Goal: Obtain resource: Download file/media

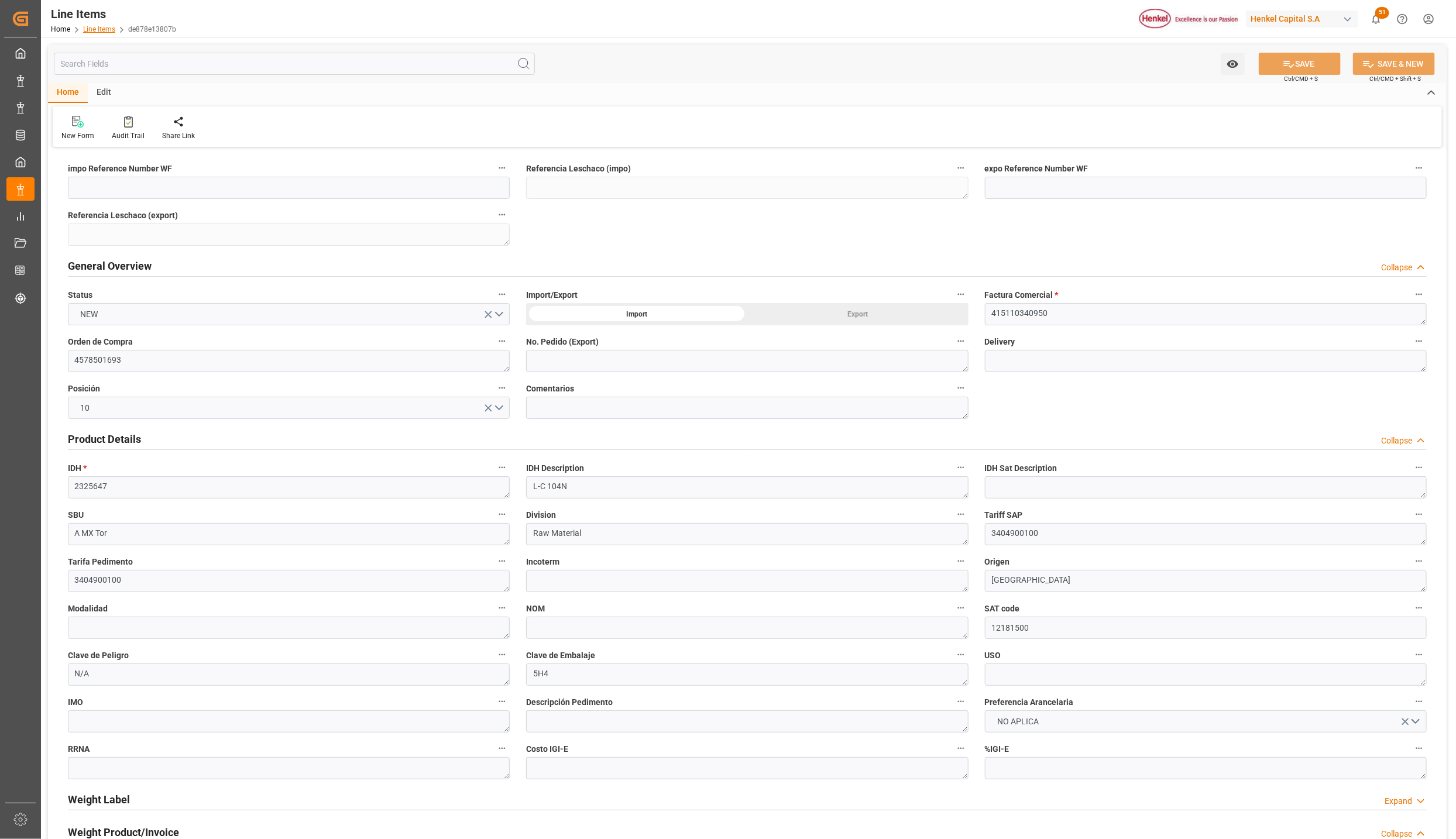
click at [99, 27] on link "Line Items" at bounding box center [99, 29] width 32 height 8
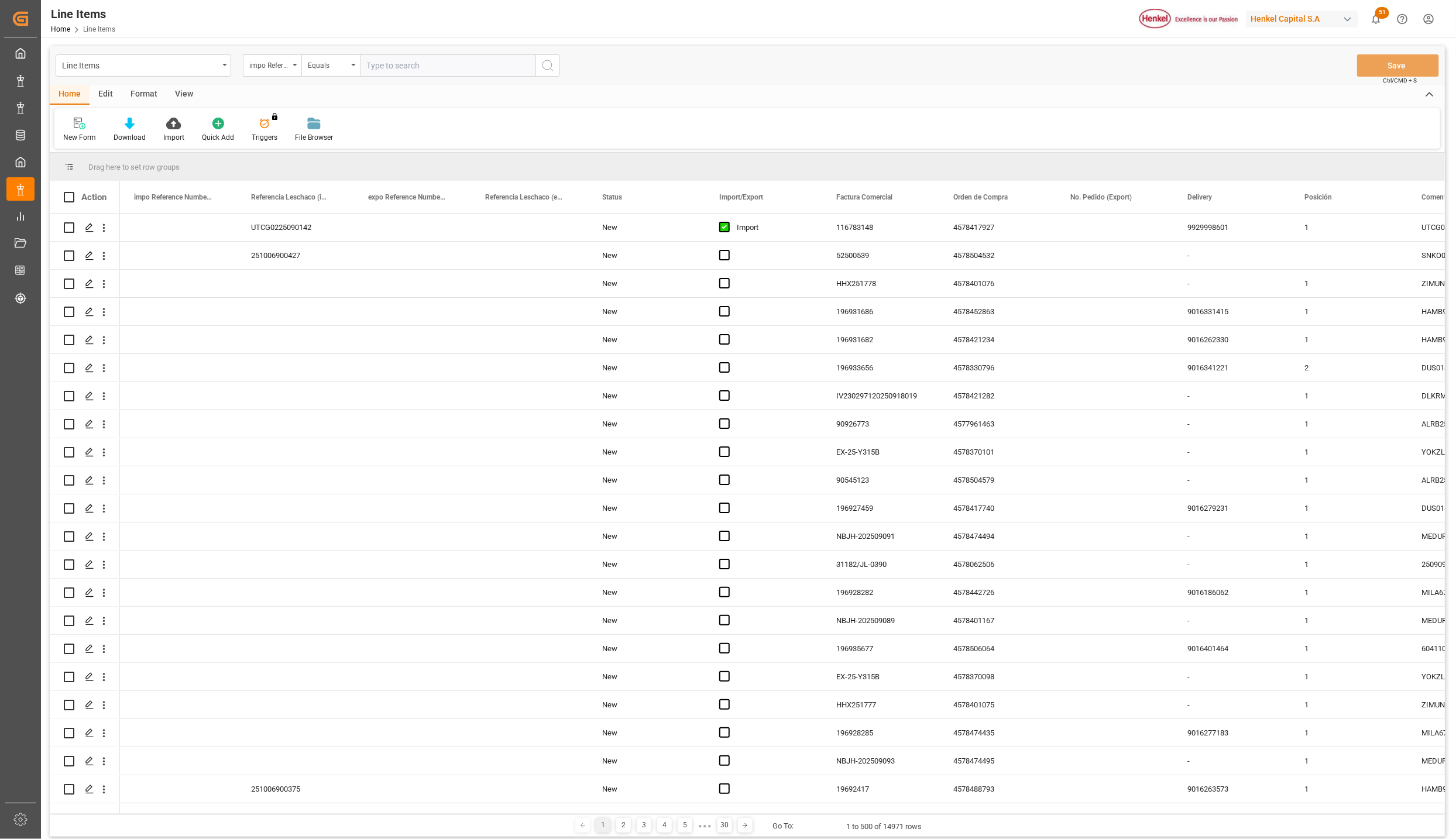
click at [182, 94] on div "View" at bounding box center [183, 95] width 36 height 20
click at [143, 128] on div at bounding box center [133, 122] width 59 height 12
click at [151, 209] on div "New Item" at bounding box center [164, 213] width 102 height 12
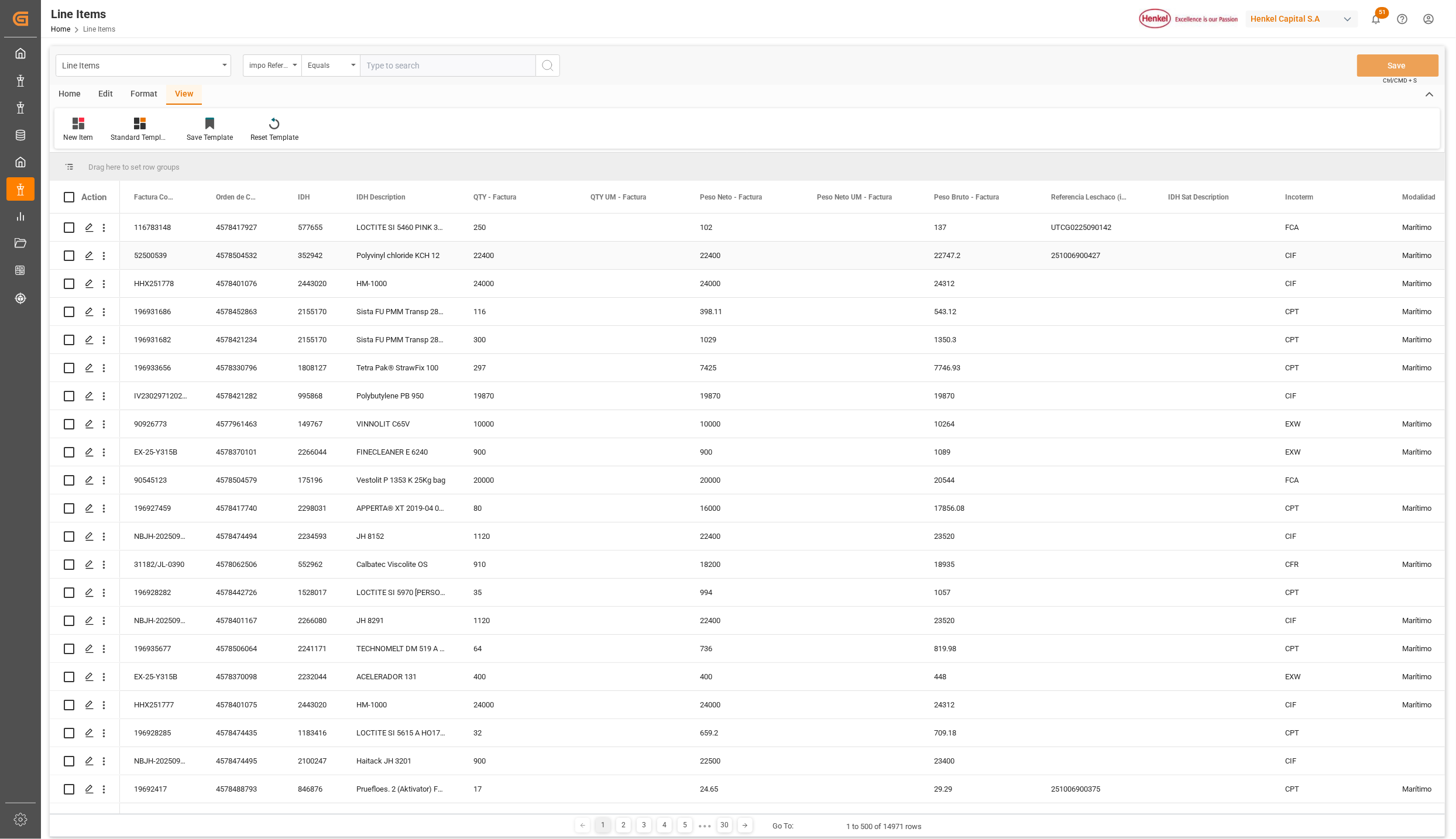
click at [83, 120] on icon at bounding box center [81, 120] width 6 height 5
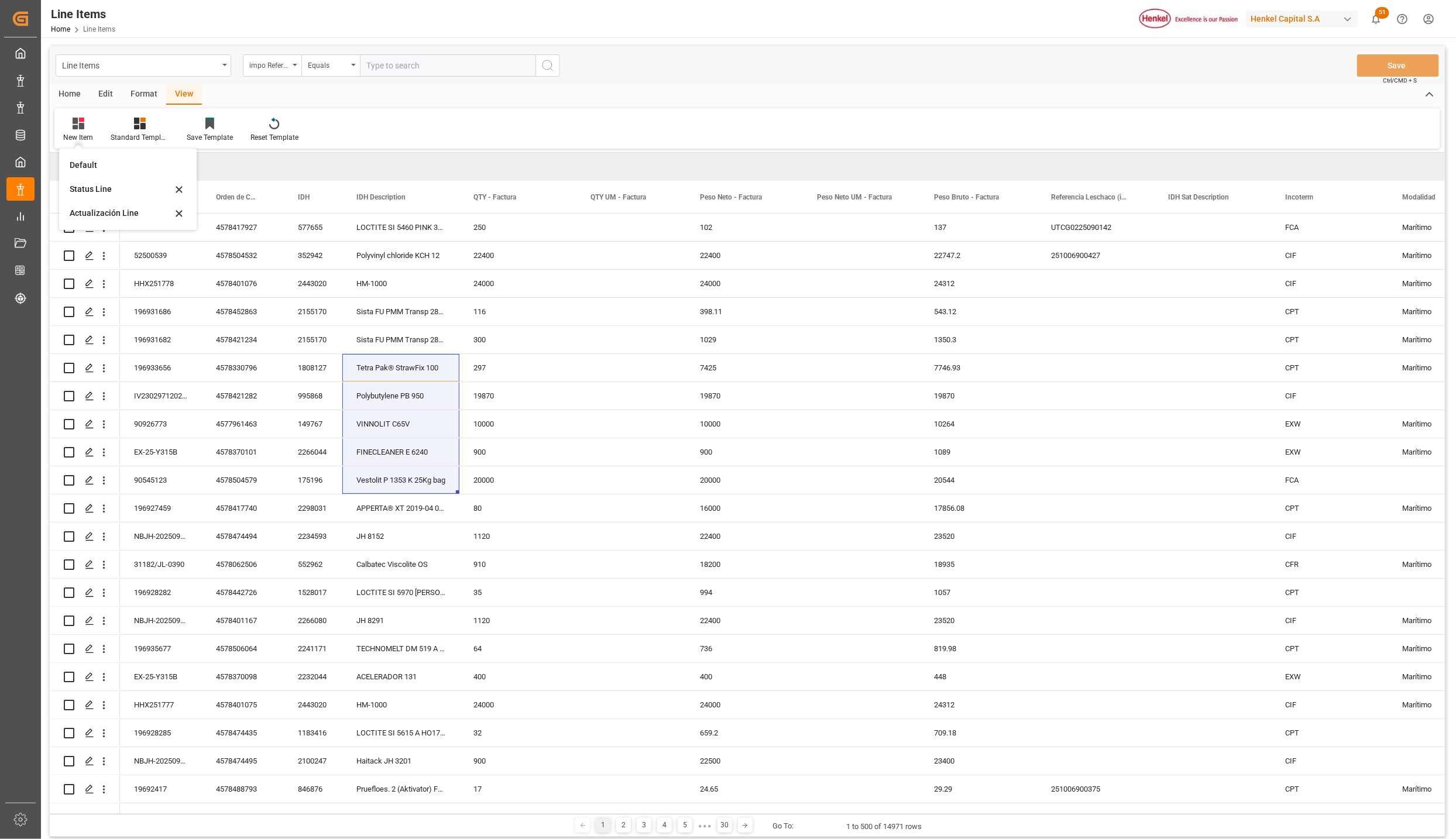
click at [87, 161] on div "Default" at bounding box center [121, 165] width 102 height 12
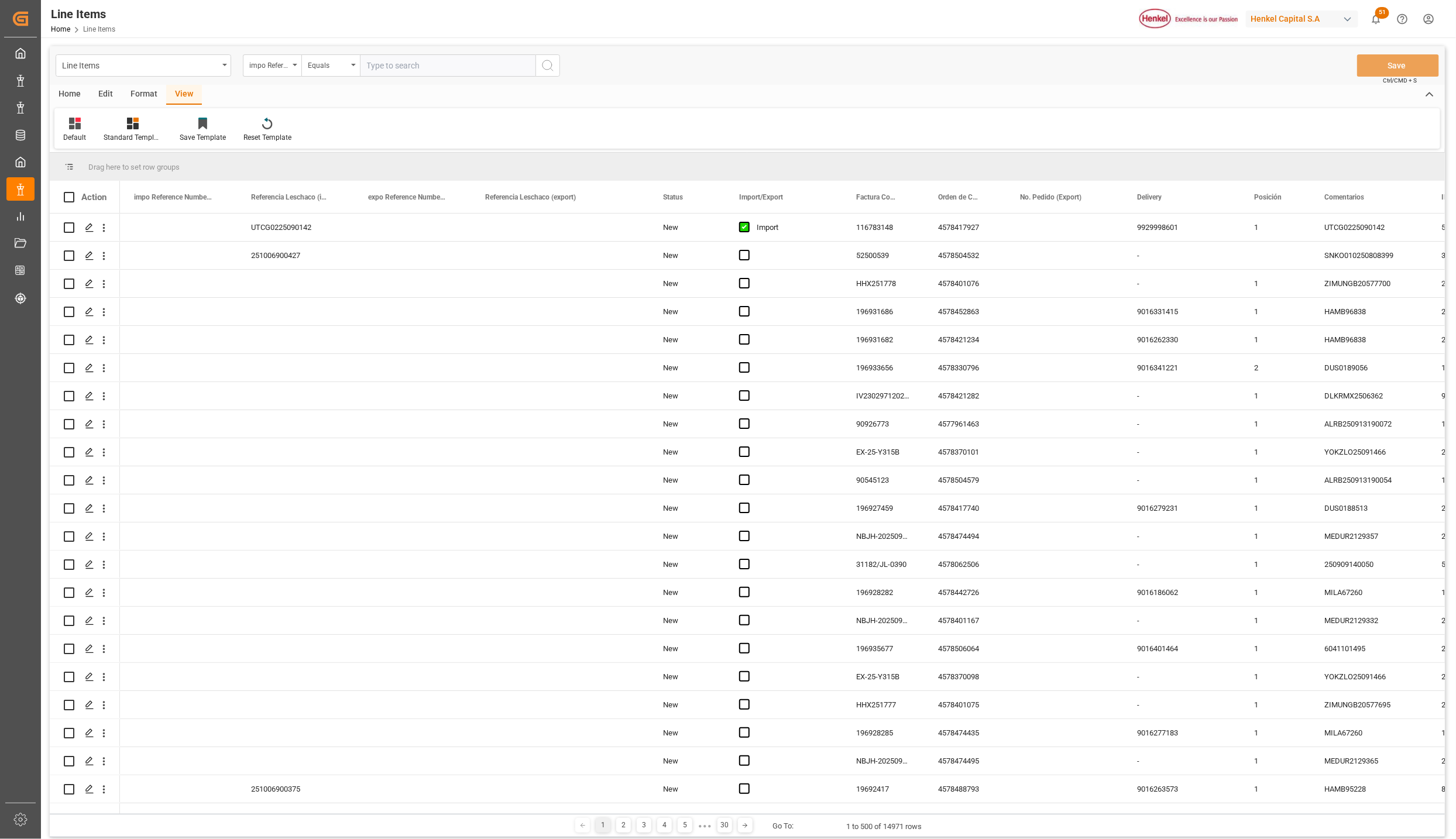
click at [140, 95] on div "Format" at bounding box center [144, 95] width 44 height 20
click at [104, 92] on div "Edit" at bounding box center [105, 95] width 32 height 20
click at [195, 125] on icon at bounding box center [197, 123] width 12 height 12
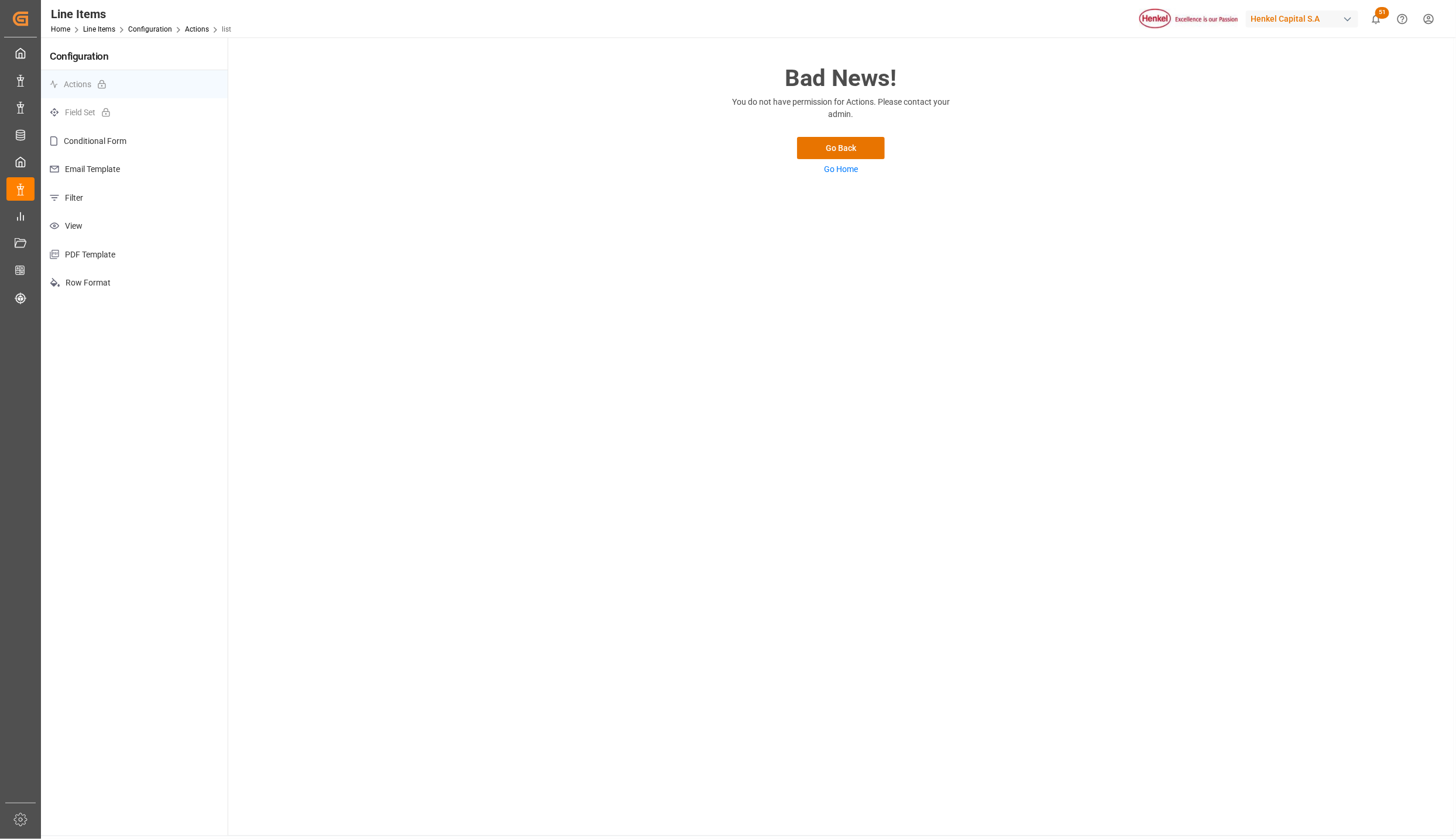
click at [96, 224] on p "View" at bounding box center [134, 226] width 187 height 29
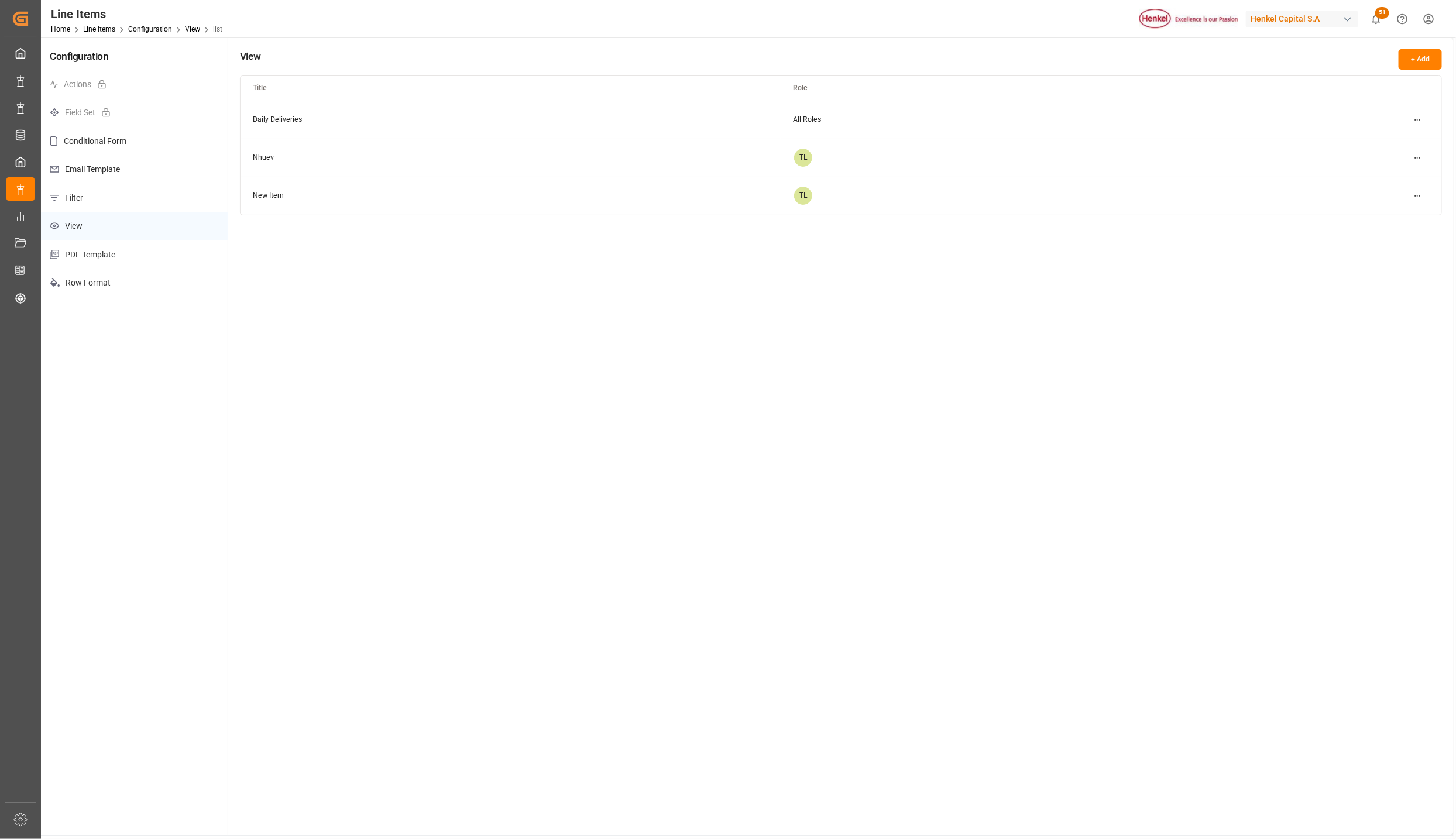
click at [1412, 62] on button "+ Add" at bounding box center [1419, 59] width 43 height 20
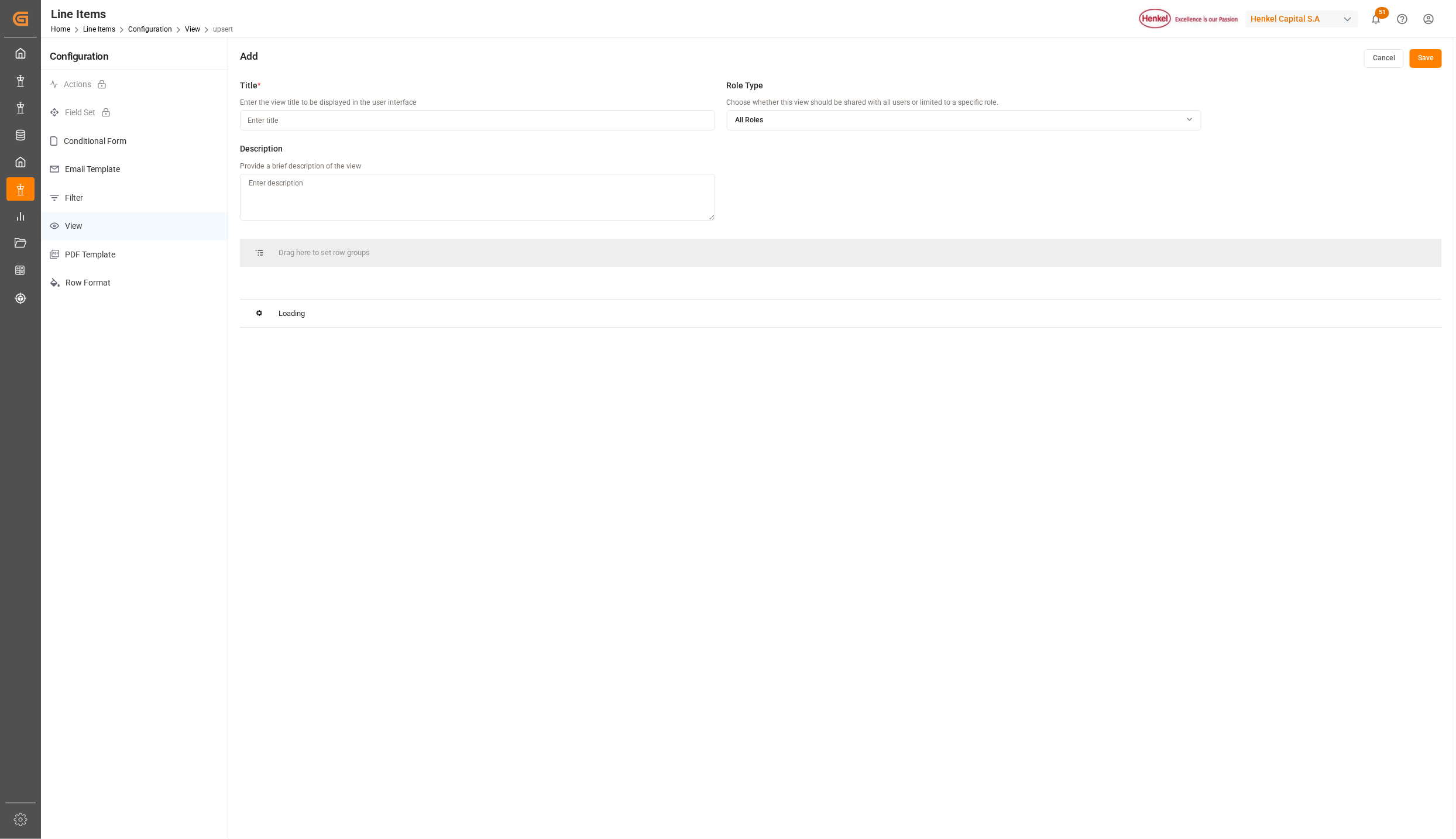
click at [321, 118] on input at bounding box center [477, 120] width 475 height 20
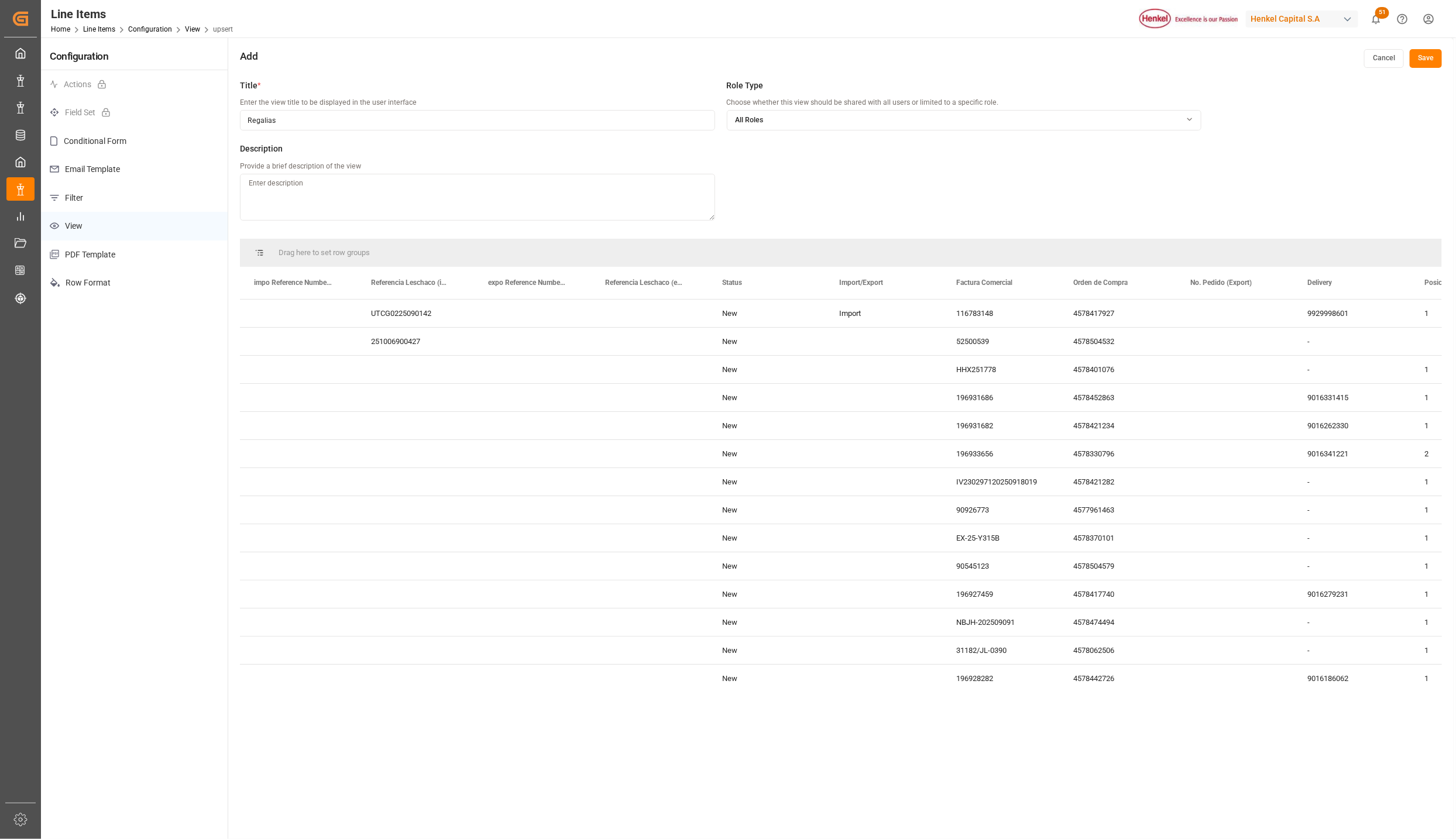
type input "Regalias"
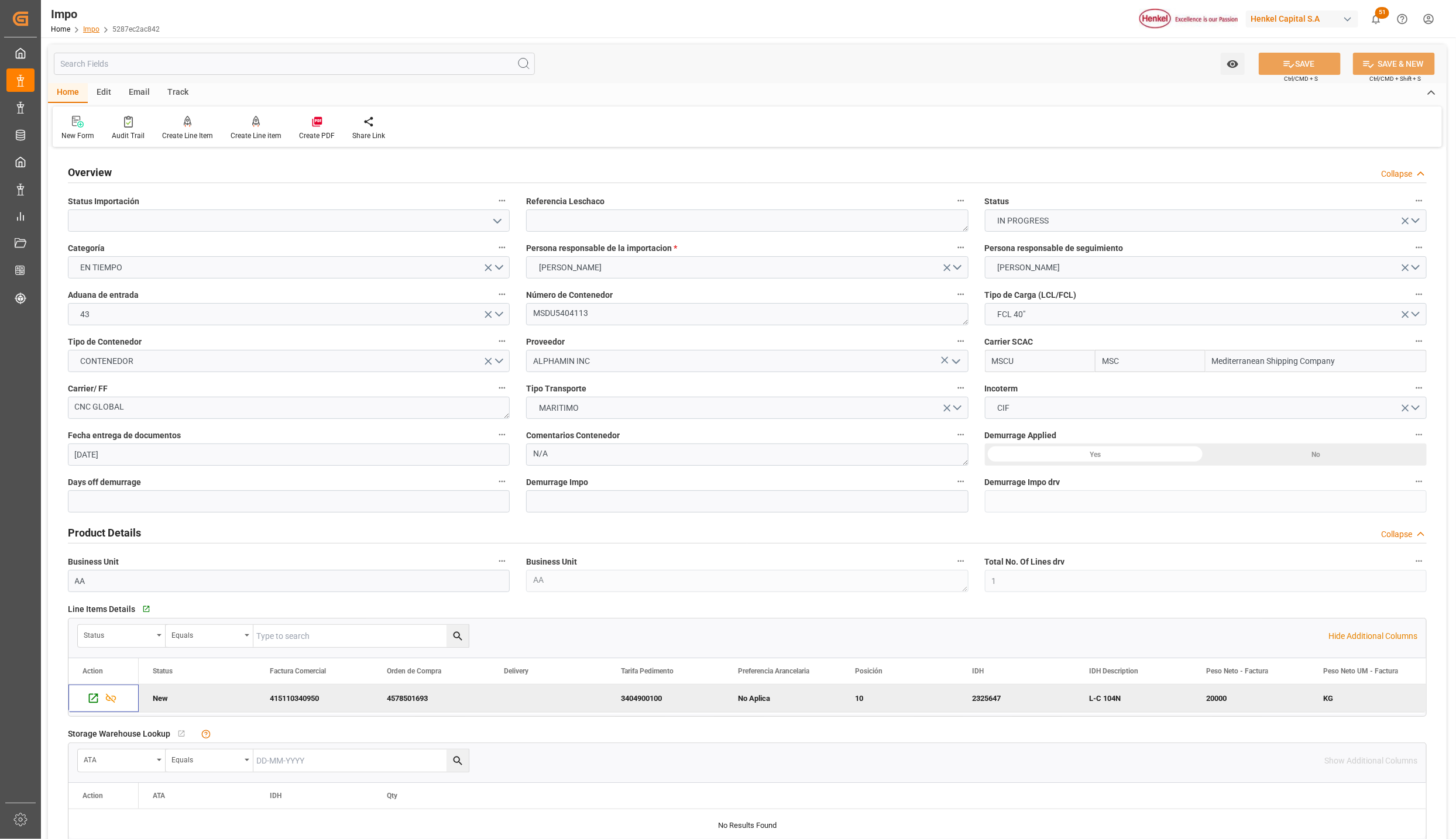
click at [95, 31] on link "Impo" at bounding box center [91, 29] width 17 height 8
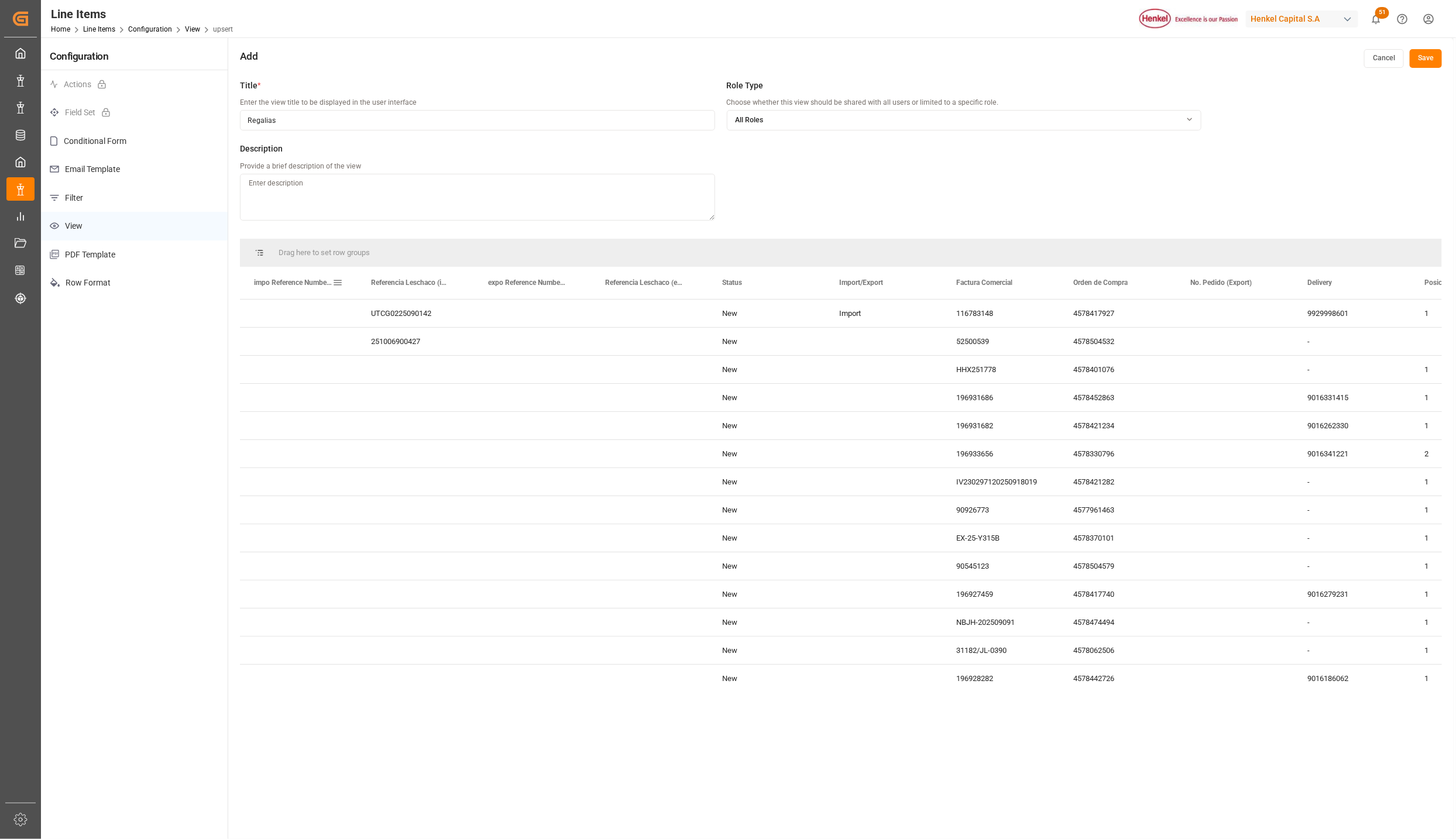
click at [338, 278] on span at bounding box center [337, 282] width 10 height 10
click at [476, 286] on span "columns" at bounding box center [480, 285] width 61 height 21
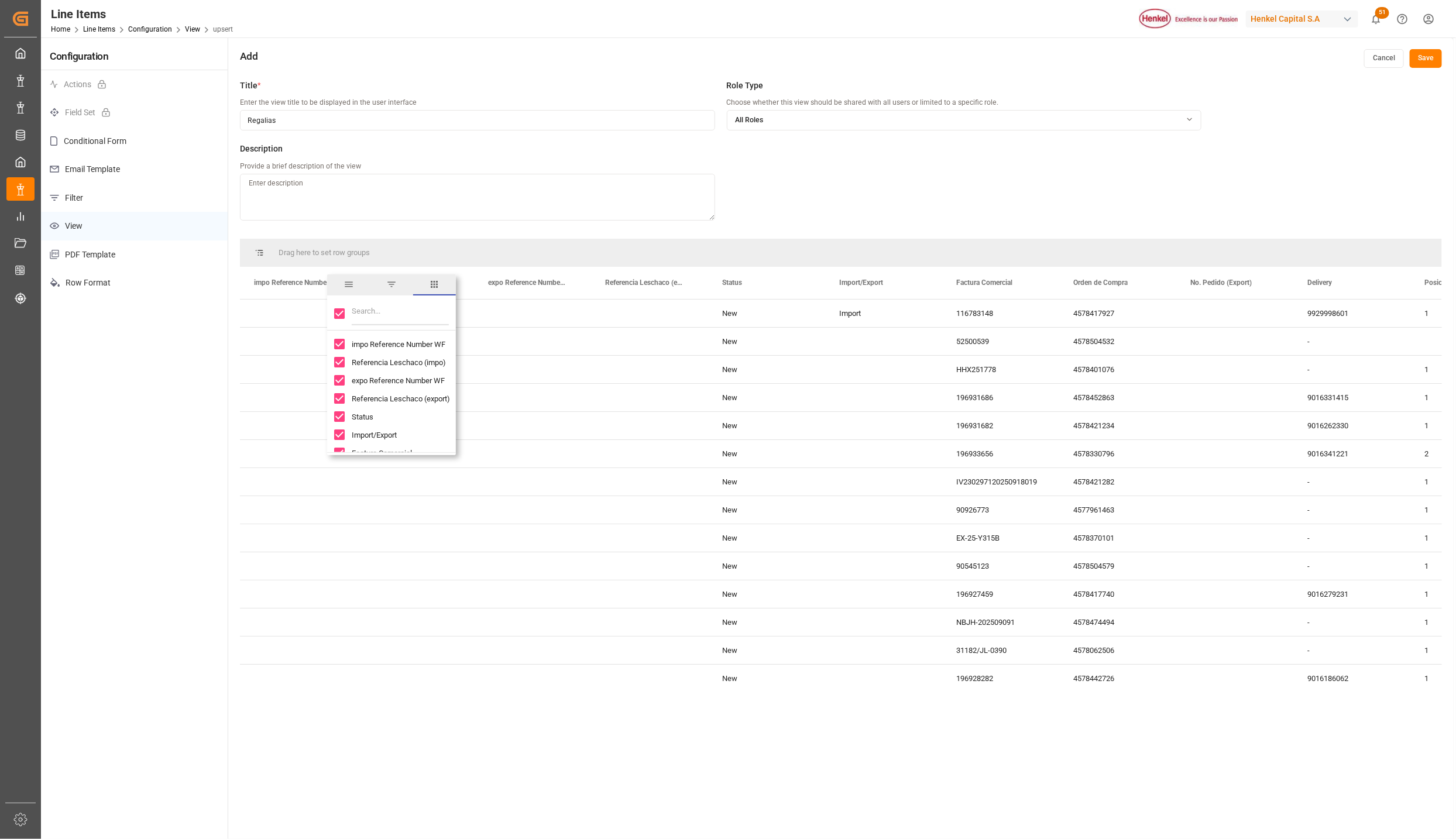
click at [341, 310] on input "Toggle Select All Columns" at bounding box center [339, 313] width 10 height 10
checkbox input "false"
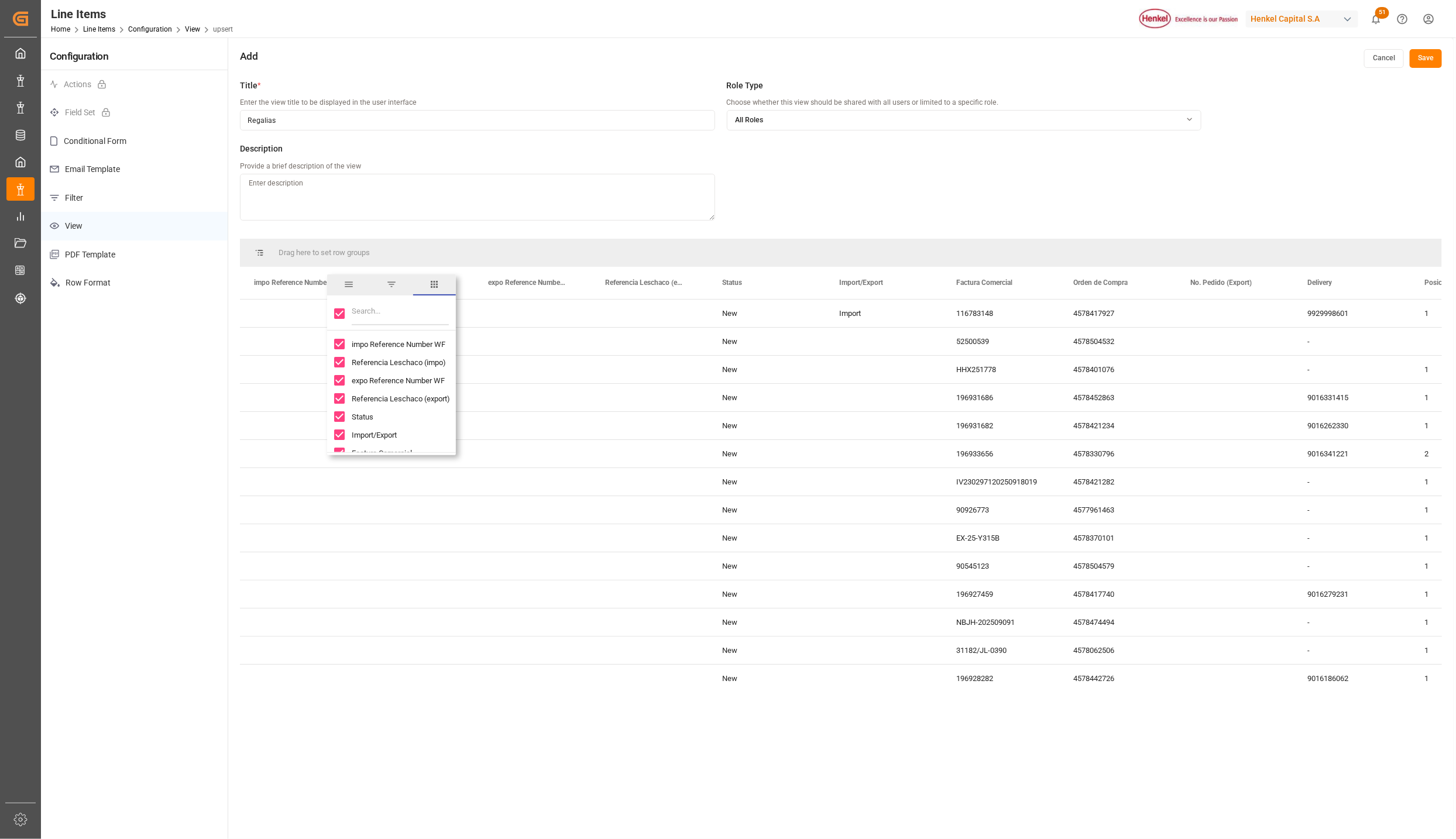
checkbox input "false"
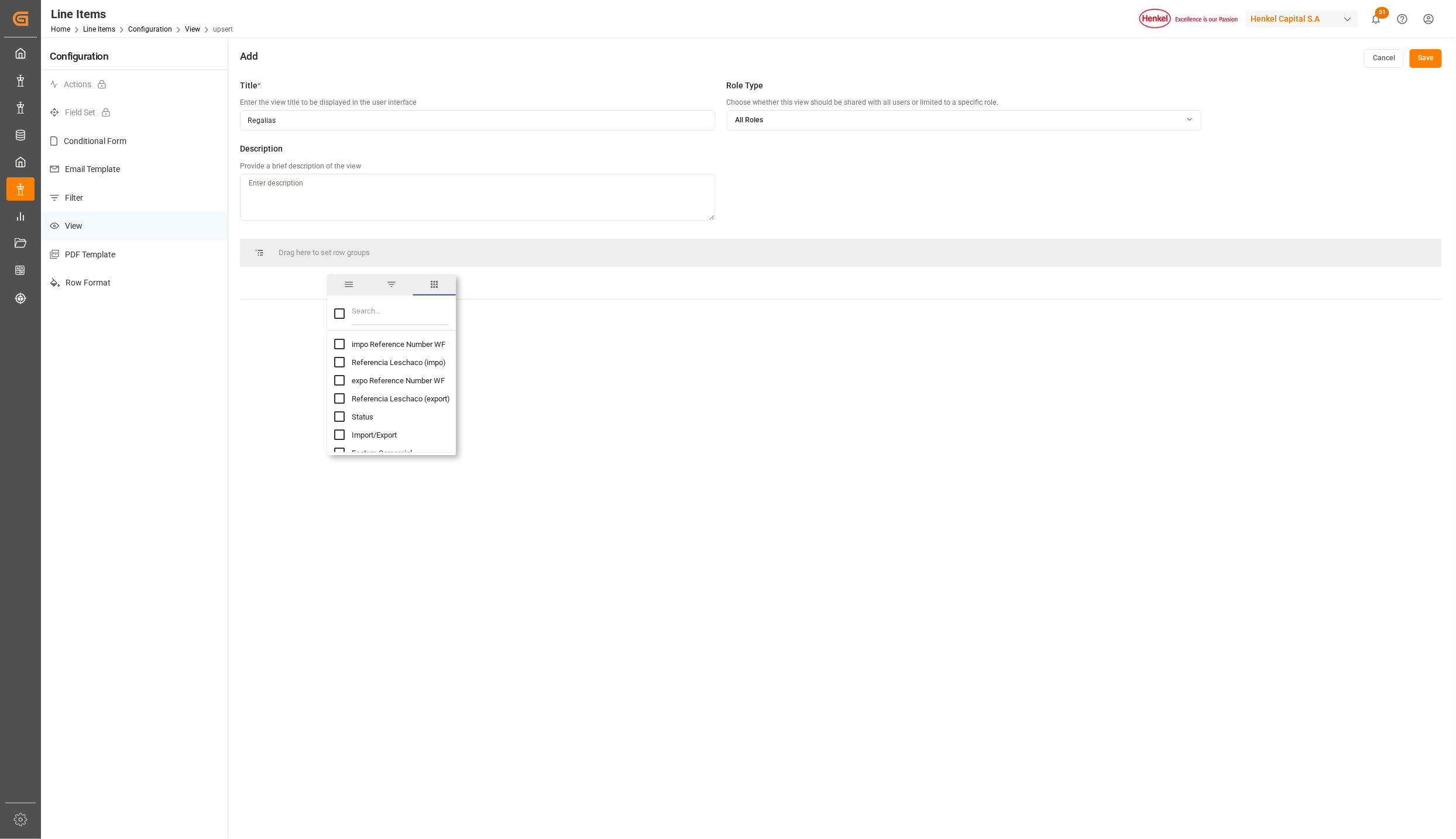
click at [353, 315] on input "Filter Columns Input" at bounding box center [400, 313] width 97 height 23
type input "r"
type input "ref"
click at [337, 364] on input "Referencia Leschaco (impo) column toggle visibility (hidden)" at bounding box center [339, 362] width 10 height 10
checkbox input "true"
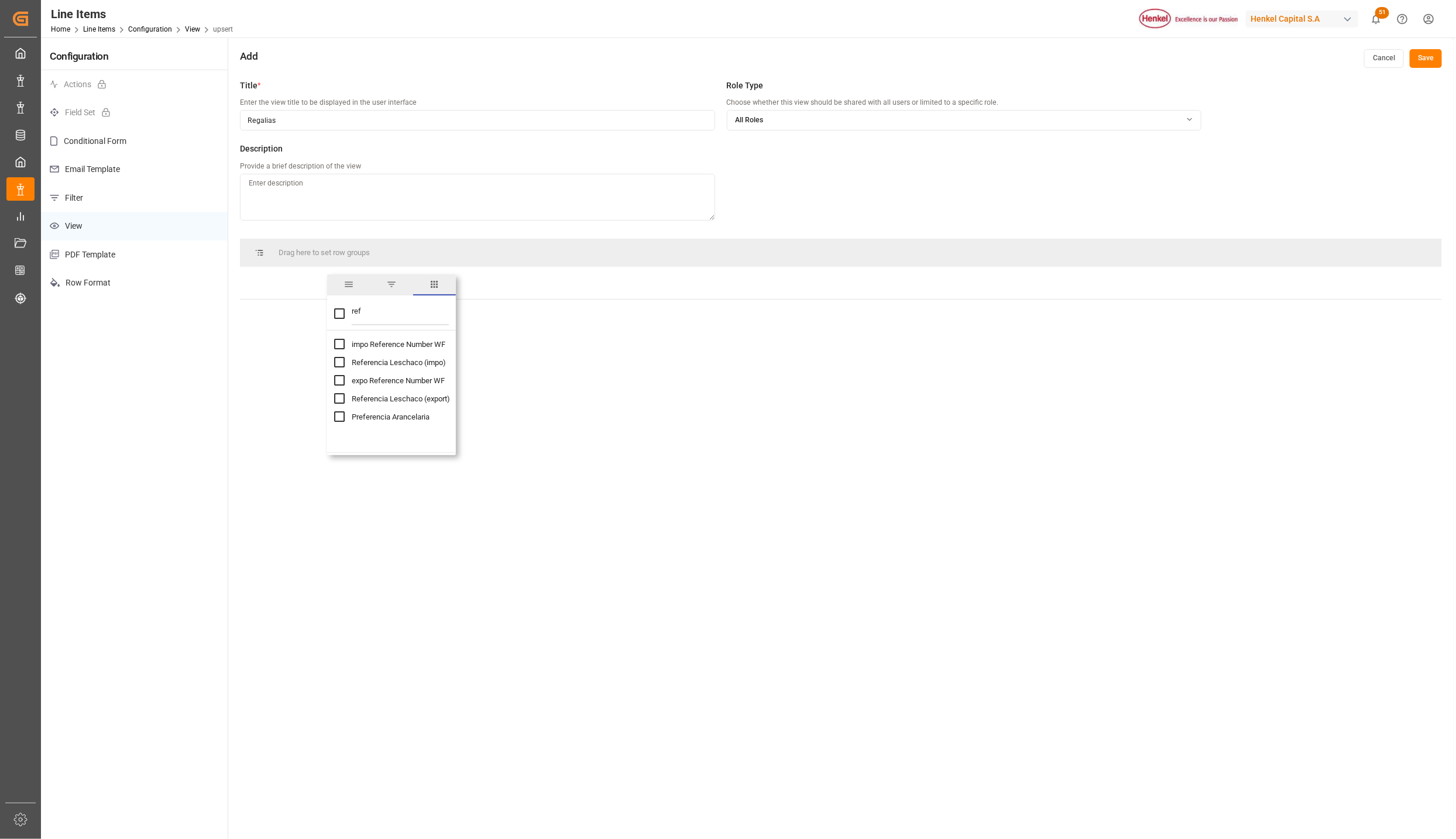
checkbox input "false"
click at [339, 343] on input "impo Reference Number WF column toggle visibility (hidden)" at bounding box center [339, 344] width 10 height 10
checkbox input "true"
click at [343, 360] on input "Referencia Leschaco (impo) column toggle visibility (visible)" at bounding box center [339, 362] width 10 height 10
checkbox input "false"
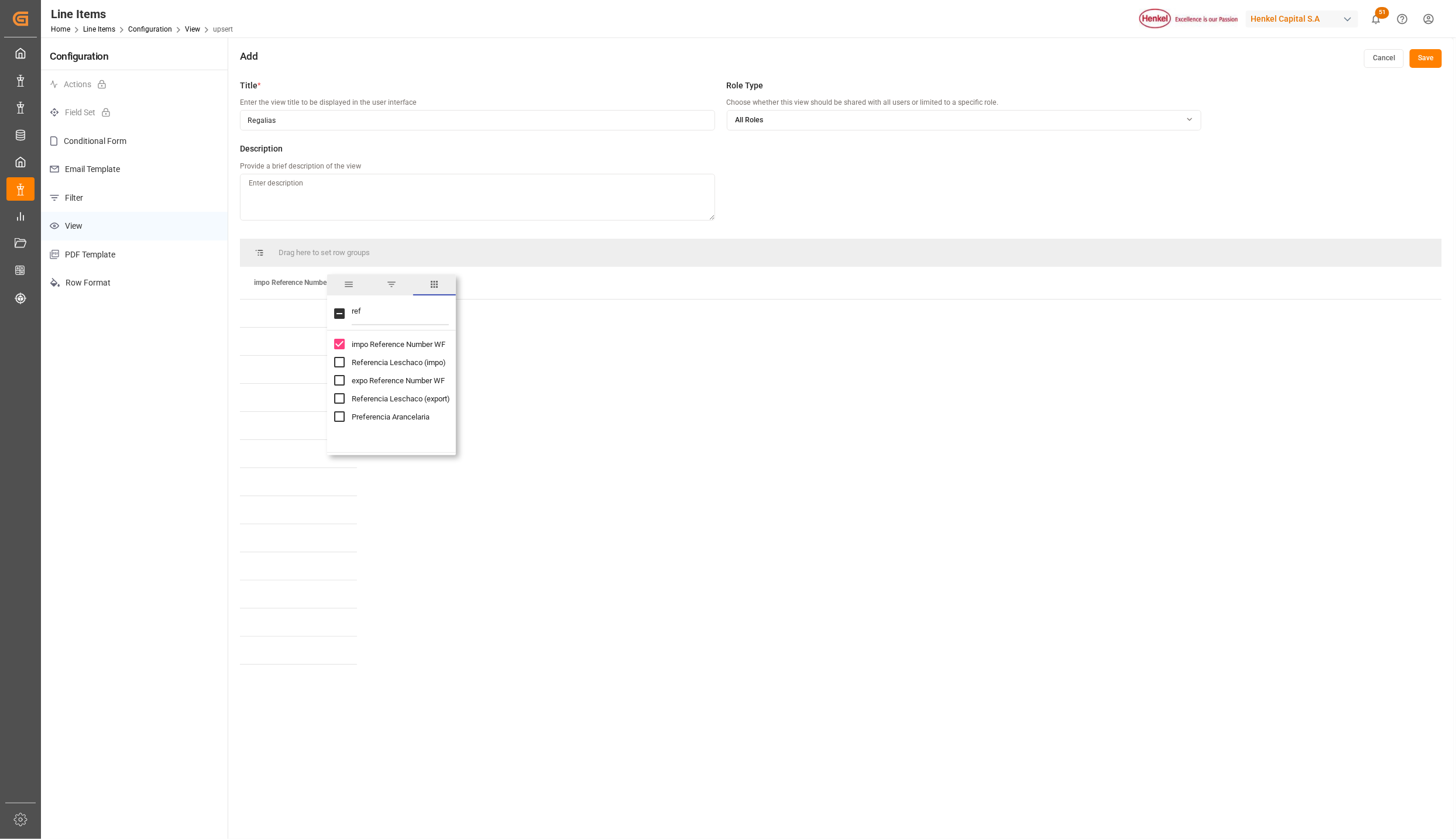
click at [339, 344] on input "impo Reference Number WF column toggle visibility (visible)" at bounding box center [339, 344] width 10 height 10
checkbox input "false"
click at [343, 357] on input "Referencia Leschaco (impo) column toggle visibility (hidden)" at bounding box center [339, 362] width 10 height 10
checkbox input "true"
checkbox input "false"
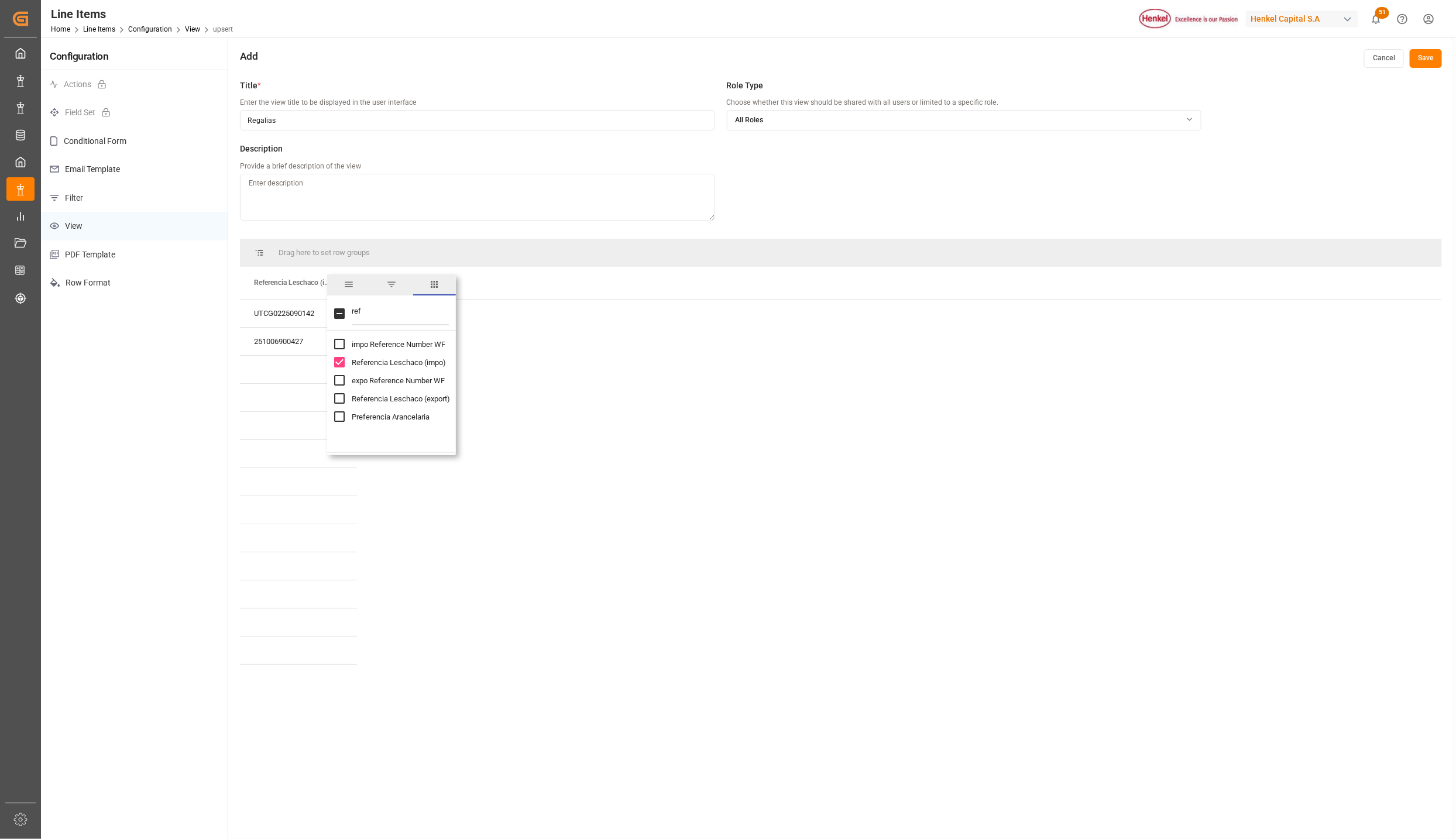
click at [369, 314] on input "ref" at bounding box center [400, 313] width 97 height 23
type input "r"
type input "p"
checkbox input "false"
type input "or"
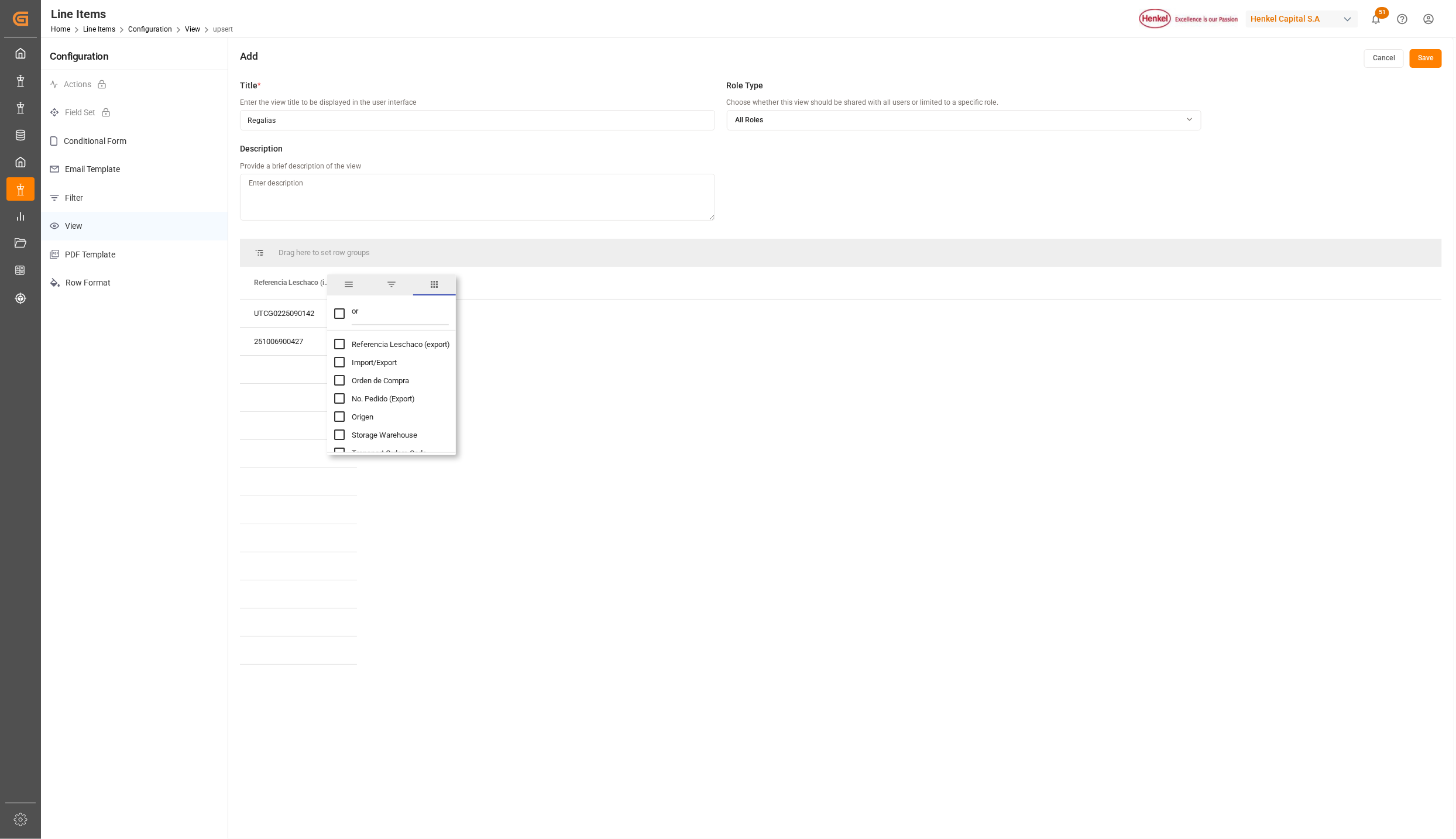
click at [339, 379] on input "Orden de Compra column toggle visibility (hidden)" at bounding box center [339, 379] width 10 height 10
checkbox input "true"
checkbox input "false"
click at [364, 306] on input "or" at bounding box center [400, 313] width 97 height 23
type input "o"
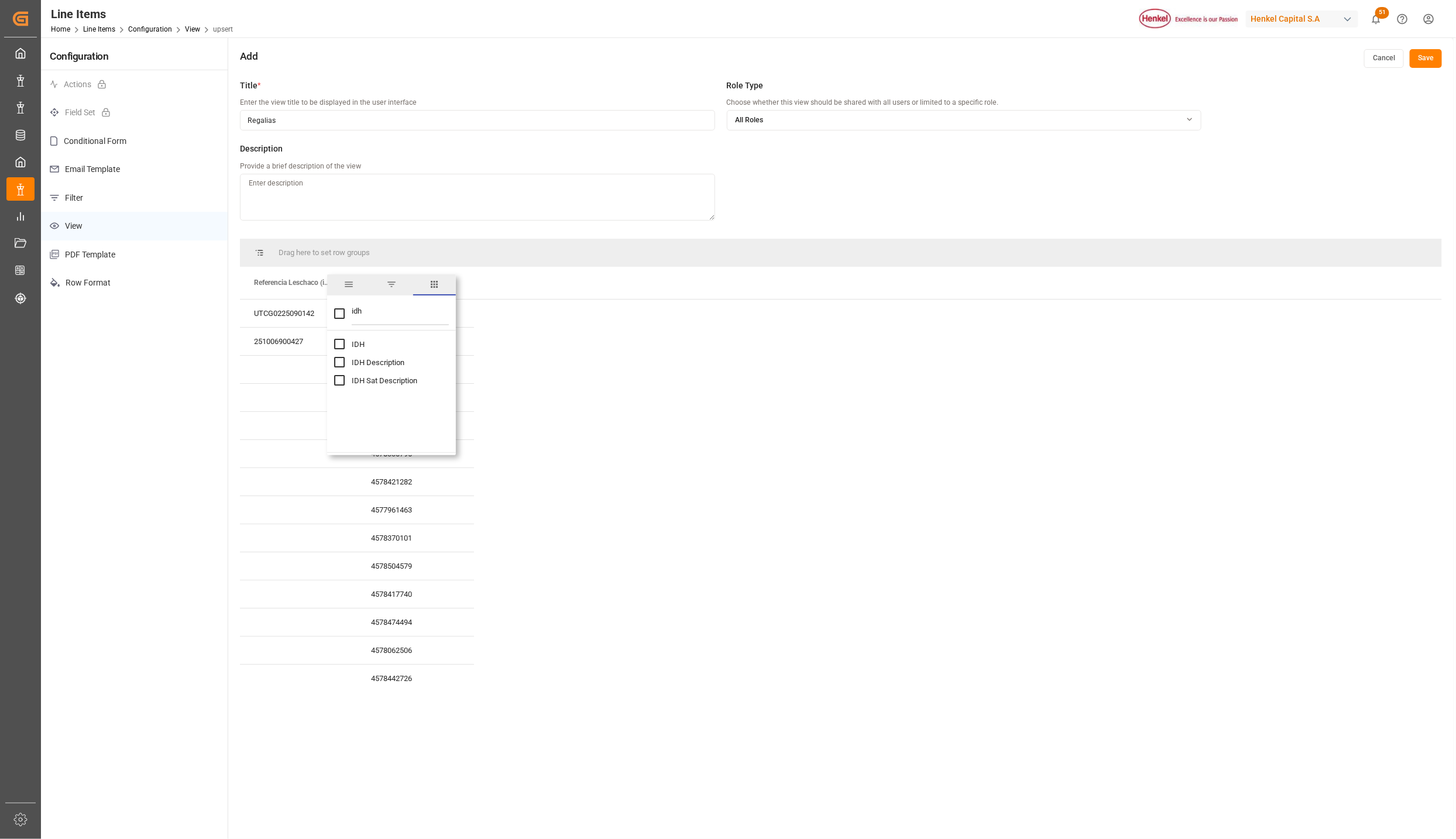
type input "idh"
click at [337, 347] on input "IDH column toggle visibility (hidden)" at bounding box center [339, 344] width 10 height 10
checkbox input "true"
checkbox input "false"
click at [343, 362] on input "IDH Description column toggle visibility (hidden)" at bounding box center [339, 362] width 10 height 10
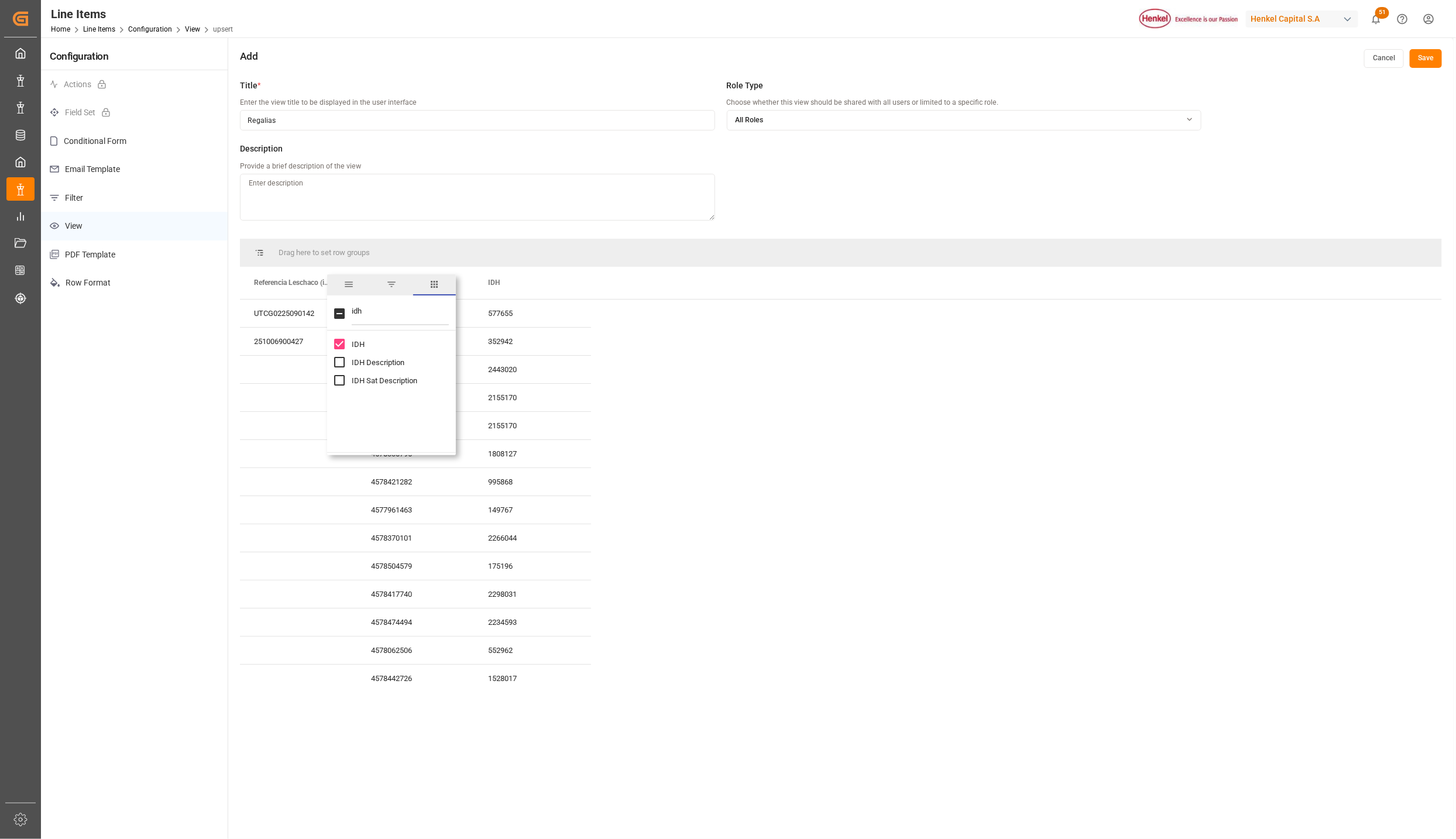
checkbox input "true"
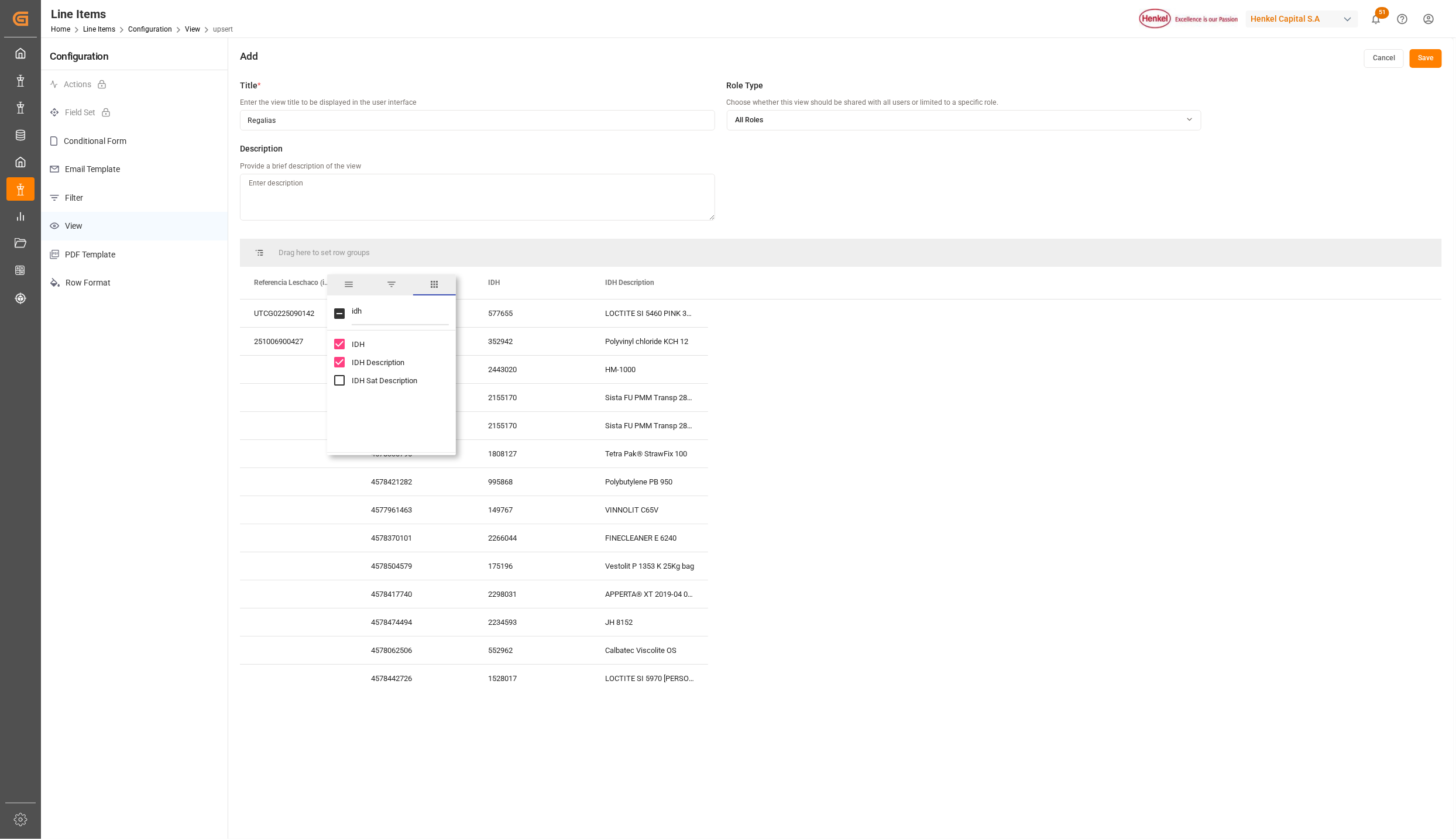
click at [343, 386] on div "IDH Sat Description" at bounding box center [399, 380] width 129 height 18
click at [339, 379] on input "IDH Sat Description column toggle visibility (hidden)" at bounding box center [339, 379] width 10 height 10
checkbox input "true"
click at [339, 379] on input "IDH Sat Description column toggle visibility (visible)" at bounding box center [339, 379] width 10 height 10
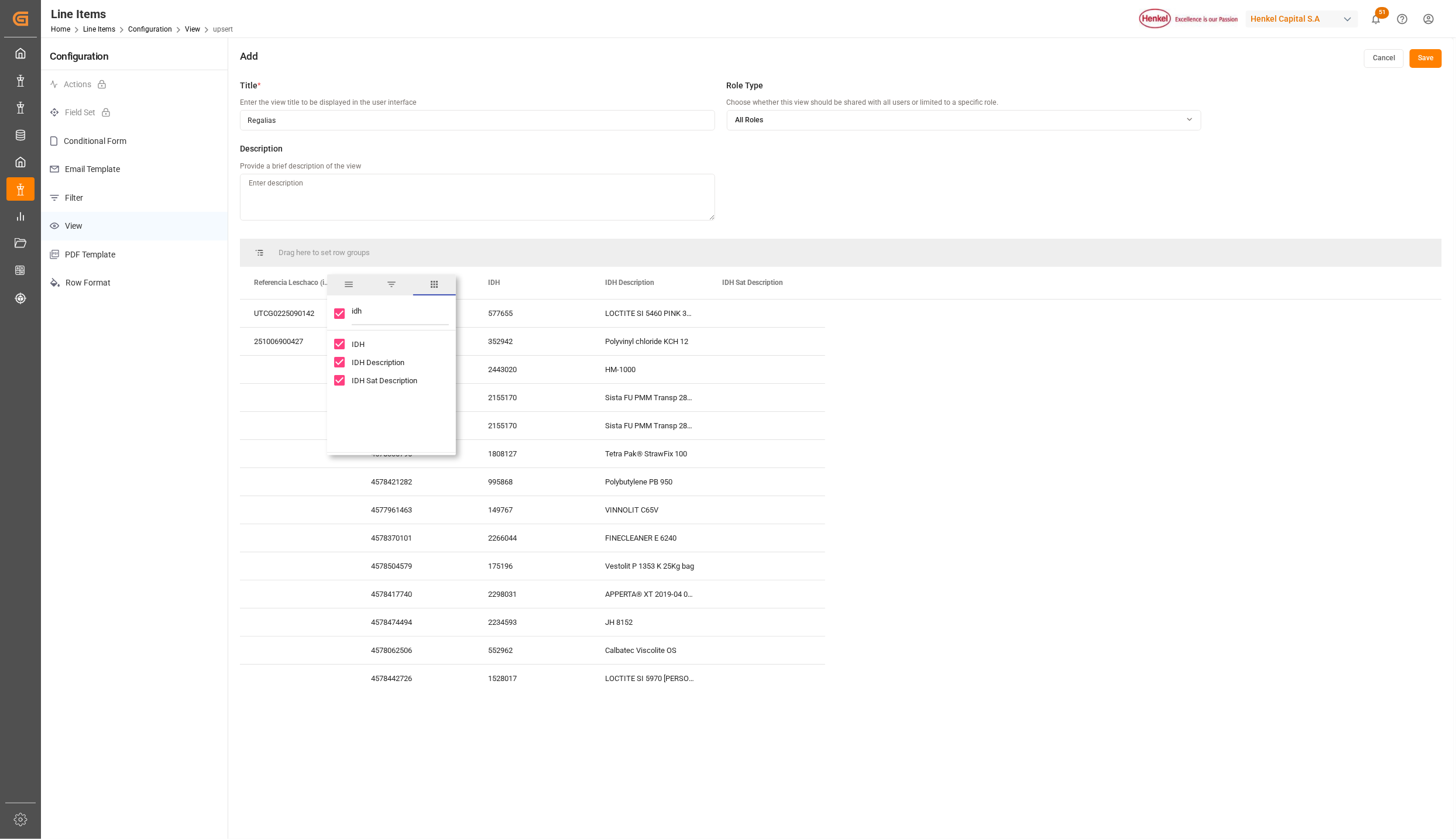
checkbox input "false"
click at [364, 316] on input "idh" at bounding box center [400, 313] width 97 height 23
type input "i"
click at [414, 316] on input "Filter Columns Input" at bounding box center [400, 313] width 97 height 23
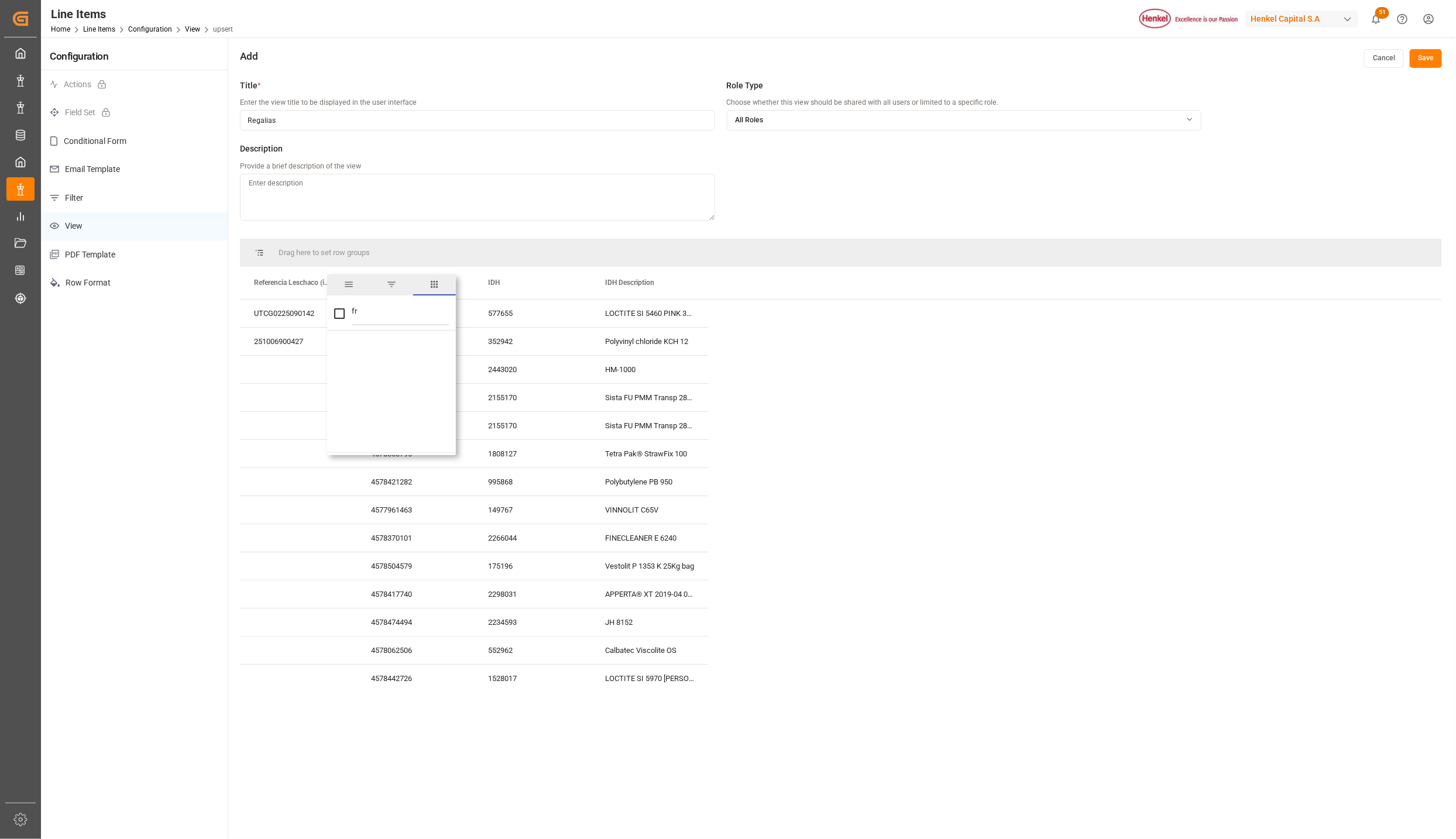
type input "f"
checkbox input "false"
click at [341, 416] on input "Status column toggle visibility (hidden)" at bounding box center [339, 416] width 10 height 10
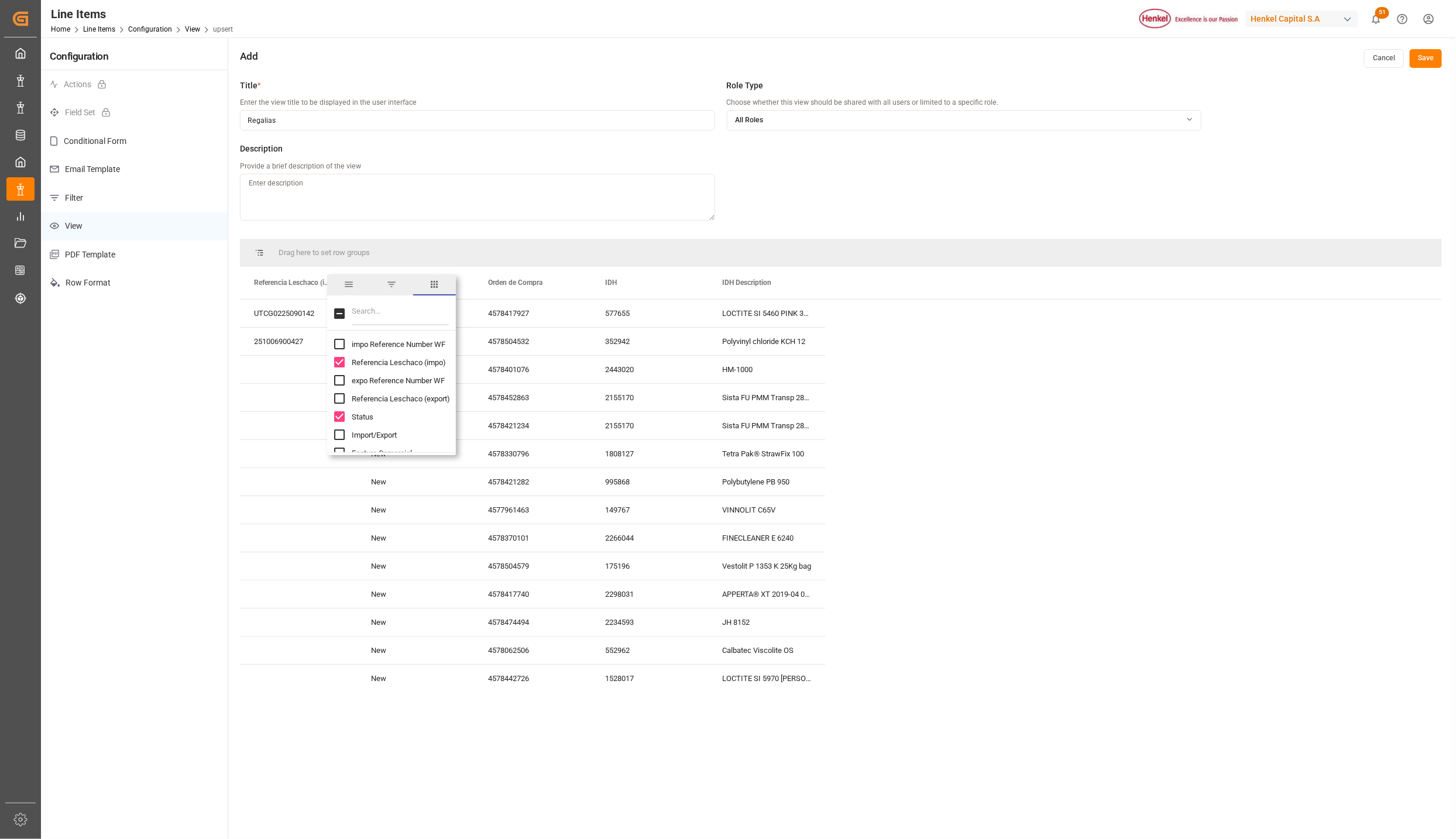
click at [339, 418] on input "Status column toggle visibility (visible)" at bounding box center [339, 416] width 10 height 10
checkbox input "false"
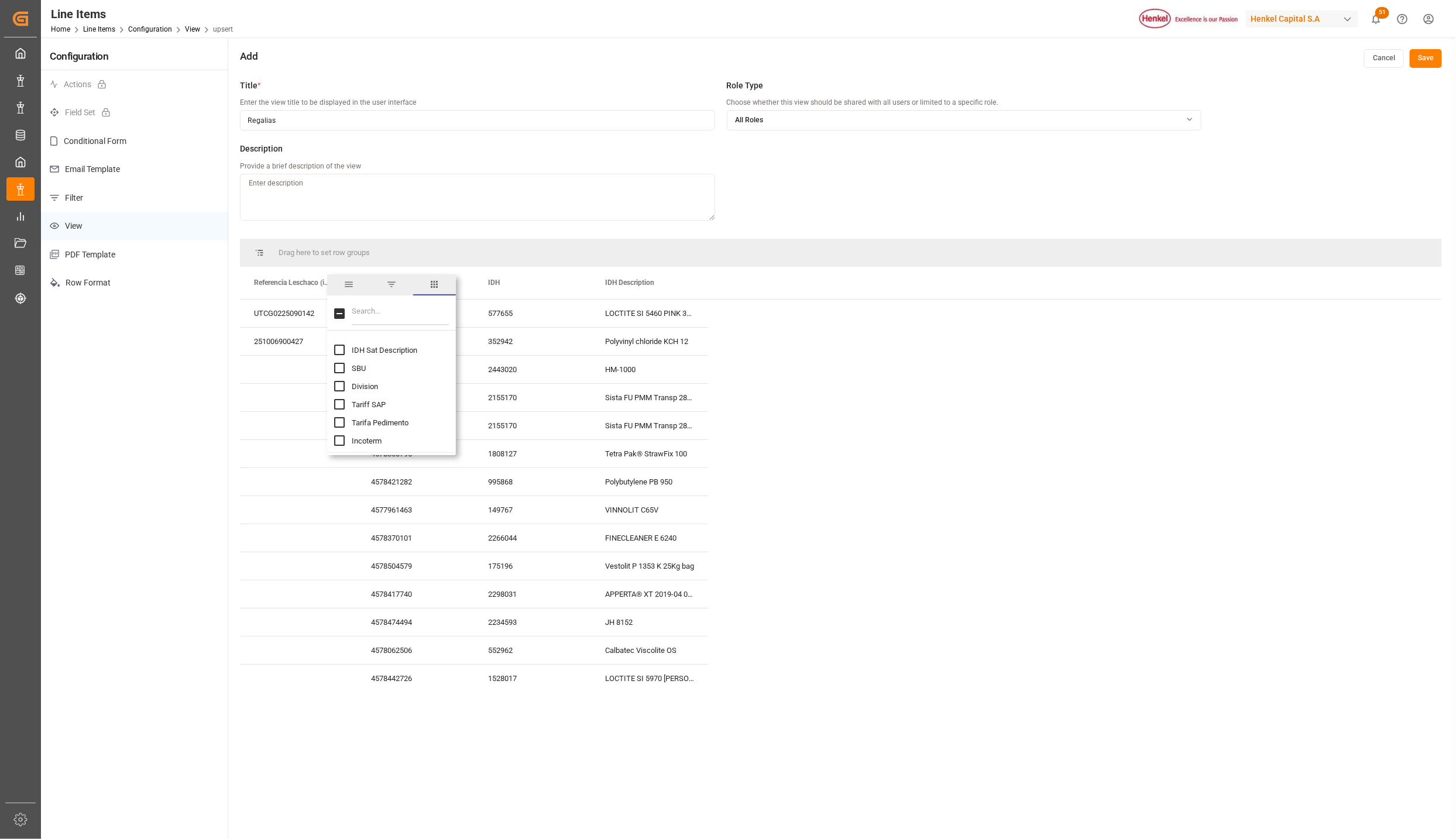
scroll to position [263, 0]
click at [339, 409] on input "Tarifa Pedimento column toggle visibility (hidden)" at bounding box center [339, 406] width 10 height 10
checkbox input "true"
click at [399, 308] on input "Filter Columns Input" at bounding box center [400, 313] width 97 height 23
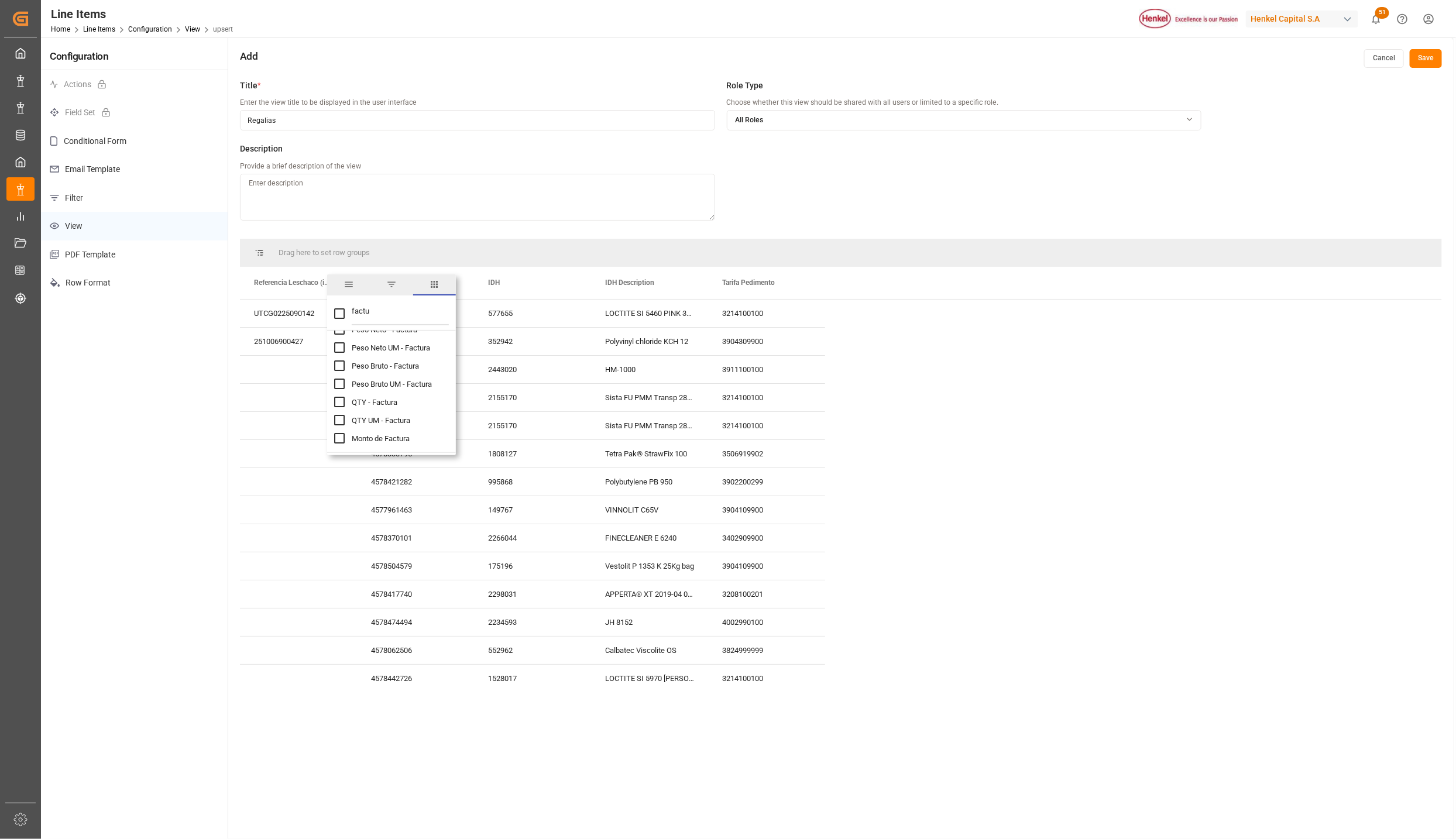
scroll to position [0, 0]
type input "factu"
click at [341, 346] on input "Factura Comercial column toggle visibility (hidden)" at bounding box center [339, 344] width 10 height 10
checkbox input "true"
checkbox input "false"
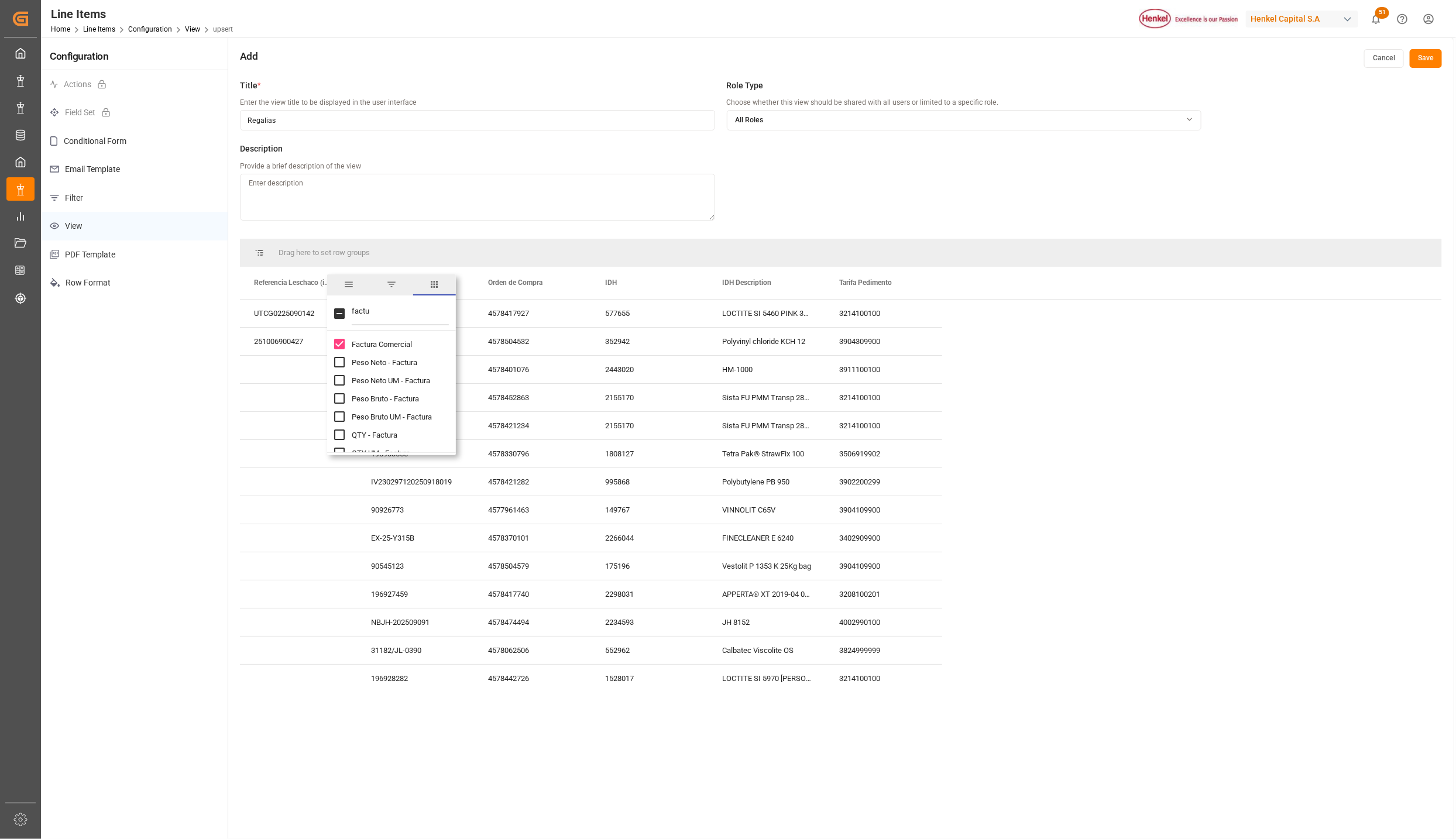
scroll to position [33, 0]
click at [713, 690] on div "Title * Enter the view title to be displayed in the user interface Regalias Rol…" at bounding box center [841, 493] width 1225 height 839
drag, startPoint x: 420, startPoint y: 280, endPoint x: 409, endPoint y: 281, distance: 11.0
click at [403, 279] on span "Orden de Compra" at bounding box center [398, 282] width 54 height 8
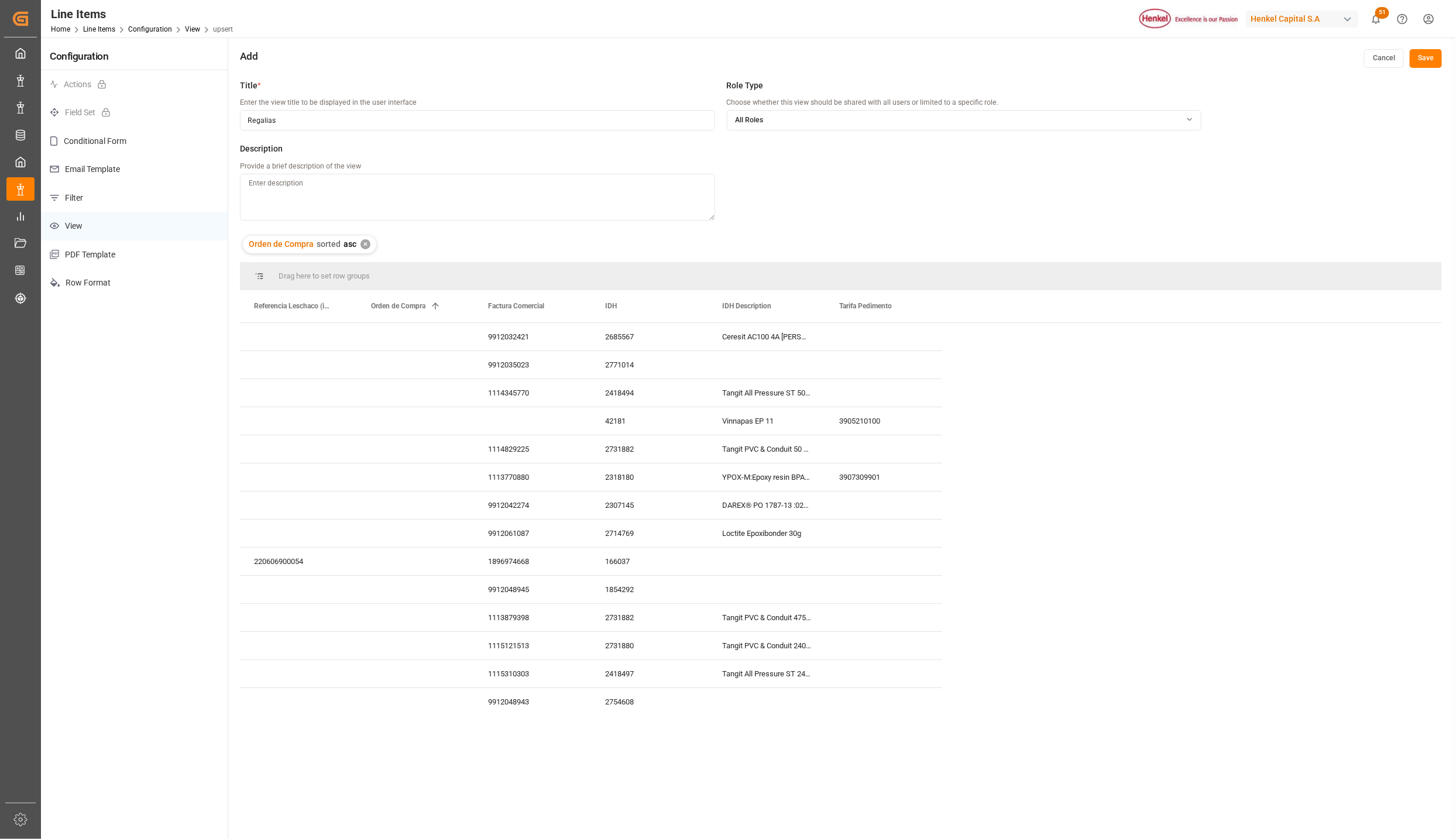
click at [364, 244] on div "✕" at bounding box center [365, 244] width 10 height 10
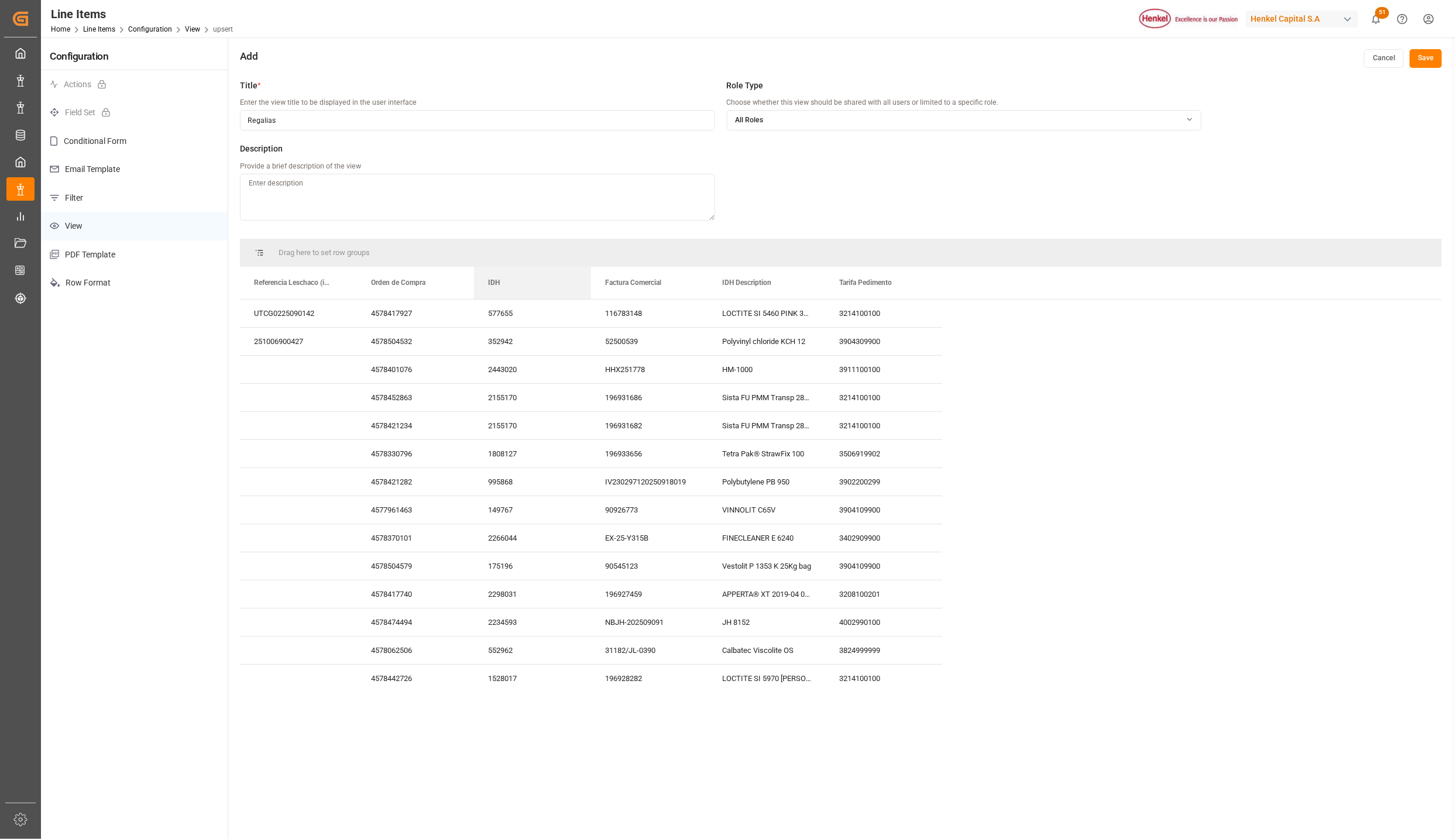
drag, startPoint x: 610, startPoint y: 285, endPoint x: 522, endPoint y: 286, distance: 88.0
click at [587, 269] on div "IDH" at bounding box center [532, 283] width 117 height 32
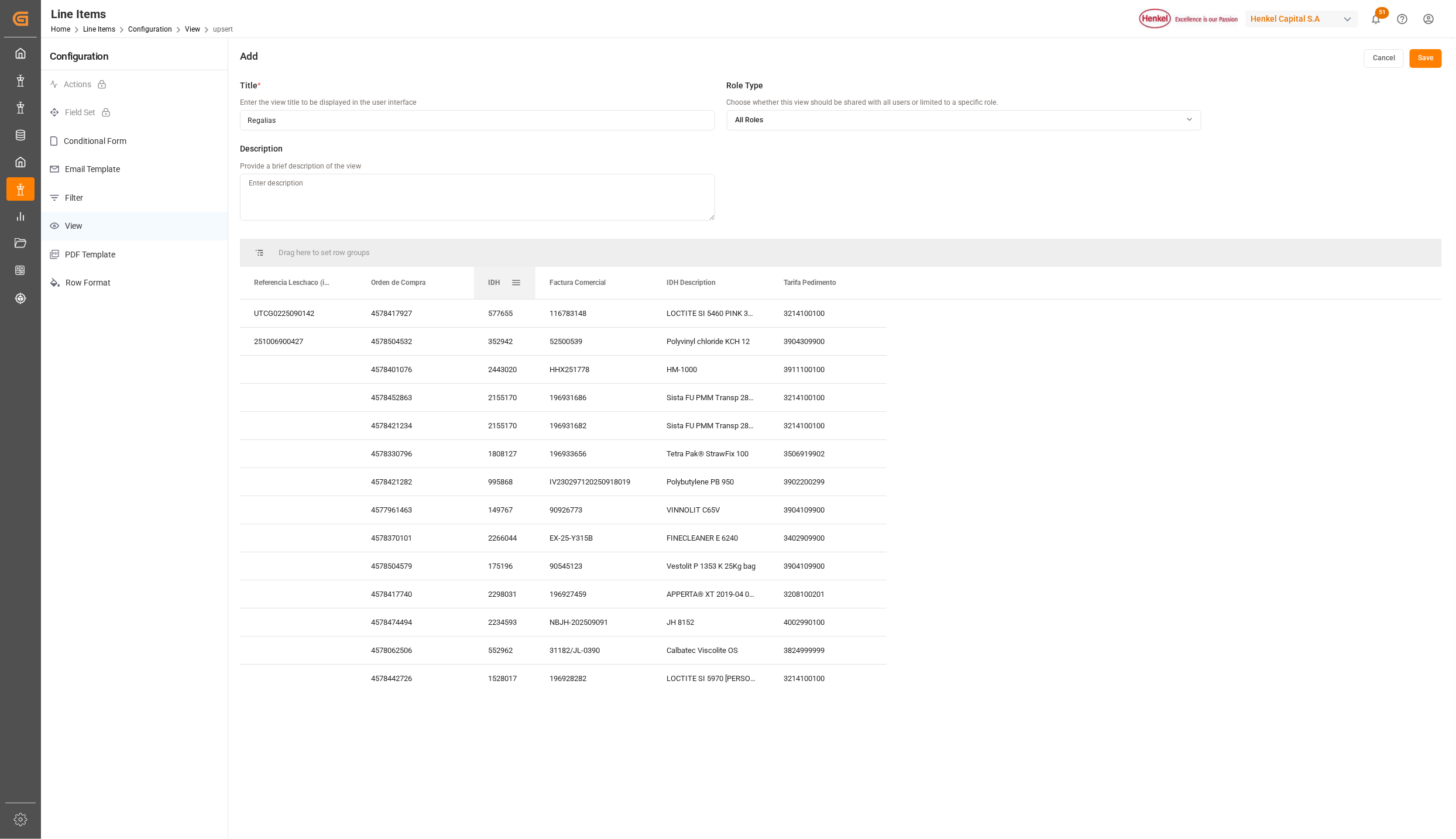
drag, startPoint x: 589, startPoint y: 269, endPoint x: 534, endPoint y: 272, distance: 55.1
click at [534, 272] on div at bounding box center [535, 283] width 5 height 32
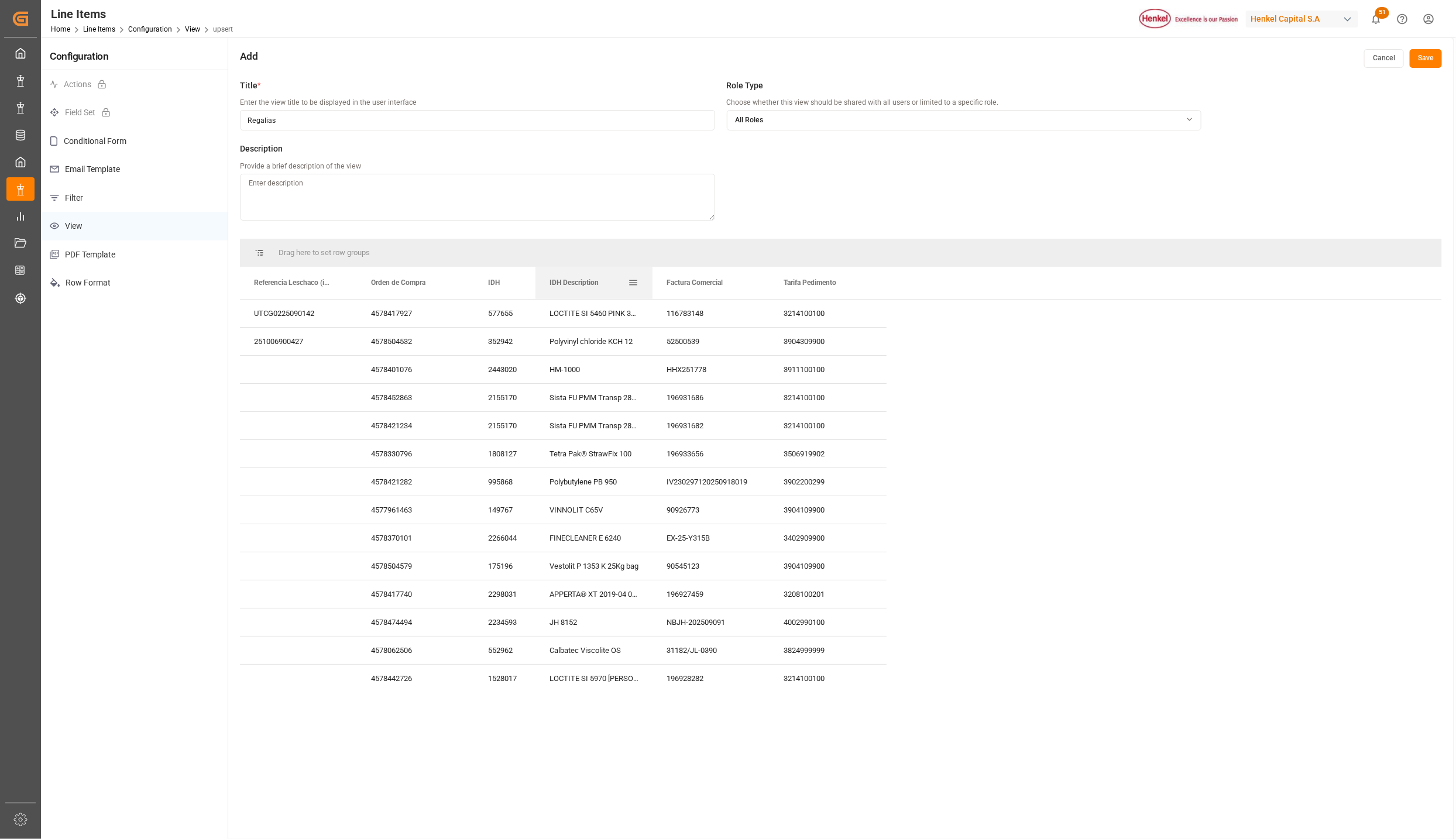
drag, startPoint x: 611, startPoint y: 280, endPoint x: 600, endPoint y: 280, distance: 11.0
click at [600, 280] on div "IDH Description" at bounding box center [588, 283] width 78 height 32
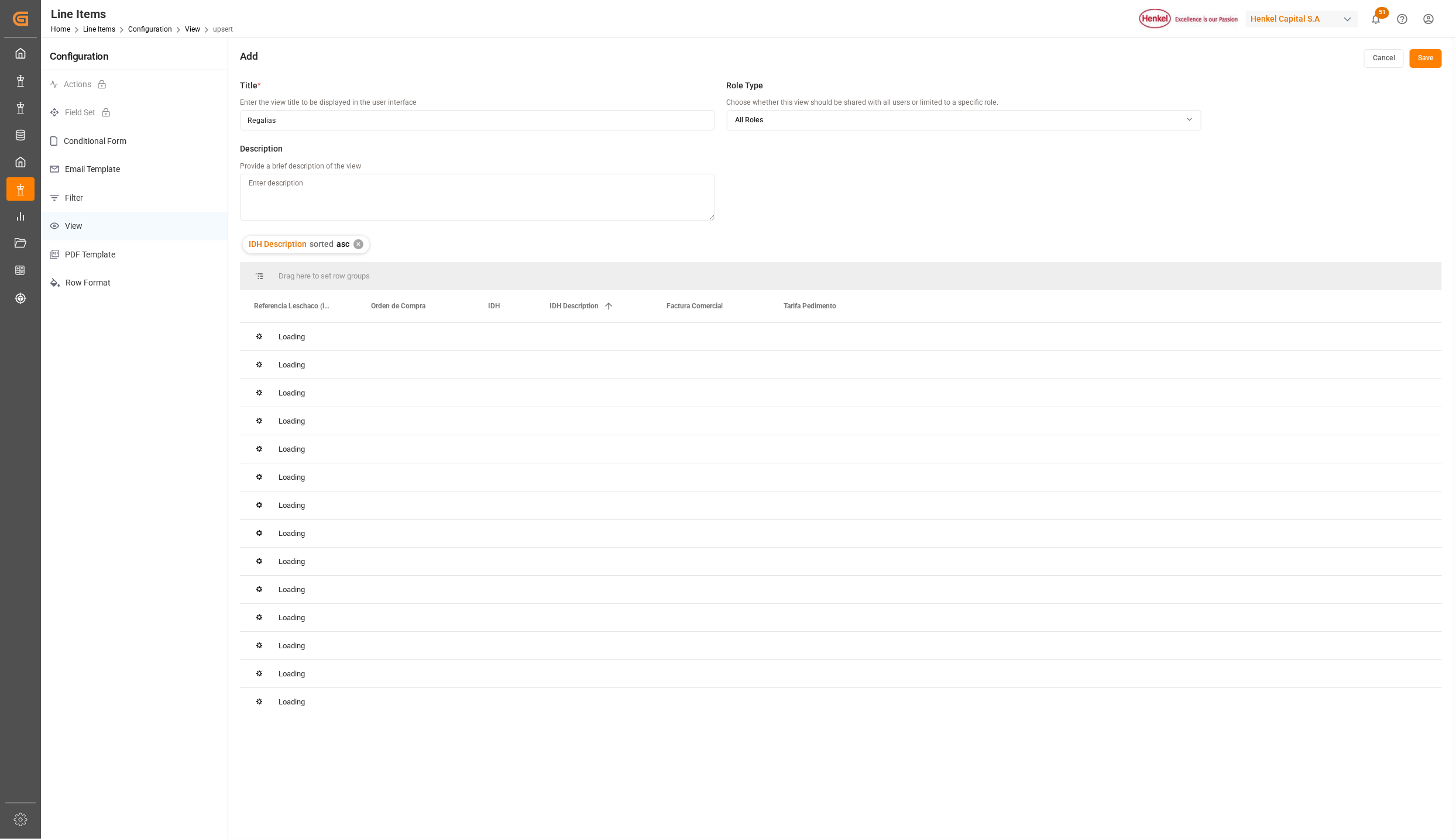
click at [356, 246] on div "✕" at bounding box center [358, 244] width 10 height 10
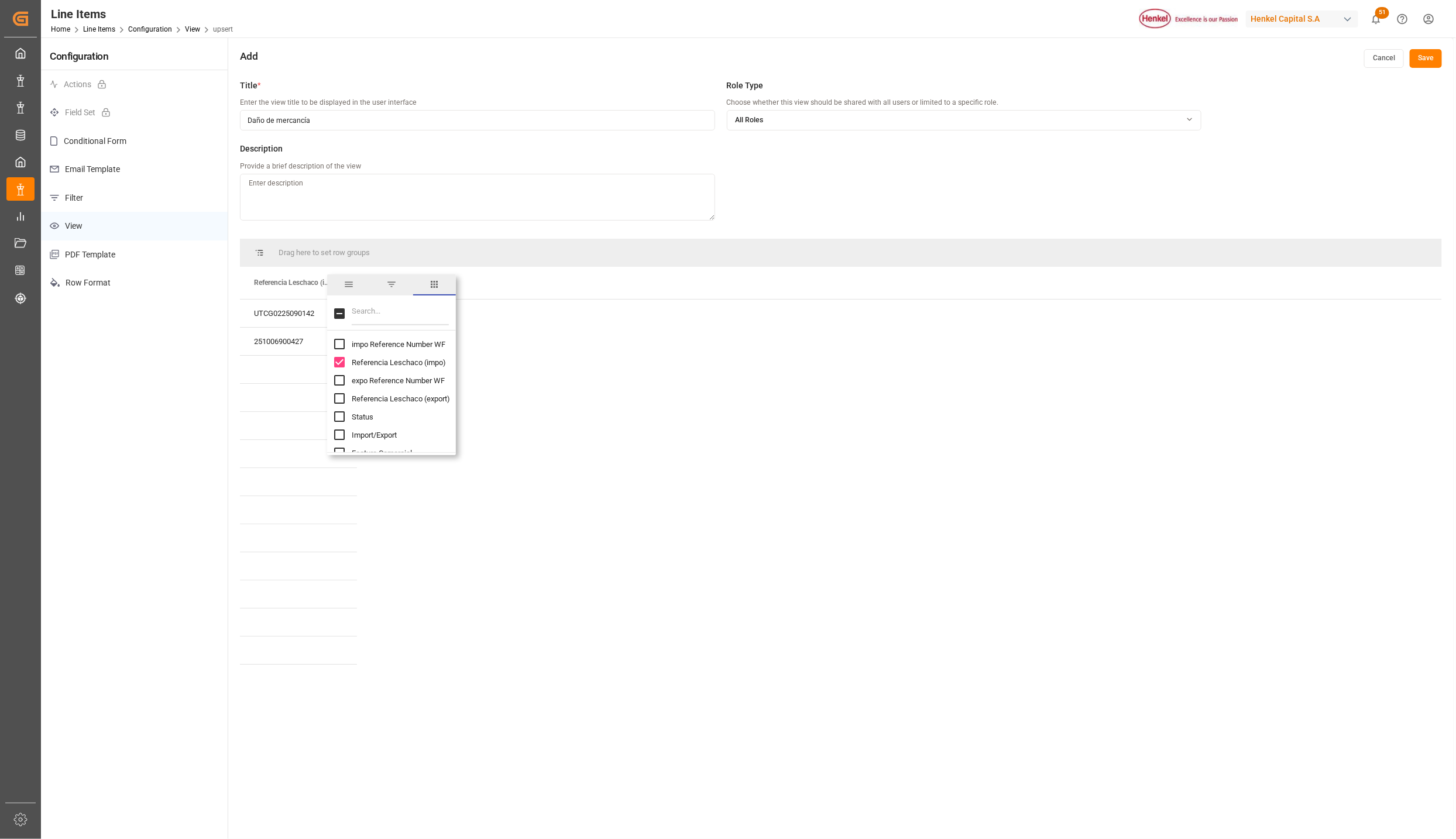
scroll to position [87, 0]
click at [339, 383] on input "Orden de Compra column toggle visibility (hidden)" at bounding box center [339, 382] width 10 height 10
checkbox input "true"
click at [341, 389] on input "IDH column toggle visibility (hidden)" at bounding box center [339, 386] width 10 height 10
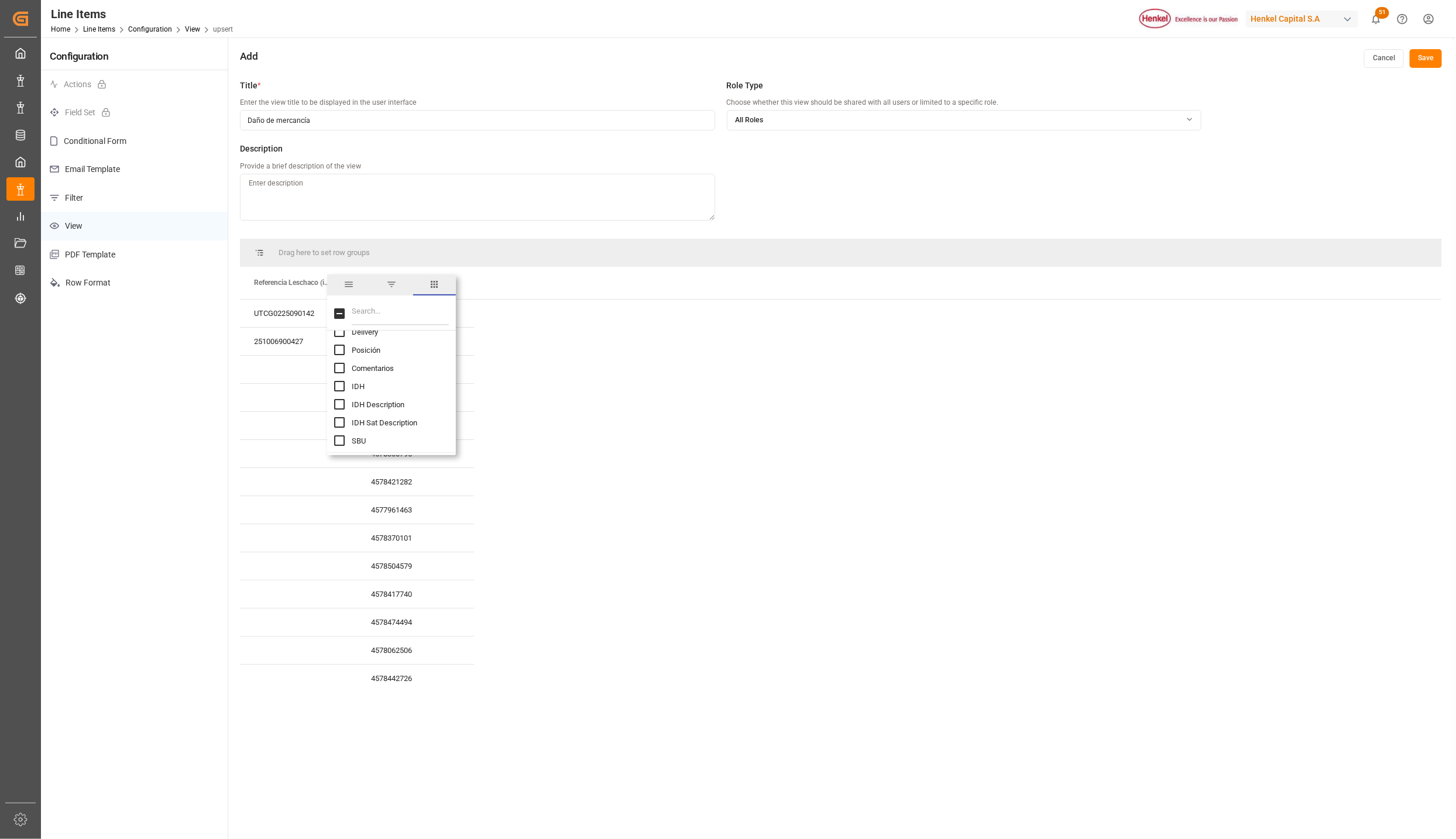
checkbox input "true"
click at [334, 405] on input "IDH Description column toggle visibility (hidden)" at bounding box center [339, 403] width 10 height 10
checkbox input "true"
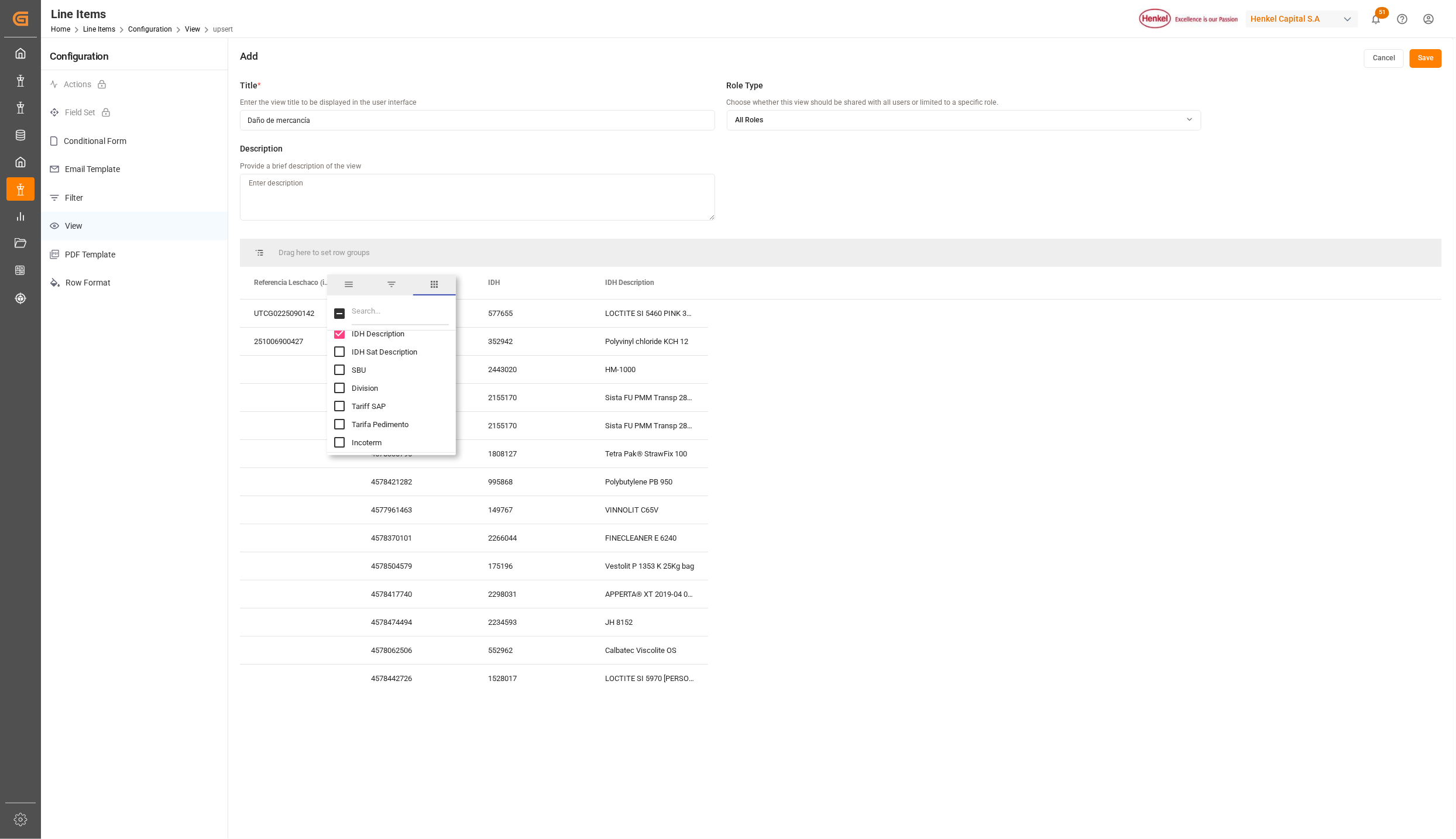
scroll to position [263, 0]
click at [343, 441] on input "Origen column toggle visibility (hidden)" at bounding box center [339, 443] width 10 height 10
checkbox input "true"
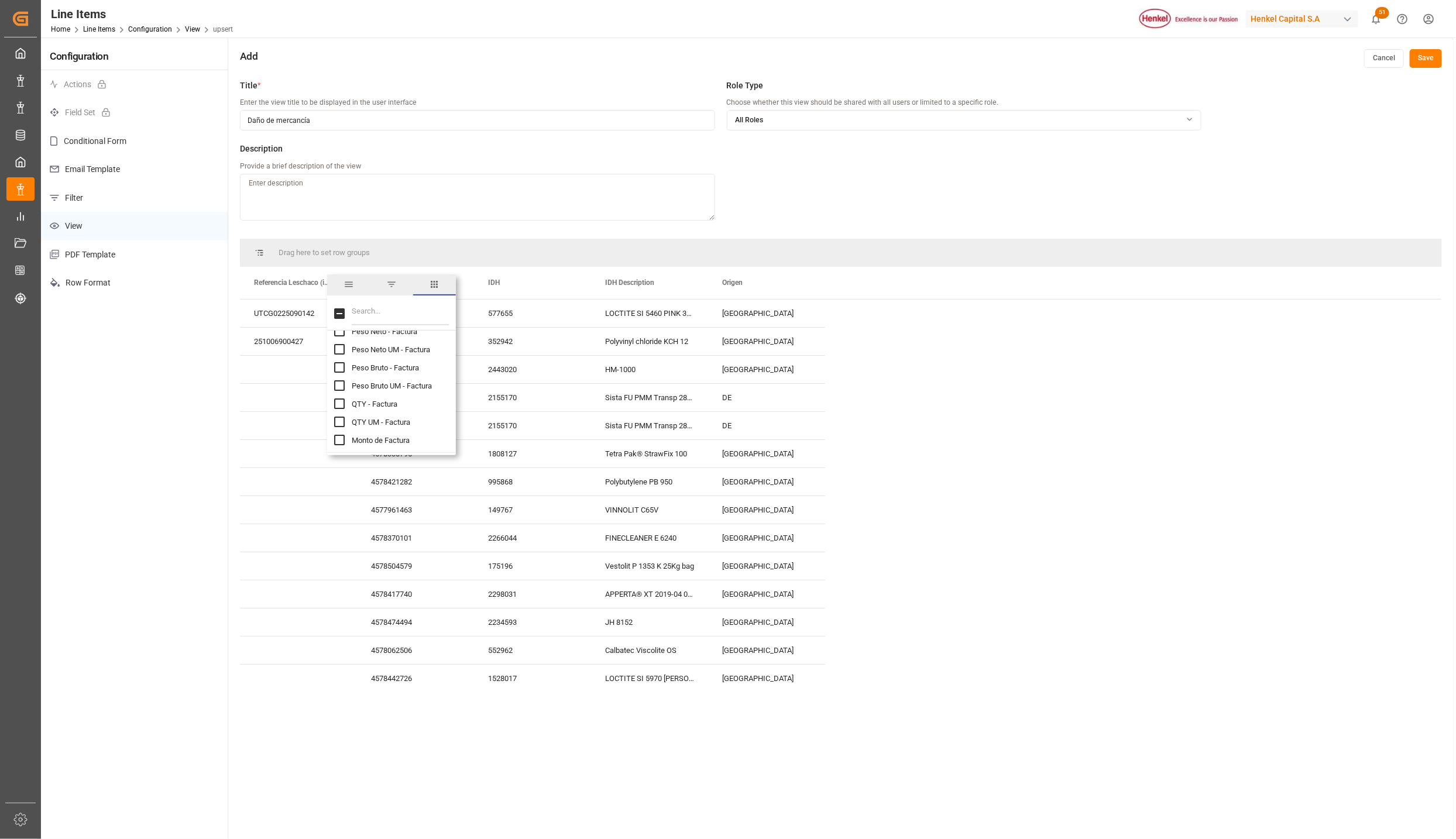
scroll to position [702, 0]
click at [432, 527] on div "4578370101" at bounding box center [415, 538] width 117 height 28
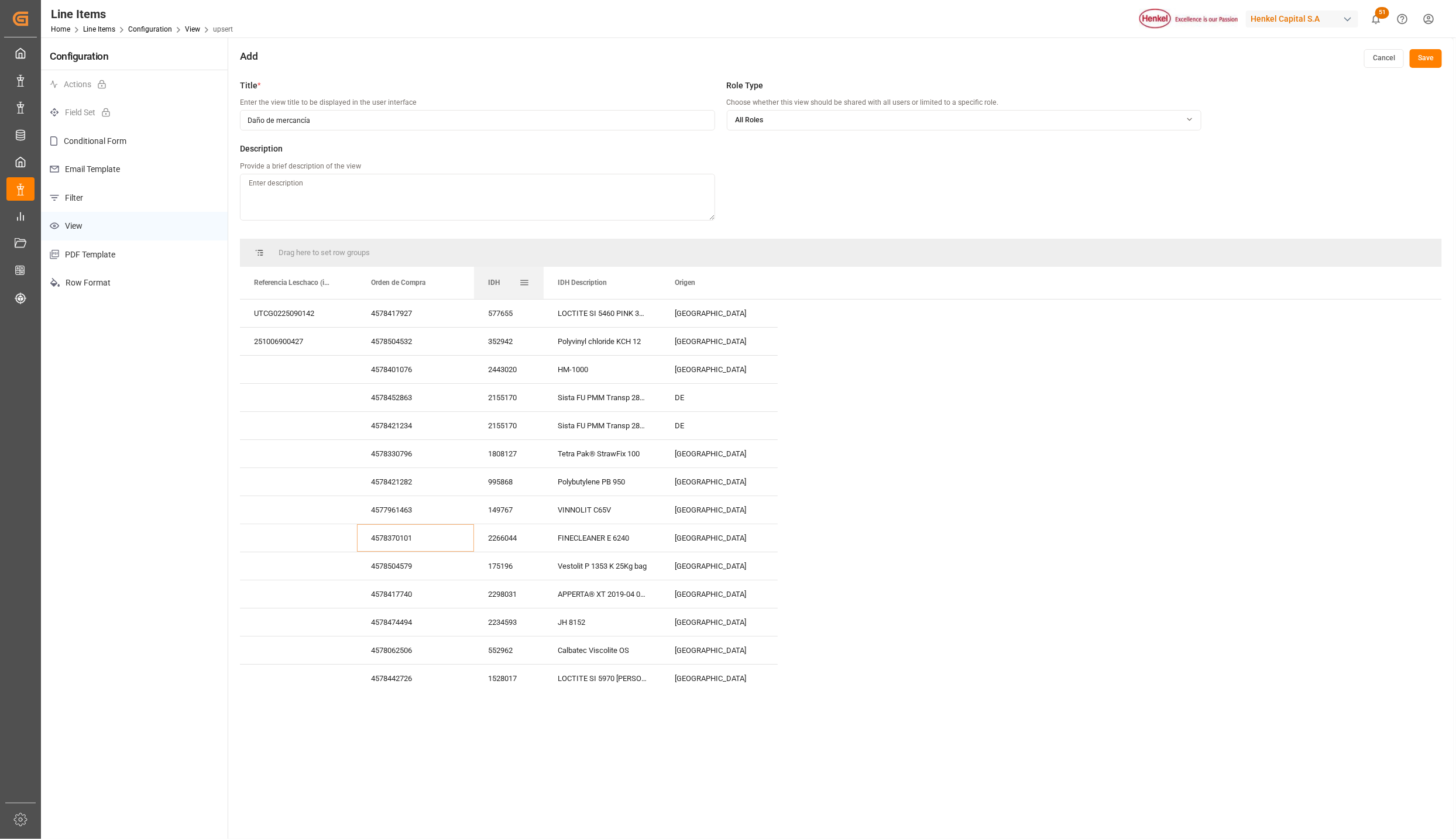
drag, startPoint x: 589, startPoint y: 273, endPoint x: 542, endPoint y: 272, distance: 47.0
click at [542, 272] on div at bounding box center [543, 283] width 5 height 32
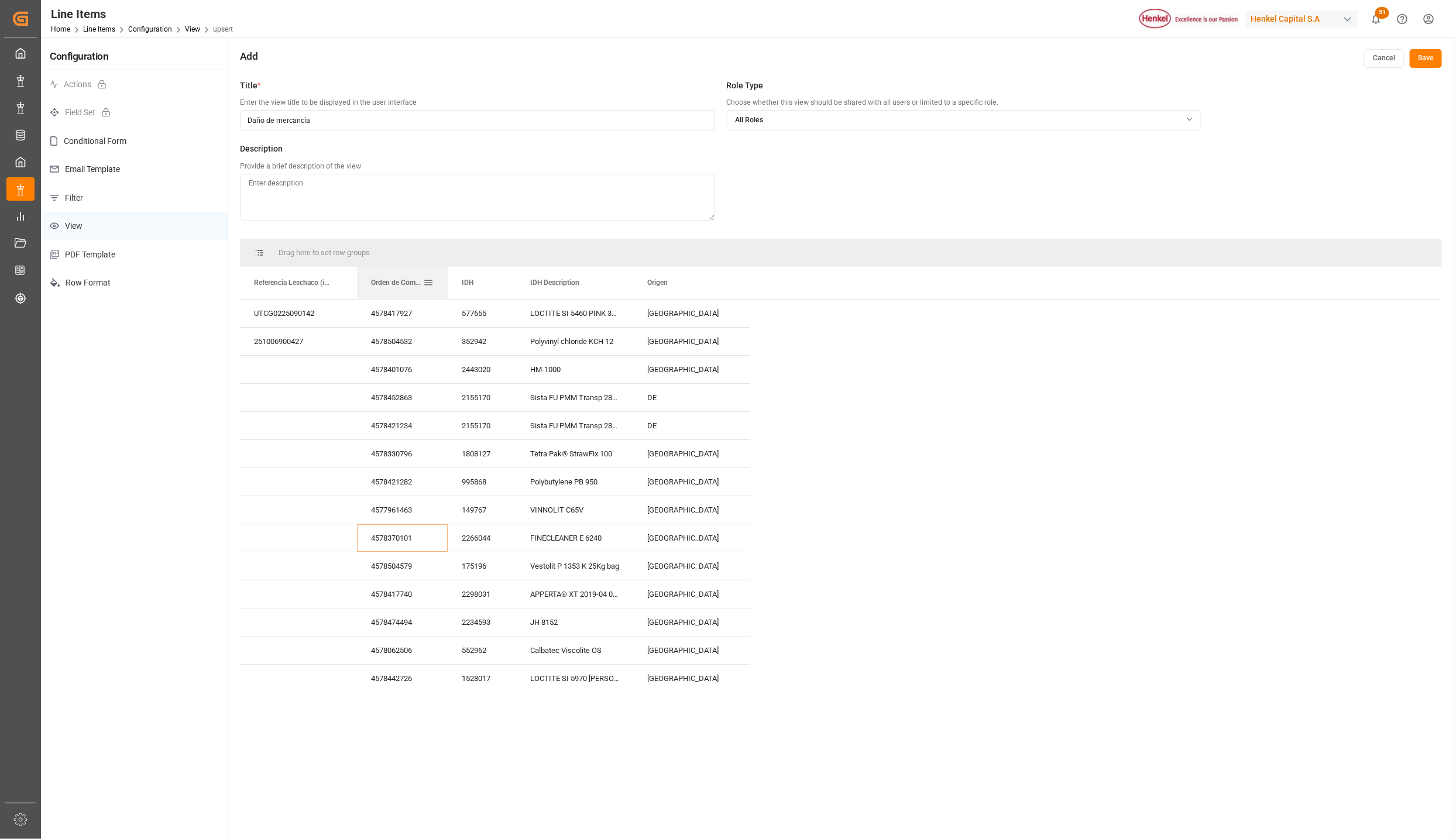
drag, startPoint x: 471, startPoint y: 272, endPoint x: 445, endPoint y: 271, distance: 26.0
click at [445, 271] on div at bounding box center [447, 283] width 5 height 32
click at [1426, 57] on button "Save" at bounding box center [1425, 58] width 32 height 18
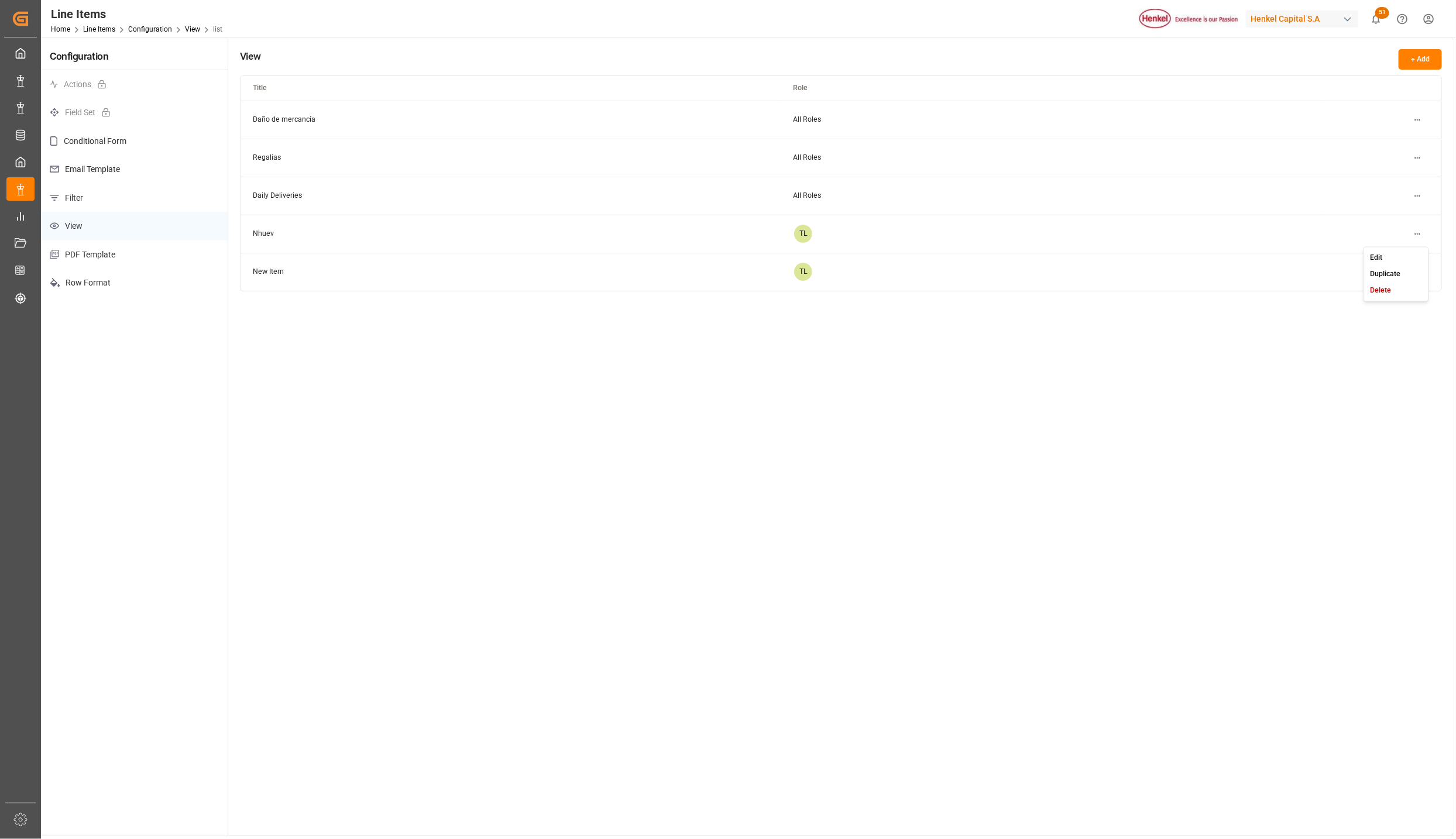
click at [1416, 239] on html "Created by potrace 1.15, written by Peter Selinger 2001-2017 Created by potrace…" at bounding box center [728, 419] width 1456 height 839
click at [1397, 289] on div "Delete" at bounding box center [1395, 291] width 60 height 17
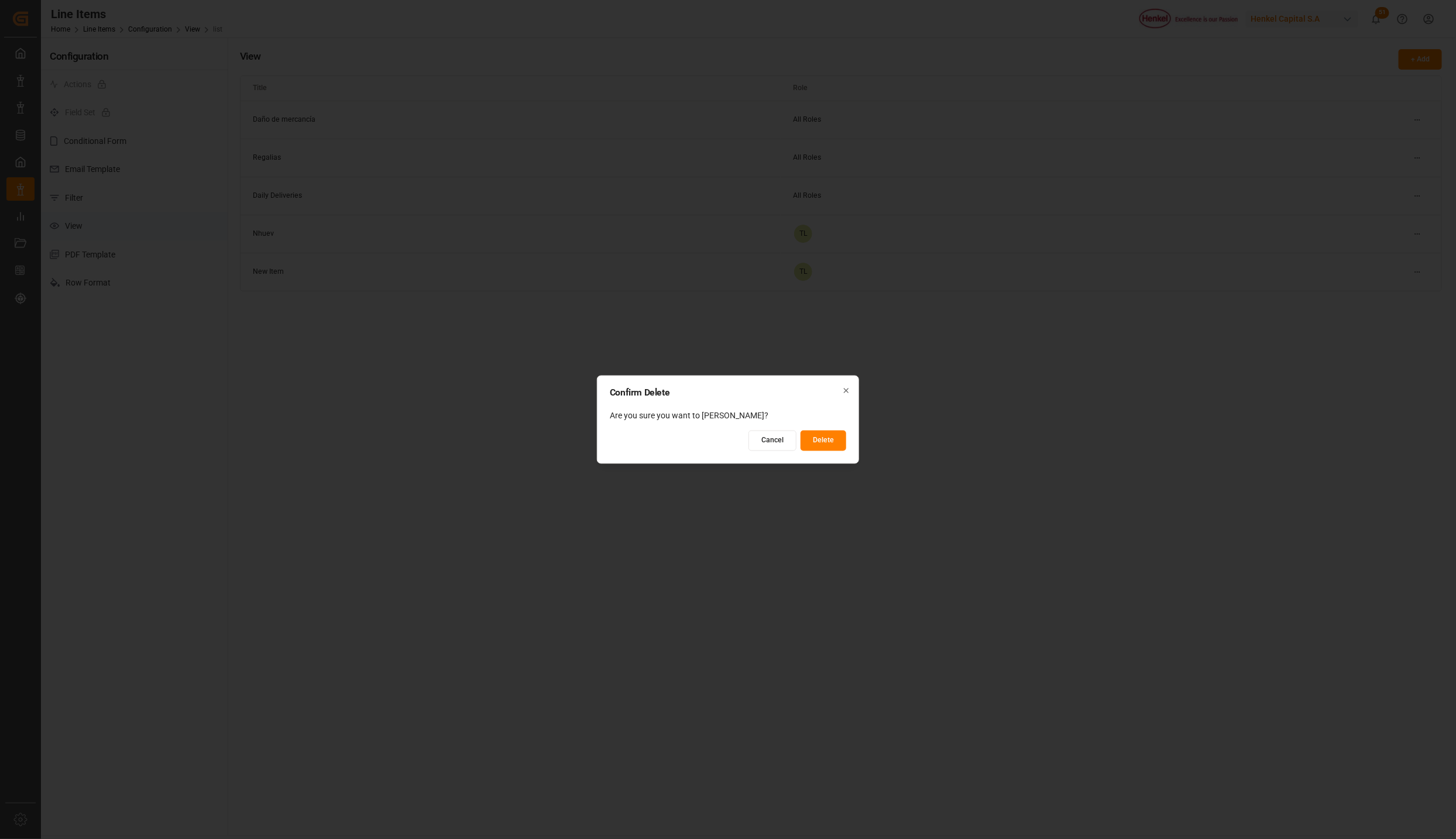
click at [821, 444] on button "Delete" at bounding box center [823, 440] width 46 height 20
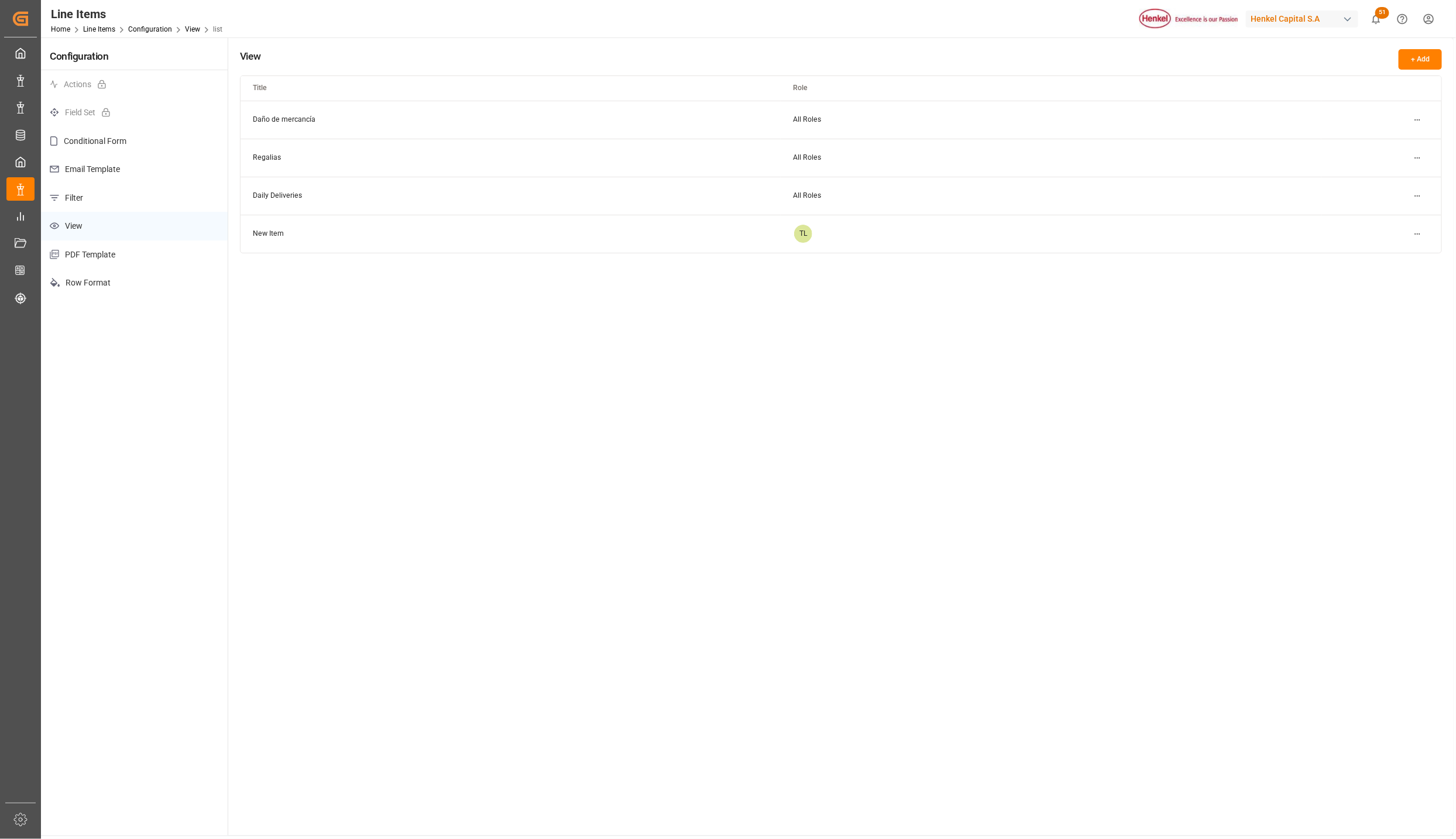
click at [1417, 233] on html "Created by potrace 1.15, written by Peter Selinger 2001-2017 Created by potrace…" at bounding box center [728, 419] width 1456 height 839
click at [1371, 261] on small "Edit" at bounding box center [1375, 258] width 12 height 7
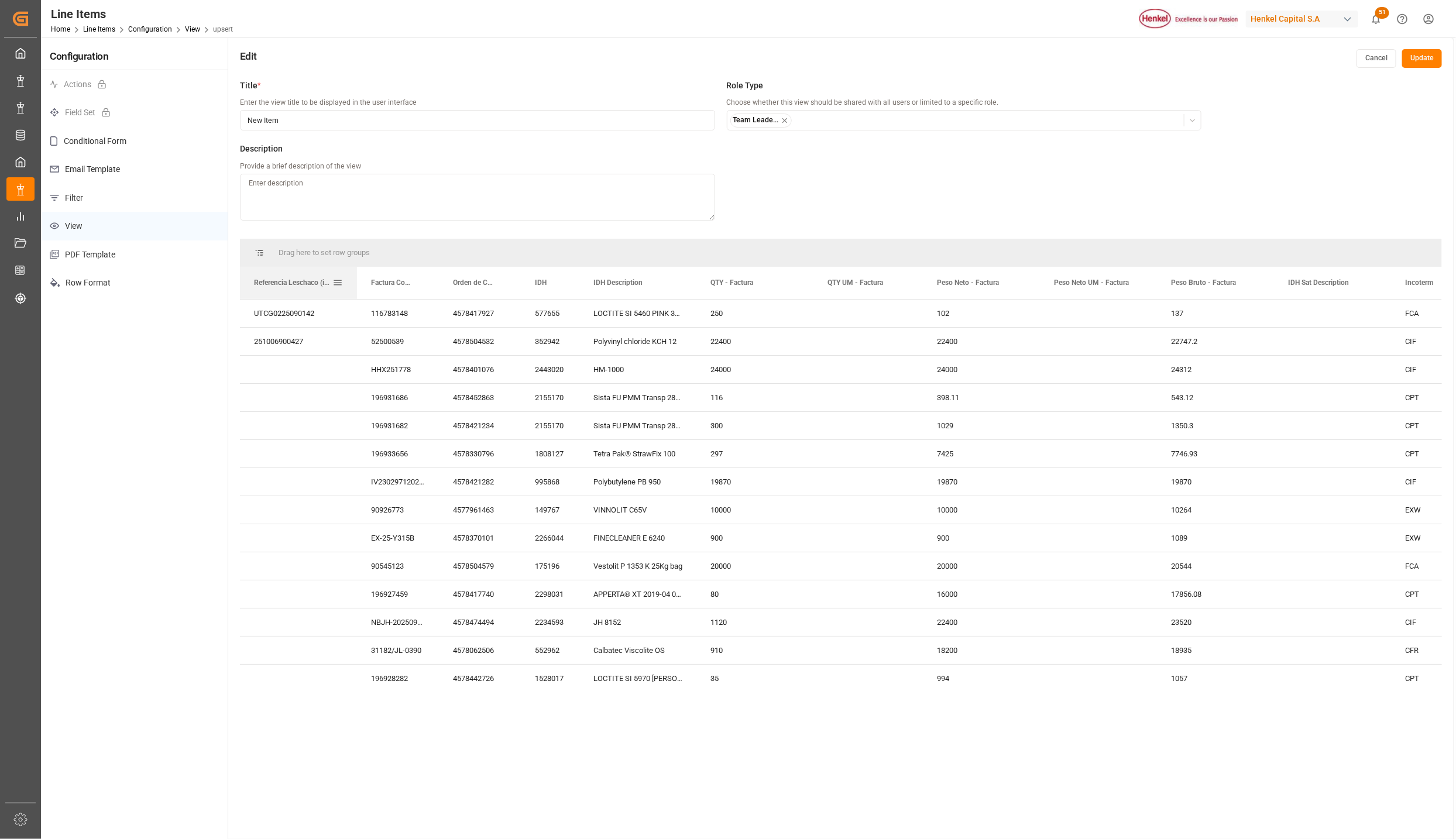
drag, startPoint x: 1226, startPoint y: 279, endPoint x: 358, endPoint y: 278, distance: 868.0
click at [271, 288] on div "Referencia Leschaco (impo)" at bounding box center [293, 283] width 78 height 32
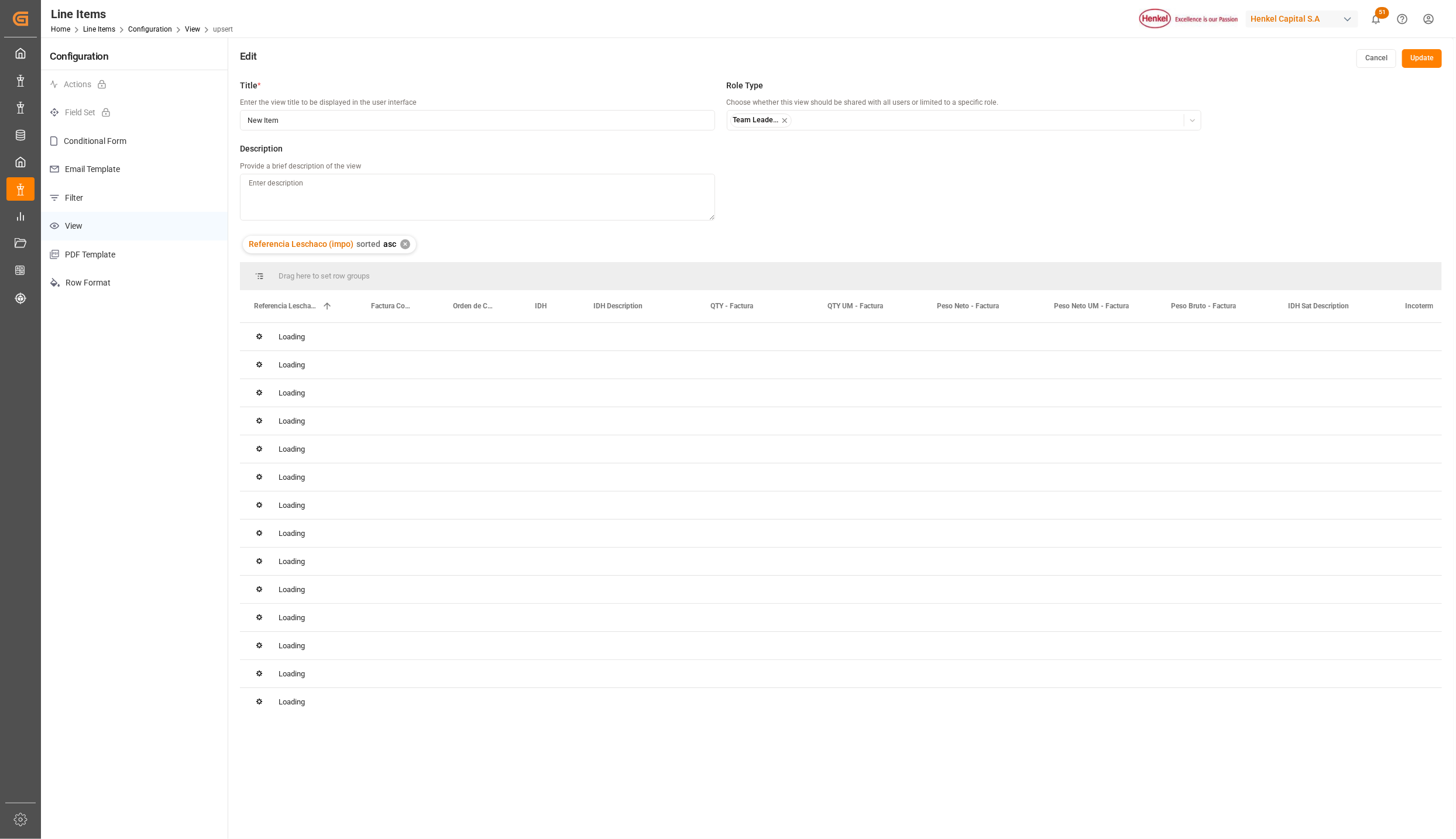
click at [405, 244] on div "✕" at bounding box center [405, 244] width 10 height 10
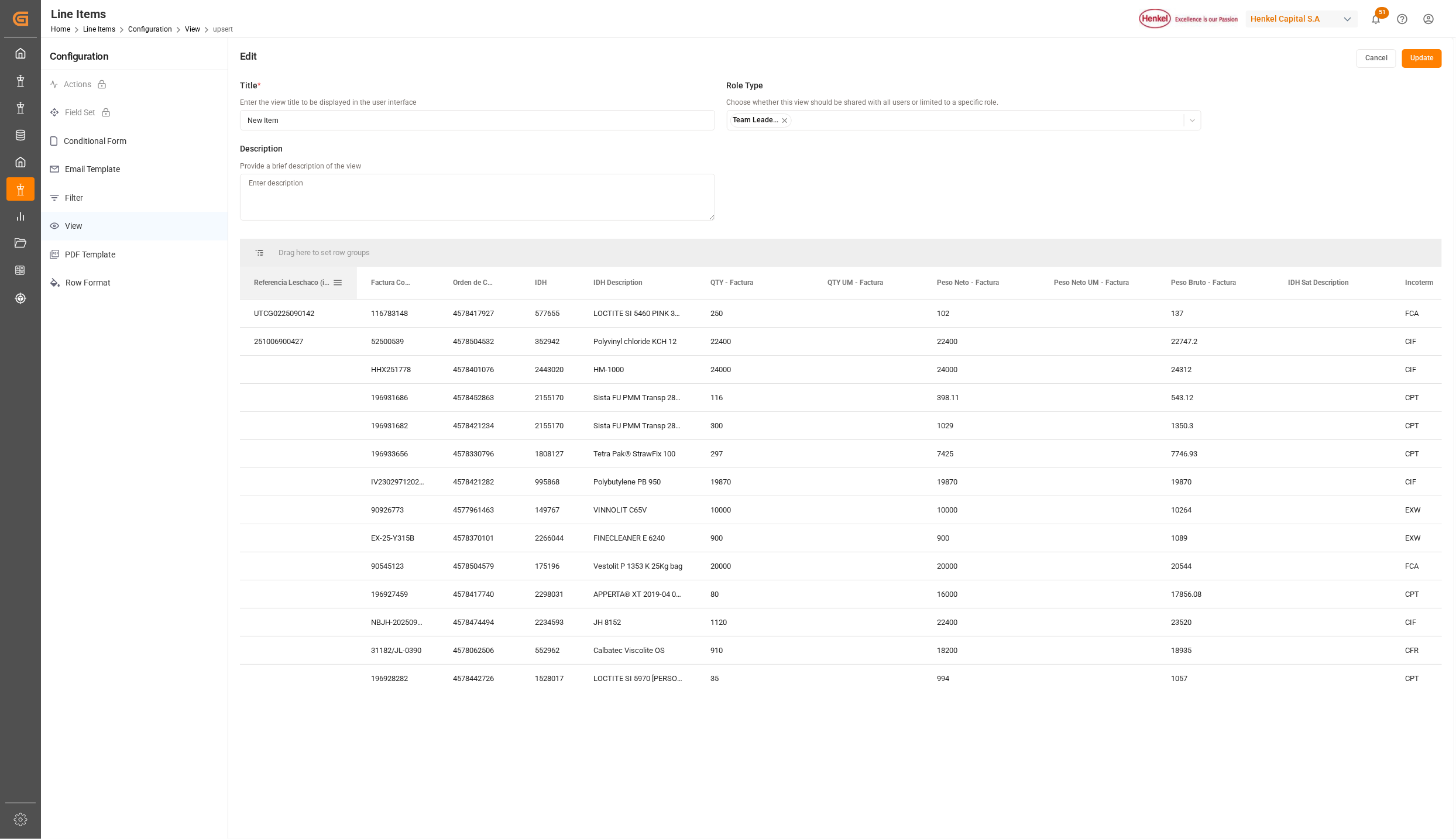
drag, startPoint x: 355, startPoint y: 271, endPoint x: 347, endPoint y: 274, distance: 8.5
click at [355, 269] on div at bounding box center [356, 283] width 5 height 32
click at [330, 283] on span at bounding box center [330, 282] width 10 height 10
click at [472, 283] on span "columns" at bounding box center [472, 284] width 10 height 10
click at [414, 311] on input "Filter Columns Input" at bounding box center [392, 313] width 97 height 23
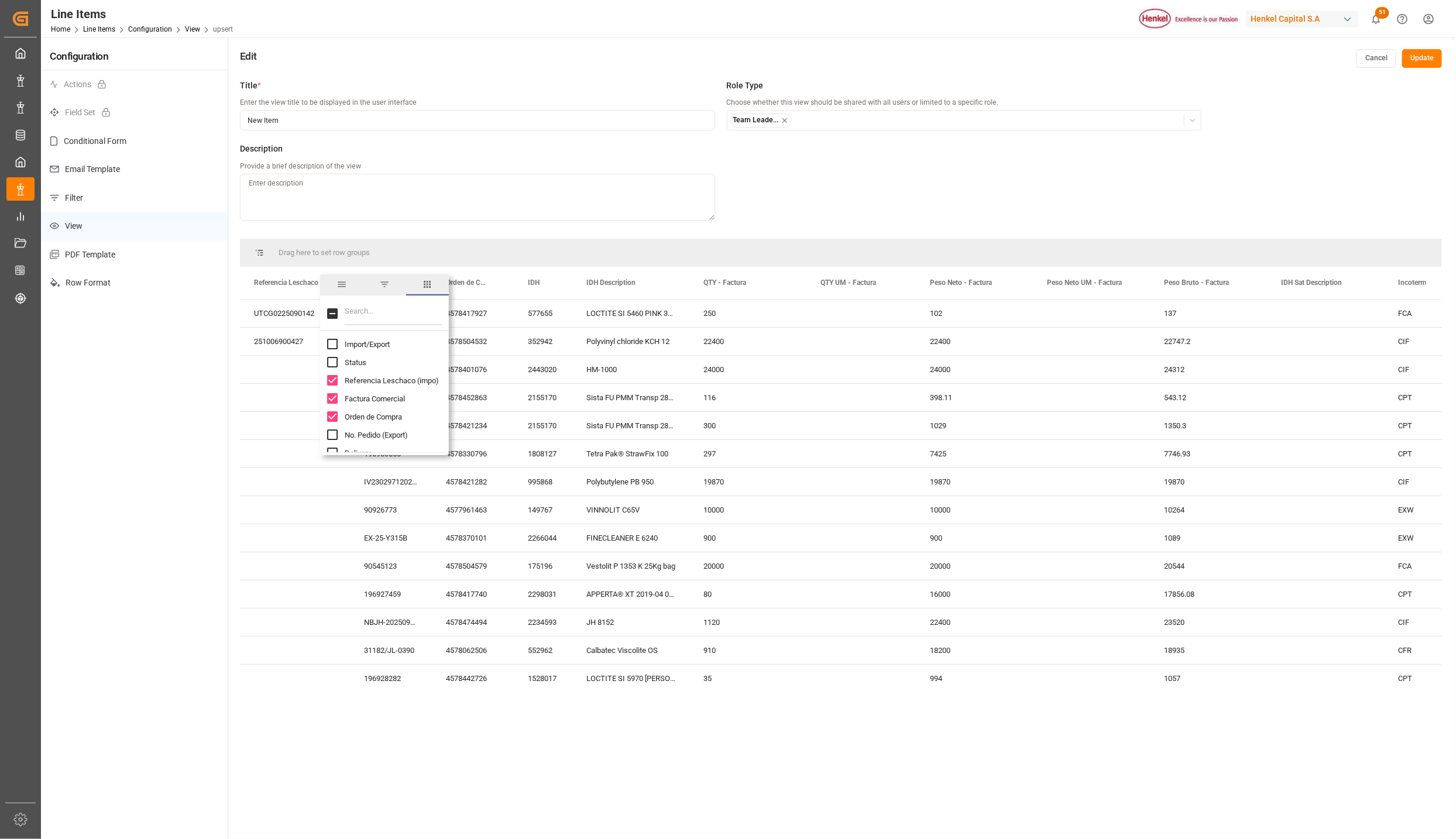
click at [336, 339] on input "Import/Export column toggle visibility (hidden)" at bounding box center [332, 344] width 10 height 10
checkbox input "true"
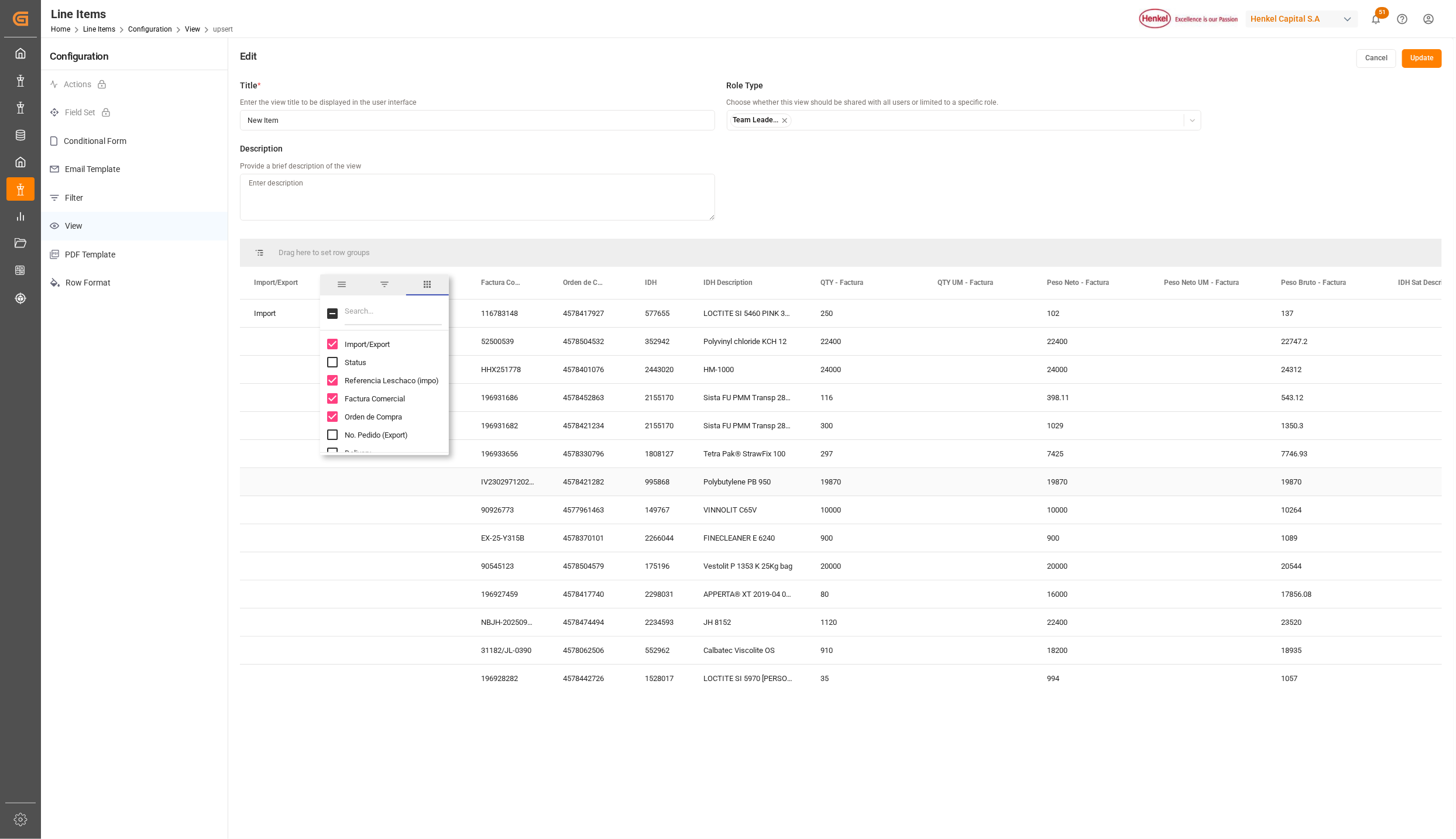
click at [362, 555] on div "Press SPACE to select this row." at bounding box center [412, 566] width 110 height 28
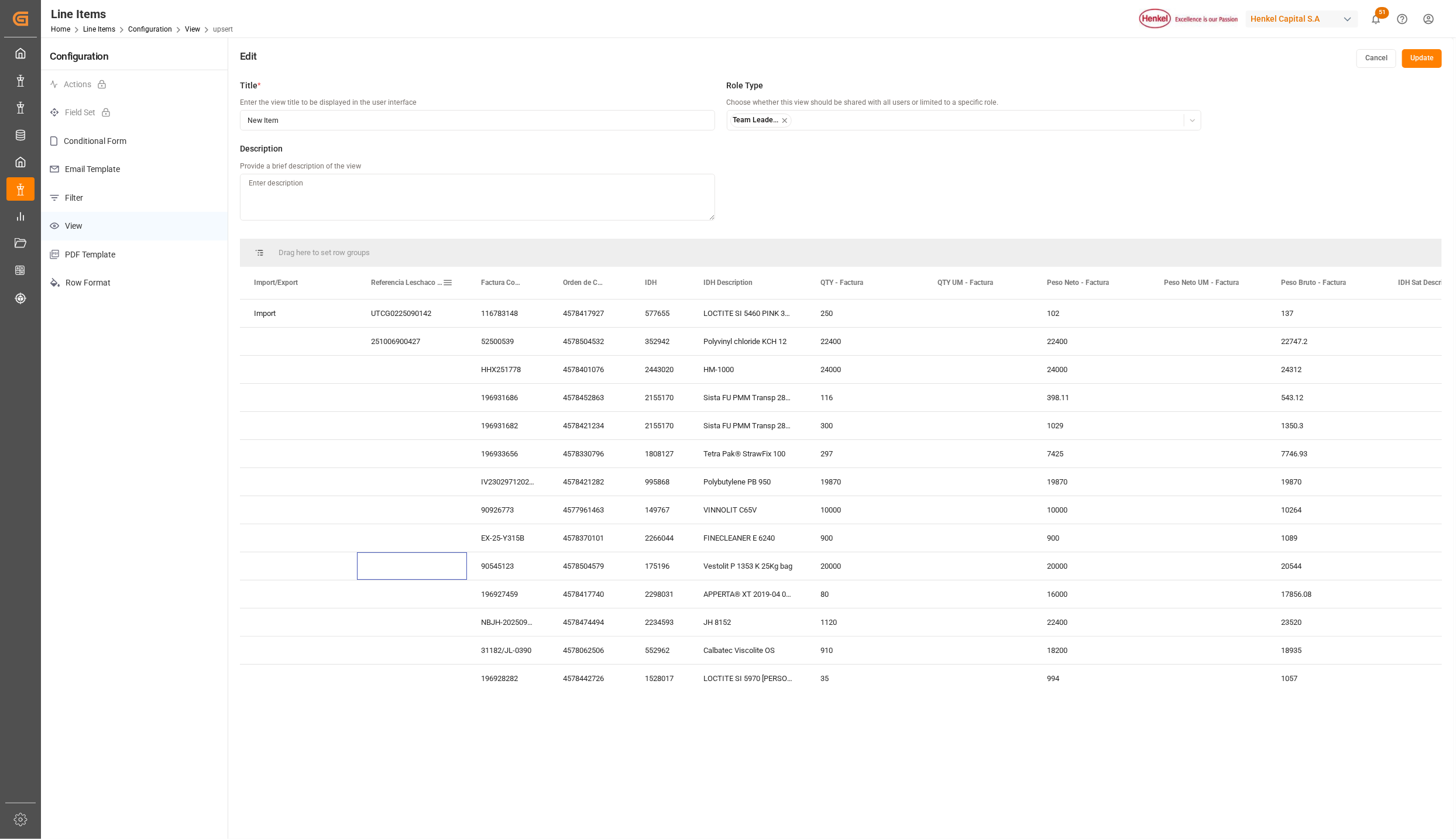
click at [371, 282] on span "Referencia Leschaco (impo)" at bounding box center [407, 282] width 72 height 8
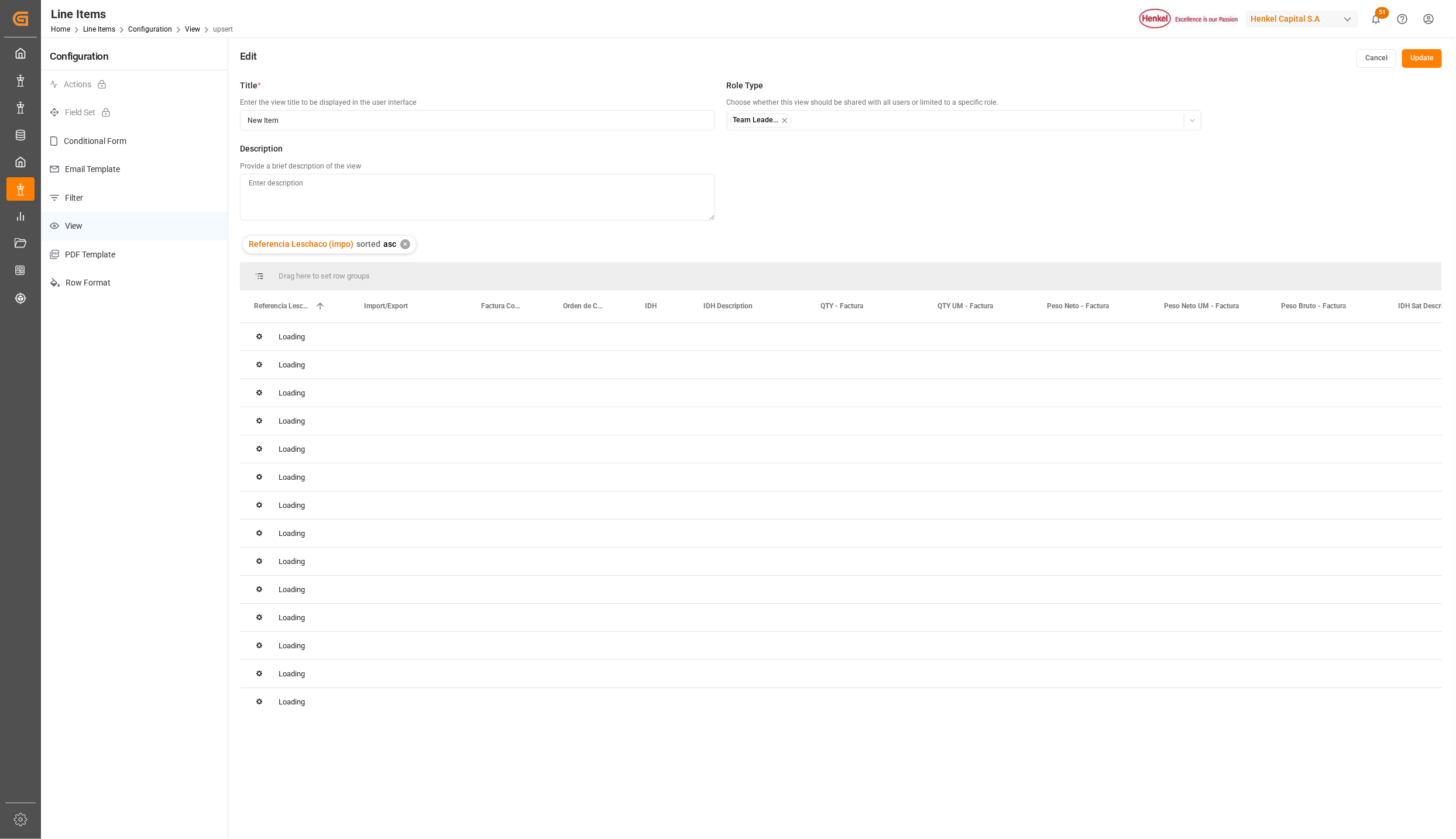
click at [465, 267] on div "Drag here to set row groups" at bounding box center [840, 276] width 1202 height 28
click at [401, 243] on div "✕" at bounding box center [405, 244] width 10 height 10
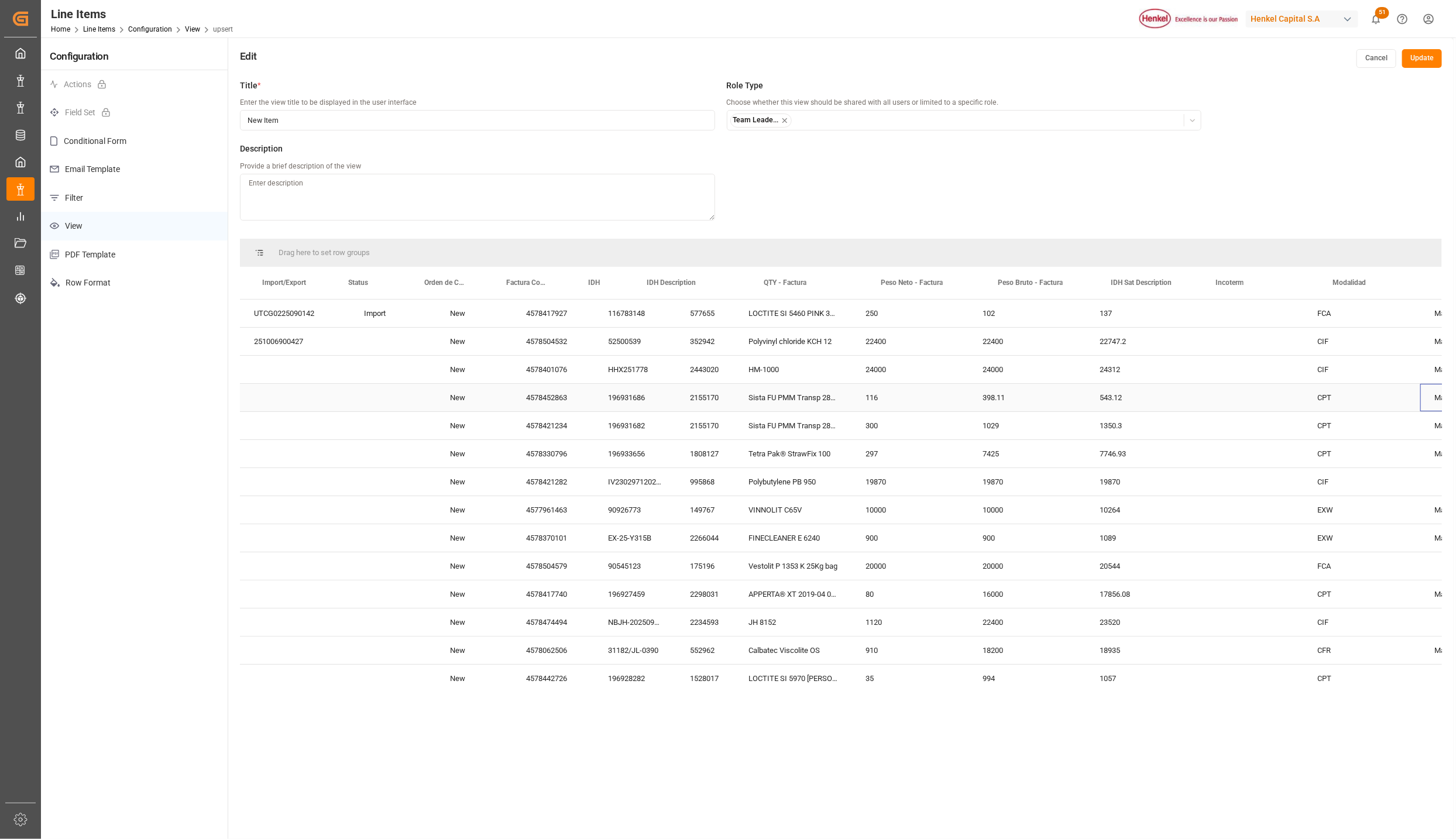
scroll to position [0, 102]
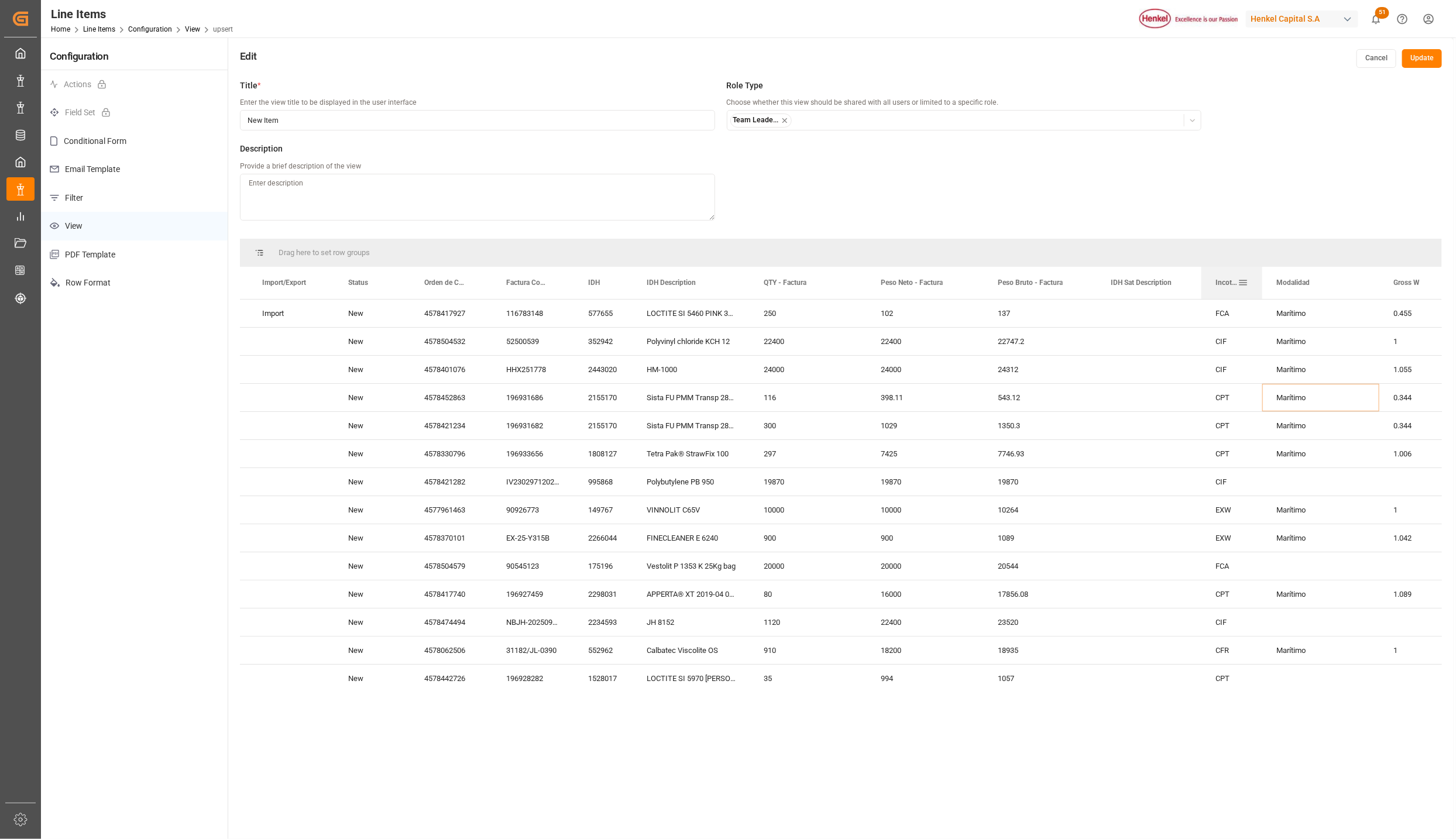
drag, startPoint x: 1317, startPoint y: 269, endPoint x: 1261, endPoint y: 269, distance: 56.0
click at [1261, 269] on div at bounding box center [1262, 283] width 5 height 32
drag, startPoint x: 1376, startPoint y: 272, endPoint x: 1344, endPoint y: 269, distance: 32.1
click at [1344, 269] on div at bounding box center [1345, 283] width 5 height 32
click at [1243, 283] on span at bounding box center [1242, 282] width 10 height 10
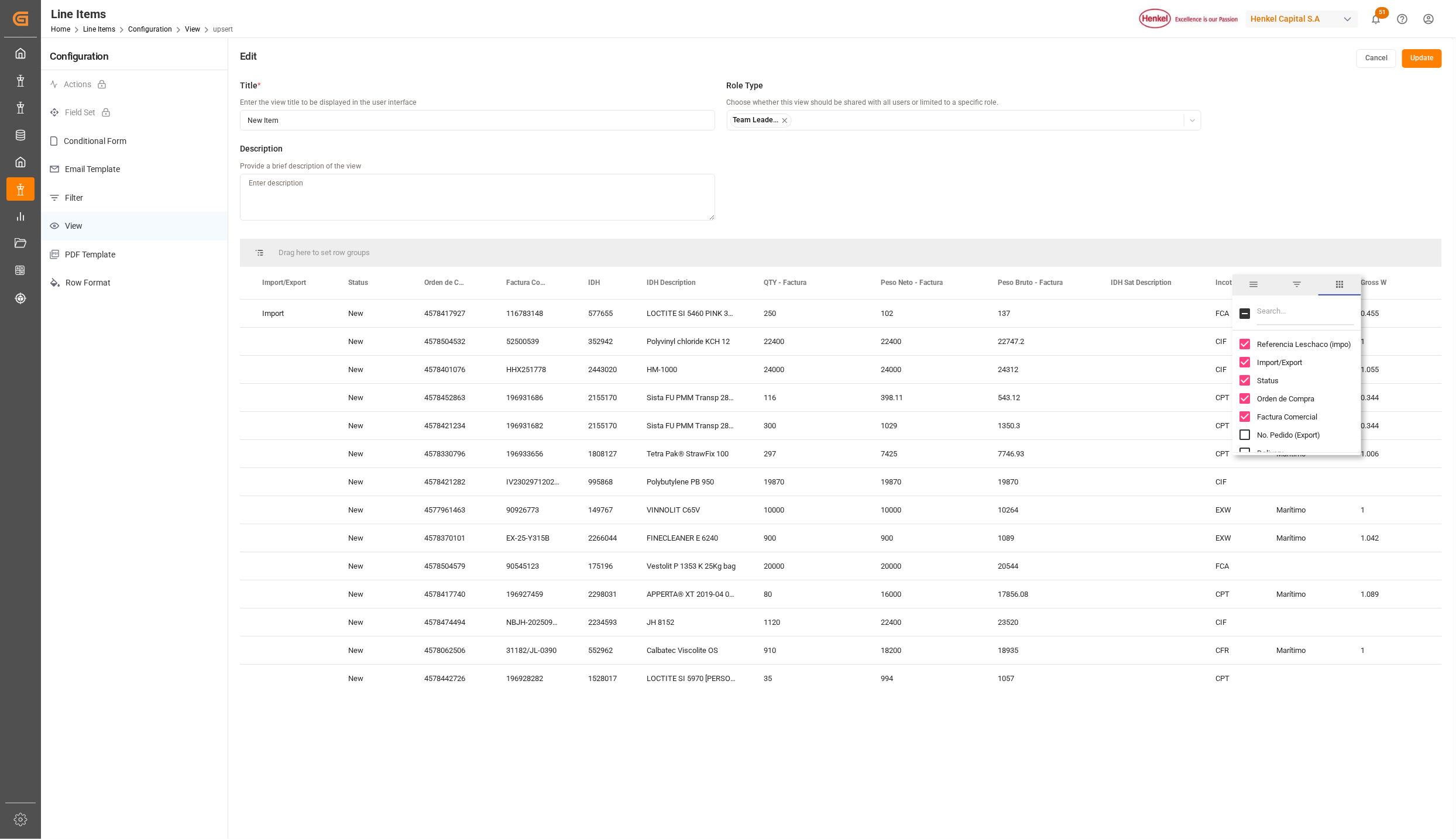
click at [1278, 314] on input "Filter Columns Input" at bounding box center [1305, 313] width 97 height 23
type input "inco"
checkbox input "true"
type input "inco"
click at [1246, 344] on input "Incoterm column toggle visibility (visible)" at bounding box center [1244, 344] width 10 height 10
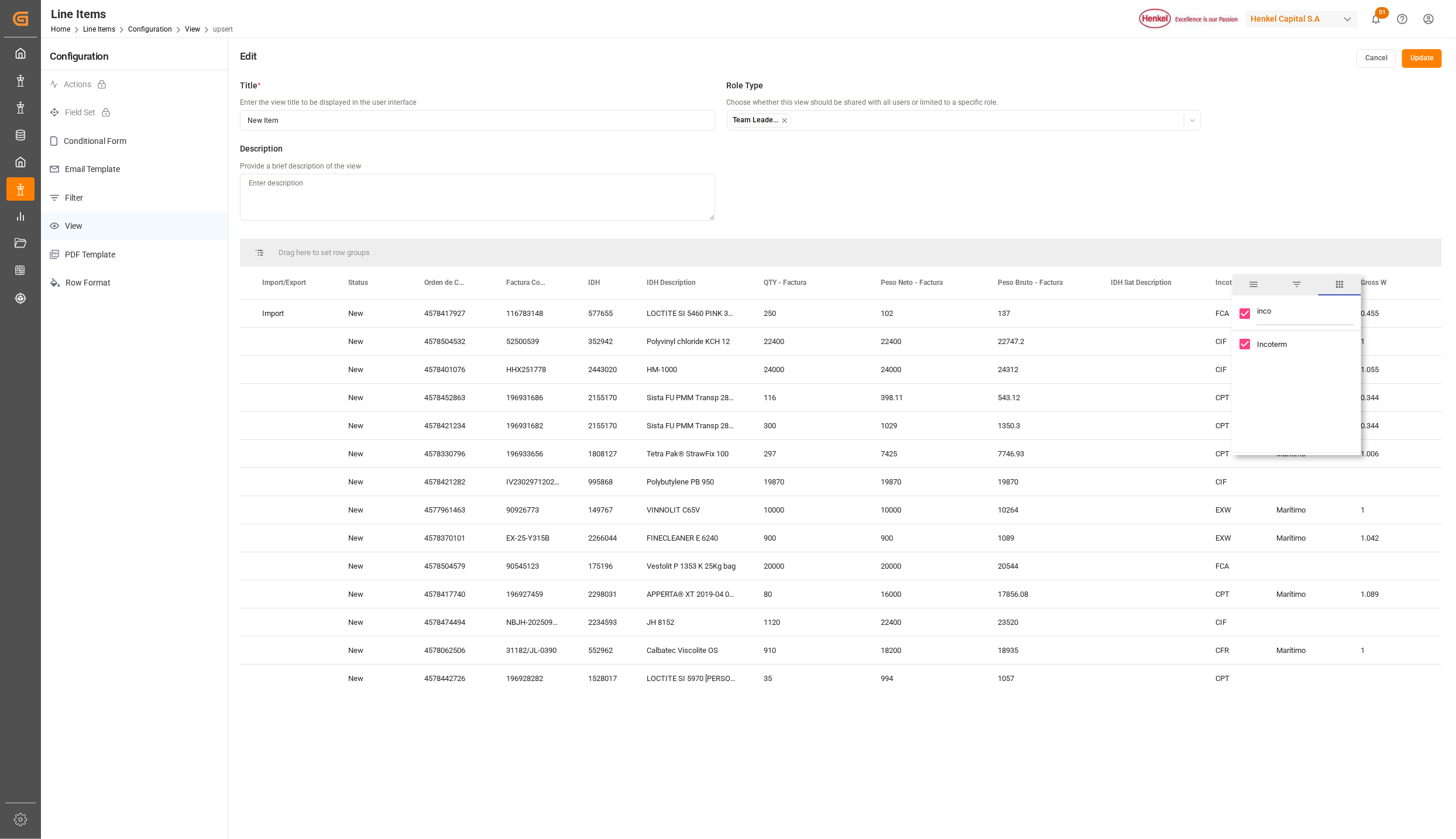
checkbox input "false"
click at [1246, 591] on div "Marítimo" at bounding box center [1242, 594] width 84 height 28
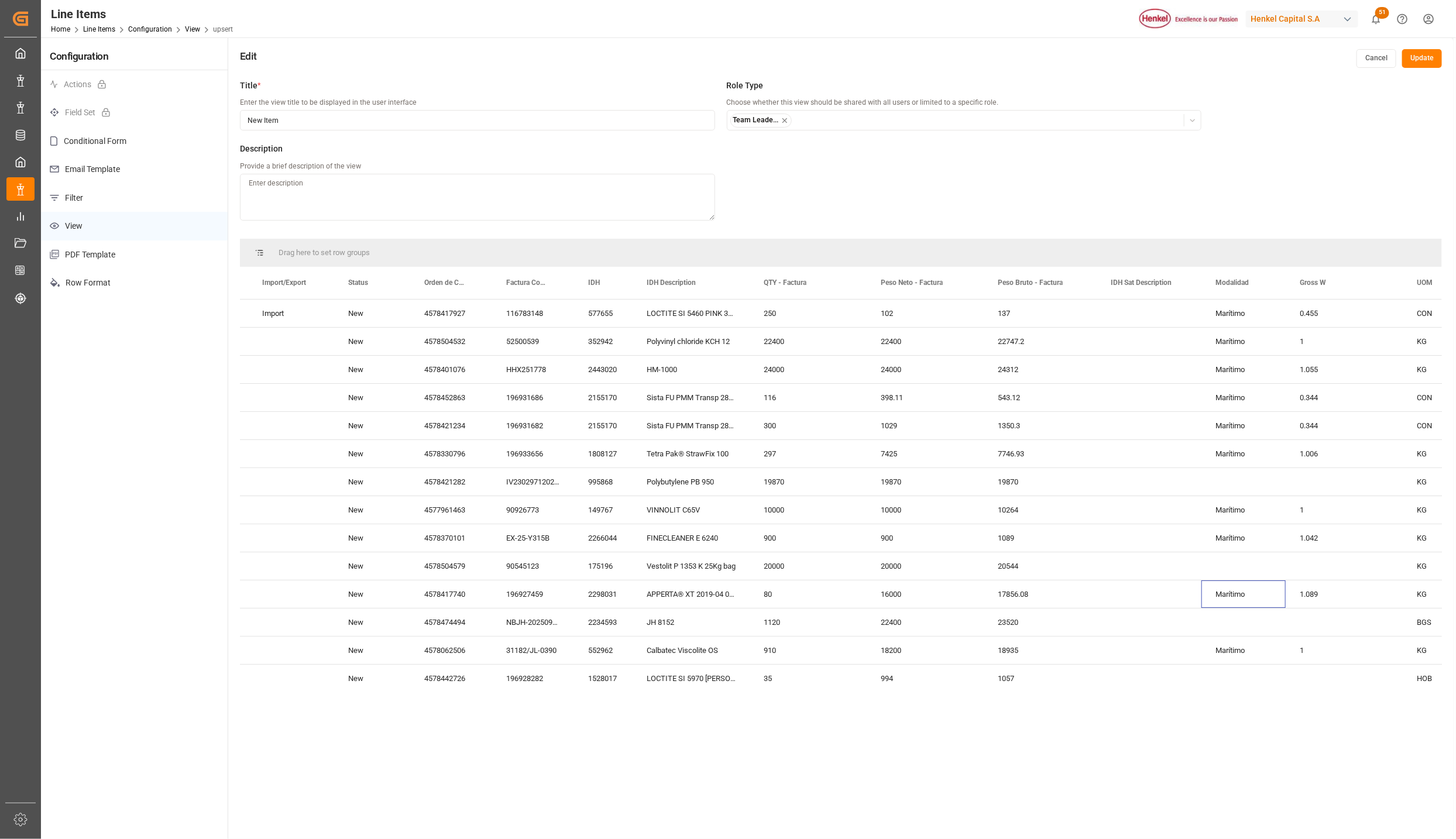
click at [1428, 52] on button "Update" at bounding box center [1421, 58] width 40 height 18
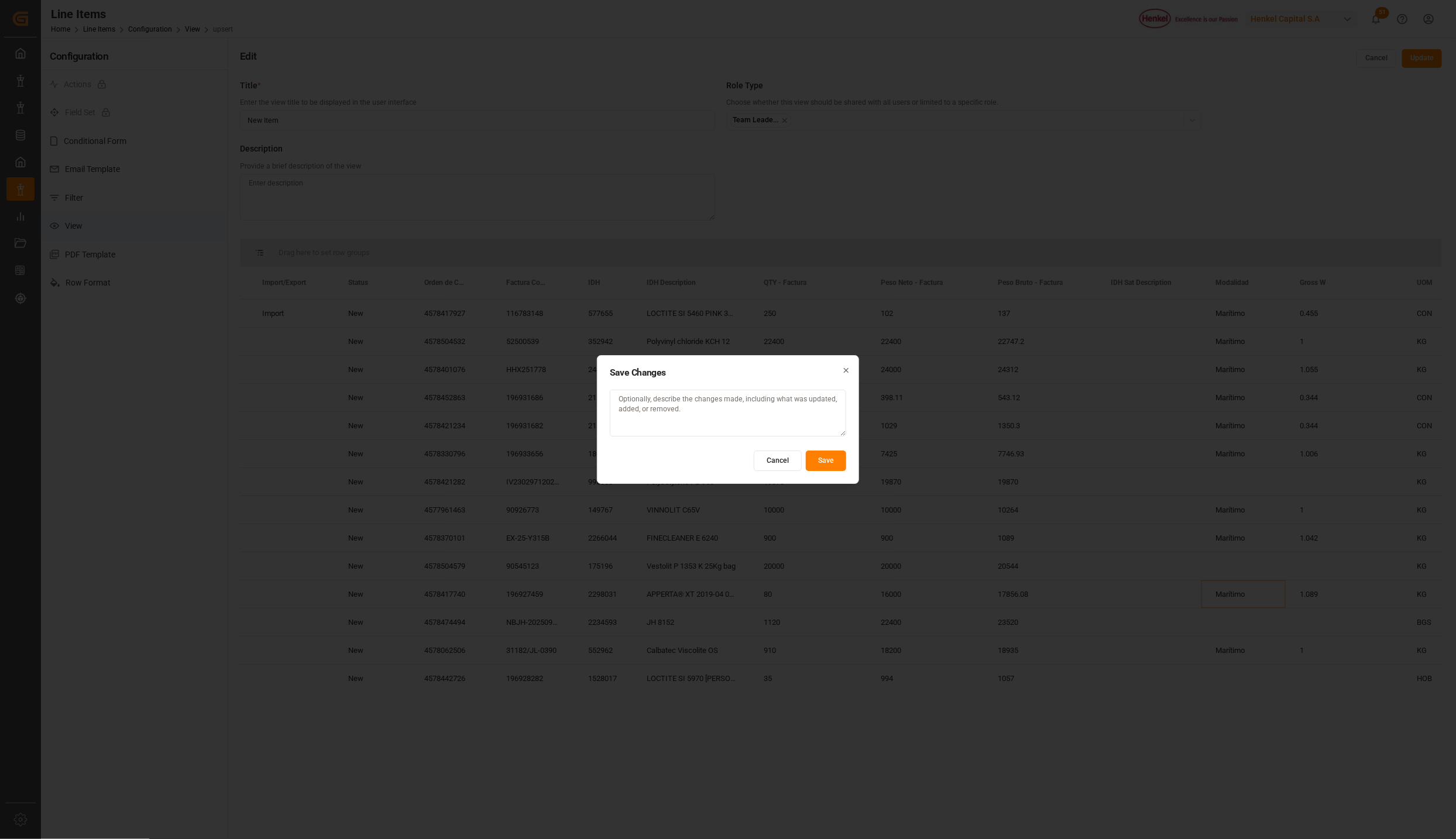
click at [823, 455] on button "Save" at bounding box center [826, 460] width 41 height 20
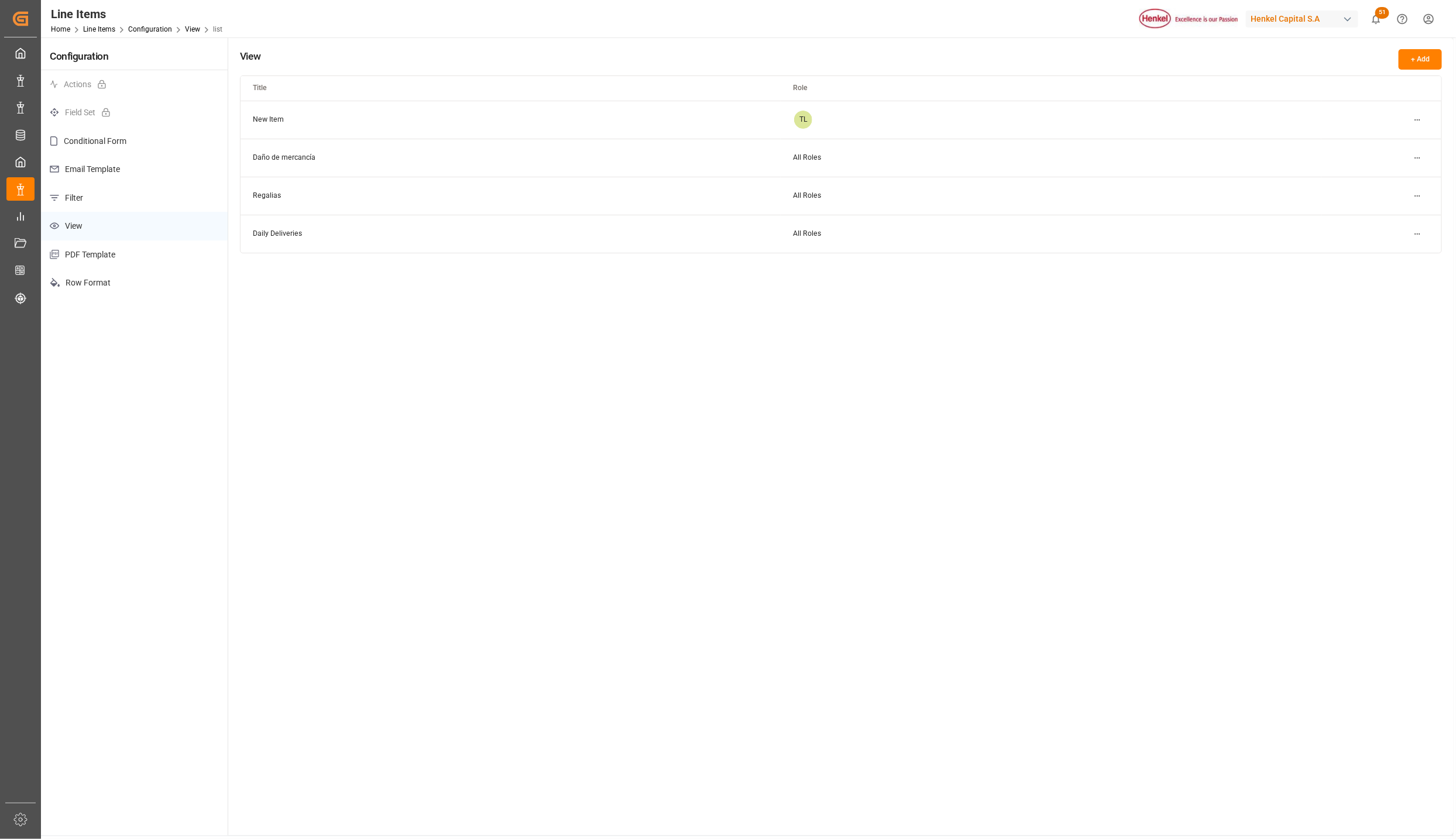
click at [102, 34] on div "Home Line Items Configuration View list" at bounding box center [136, 29] width 171 height 12
drag, startPoint x: 102, startPoint y: 34, endPoint x: 96, endPoint y: 29, distance: 7.8
click at [96, 29] on link "Line Items" at bounding box center [99, 29] width 32 height 8
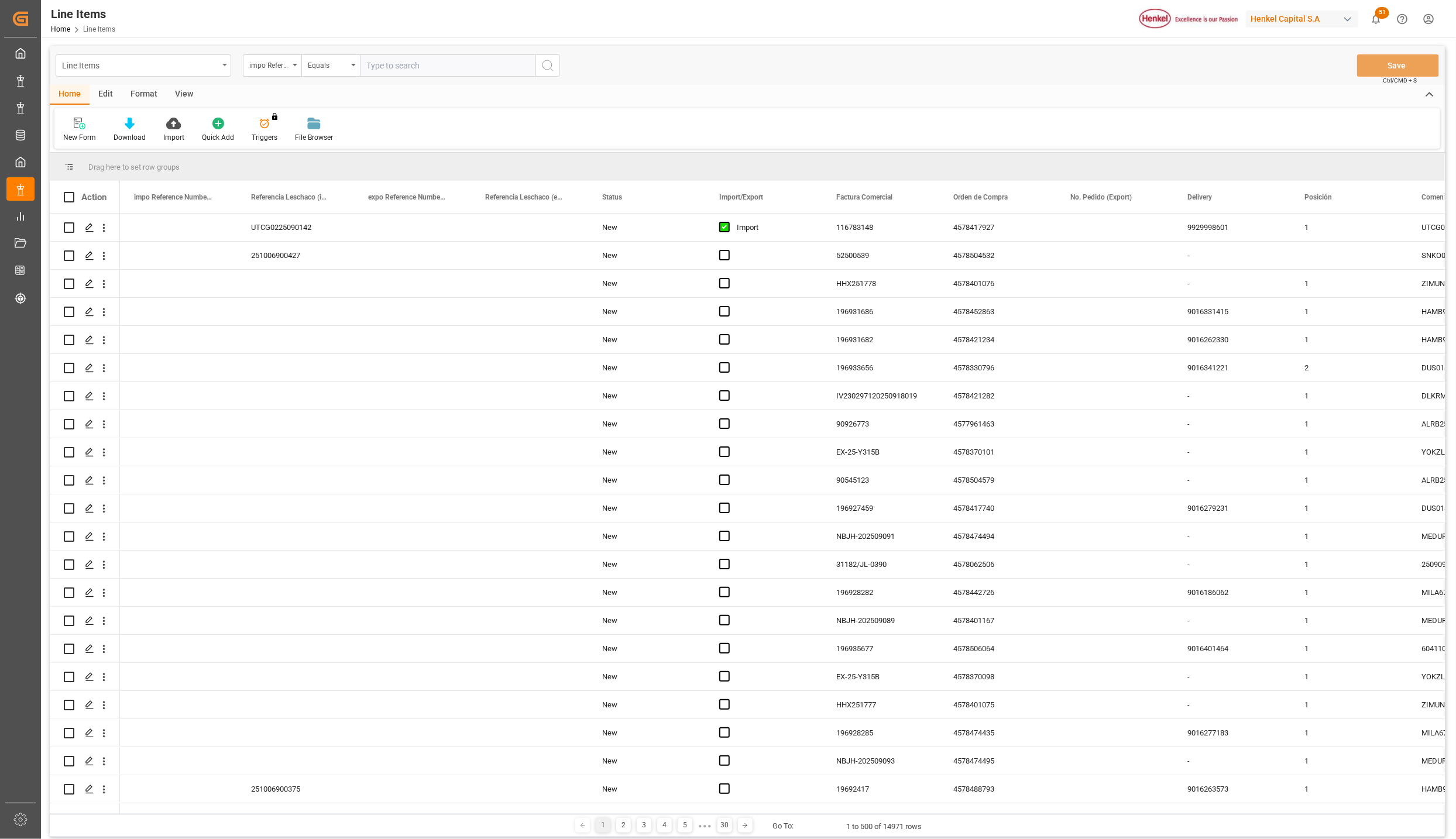
click at [221, 60] on div "Line Items" at bounding box center [143, 65] width 176 height 22
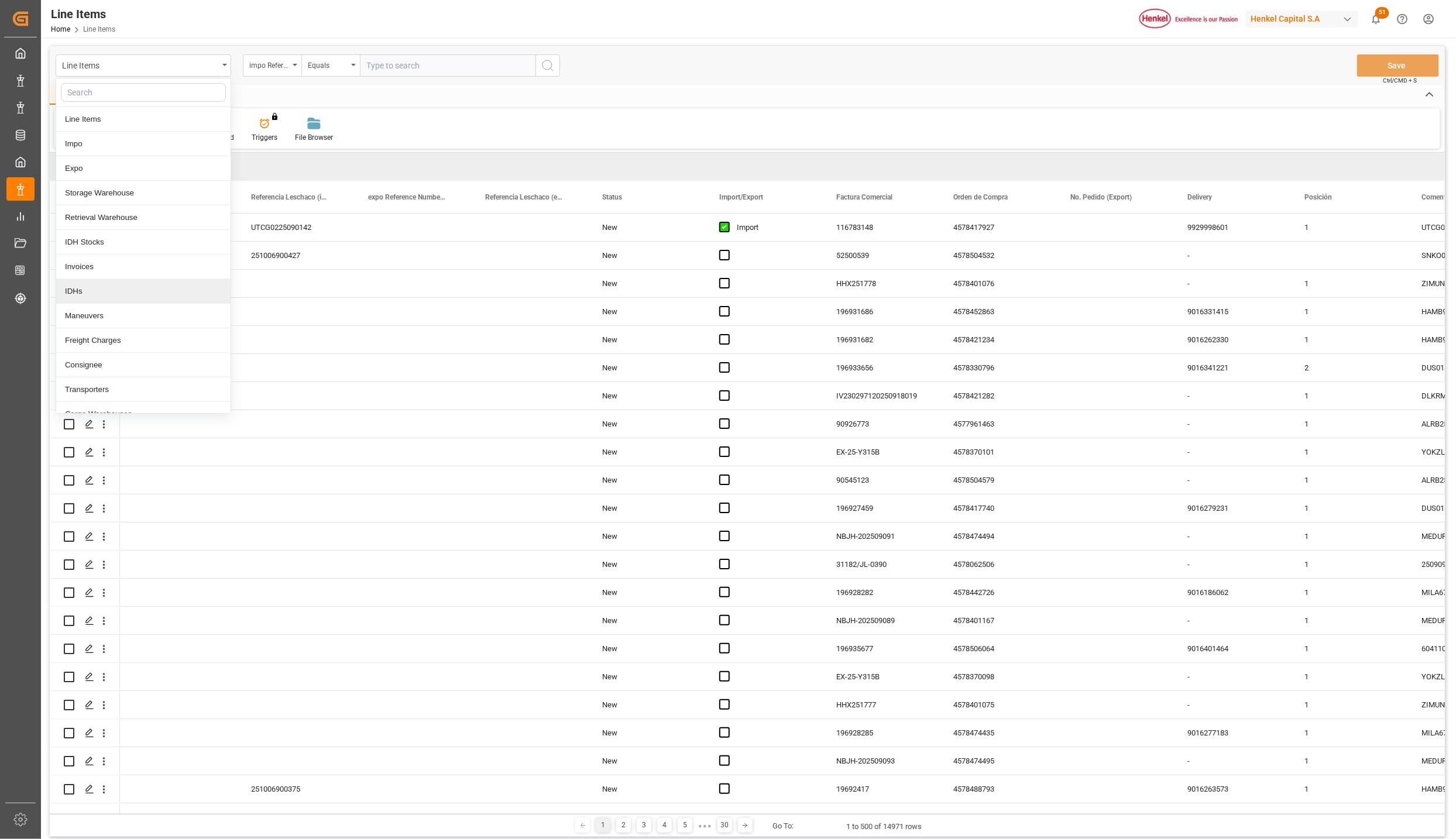
click at [102, 286] on div "IDHs" at bounding box center [143, 291] width 174 height 25
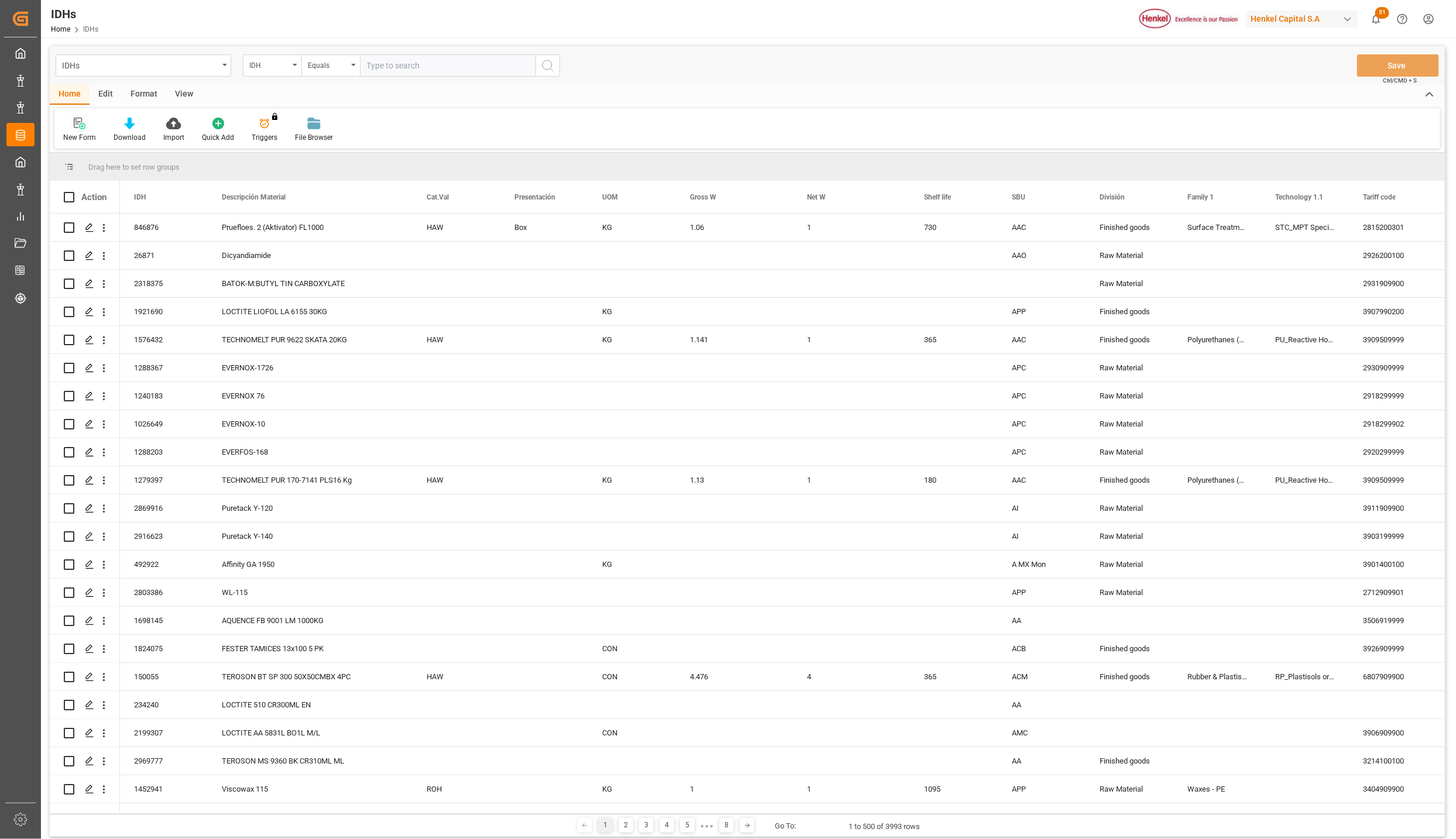
click at [76, 128] on icon at bounding box center [79, 123] width 12 height 12
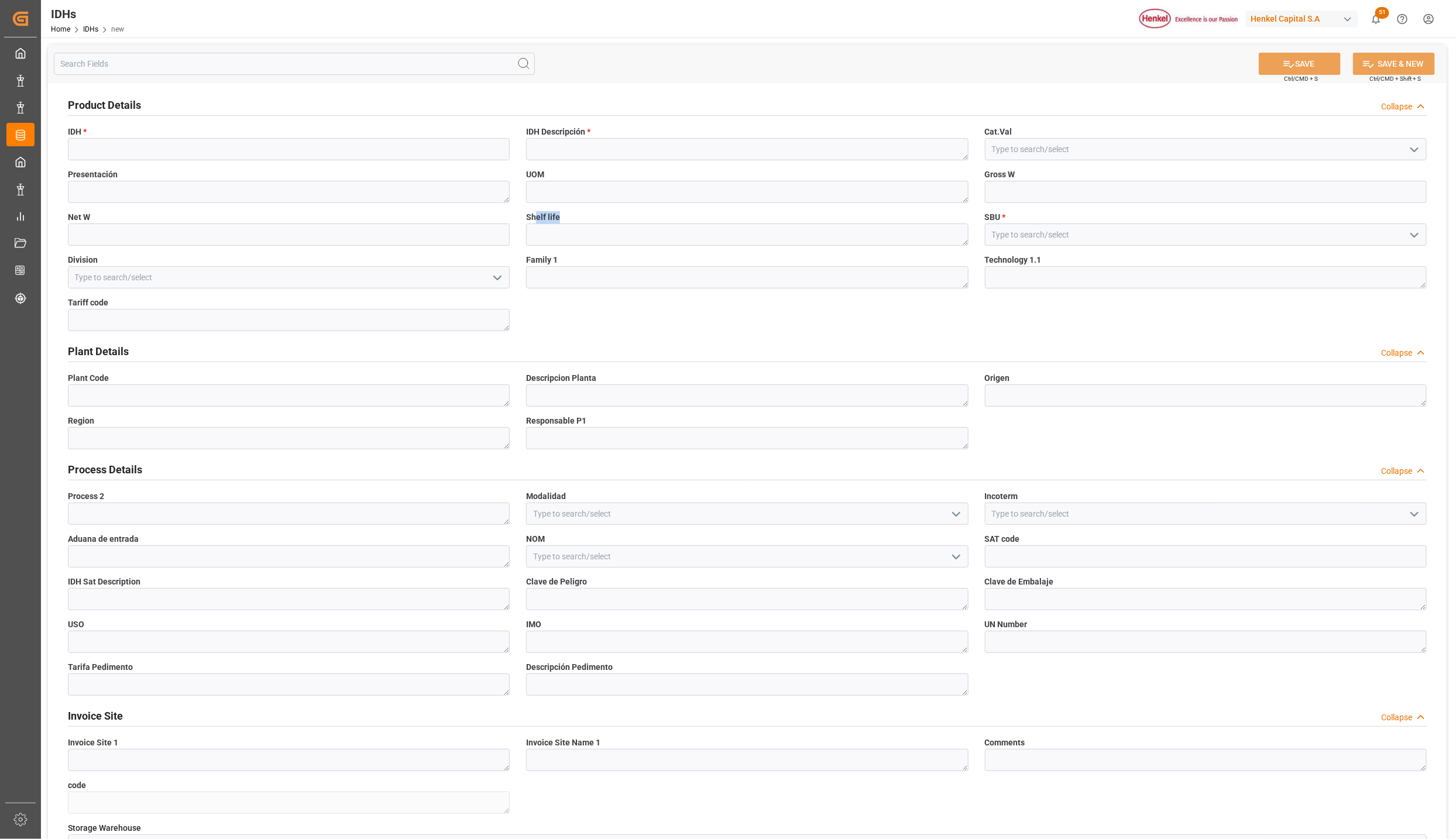
drag, startPoint x: 564, startPoint y: 222, endPoint x: 538, endPoint y: 222, distance: 26.0
click at [538, 222] on label "Shelf life" at bounding box center [747, 216] width 442 height 12
click at [90, 28] on link "IDHs" at bounding box center [90, 29] width 16 height 8
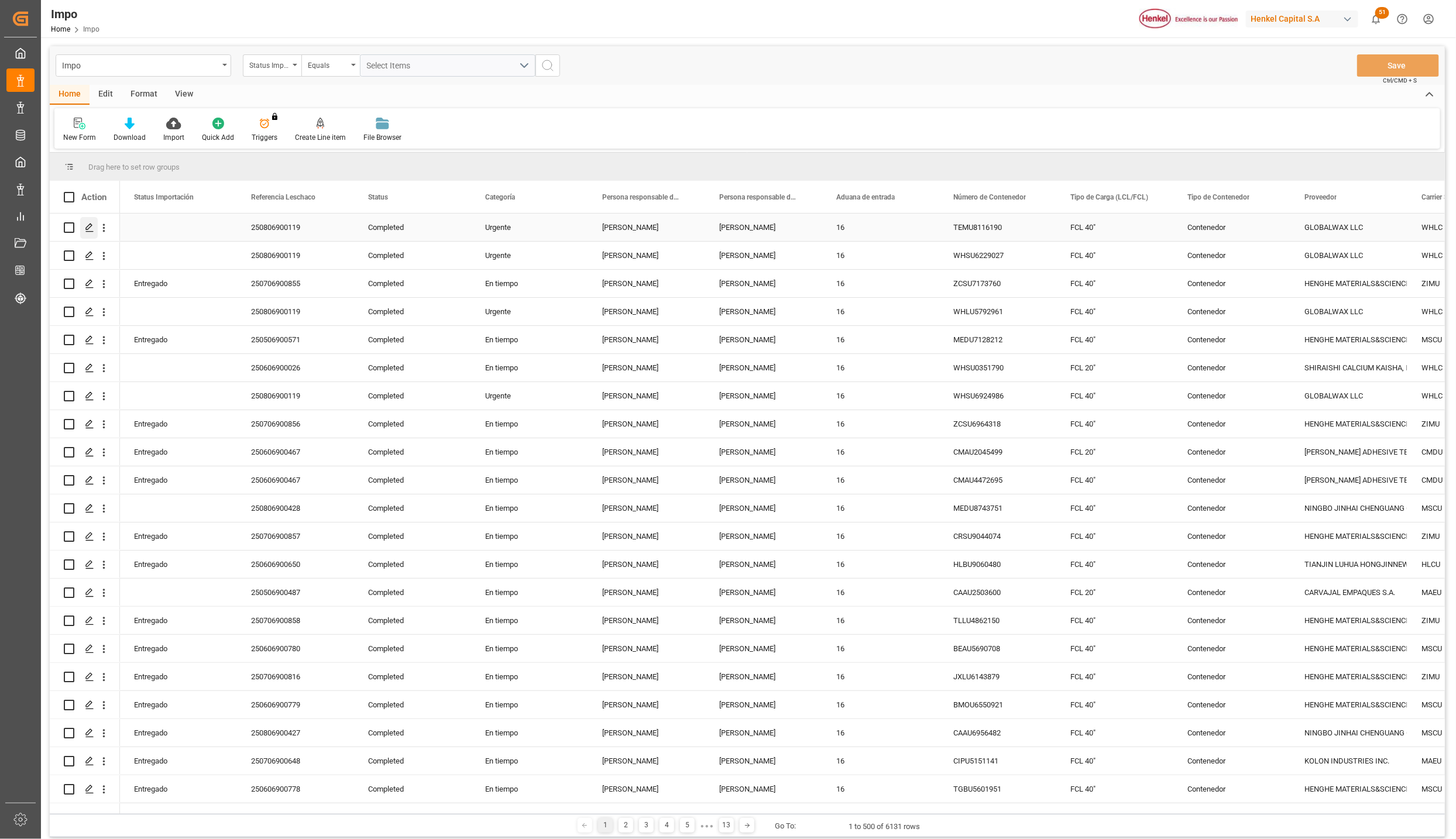
click at [87, 224] on icon "Press SPACE to select this row." at bounding box center [89, 227] width 9 height 9
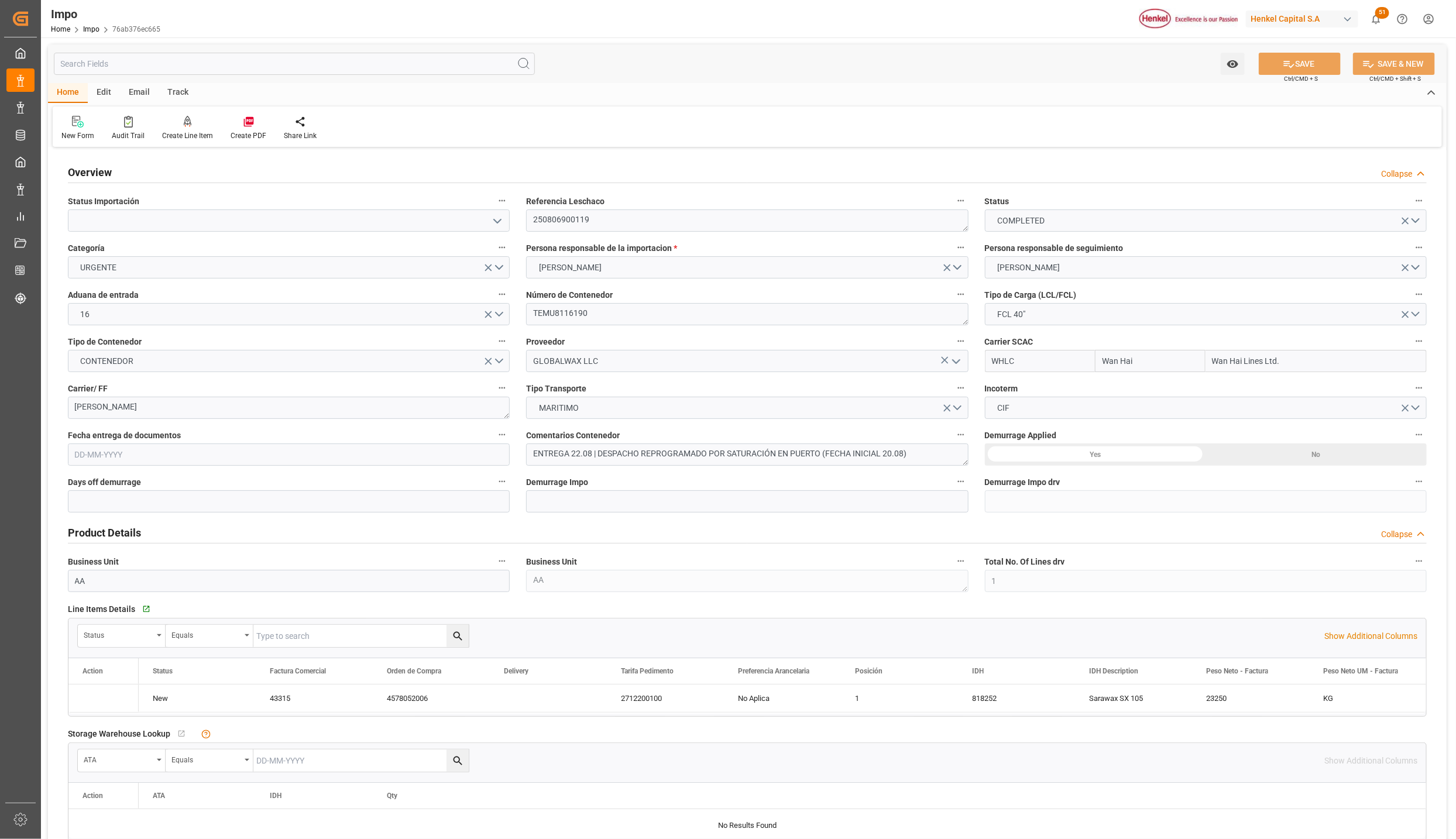
type input "Wan Hai"
type input "Wan Hai Lines Ltd."
type input "1"
type input "46.81"
type input "31"
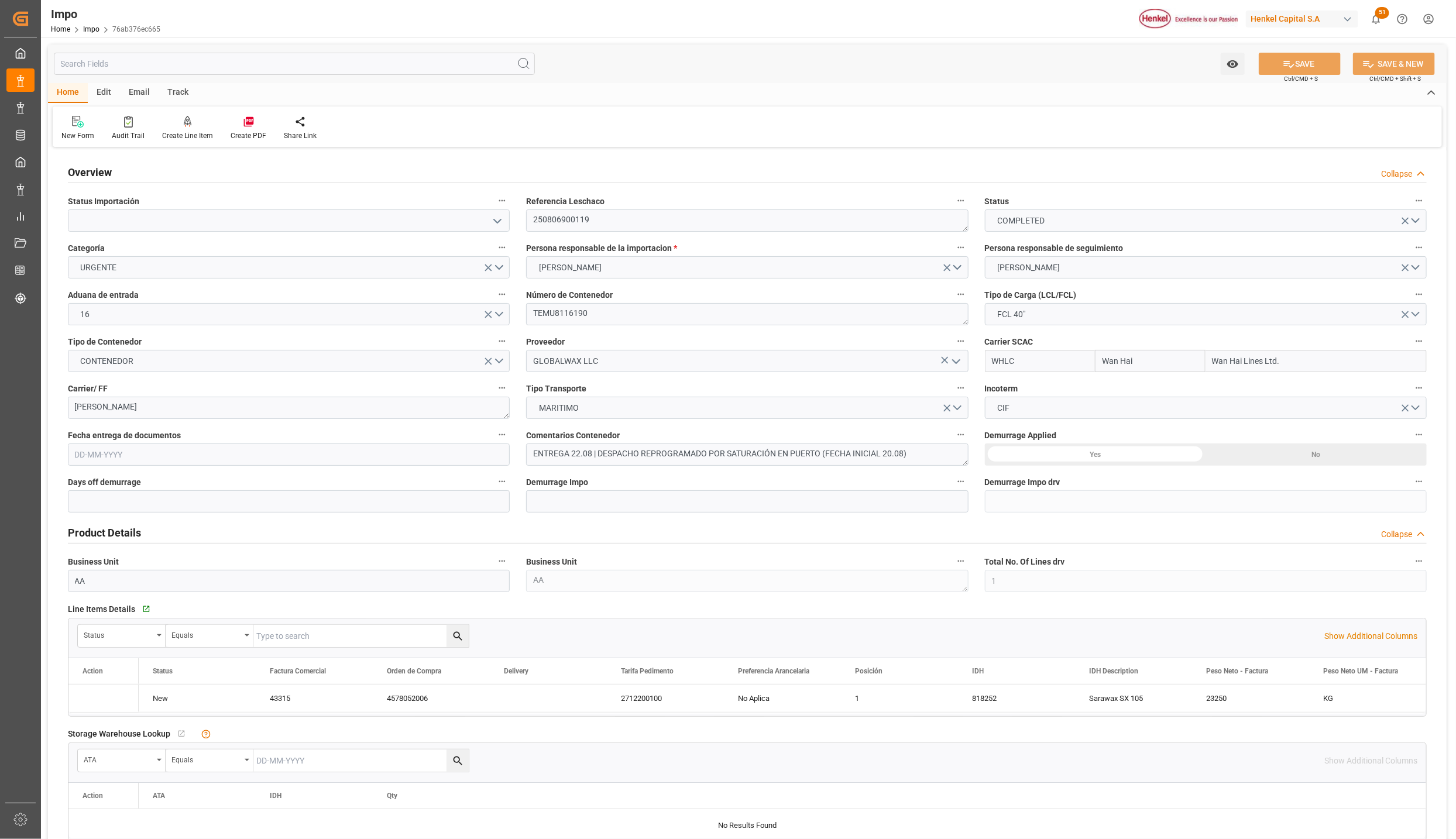
type input "26-06-2025"
type input "01-09-2025"
type input "01-09-2025 00:00"
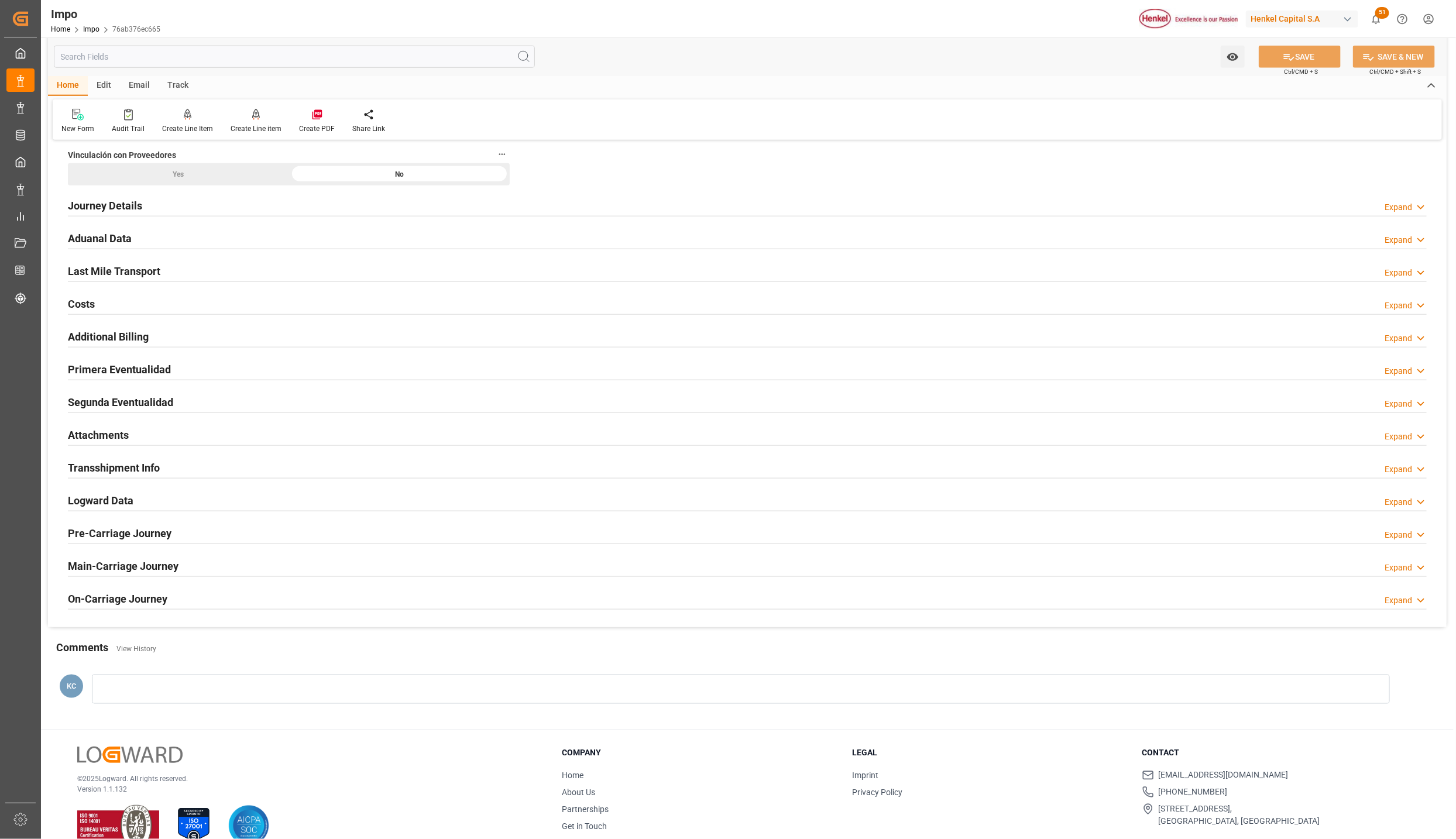
scroll to position [779, 0]
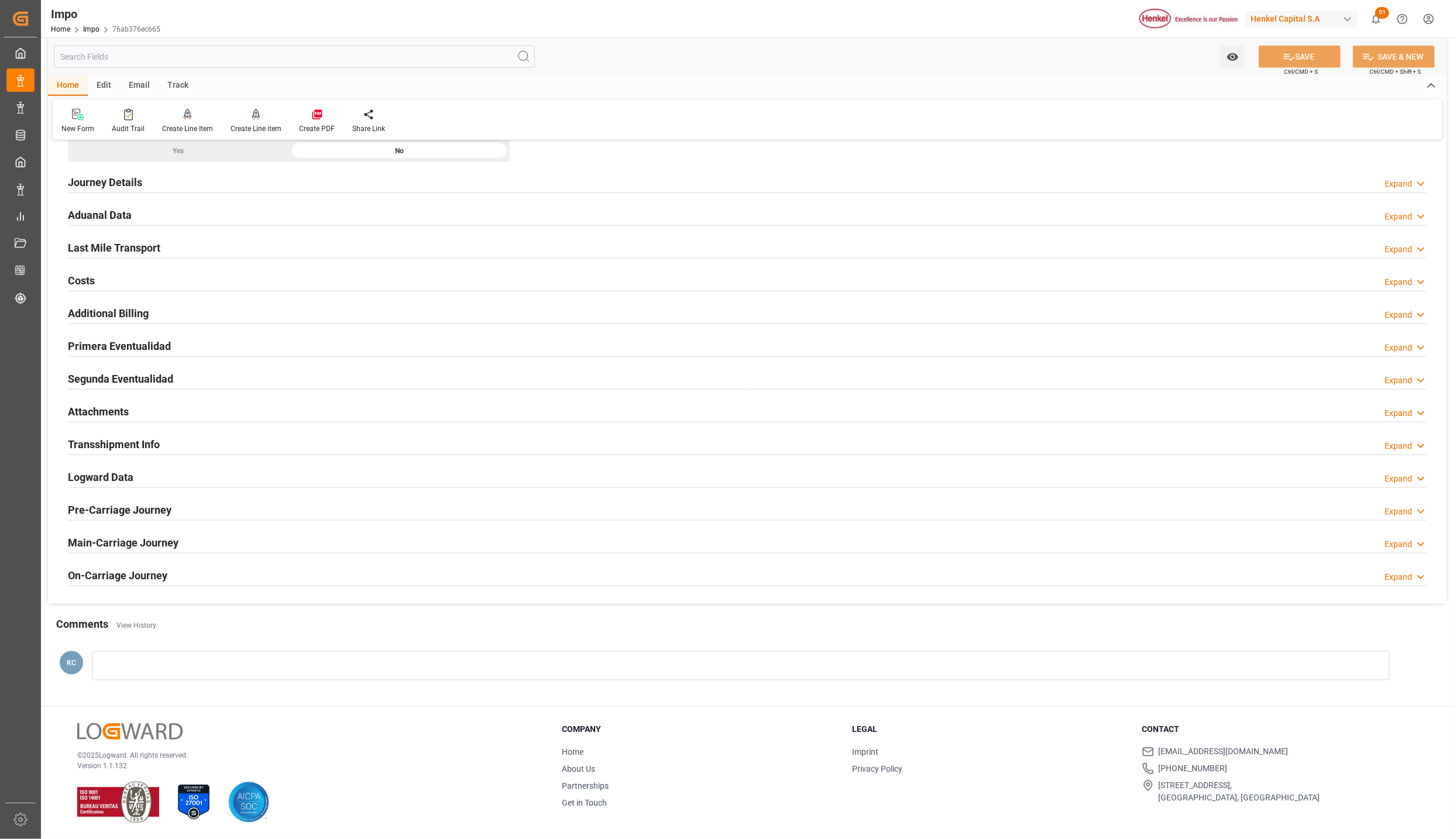
click at [97, 241] on h2 "Last Mile Transport" at bounding box center [114, 247] width 92 height 16
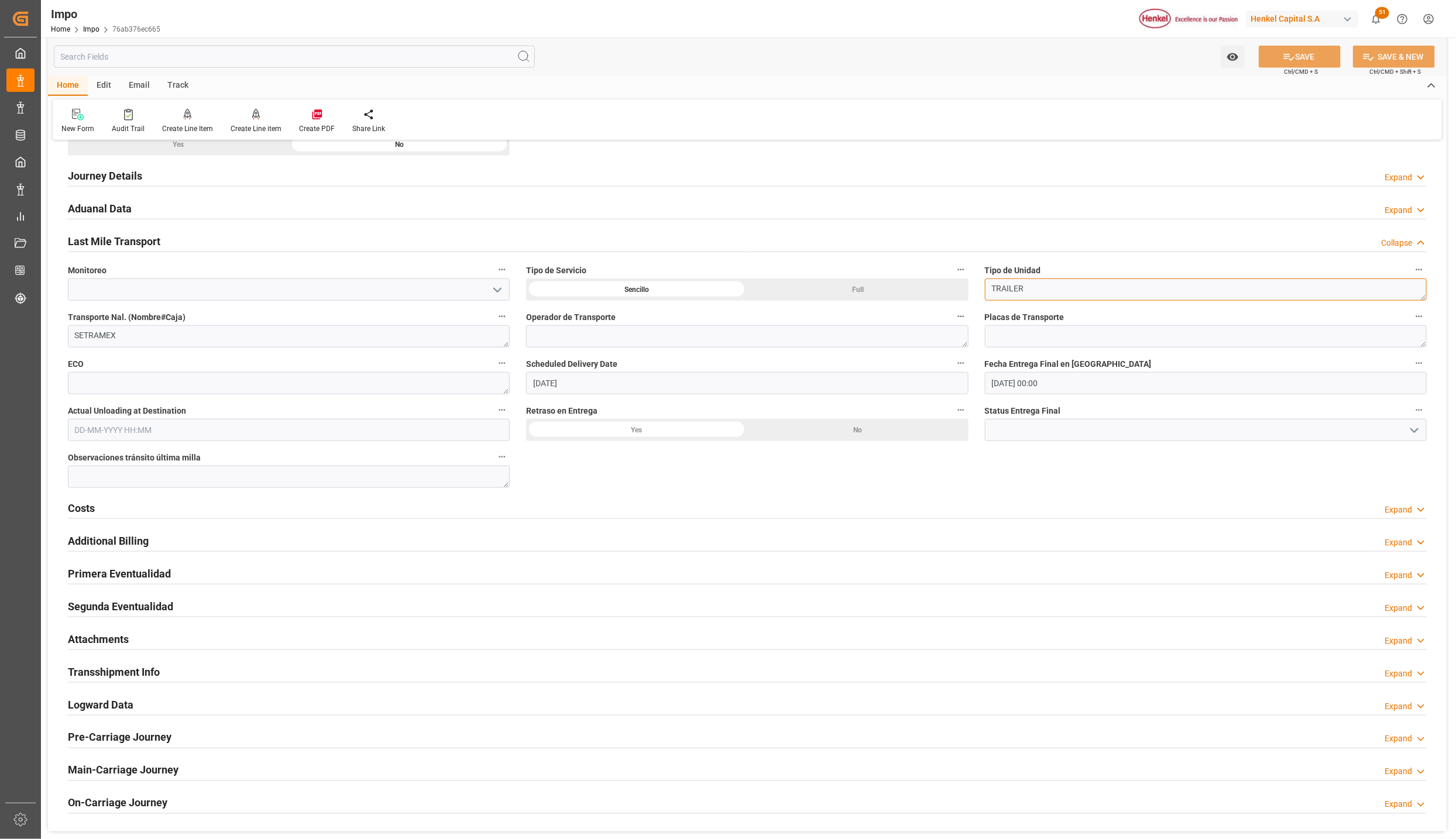
click at [1036, 293] on textarea "TRAILER" at bounding box center [1206, 289] width 442 height 22
drag, startPoint x: 1036, startPoint y: 293, endPoint x: 980, endPoint y: 300, distance: 56.4
click at [980, 300] on div "Tipo de Unidad TRAILER" at bounding box center [1205, 281] width 458 height 47
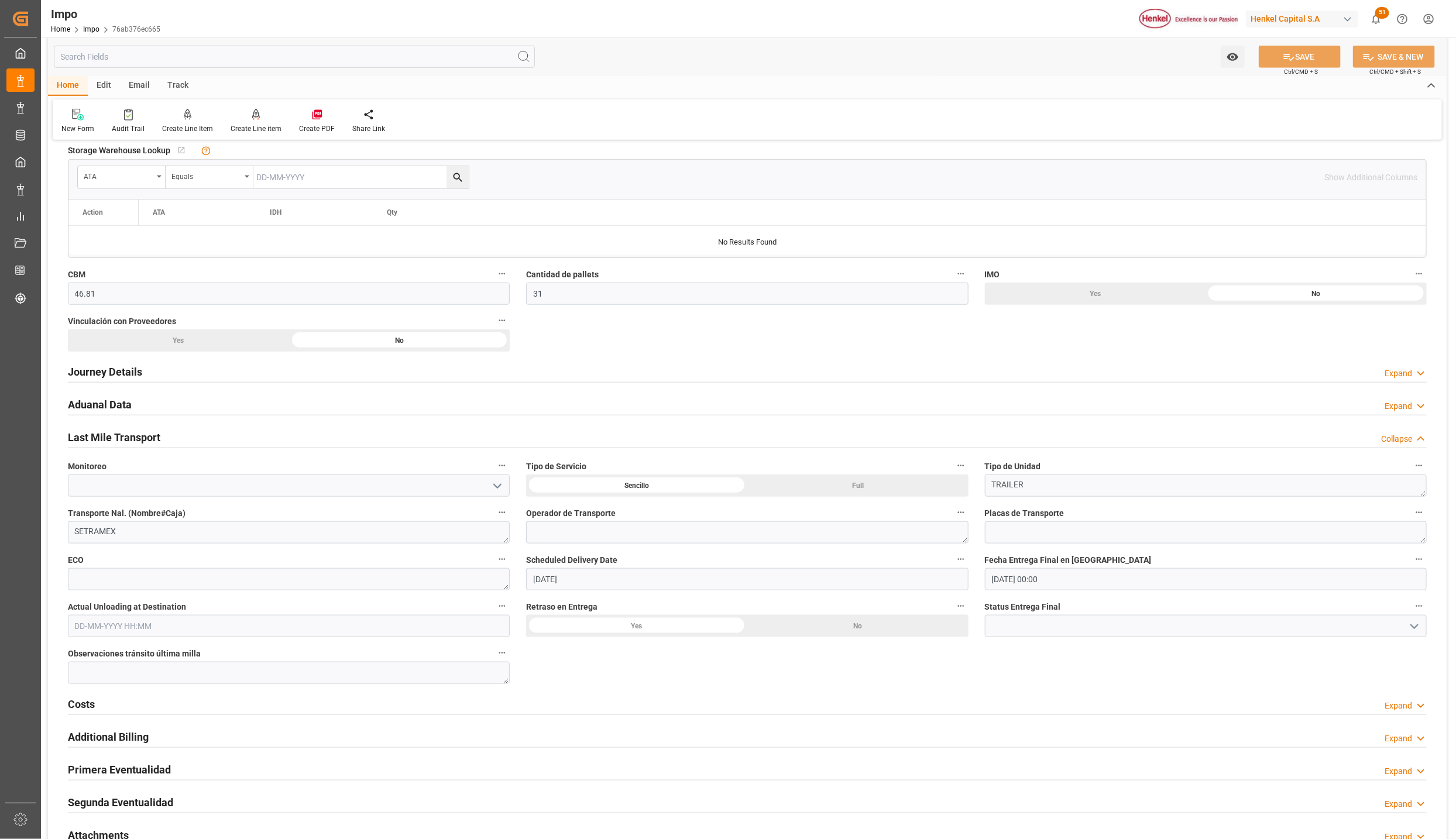
scroll to position [614, 0]
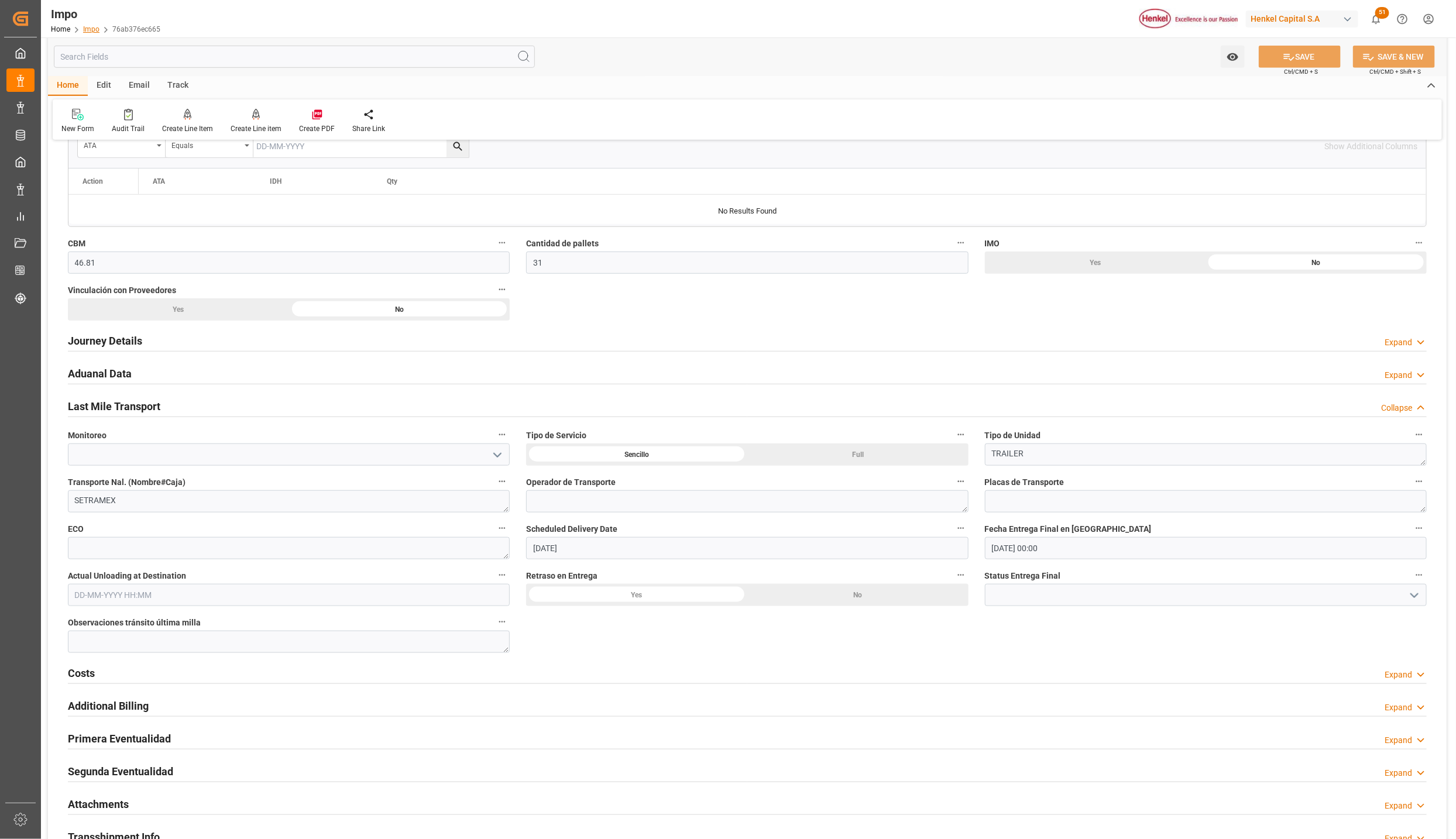
click at [85, 29] on link "Impo" at bounding box center [91, 29] width 17 height 8
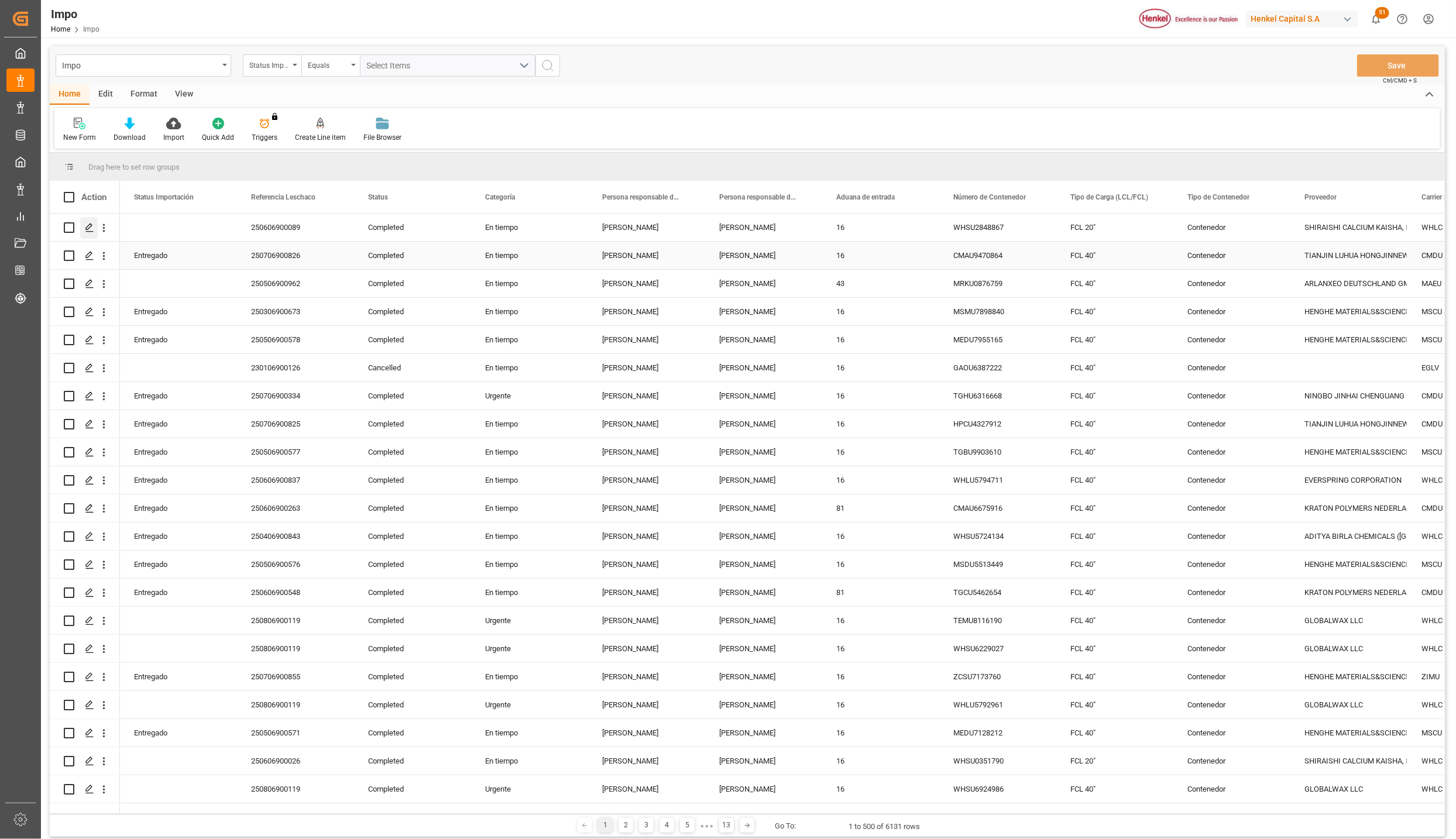
click at [90, 227] on icon "Press SPACE to select this row." at bounding box center [89, 227] width 9 height 9
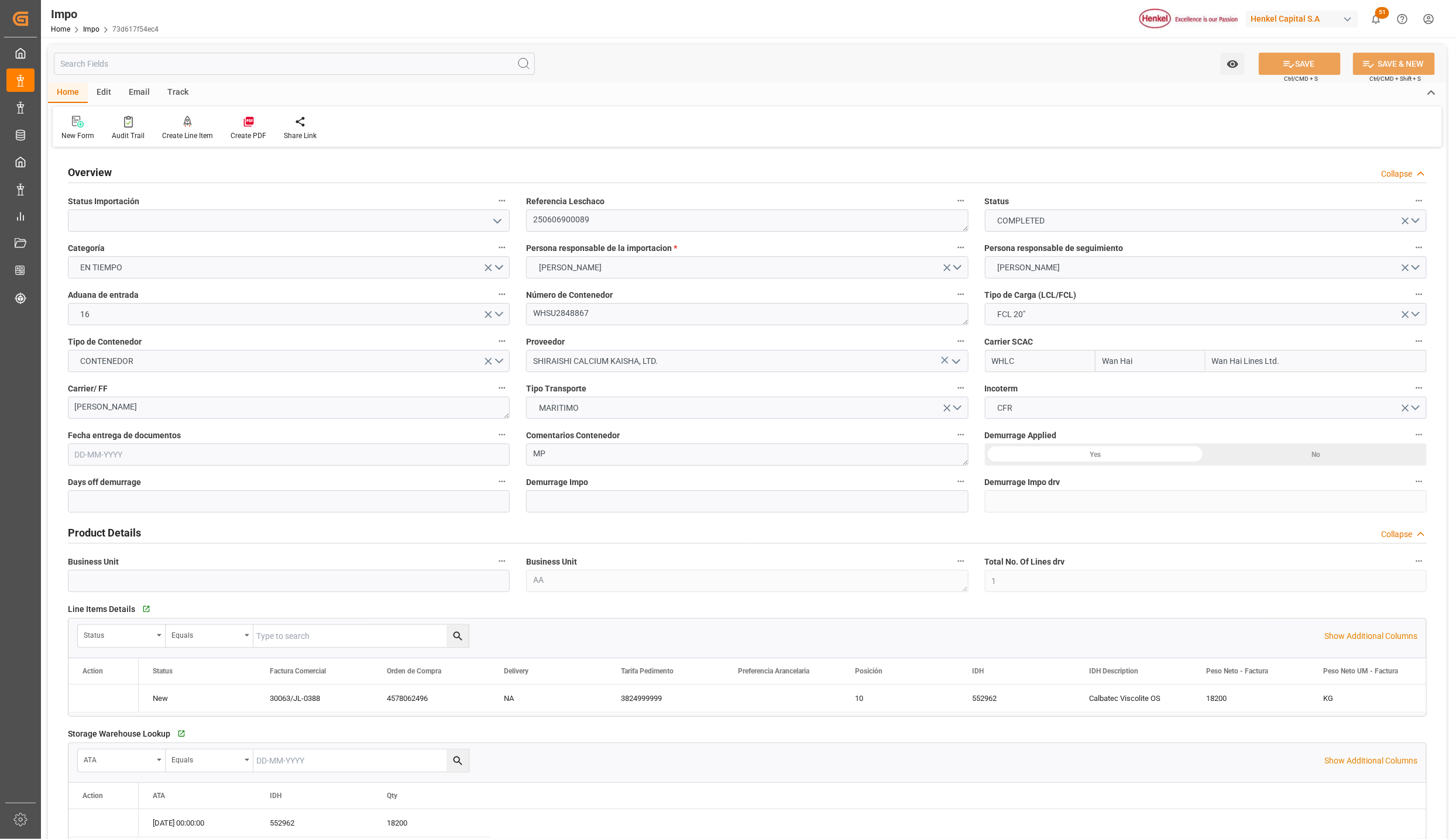
type input "Wan Hai"
type input "Wan Hai Lines Ltd."
type input "1"
type input "25.16"
type input "16"
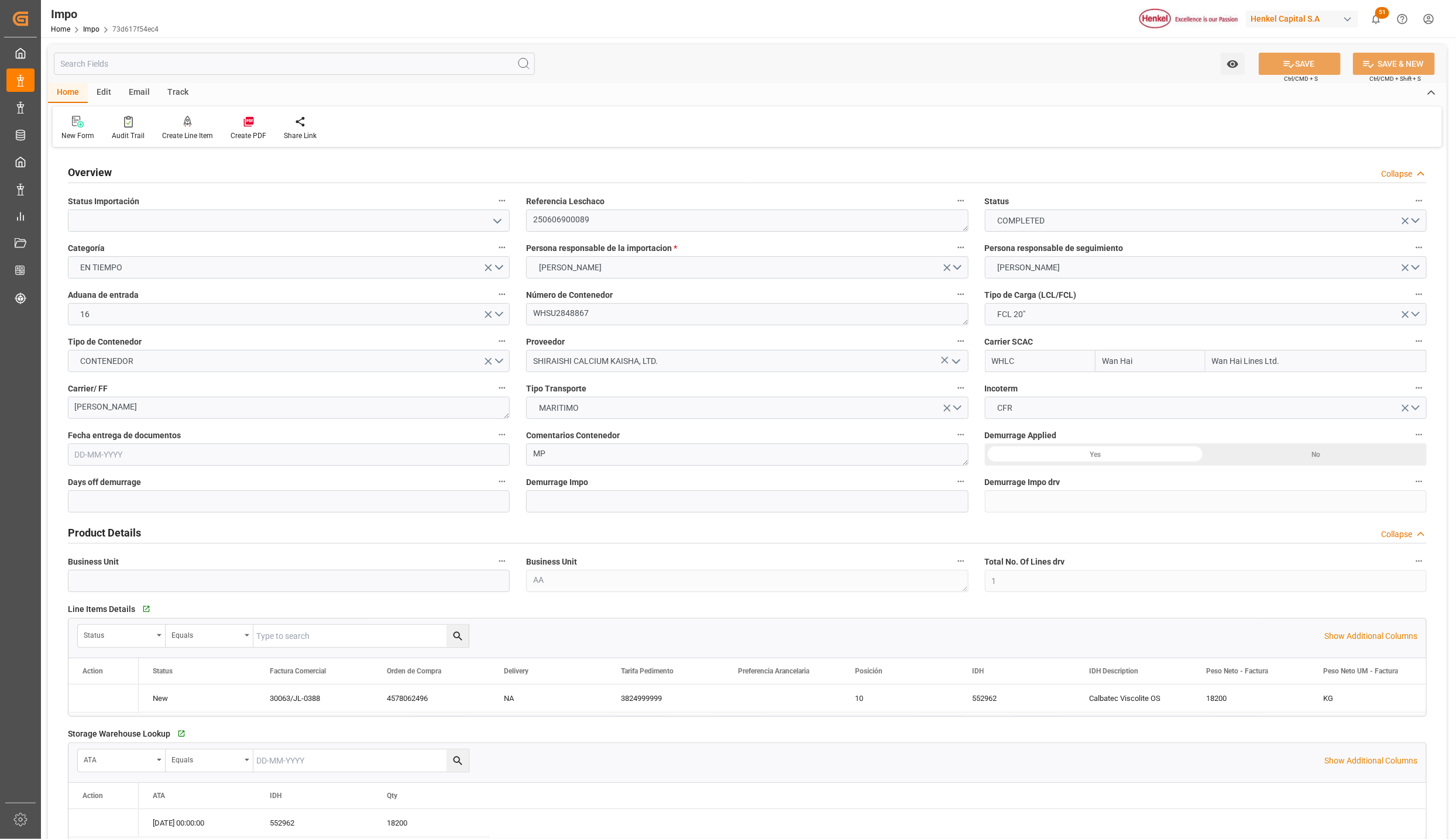
type input "22-04-2025"
click at [278, 401] on textarea "WAN HAI" at bounding box center [289, 408] width 442 height 22
click at [959, 414] on button "MARITIMO" at bounding box center [747, 408] width 442 height 22
click at [955, 410] on div "AEREO" at bounding box center [747, 411] width 440 height 25
click at [556, 507] on input "text" at bounding box center [747, 501] width 442 height 22
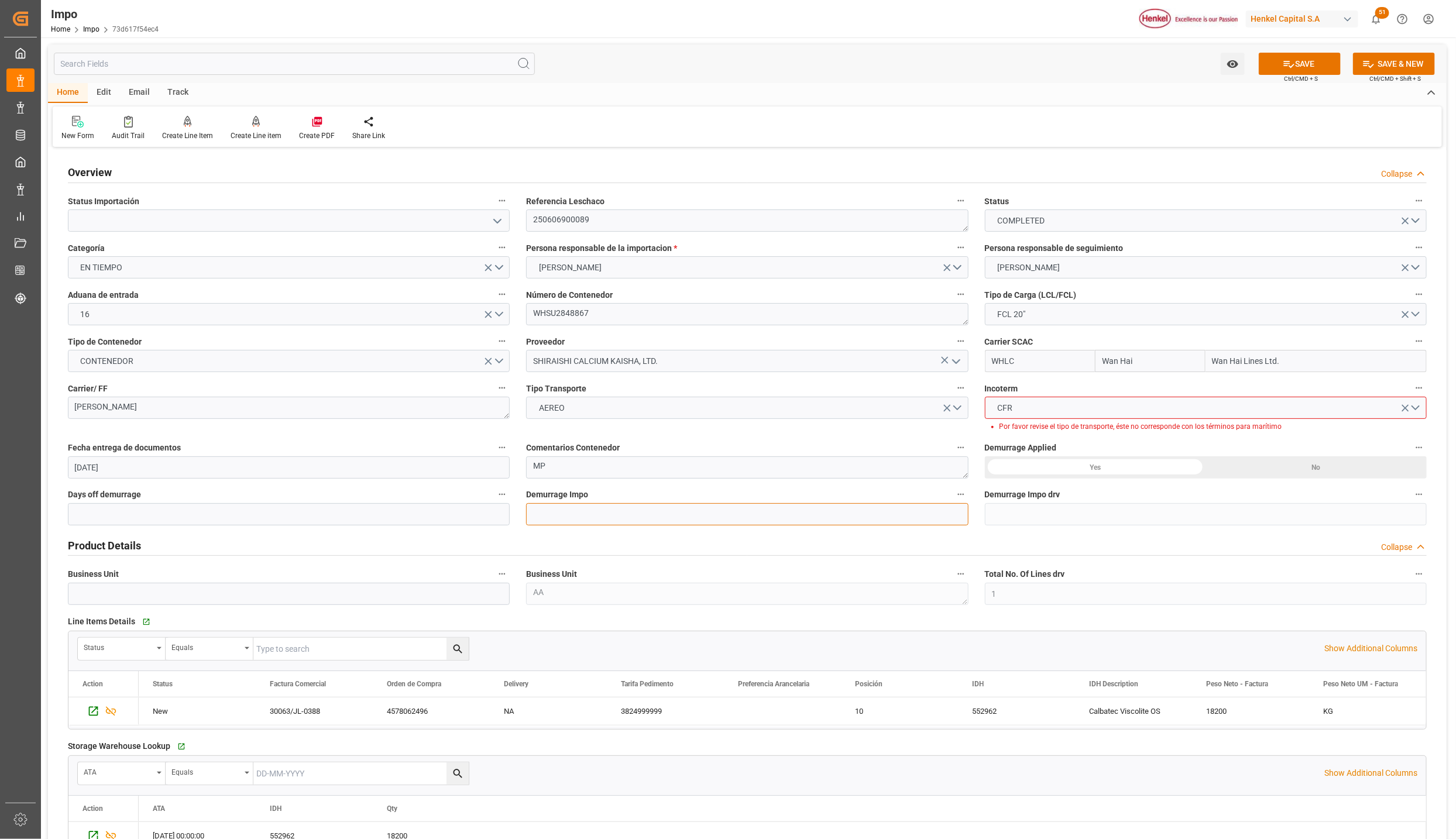
click at [608, 504] on input "text" at bounding box center [747, 514] width 442 height 22
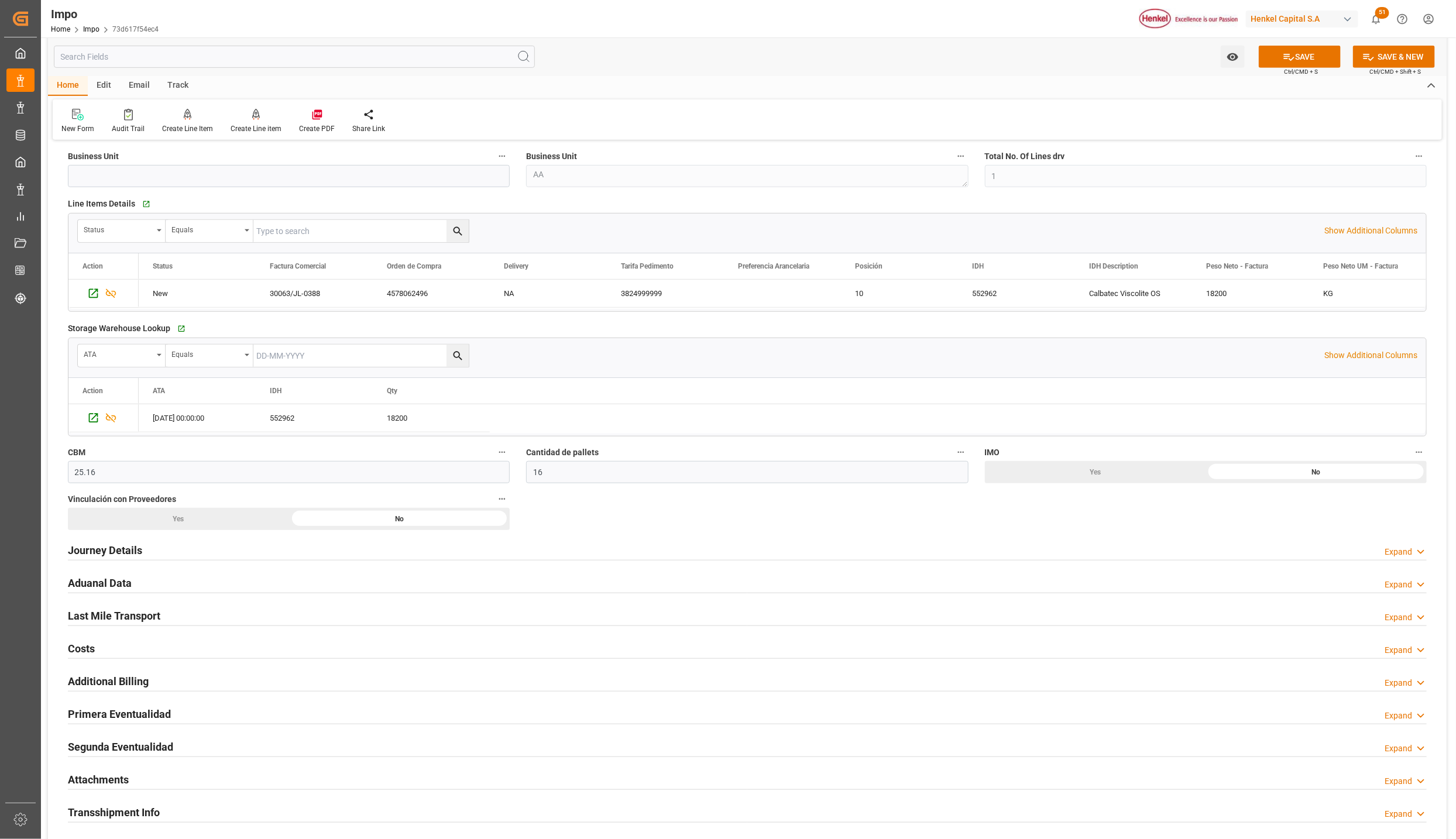
scroll to position [438, 0]
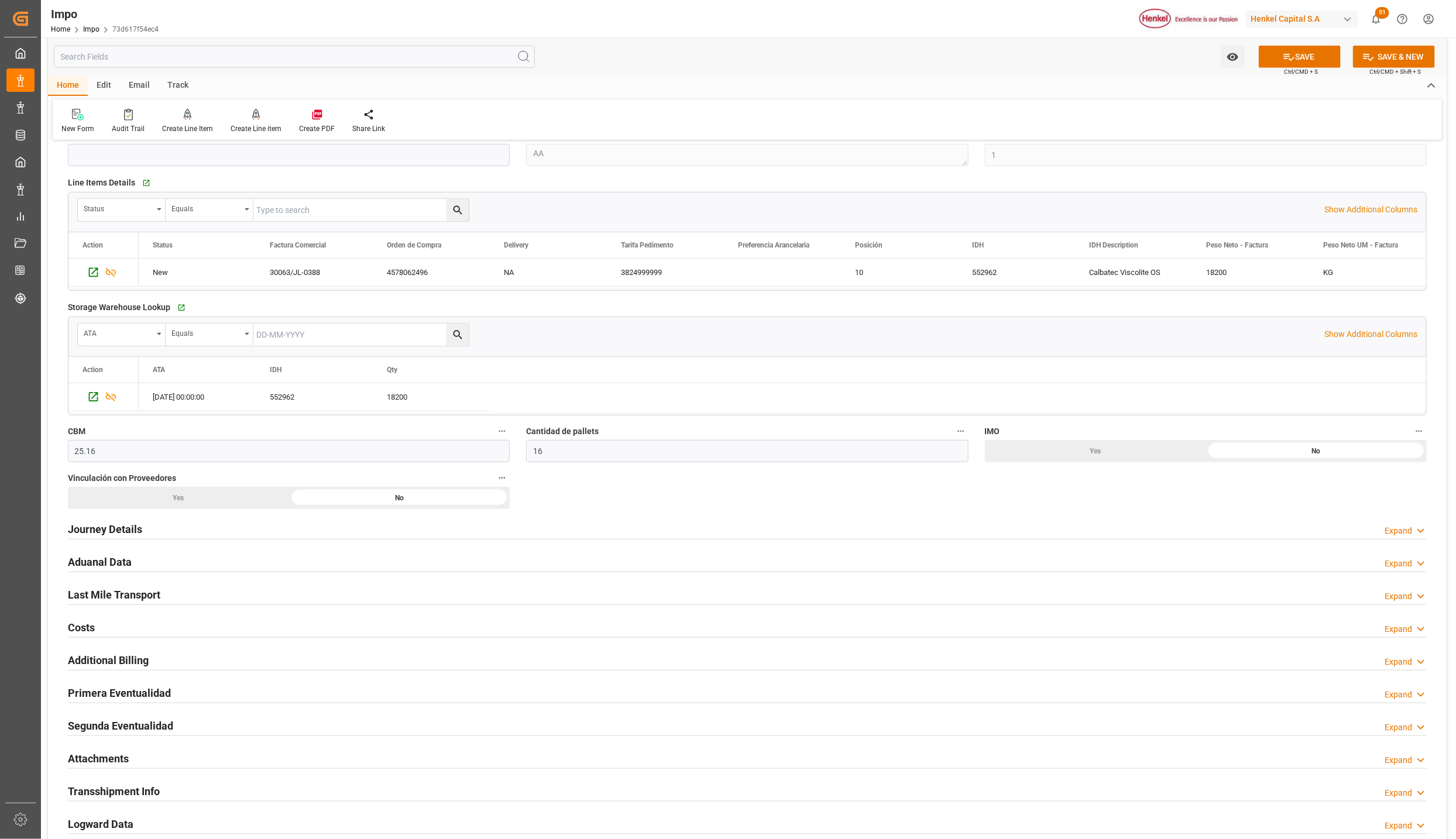
click at [113, 529] on h2 "Journey Details" at bounding box center [105, 529] width 75 height 16
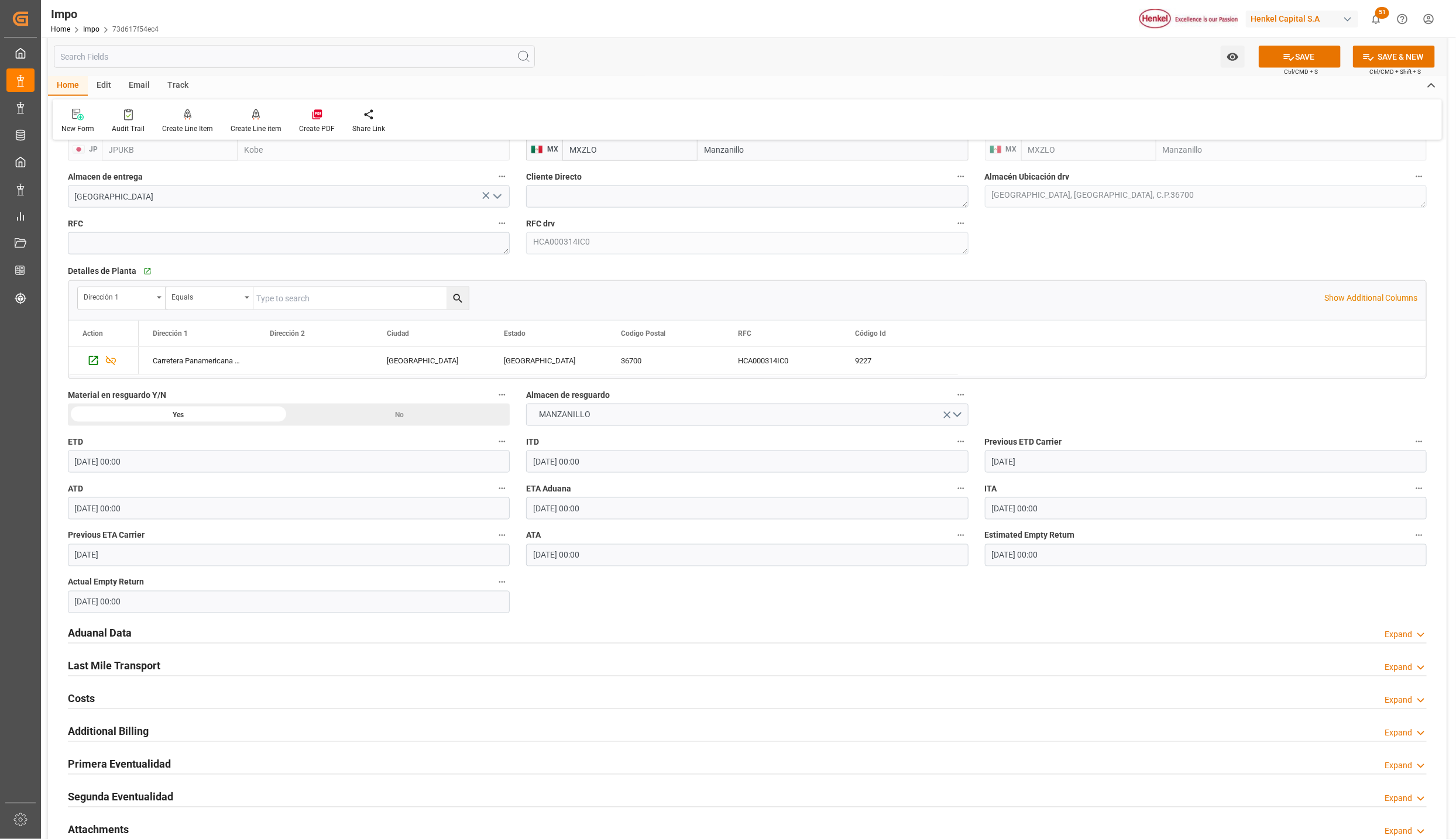
scroll to position [1054, 0]
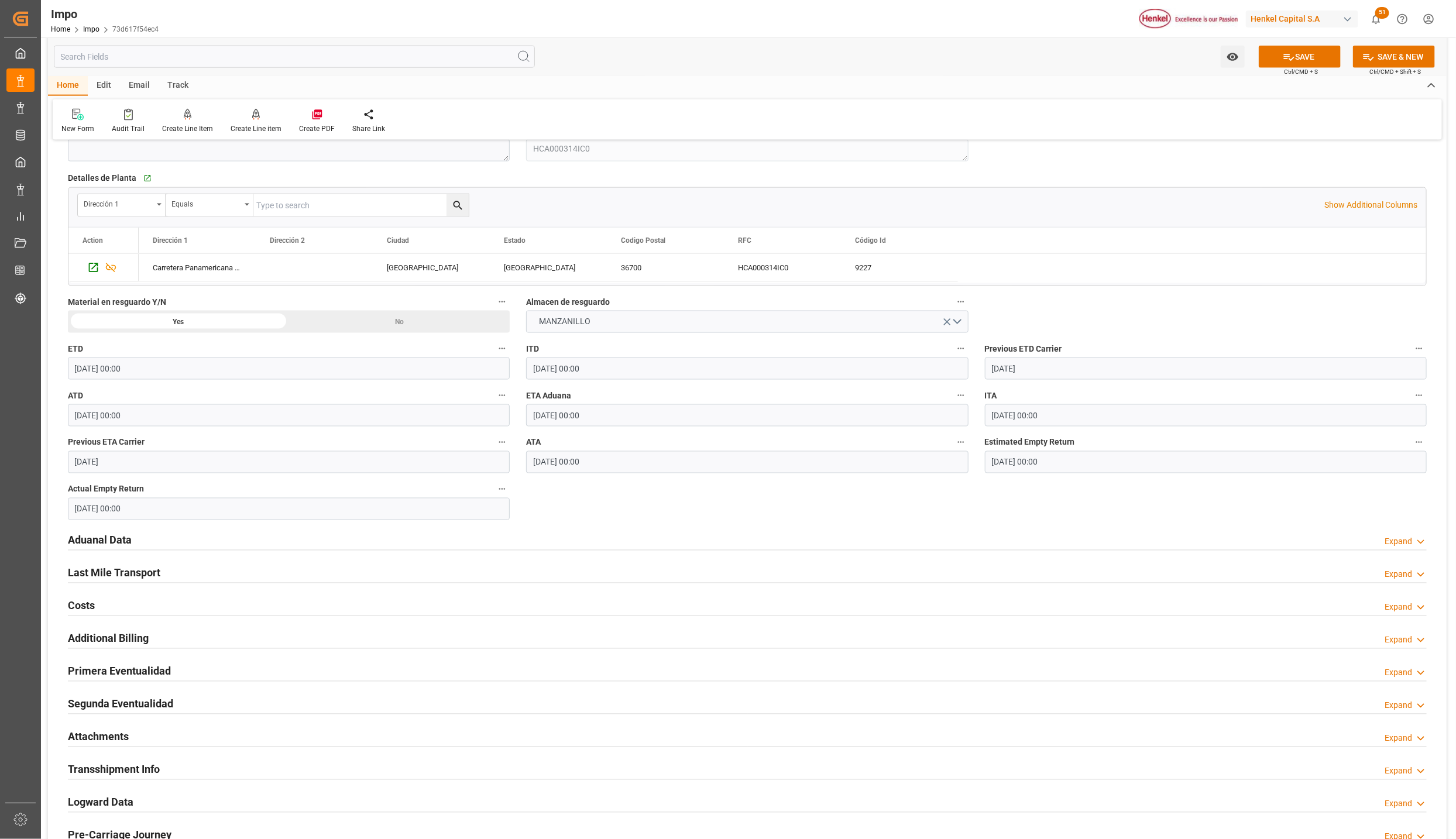
click at [127, 546] on h2 "Aduanal Data" at bounding box center [99, 540] width 64 height 16
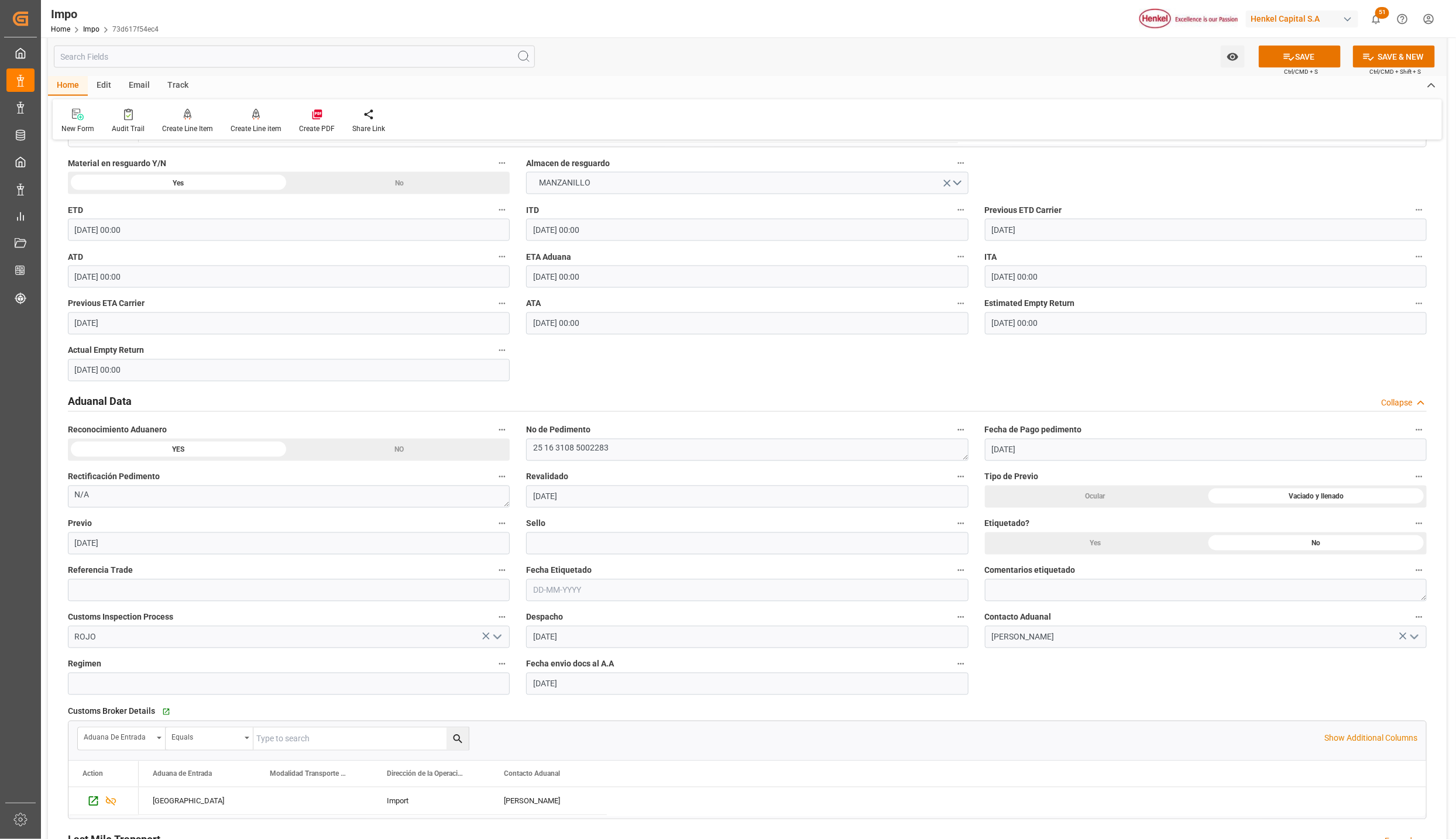
scroll to position [1229, 0]
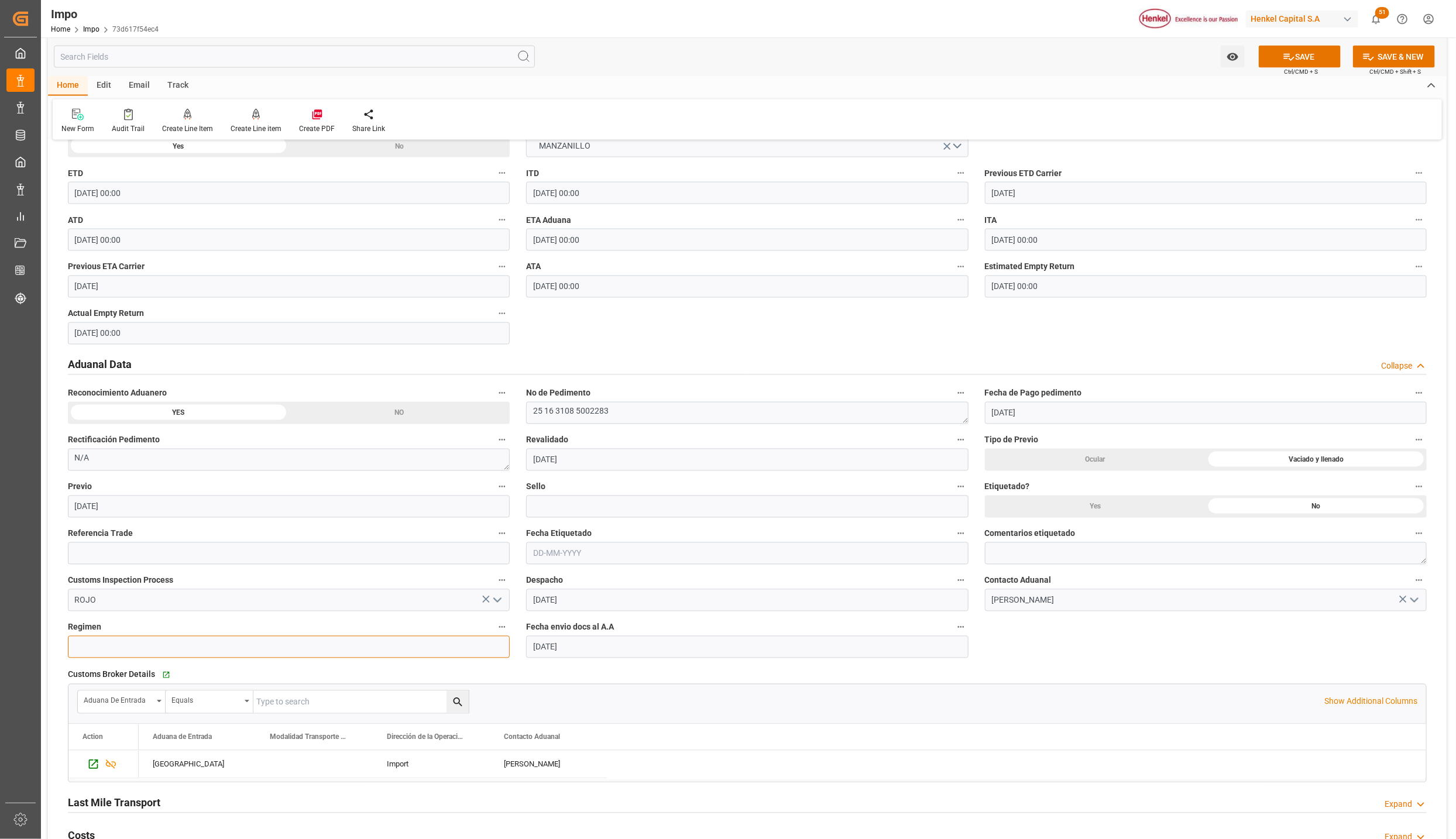
click at [457, 643] on input at bounding box center [289, 647] width 442 height 22
click at [89, 27] on link "Impo" at bounding box center [91, 29] width 17 height 8
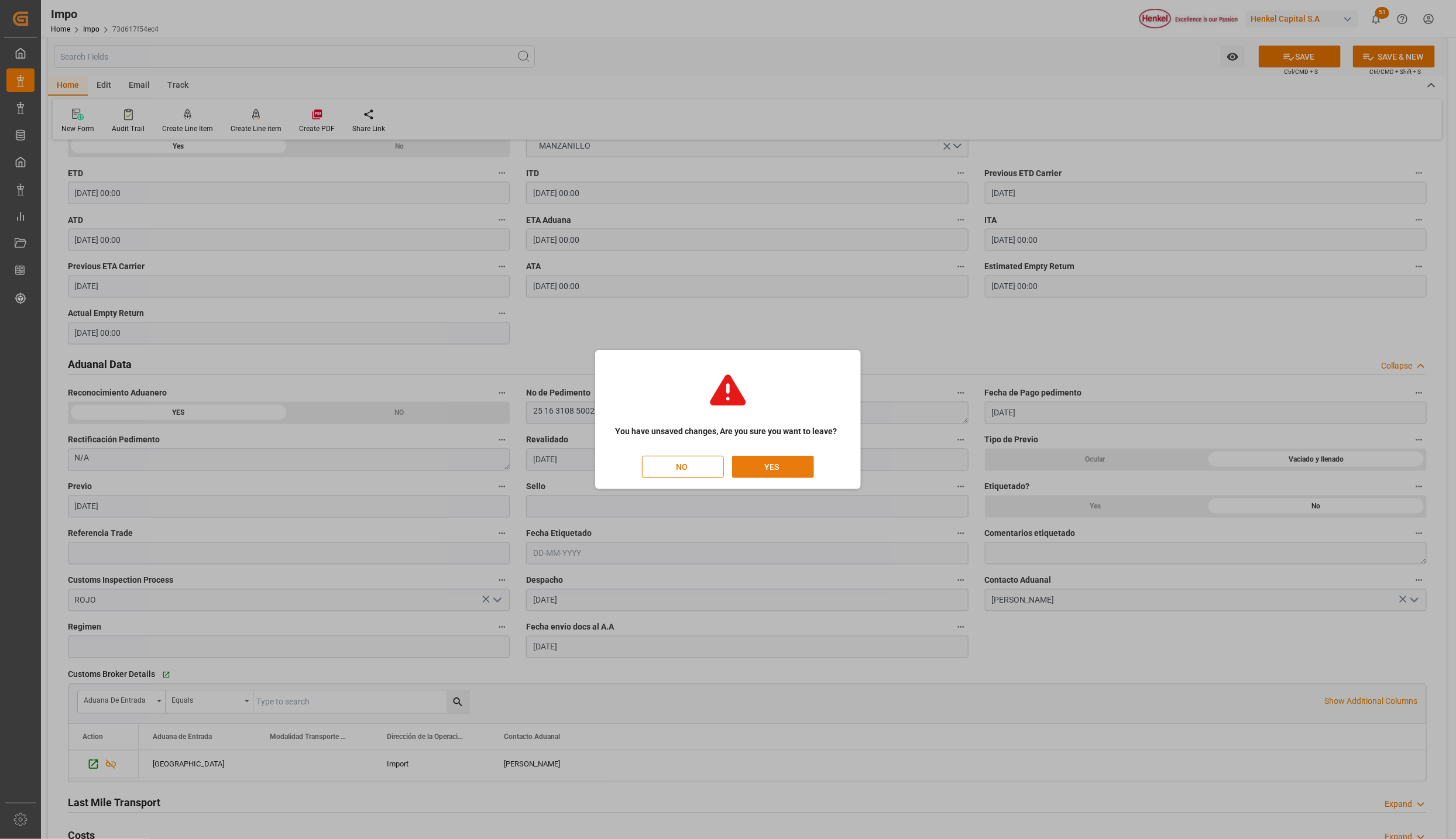
click at [813, 463] on div "NO YES" at bounding box center [728, 467] width 243 height 22
click at [805, 462] on button "YES" at bounding box center [773, 467] width 82 height 22
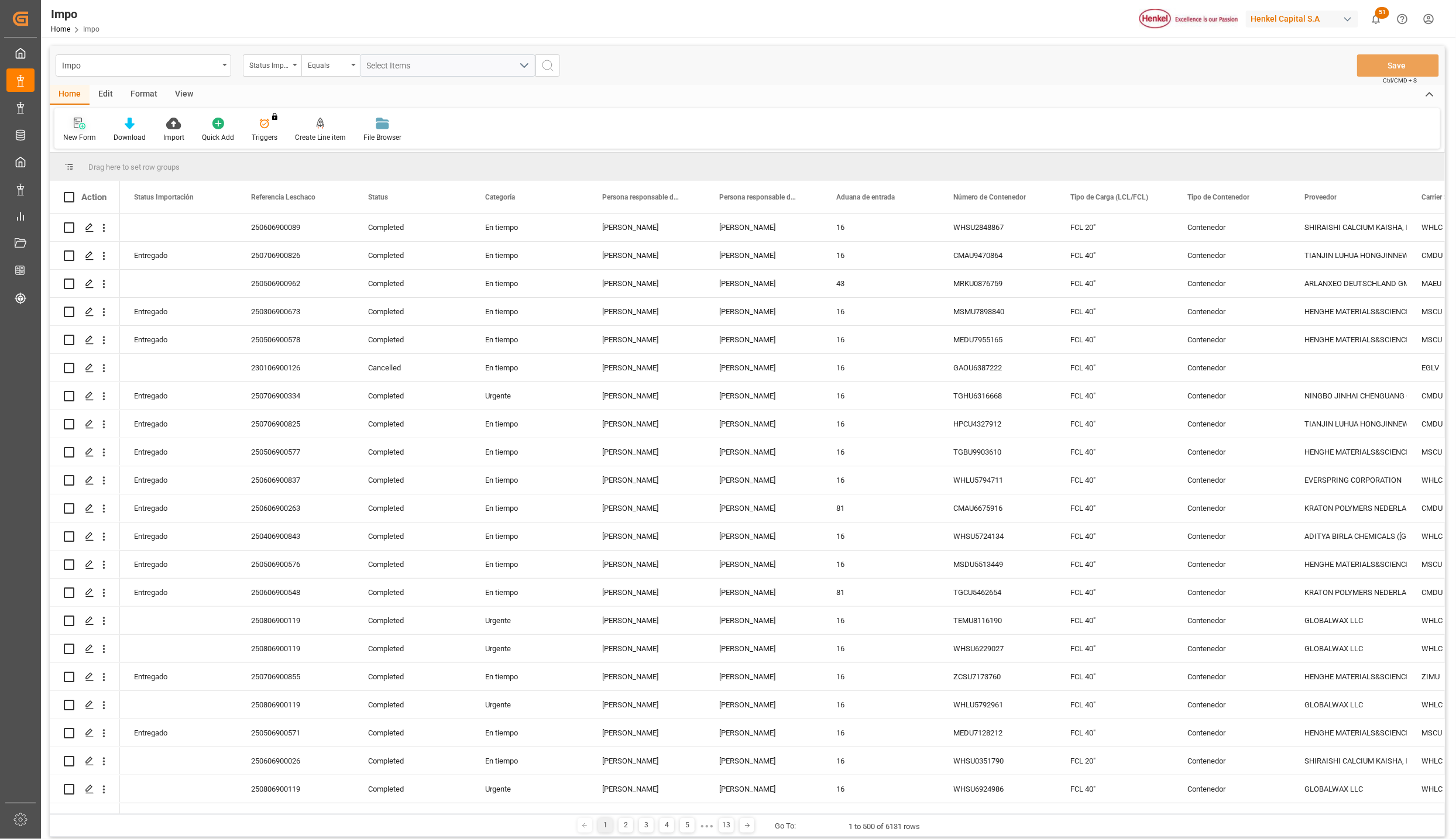
click at [73, 139] on div "New Form" at bounding box center [80, 137] width 33 height 10
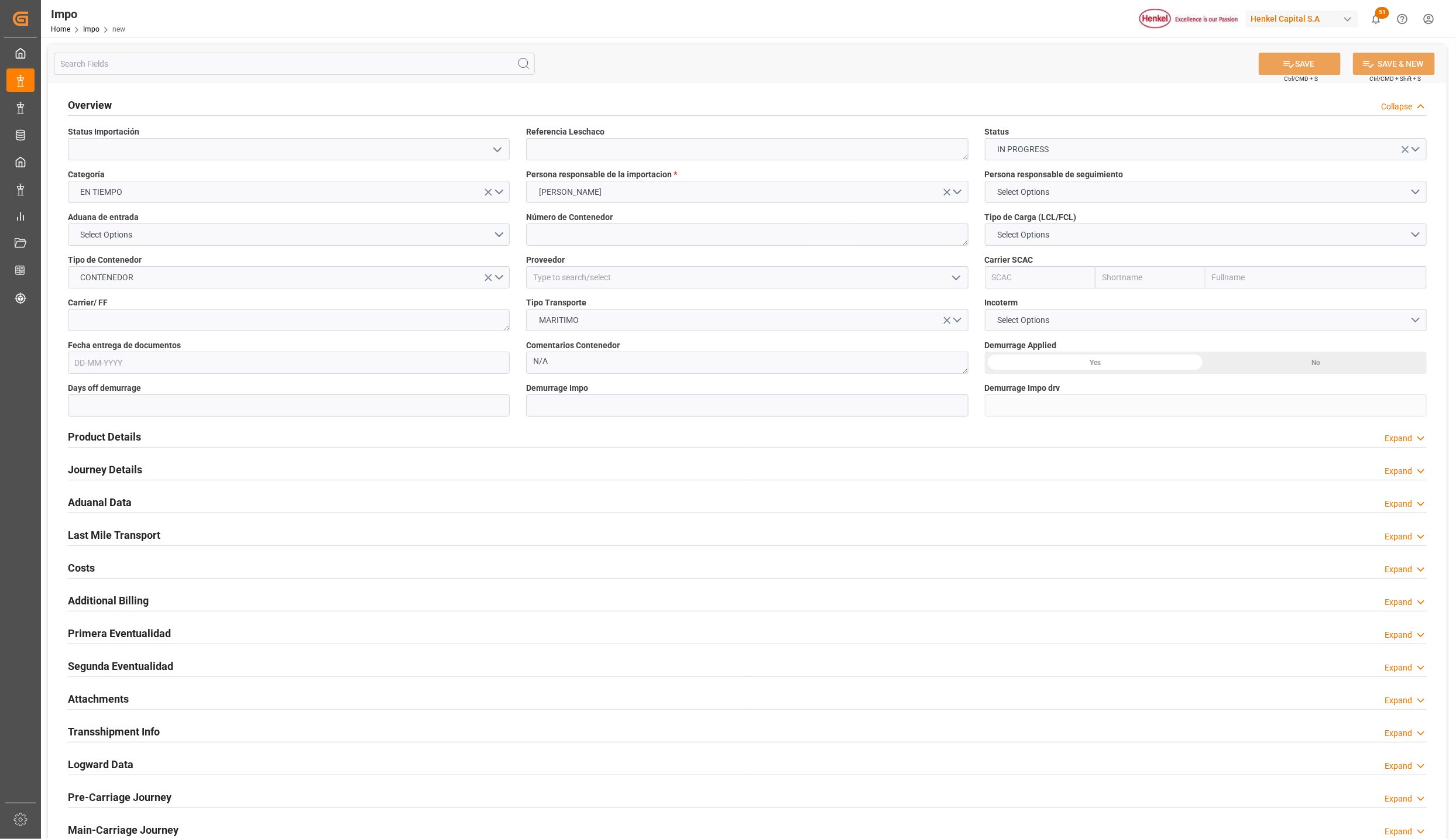
scroll to position [195, 0]
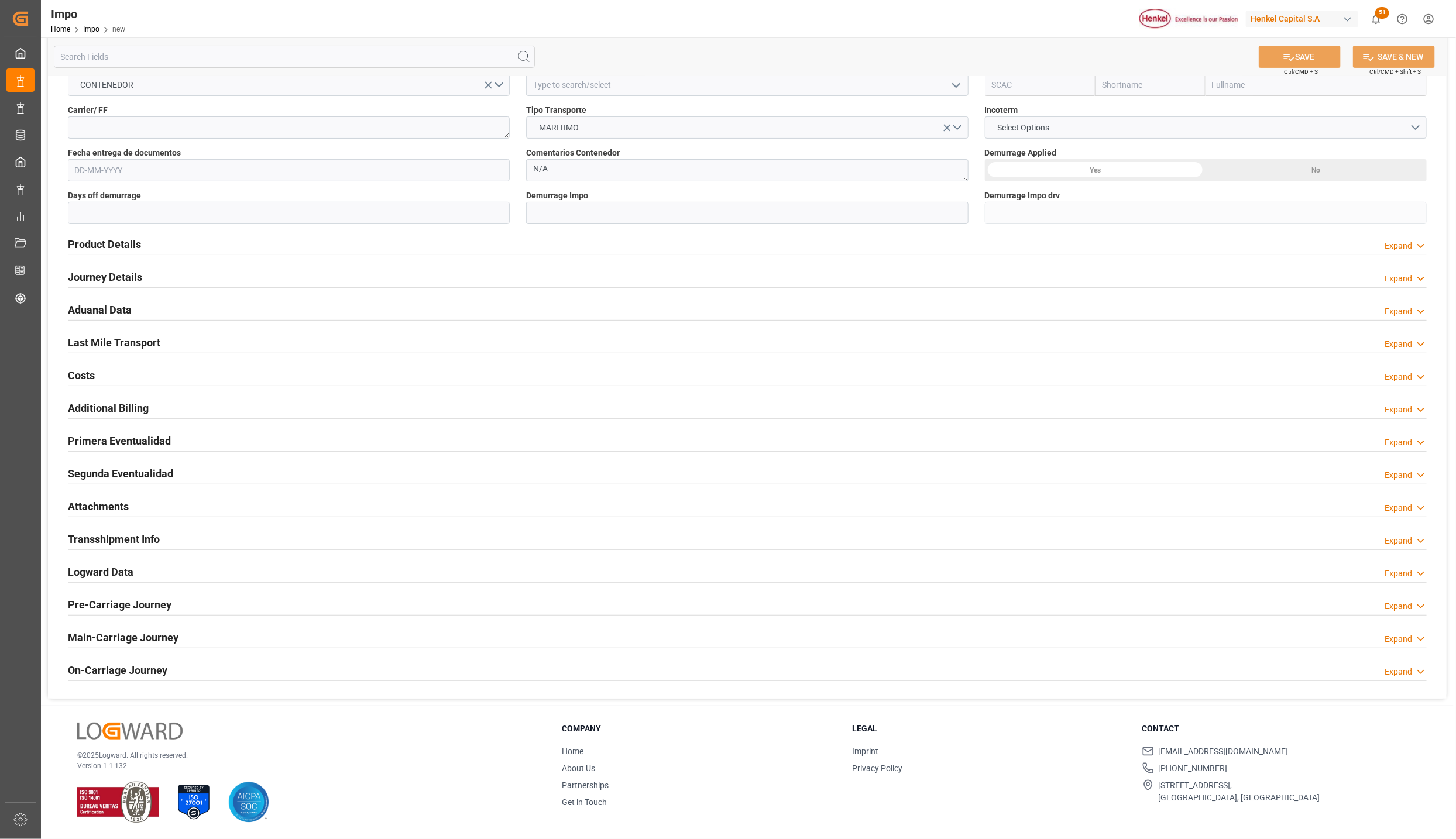
click at [102, 308] on h2 "Aduanal Data" at bounding box center [99, 309] width 64 height 16
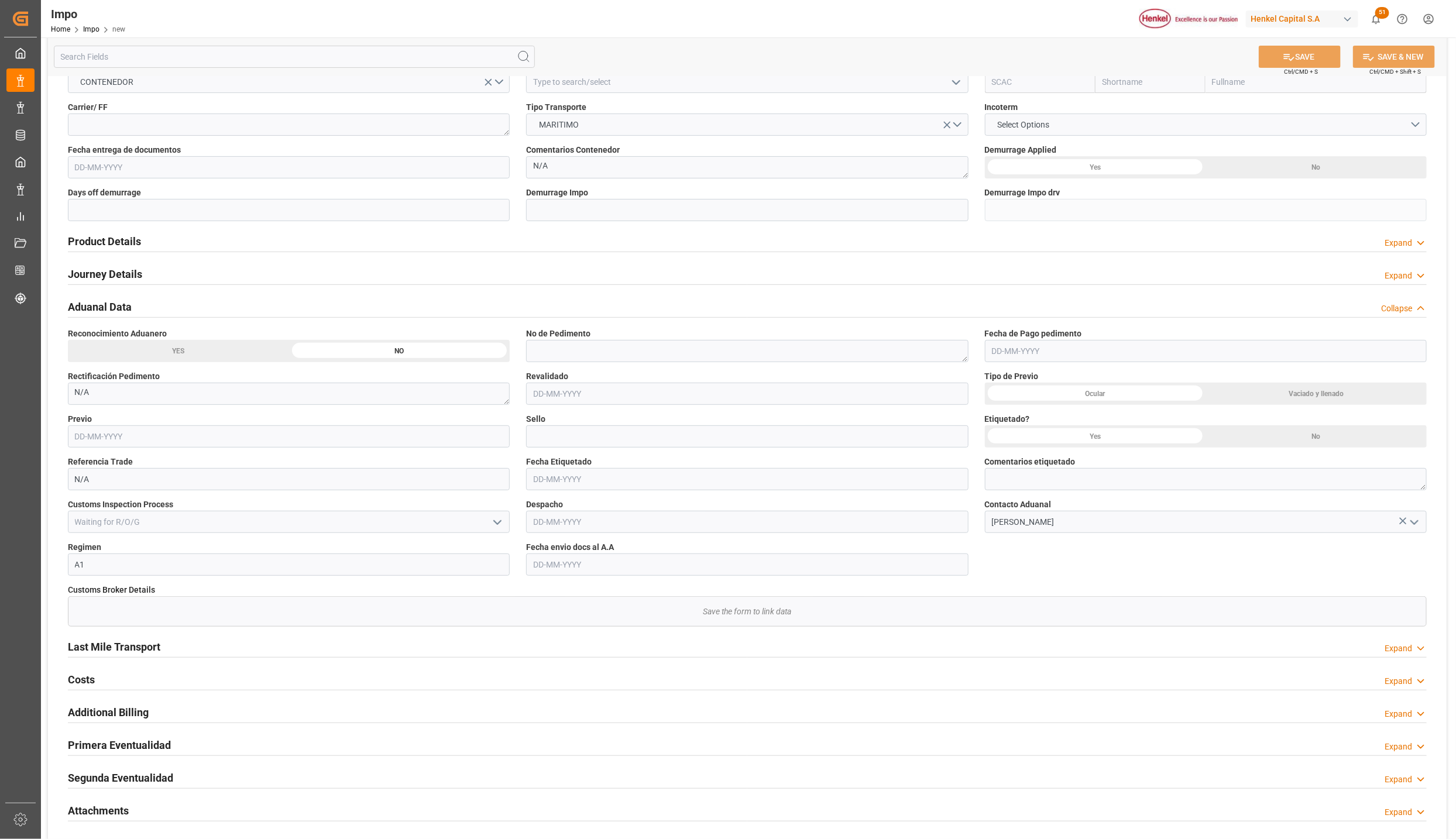
click at [125, 644] on h2 "Last Mile Transport" at bounding box center [114, 647] width 92 height 16
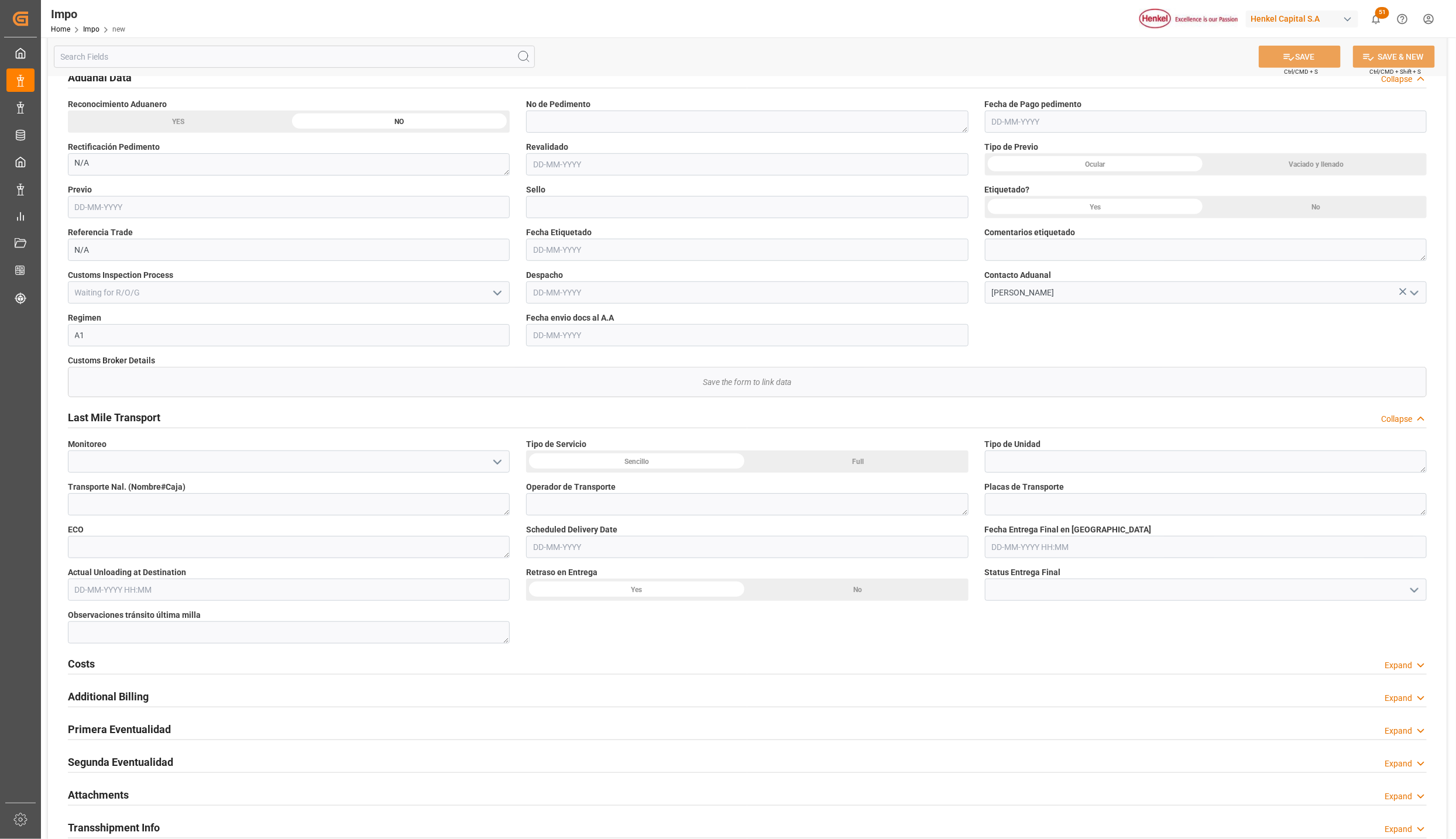
scroll to position [459, 0]
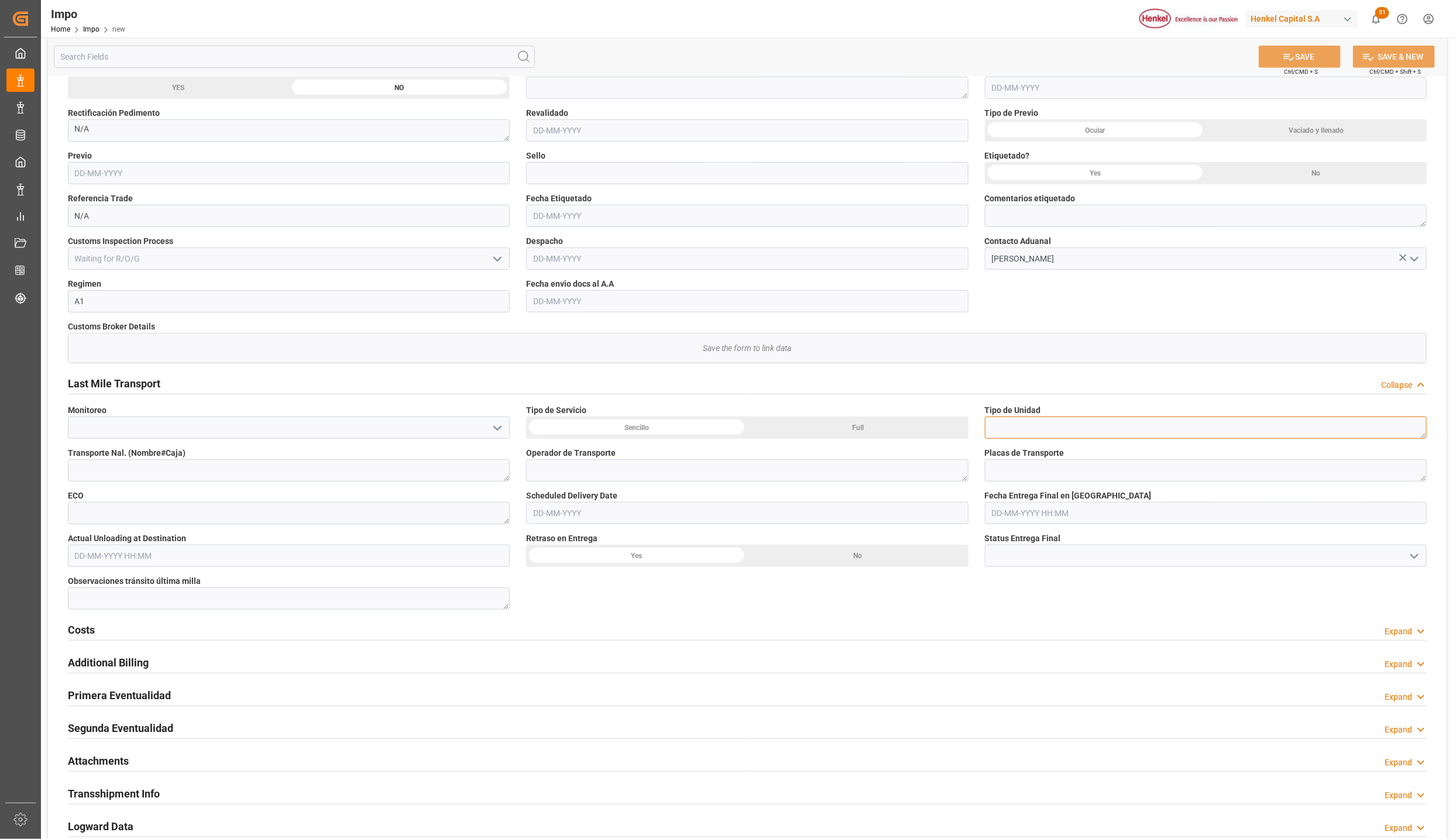
click at [1017, 432] on textarea at bounding box center [1206, 427] width 442 height 22
click at [186, 544] on input "text" at bounding box center [289, 555] width 442 height 22
click at [56, 526] on div "Overview Collapse Status Importación Referencia Leschaco Status IN PROGRESS Cat…" at bounding box center [747, 288] width 1398 height 1329
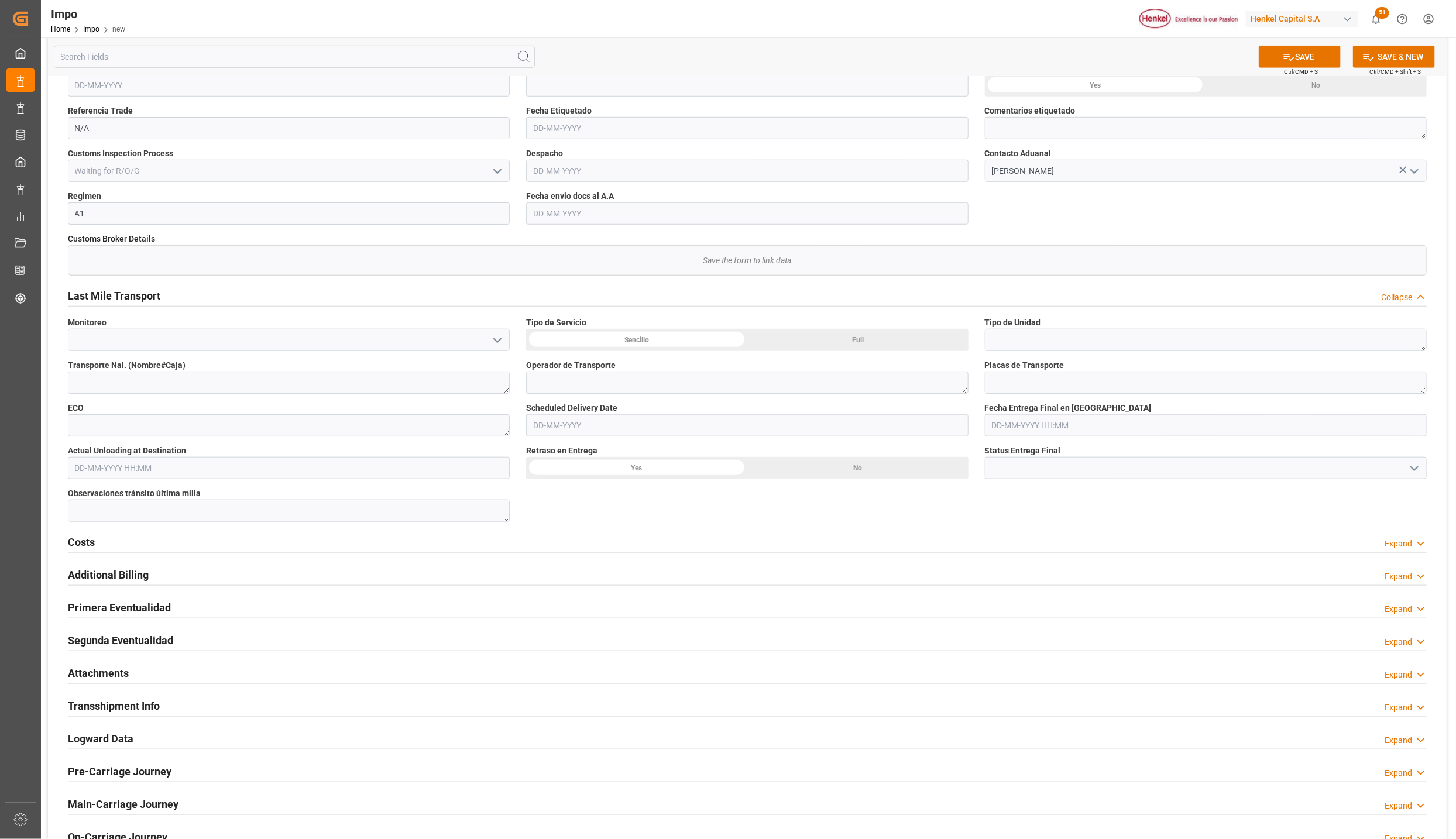
click at [139, 607] on h2 "Primera Eventualidad" at bounding box center [120, 607] width 103 height 16
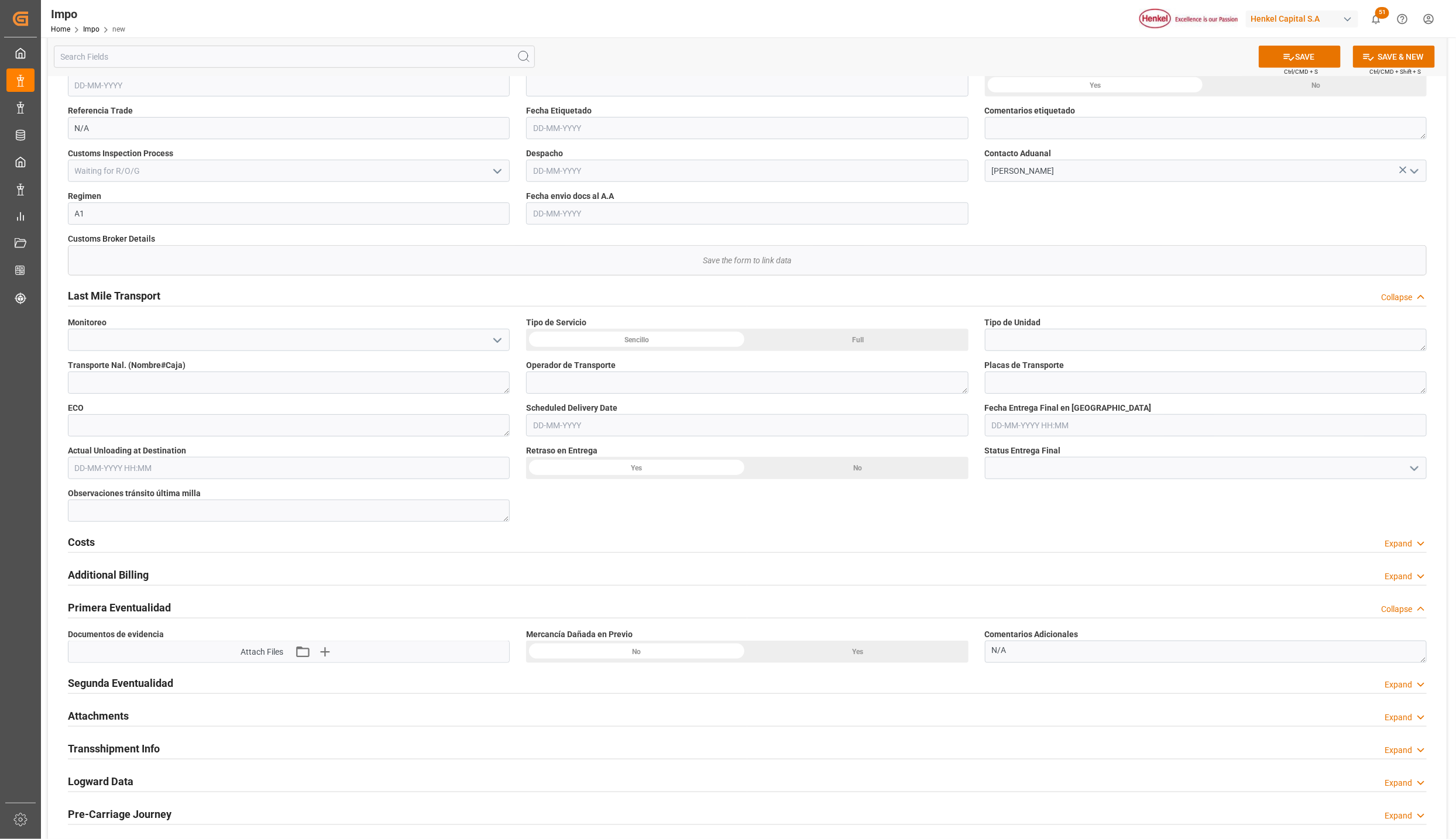
click at [134, 684] on h2 "Segunda Eventualidad" at bounding box center [121, 682] width 105 height 16
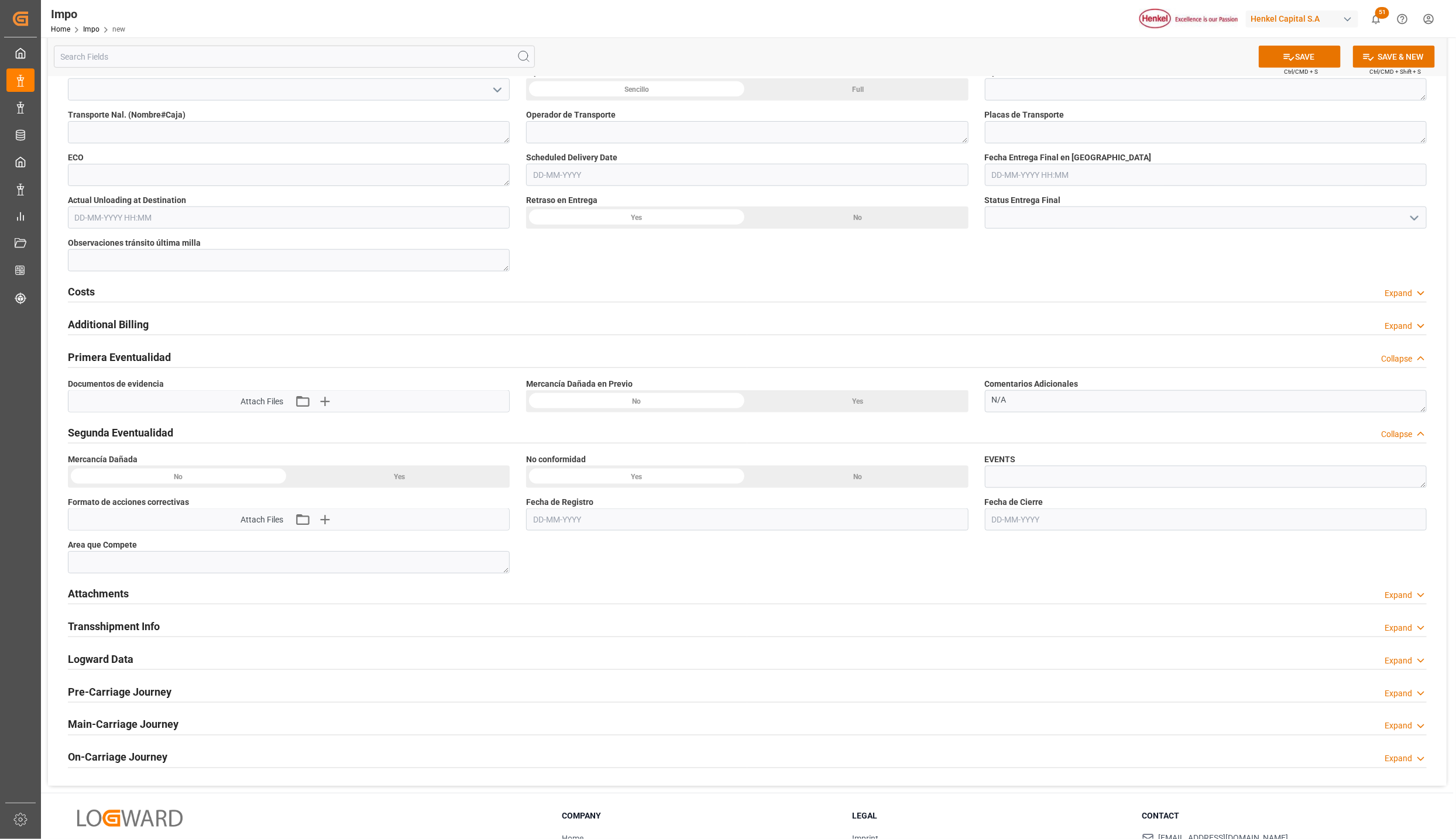
scroll to position [810, 0]
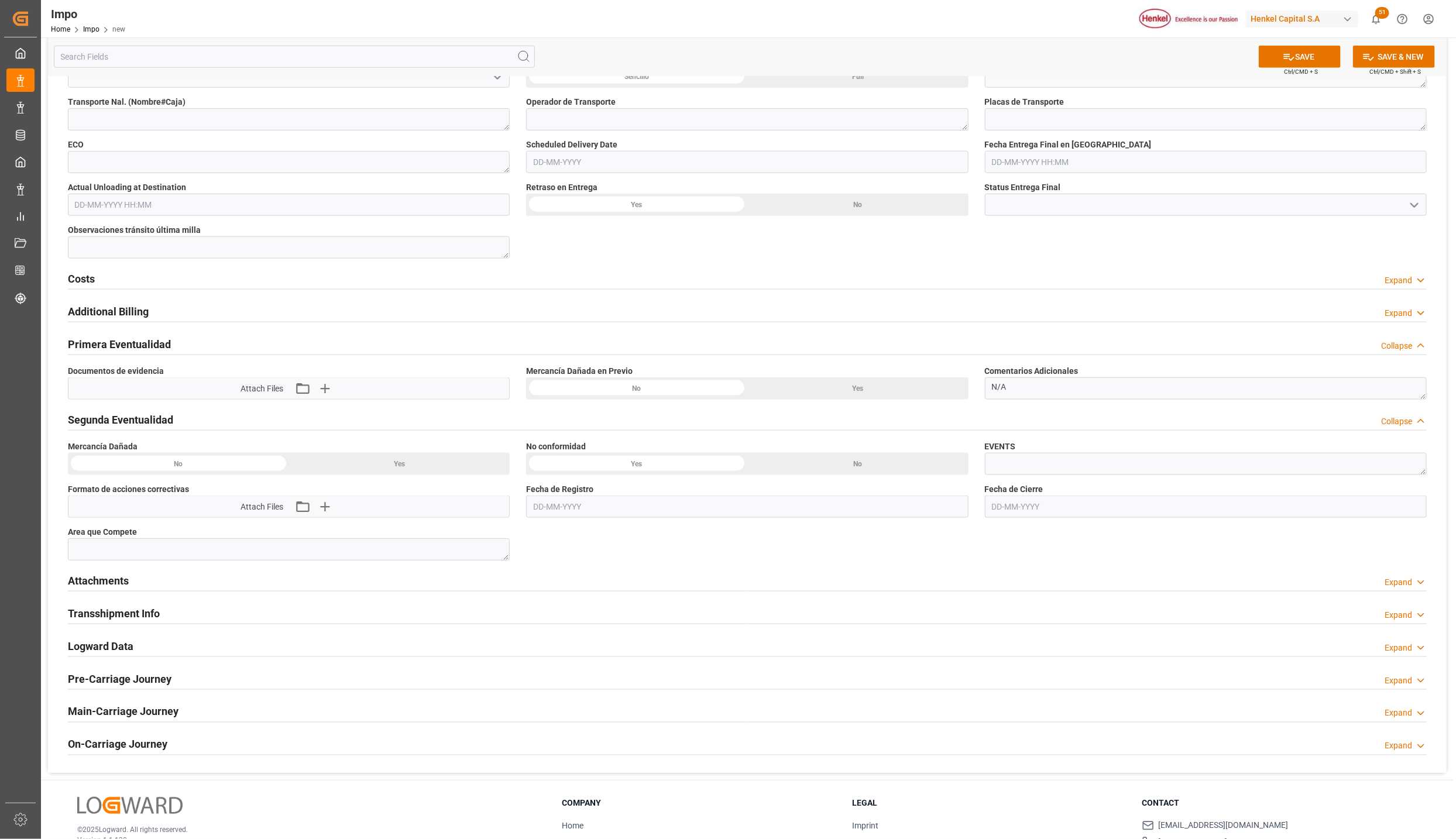
click at [116, 578] on h2 "Attachments" at bounding box center [99, 580] width 61 height 16
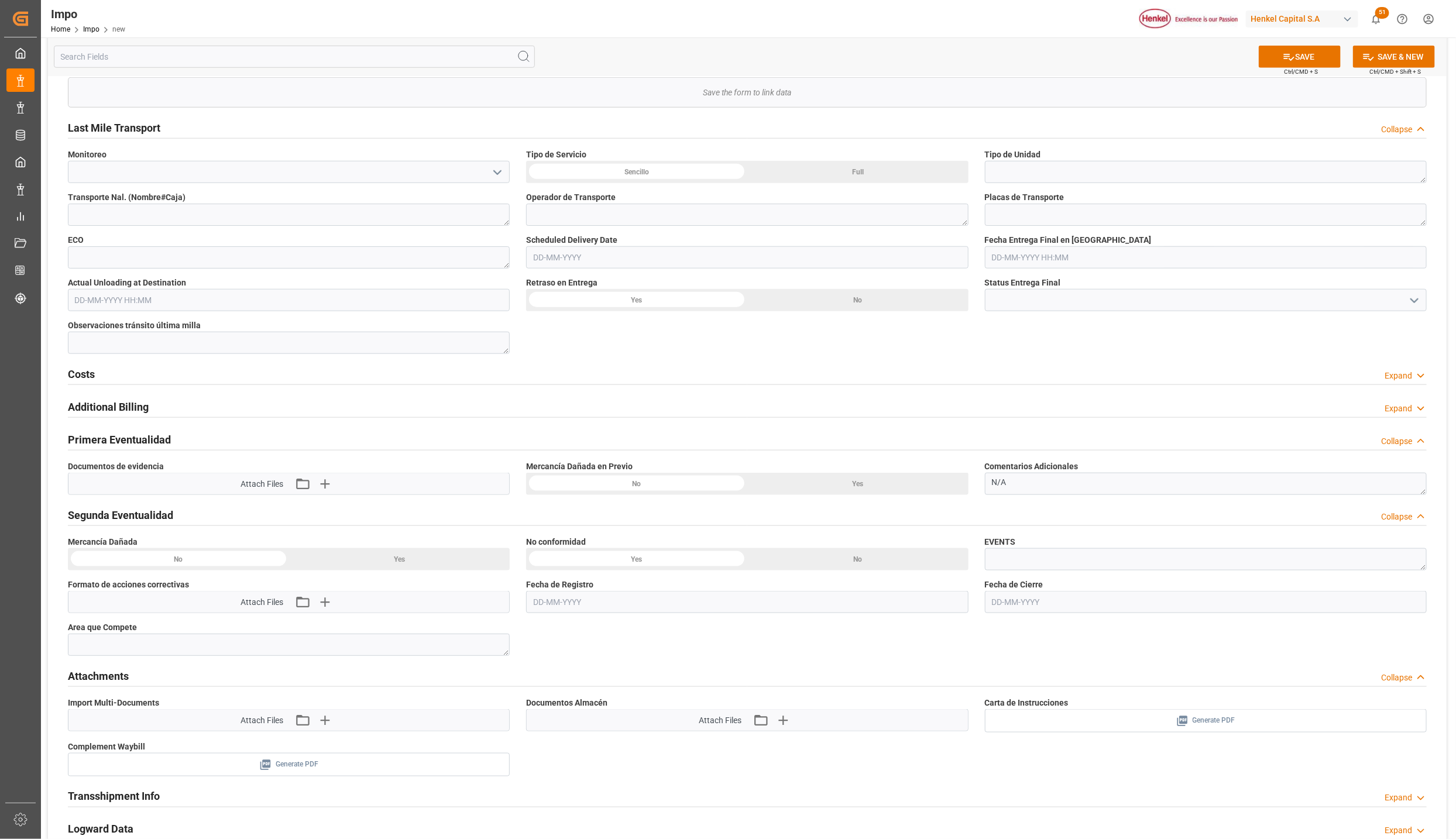
scroll to position [626, 0]
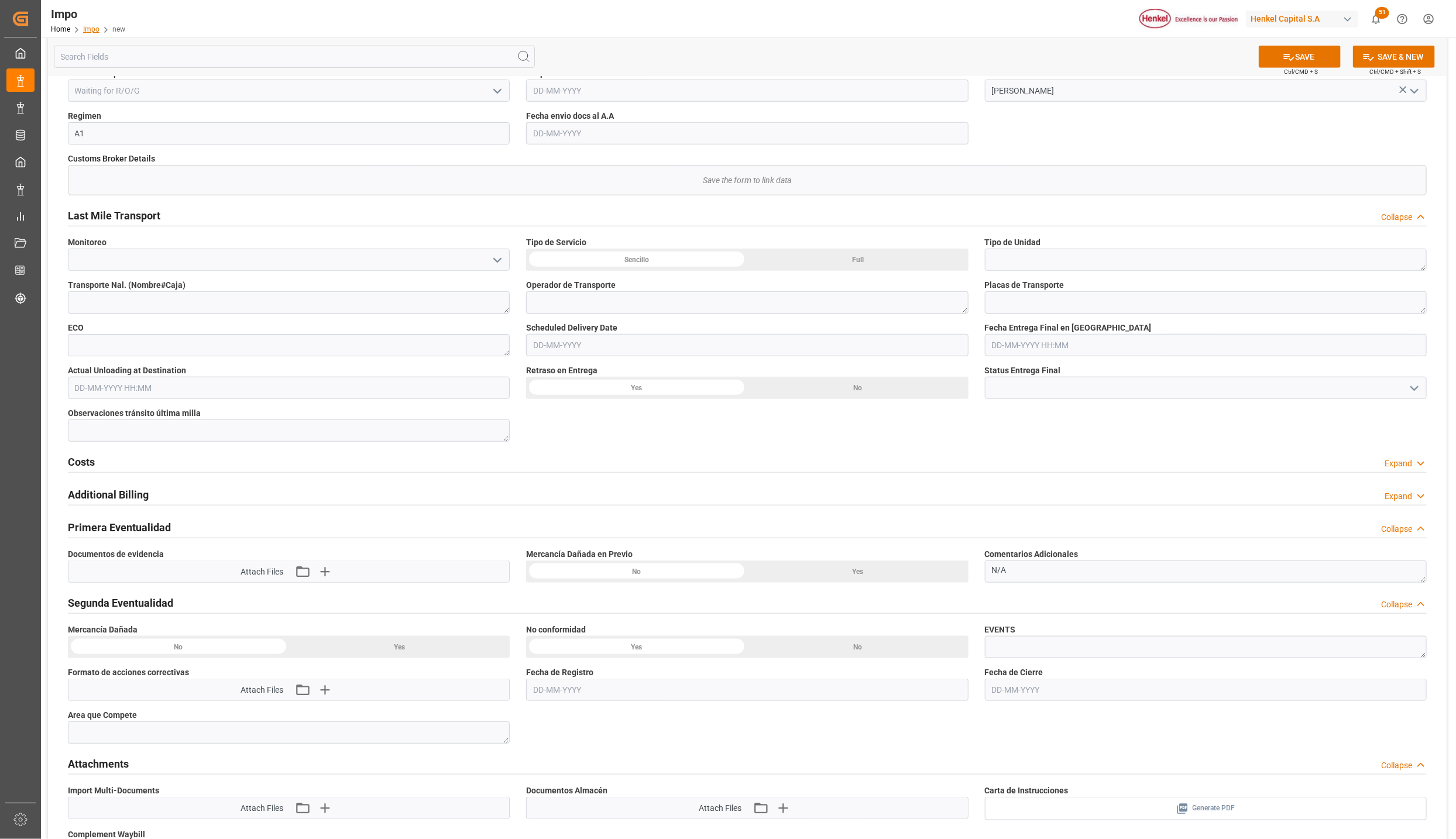
click at [90, 28] on link "Impo" at bounding box center [91, 29] width 17 height 8
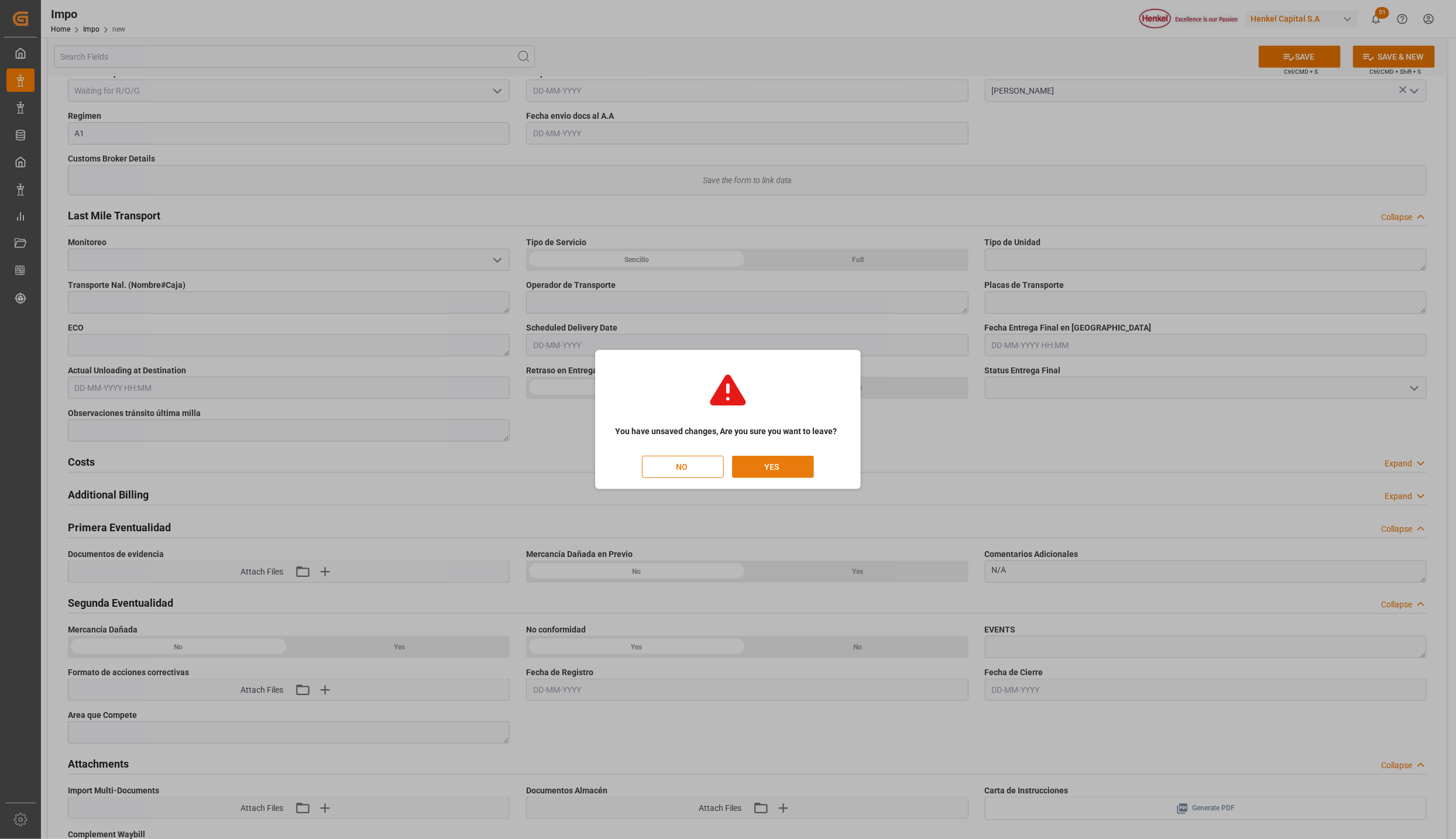
click at [778, 462] on button "YES" at bounding box center [773, 467] width 82 height 22
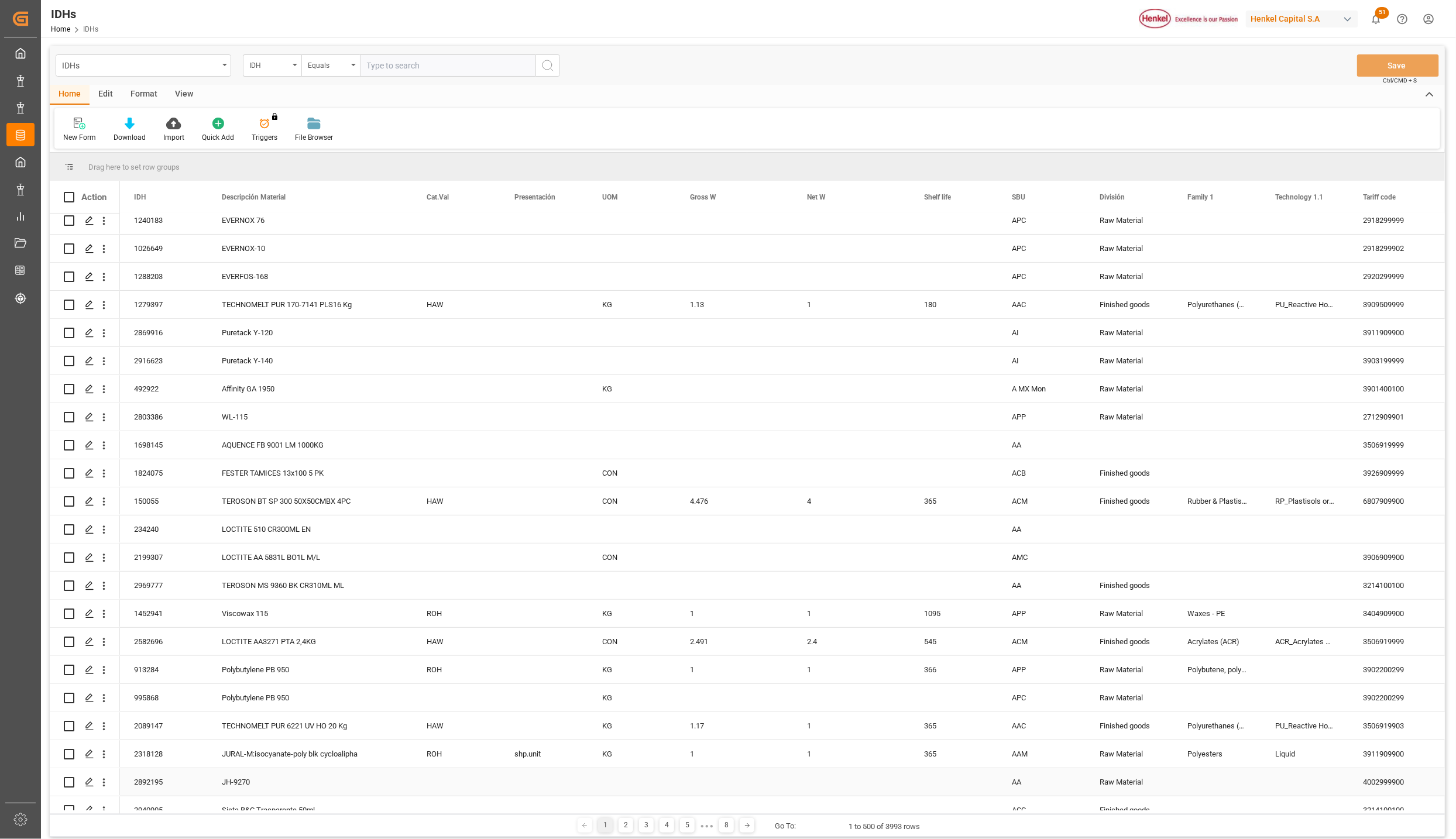
scroll to position [87, 0]
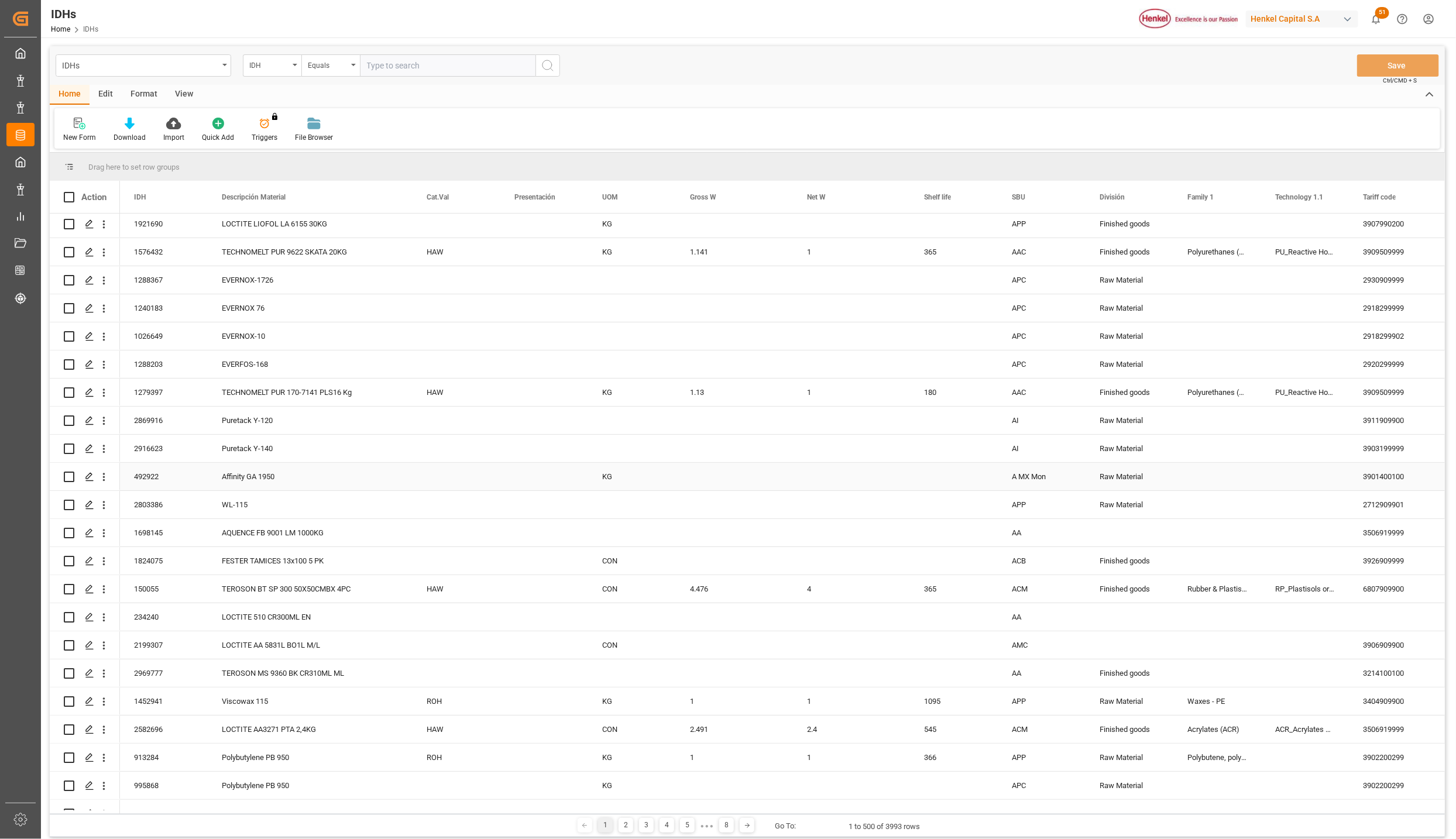
drag, startPoint x: 1441, startPoint y: 227, endPoint x: 1409, endPoint y: 487, distance: 262.0
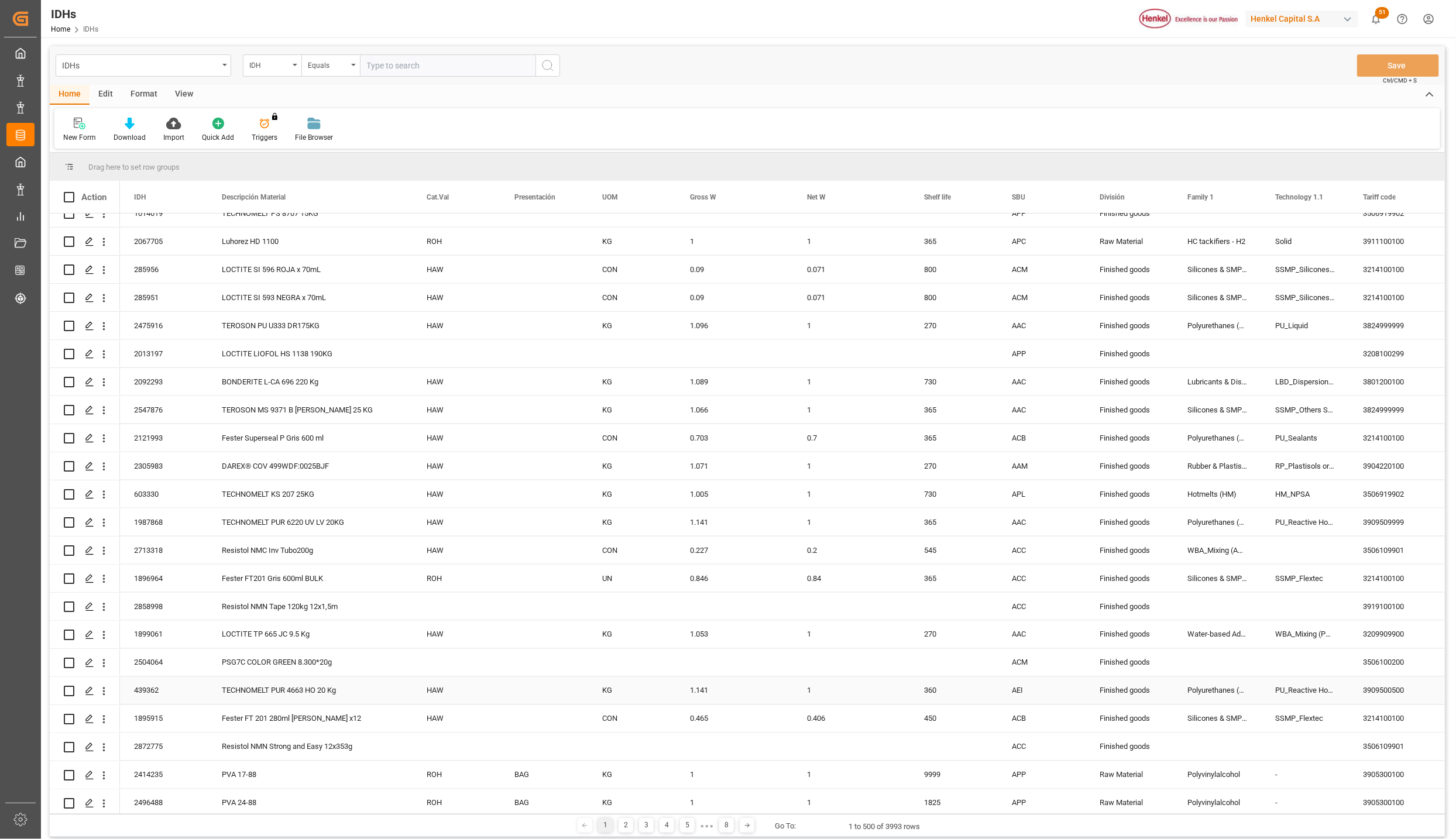
scroll to position [1141, 0]
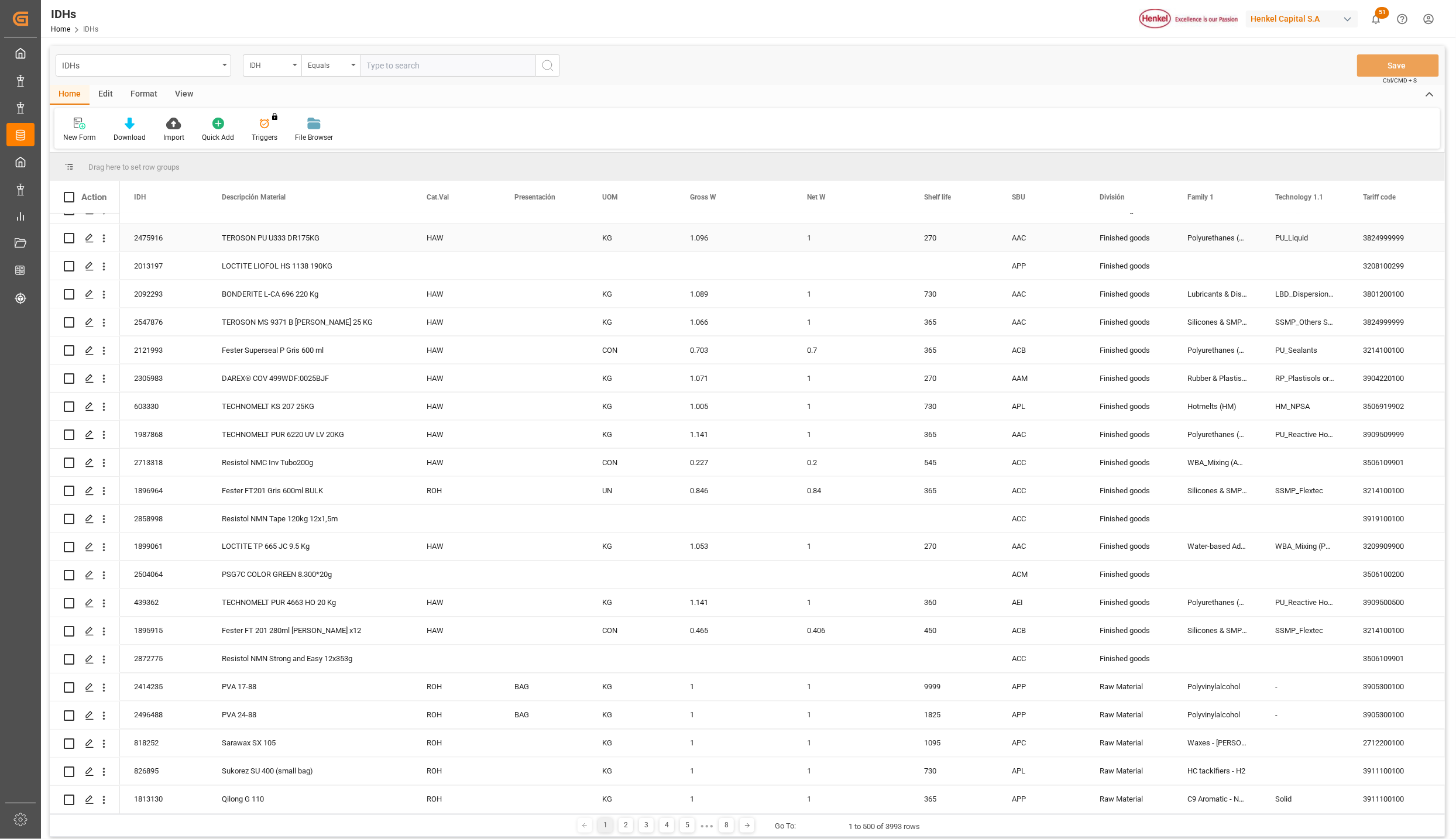
click at [602, 240] on div "KG" at bounding box center [631, 238] width 87 height 28
click at [941, 237] on div "270" at bounding box center [953, 238] width 87 height 28
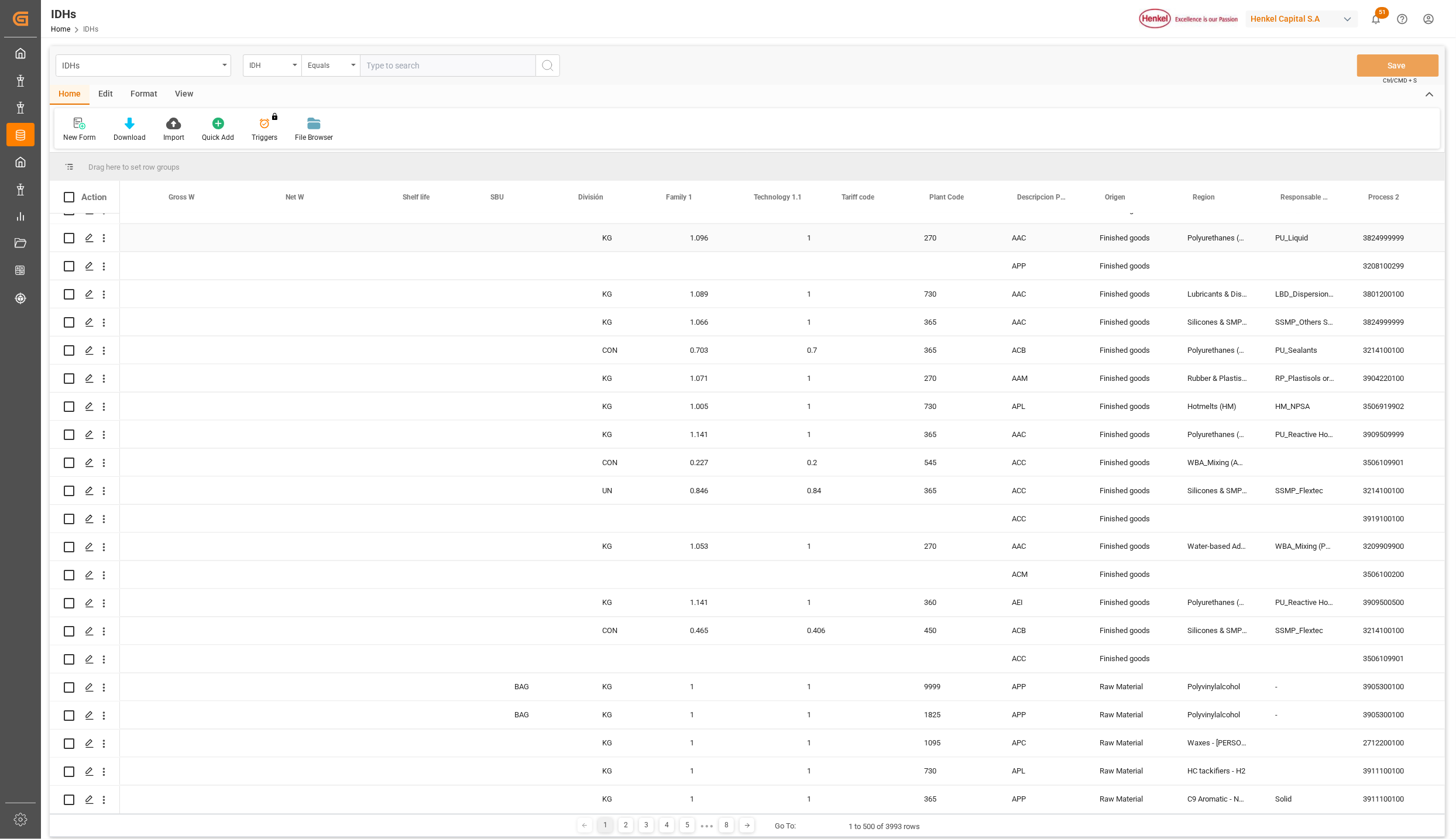
scroll to position [0, 521]
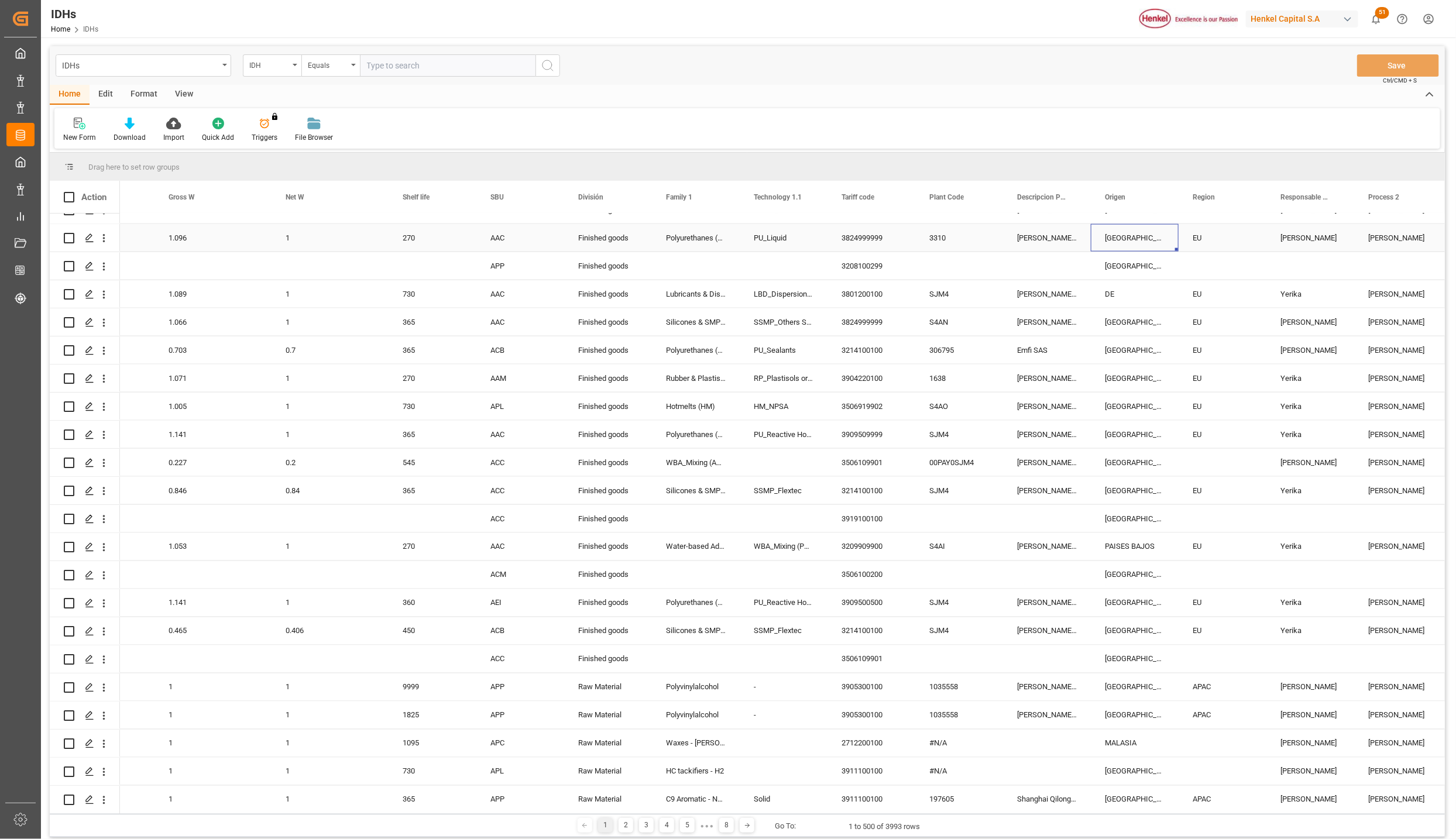
click at [503, 236] on div "AAC" at bounding box center [519, 238] width 87 height 28
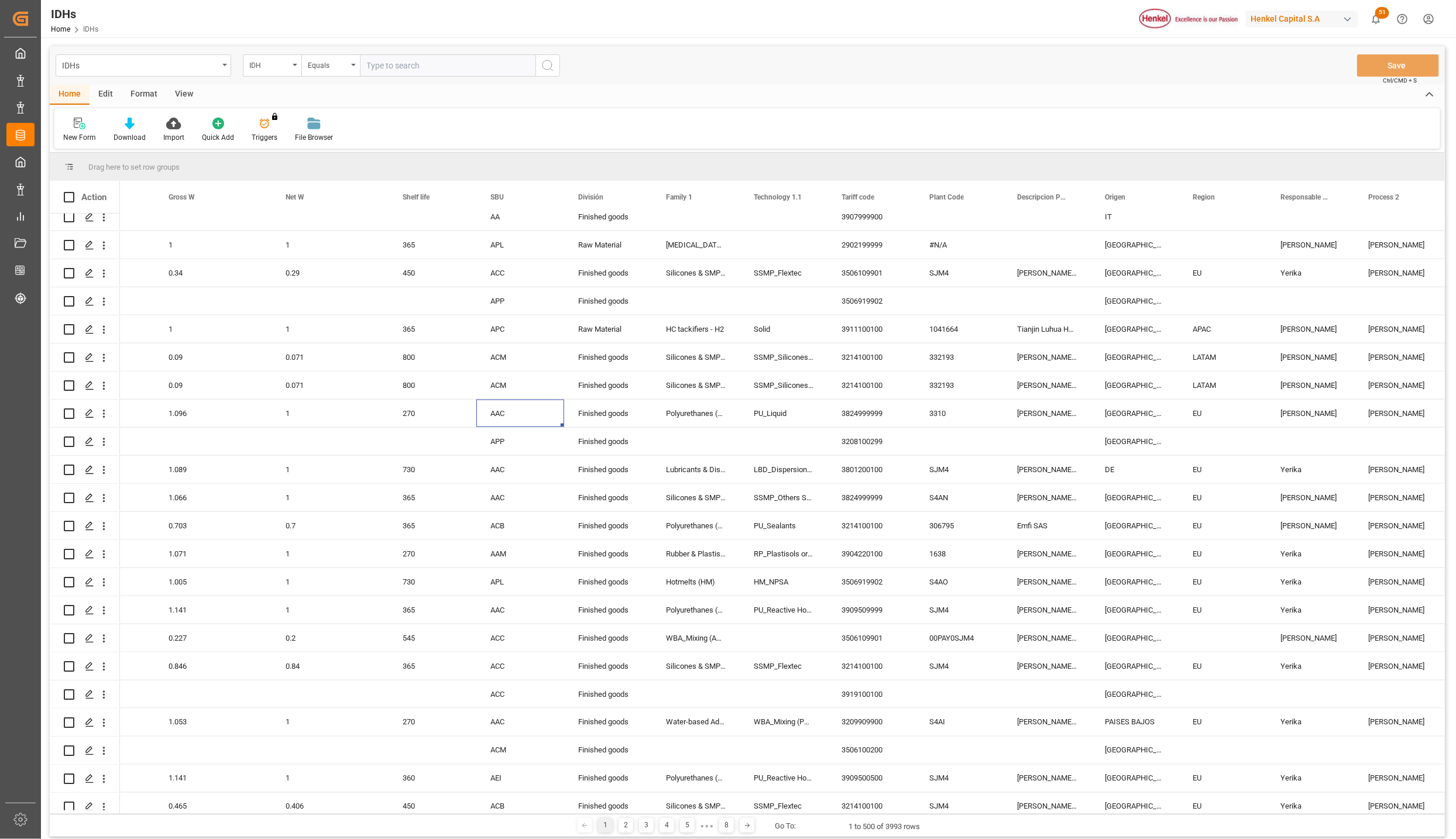
scroll to position [614, 0]
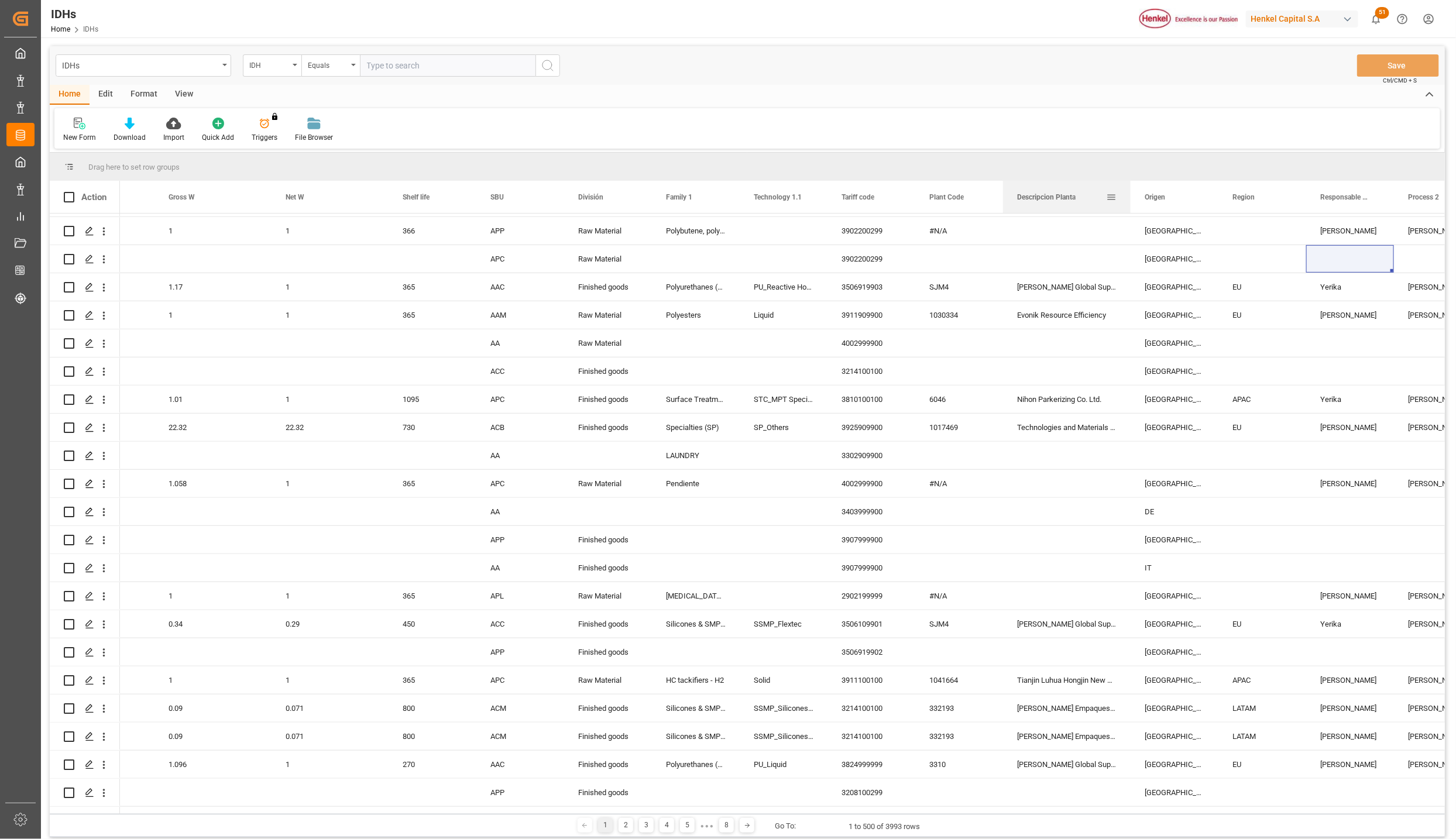
drag, startPoint x: 1089, startPoint y: 187, endPoint x: 1129, endPoint y: 183, distance: 40.2
click at [1129, 183] on div at bounding box center [1130, 196] width 5 height 32
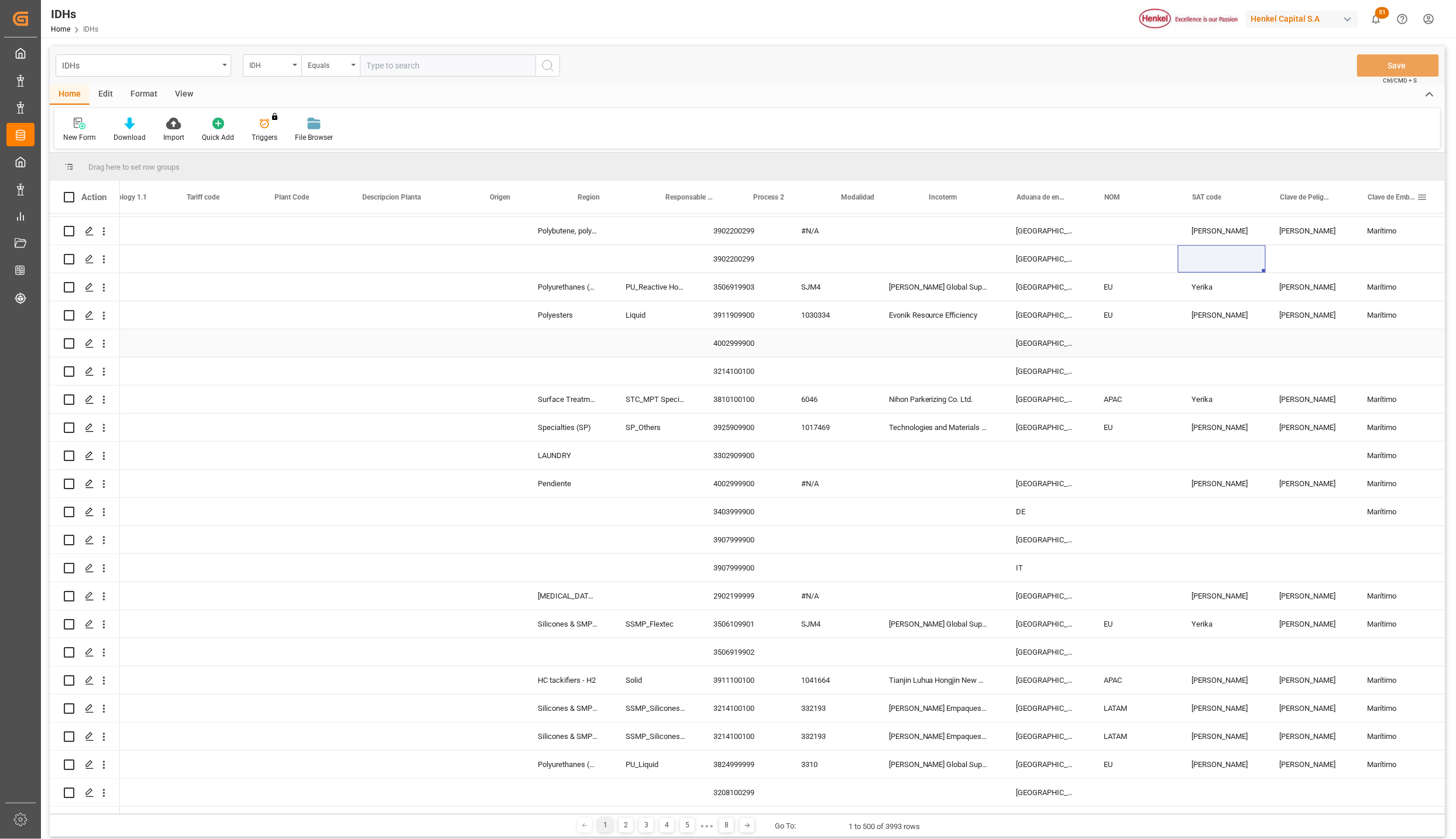
scroll to position [0, 1176]
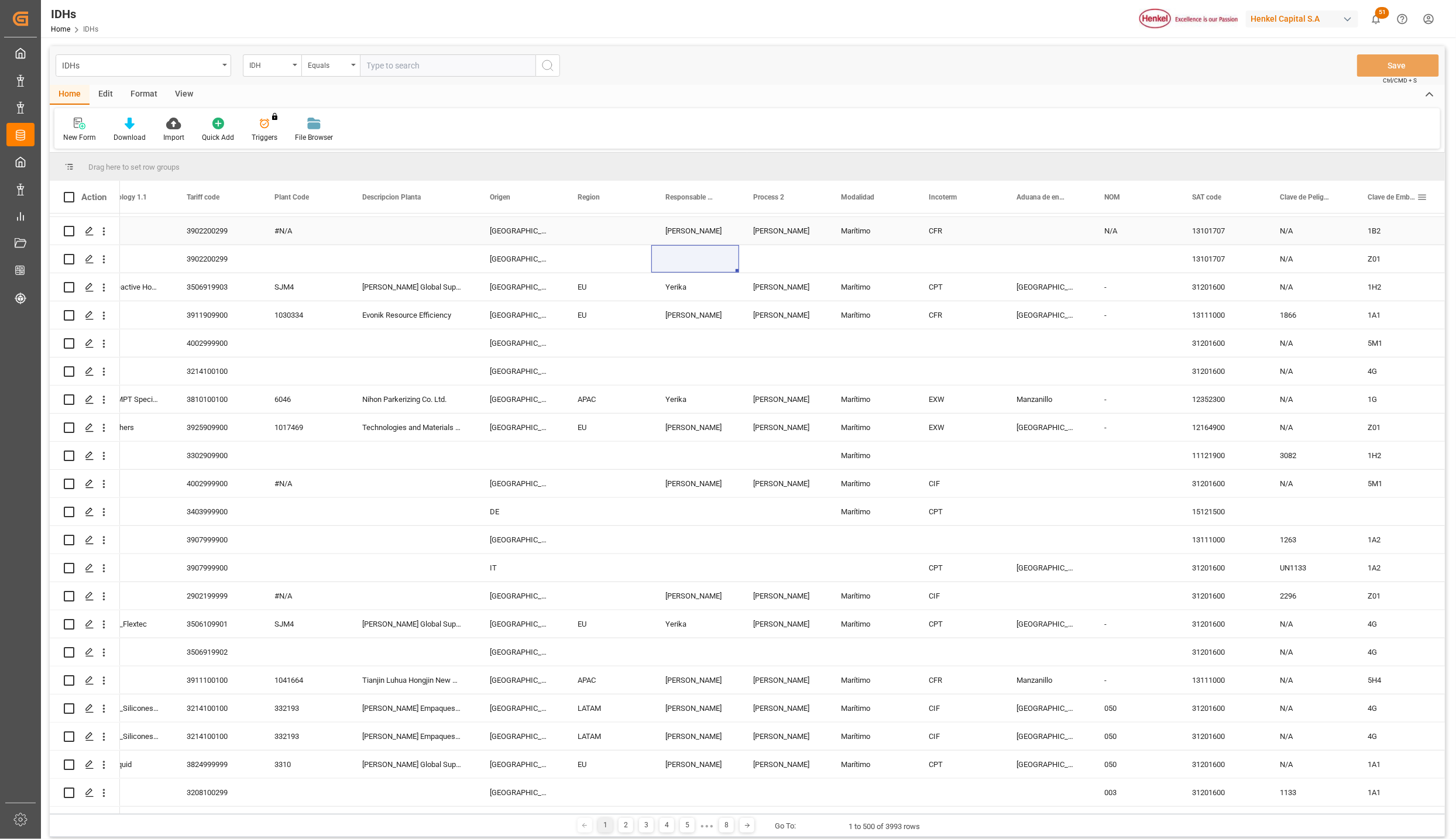
click at [1222, 237] on div "13101707" at bounding box center [1221, 231] width 87 height 28
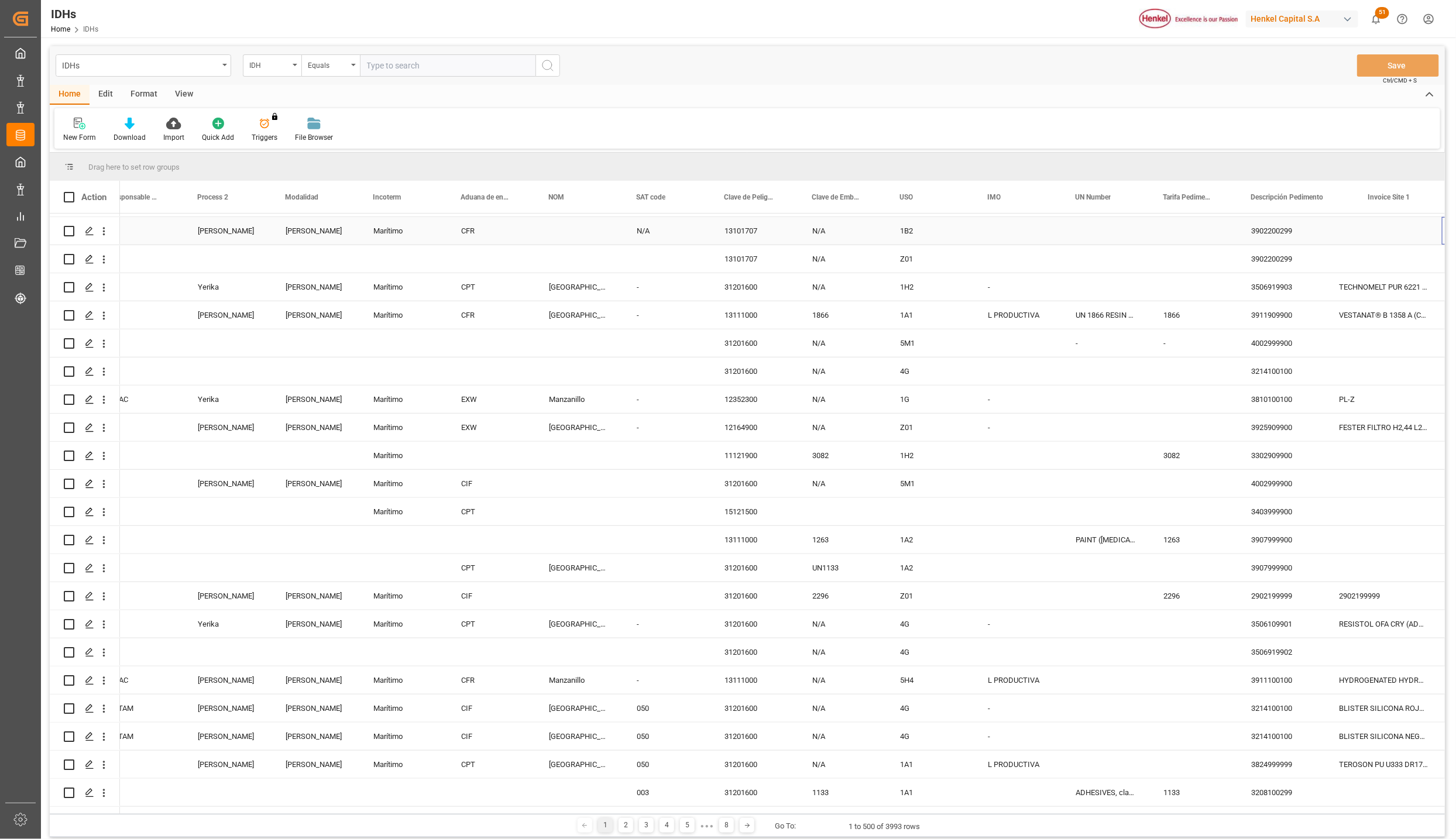
scroll to position [0, 1731]
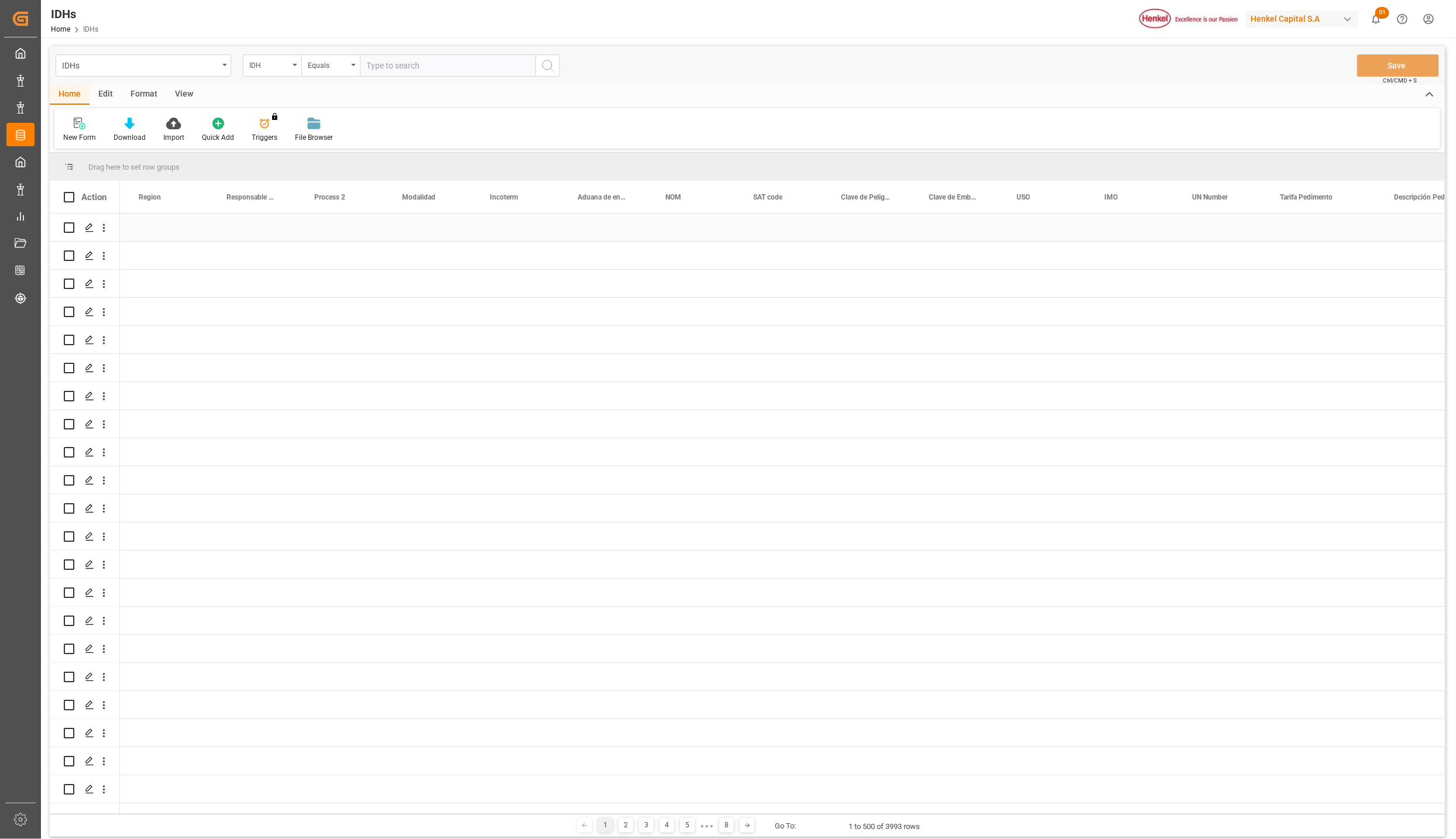
scroll to position [0, 1614]
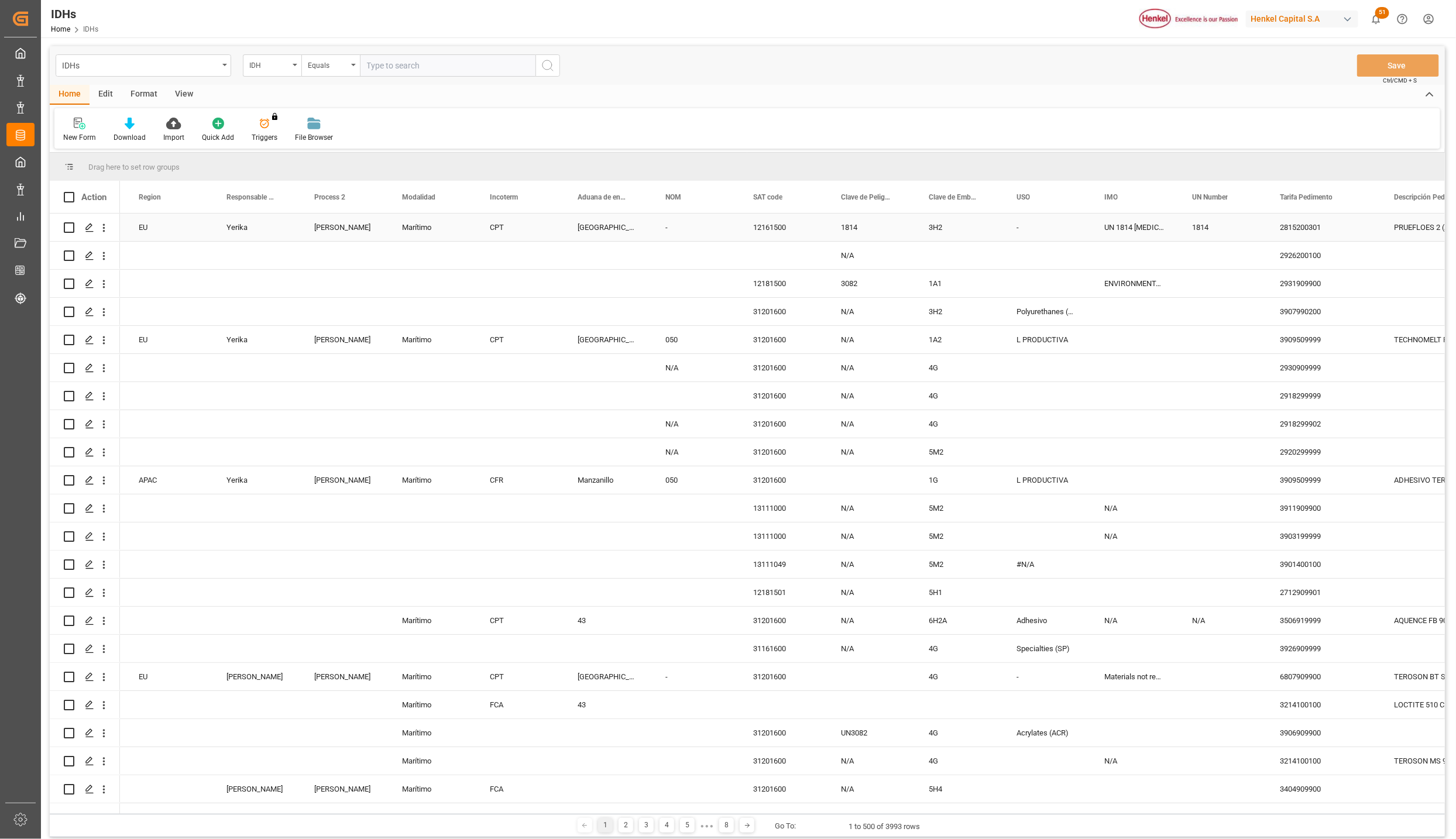
click at [1296, 228] on div "2815200301" at bounding box center [1322, 227] width 114 height 28
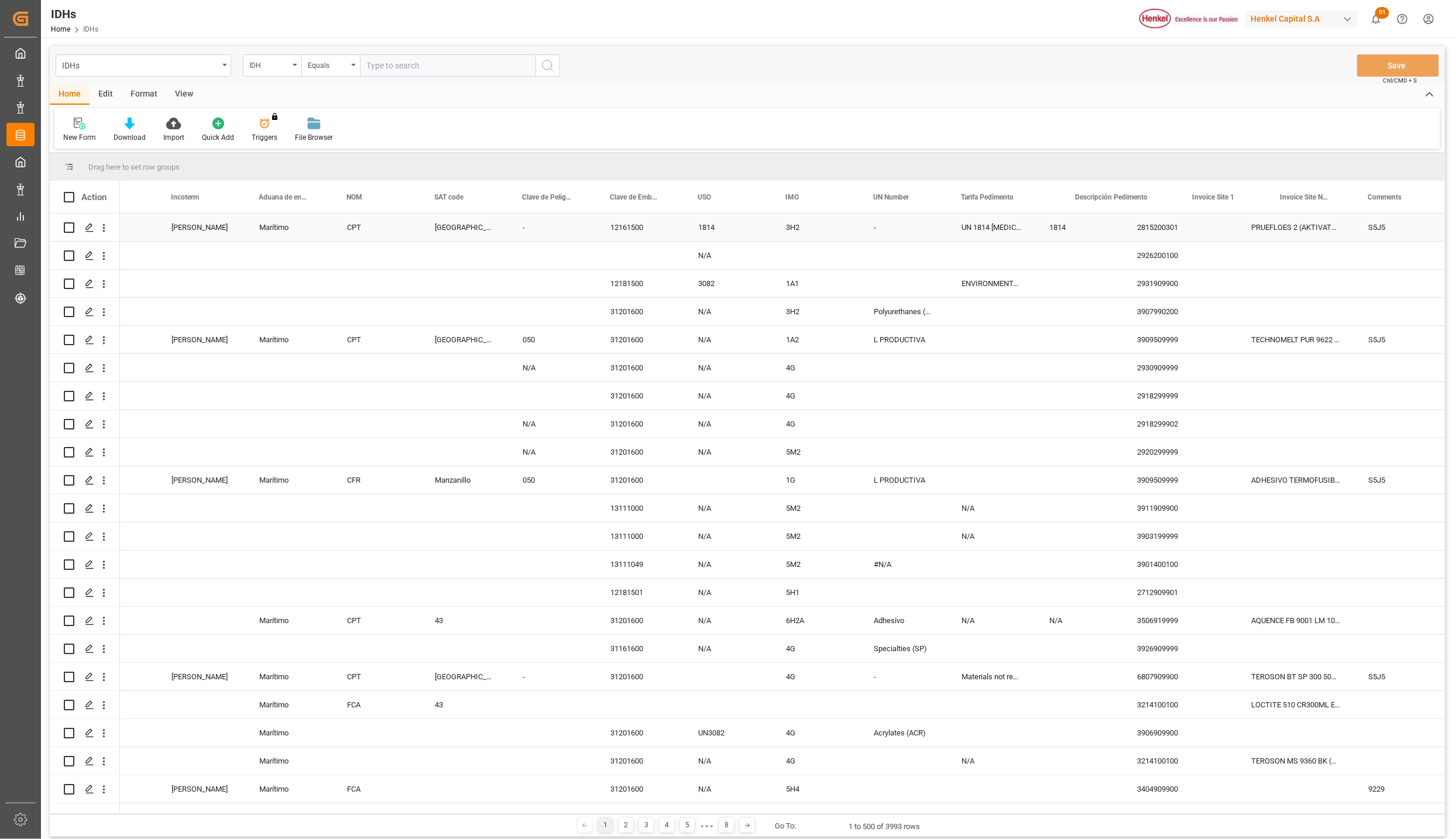
scroll to position [0, 1933]
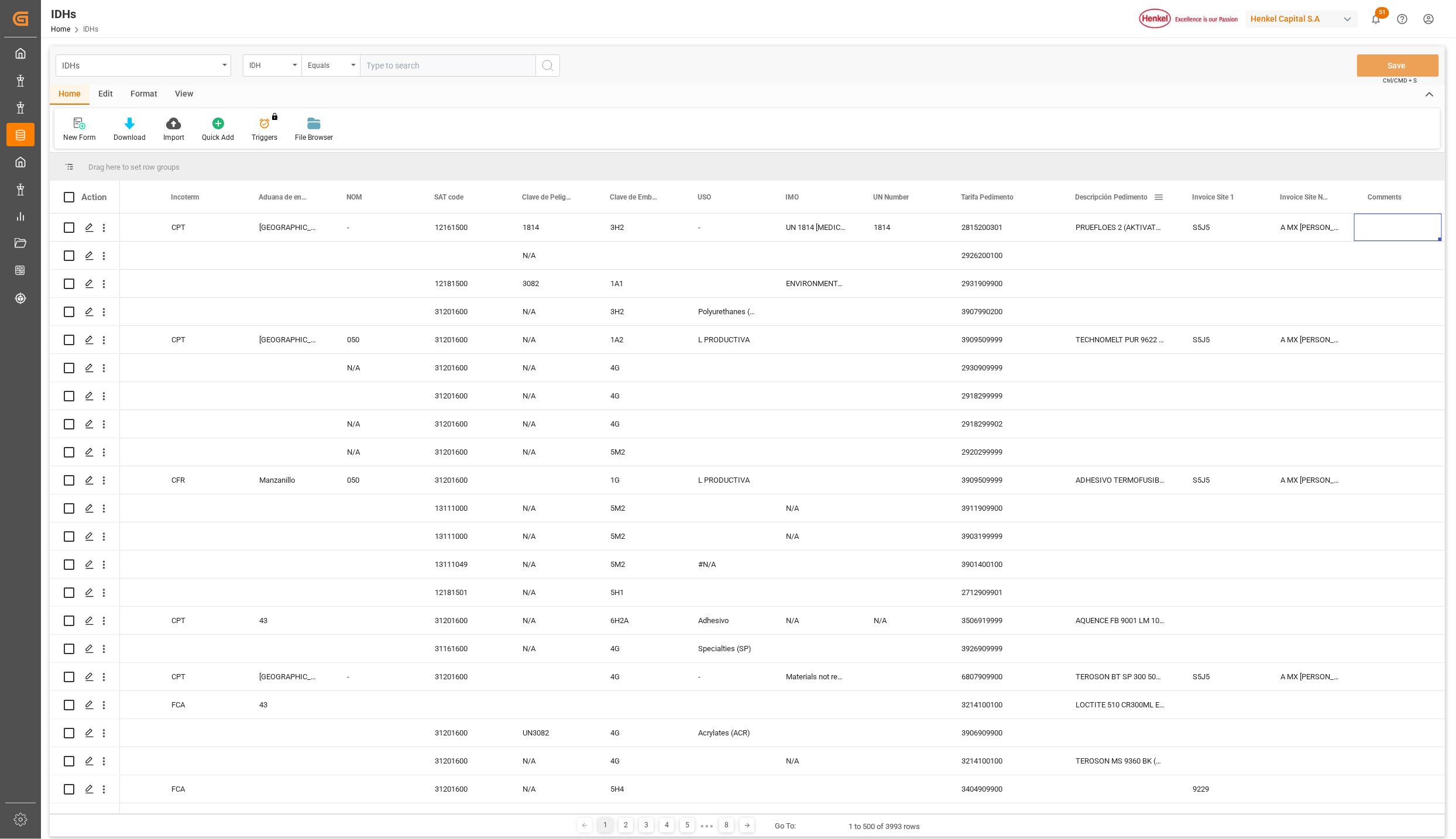
drag, startPoint x: 1175, startPoint y: 189, endPoint x: 1240, endPoint y: 192, distance: 65.1
click at [1180, 192] on div at bounding box center [1177, 196] width 5 height 32
drag, startPoint x: 1240, startPoint y: 192, endPoint x: 1276, endPoint y: 196, distance: 36.2
click at [1244, 196] on div at bounding box center [1241, 196] width 5 height 32
drag, startPoint x: 1236, startPoint y: 810, endPoint x: 1372, endPoint y: 814, distance: 136.1
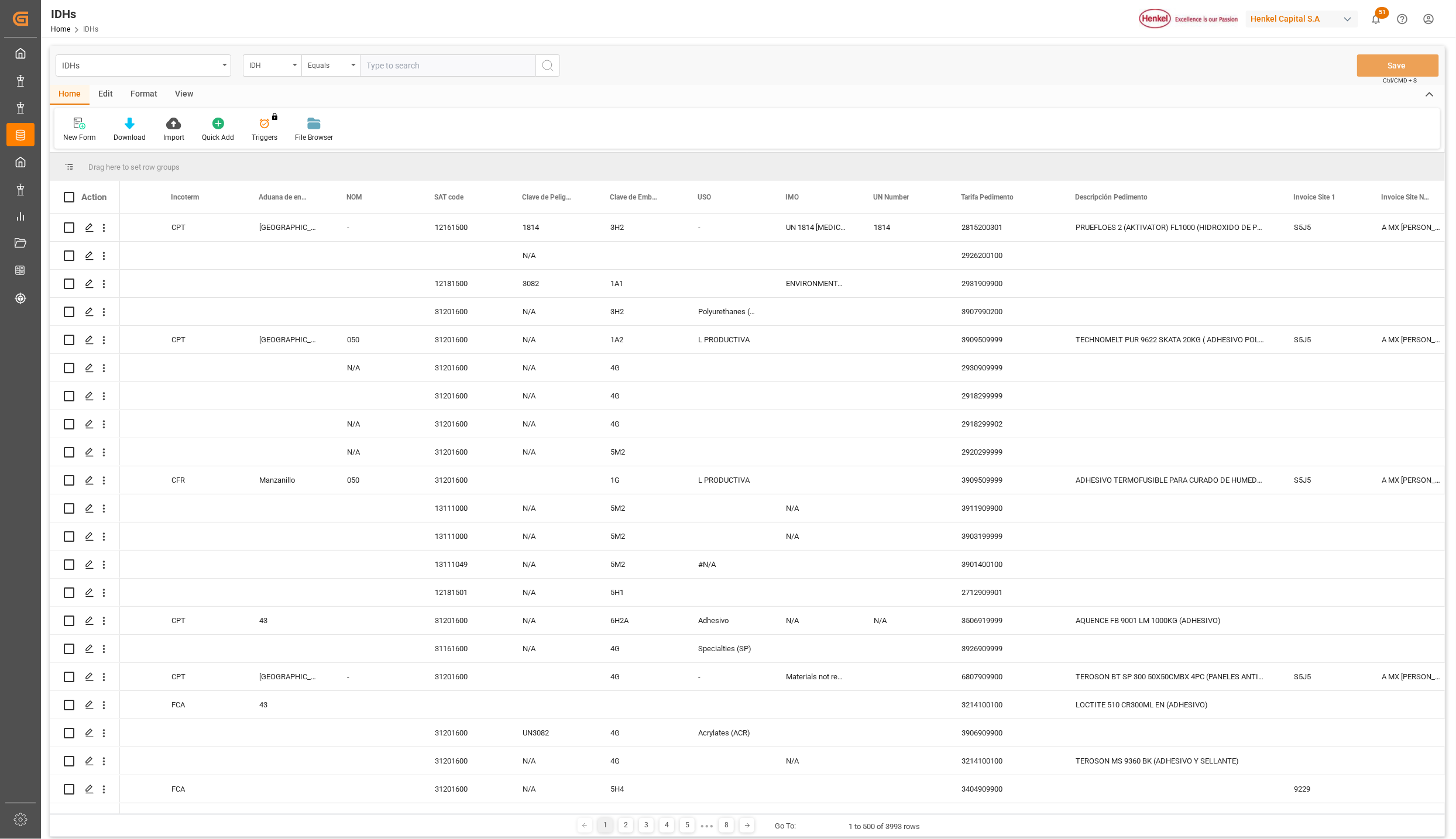
click at [1372, 814] on div "Drag here to set row groups Drag here to set column labels Action Process 2 Mod…" at bounding box center [747, 495] width 1395 height 684
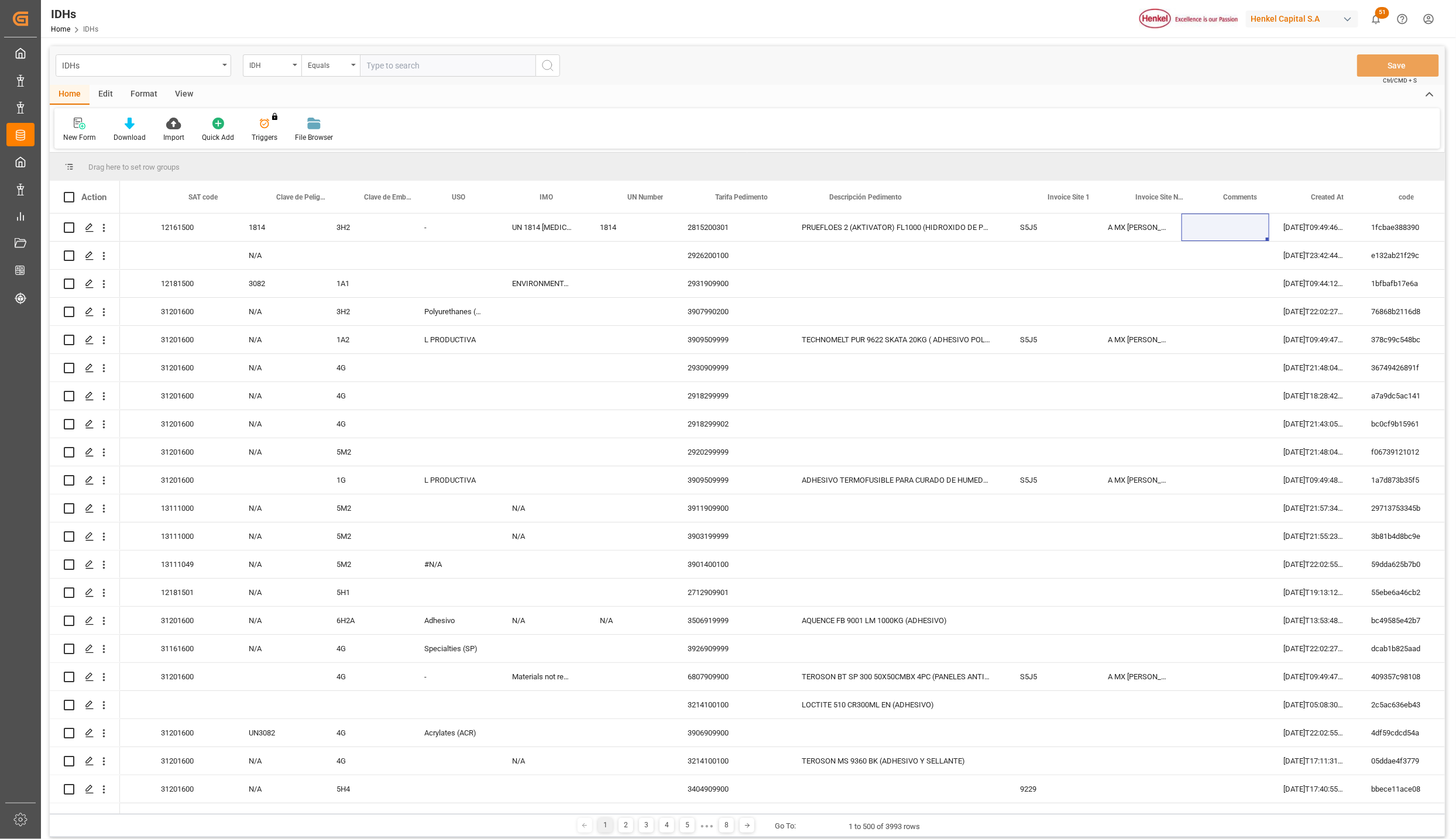
scroll to position [0, 2174]
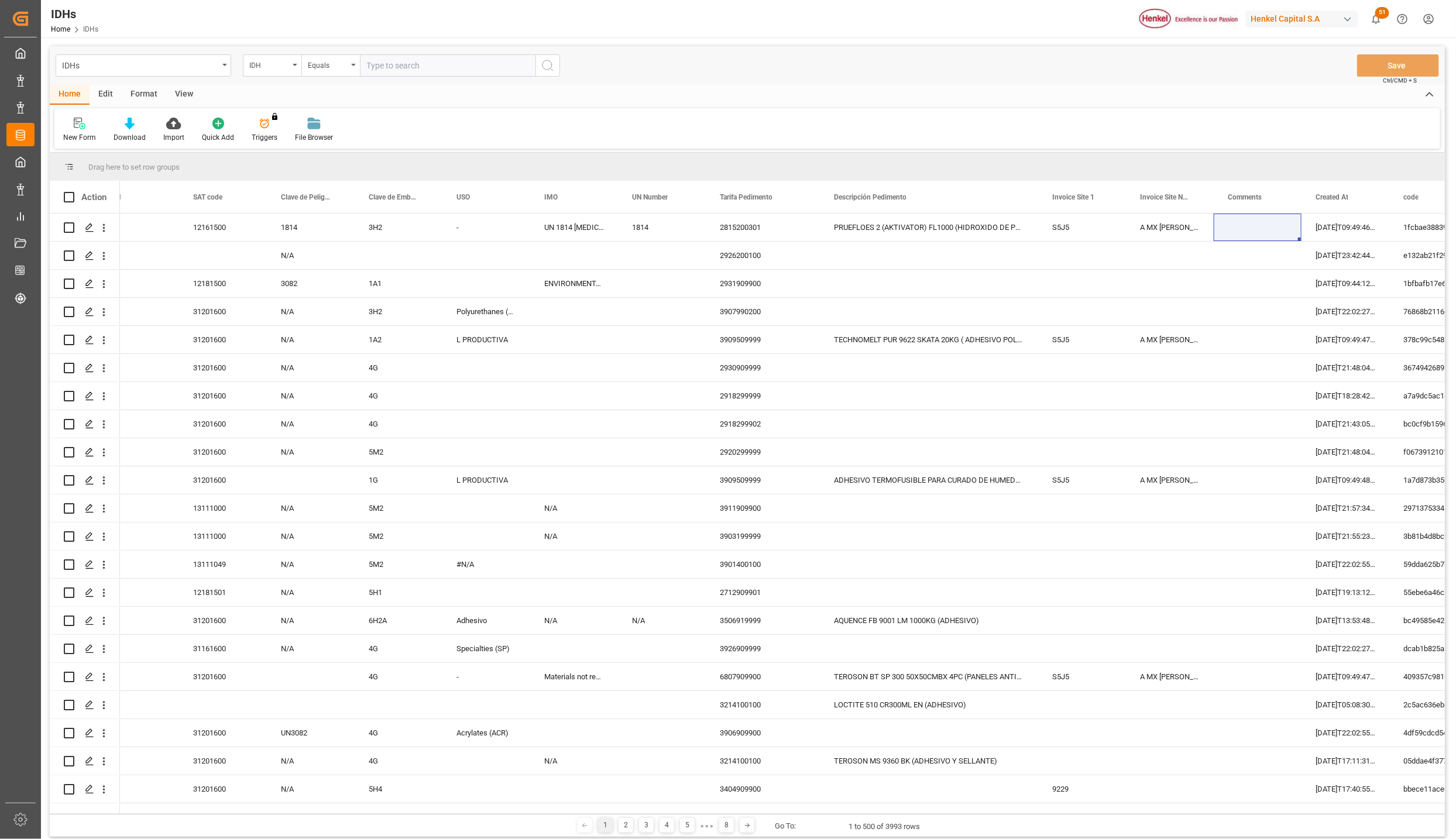
drag, startPoint x: 139, startPoint y: 95, endPoint x: 196, endPoint y: 114, distance: 60.1
click at [139, 95] on div "Format" at bounding box center [144, 95] width 44 height 20
click at [172, 90] on div "View" at bounding box center [183, 95] width 36 height 20
click at [140, 122] on div at bounding box center [133, 122] width 59 height 12
click at [158, 163] on div "Complemento" at bounding box center [164, 165] width 102 height 12
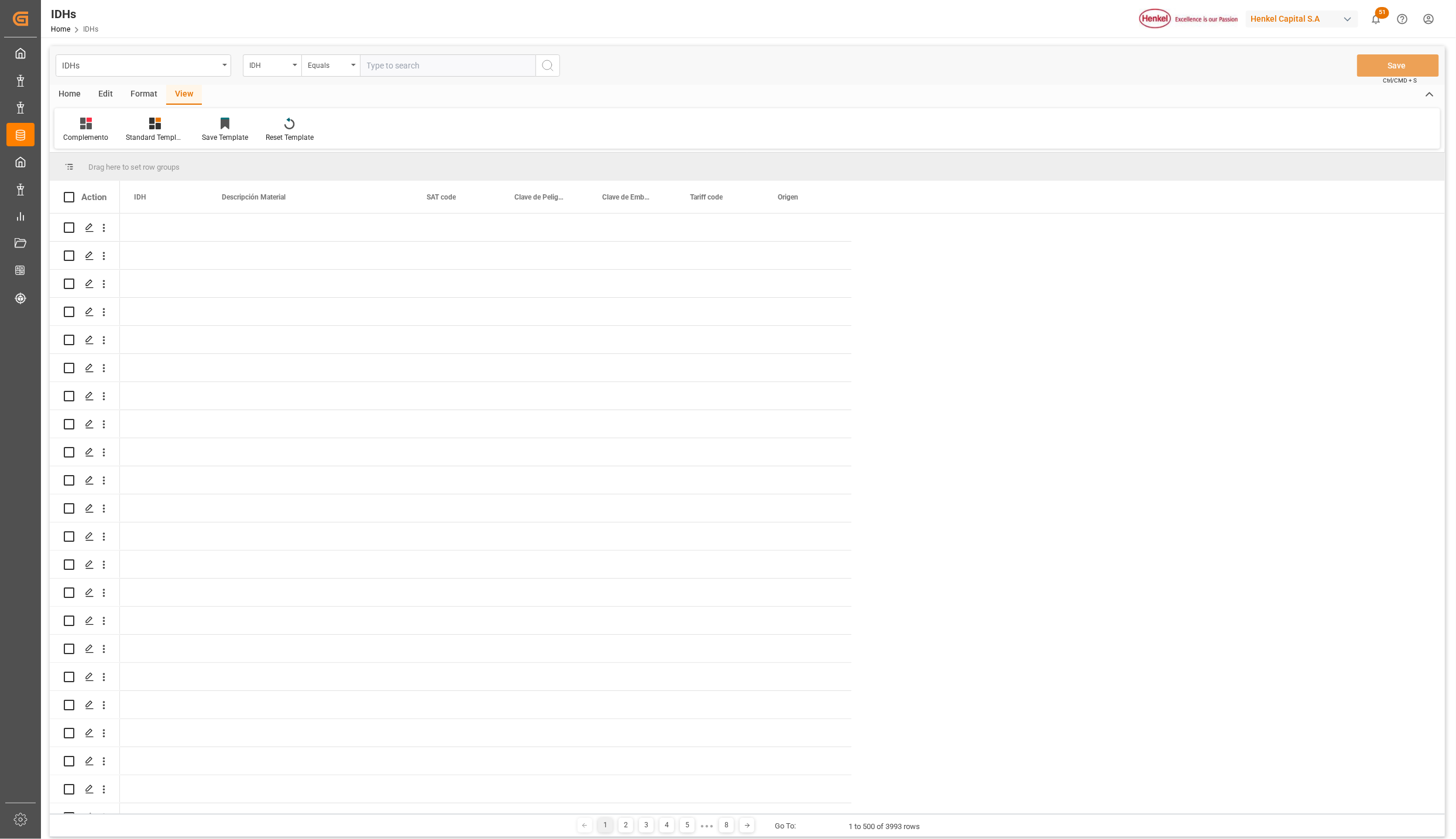
scroll to position [0, 0]
click at [104, 95] on div "Edit" at bounding box center [105, 95] width 32 height 20
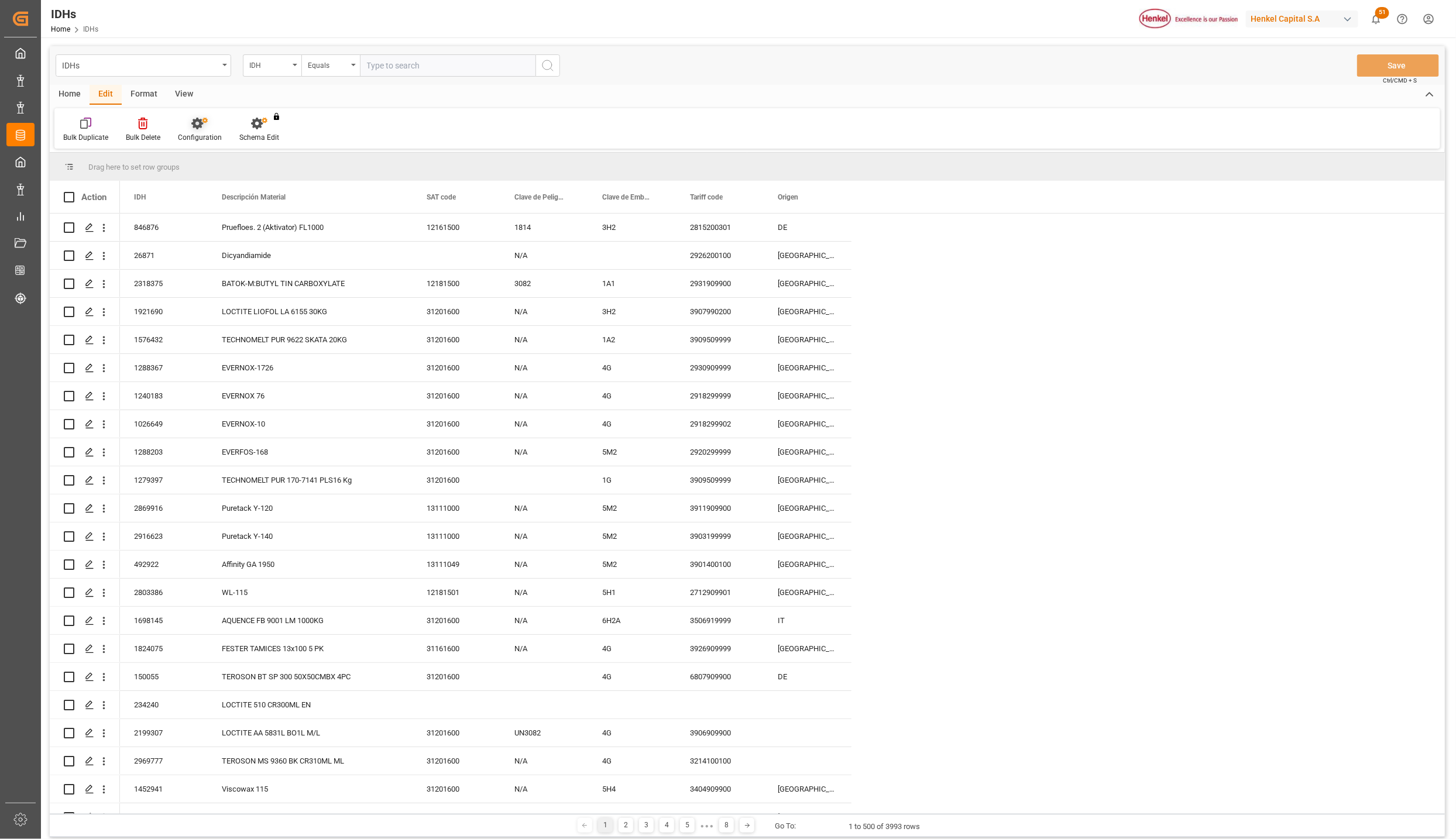
click at [204, 123] on icon at bounding box center [200, 123] width 17 height 12
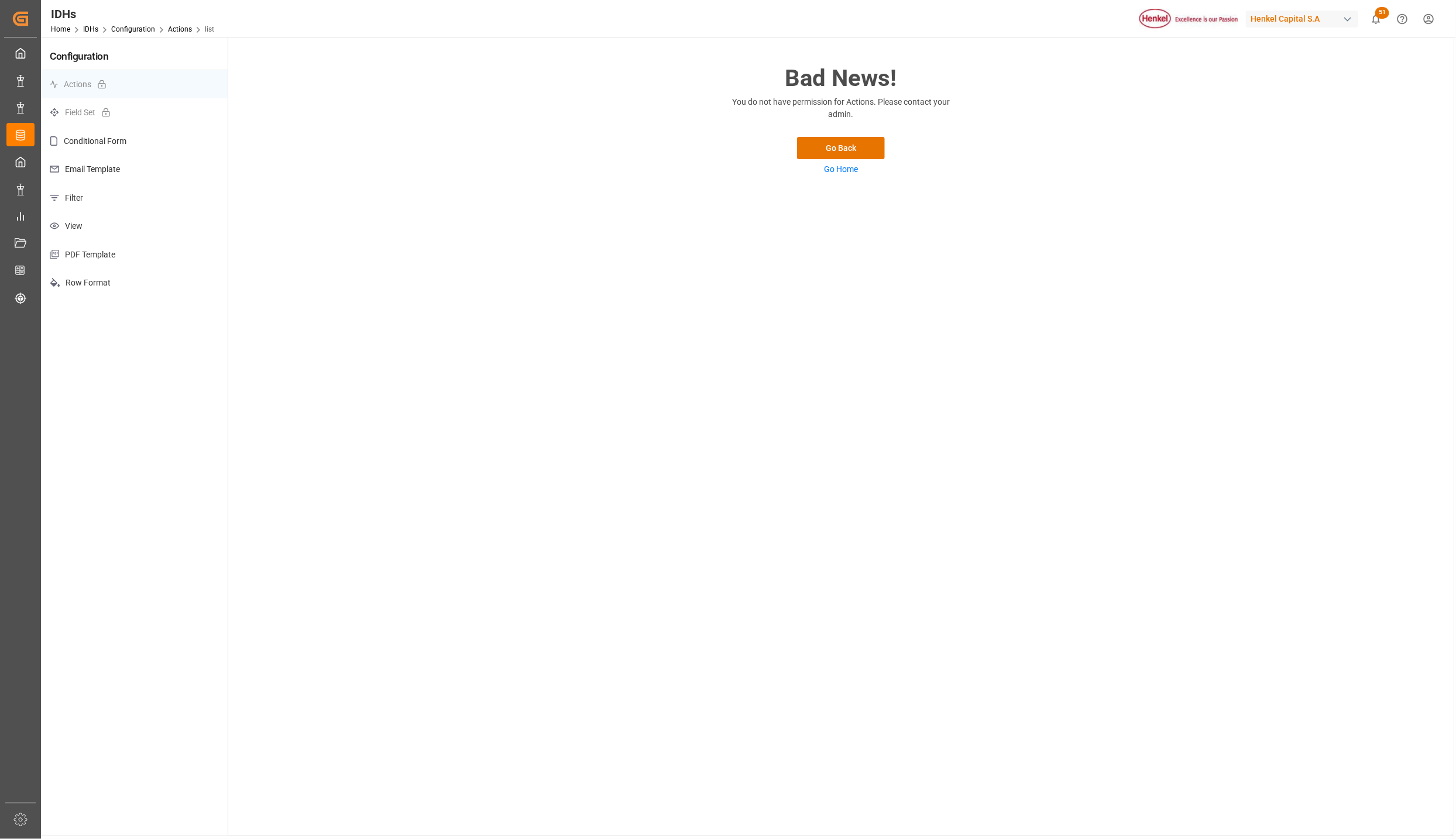
click at [79, 228] on p "View" at bounding box center [134, 226] width 187 height 29
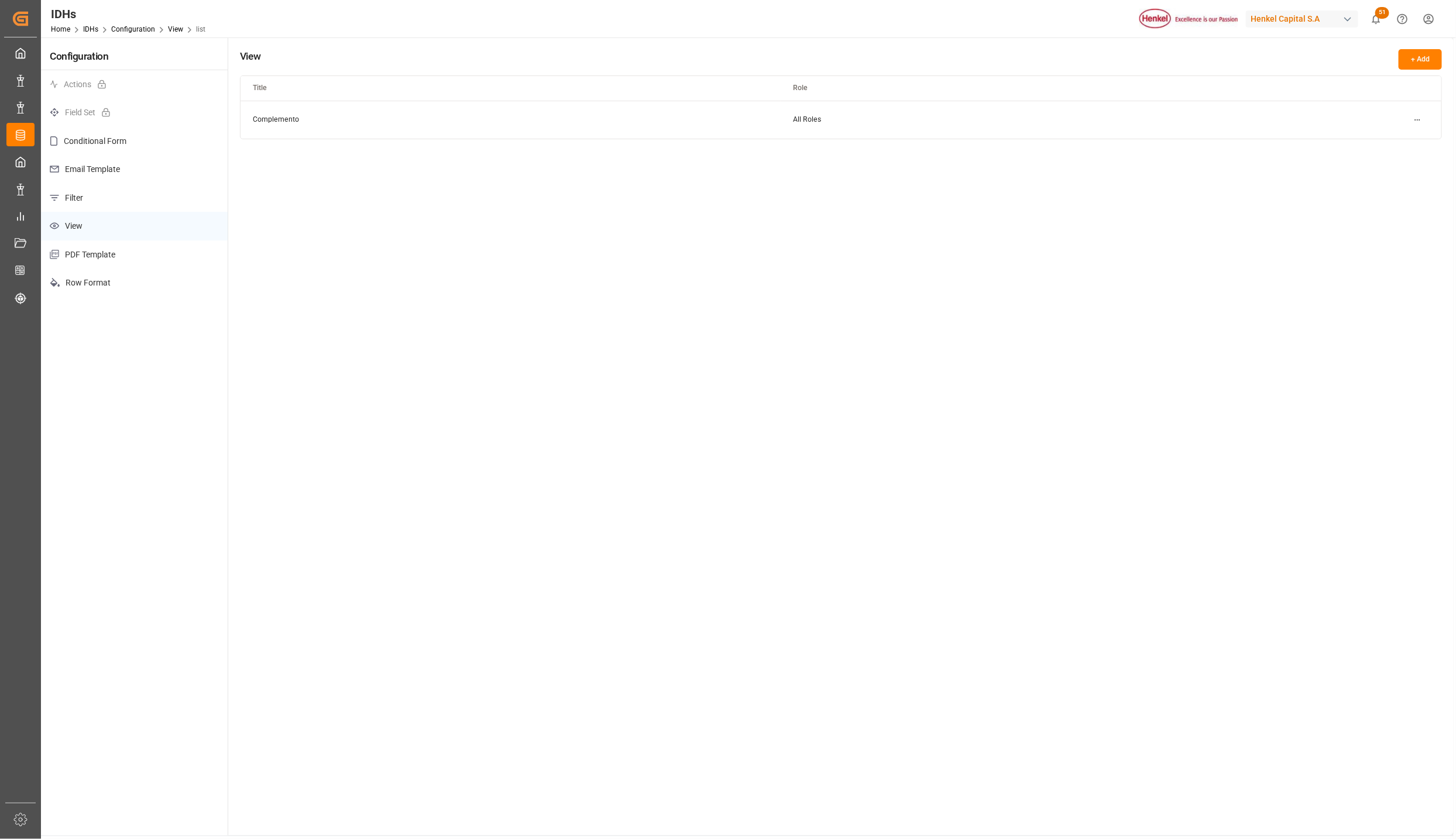
click at [1414, 116] on html "Created by potrace 1.15, written by Peter Selinger 2001-2017 Created by potrace…" at bounding box center [728, 419] width 1456 height 839
click at [1380, 146] on small "Edit" at bounding box center [1375, 144] width 12 height 7
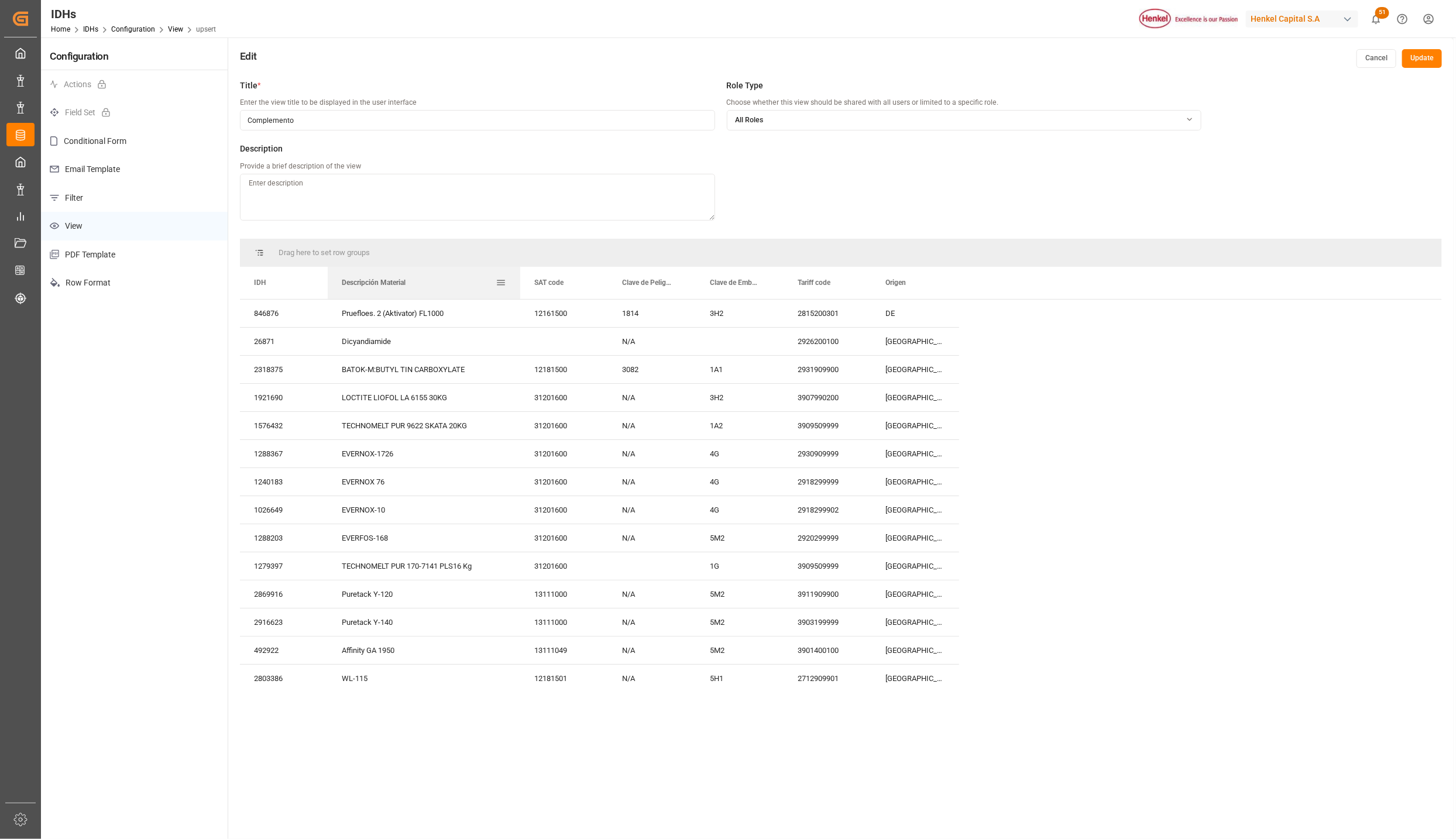
drag, startPoint x: 529, startPoint y: 269, endPoint x: 517, endPoint y: 269, distance: 12.0
click at [518, 269] on div at bounding box center [519, 283] width 5 height 32
click at [500, 283] on span at bounding box center [500, 282] width 10 height 10
click at [620, 283] on span "columns" at bounding box center [622, 284] width 10 height 10
click at [577, 313] on input "Filter Columns Input" at bounding box center [563, 313] width 97 height 23
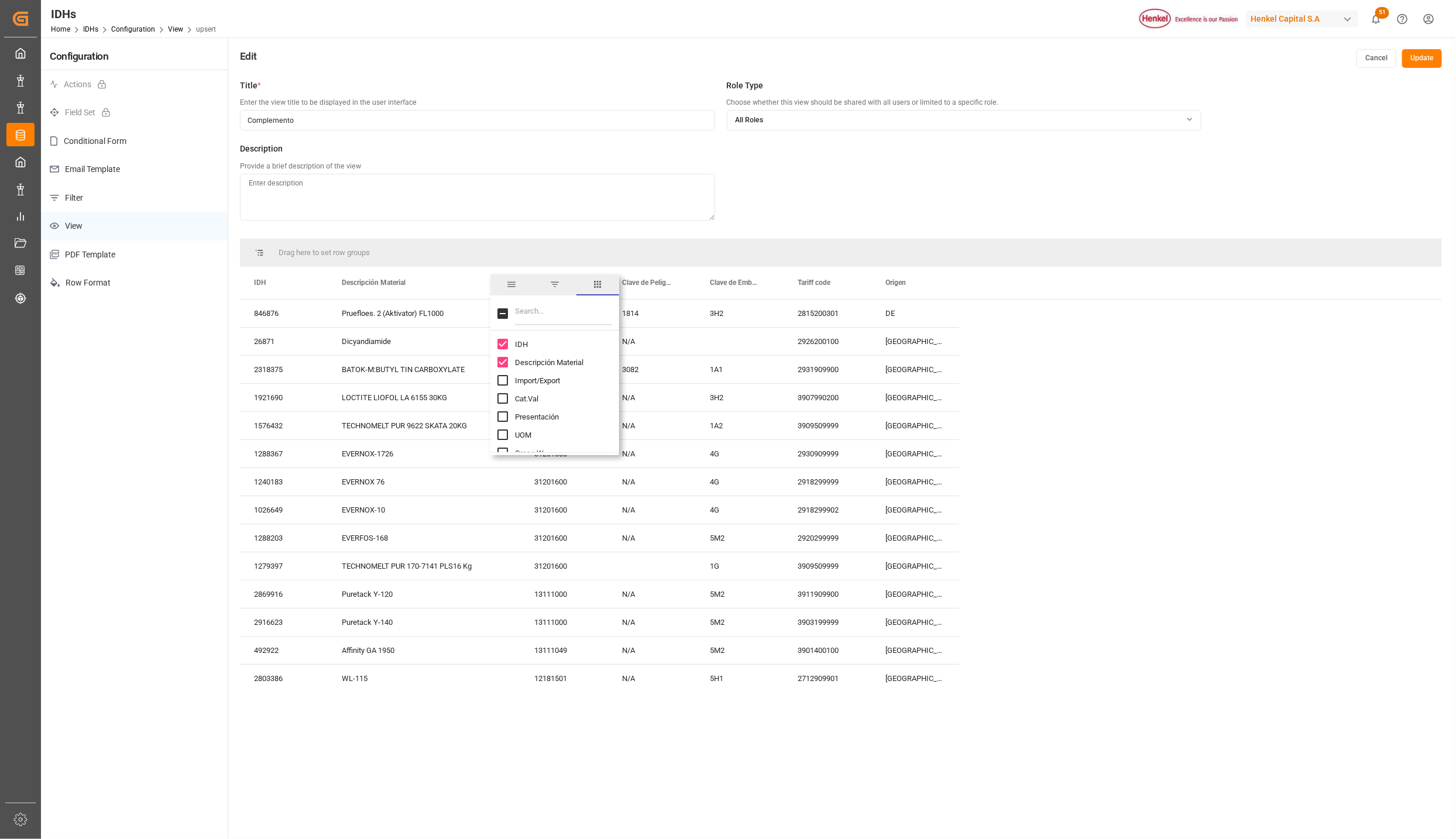
type input "S"
click at [546, 320] on input "DES" at bounding box center [563, 313] width 97 height 23
type input "D"
type input "sat"
checkbox input "true"
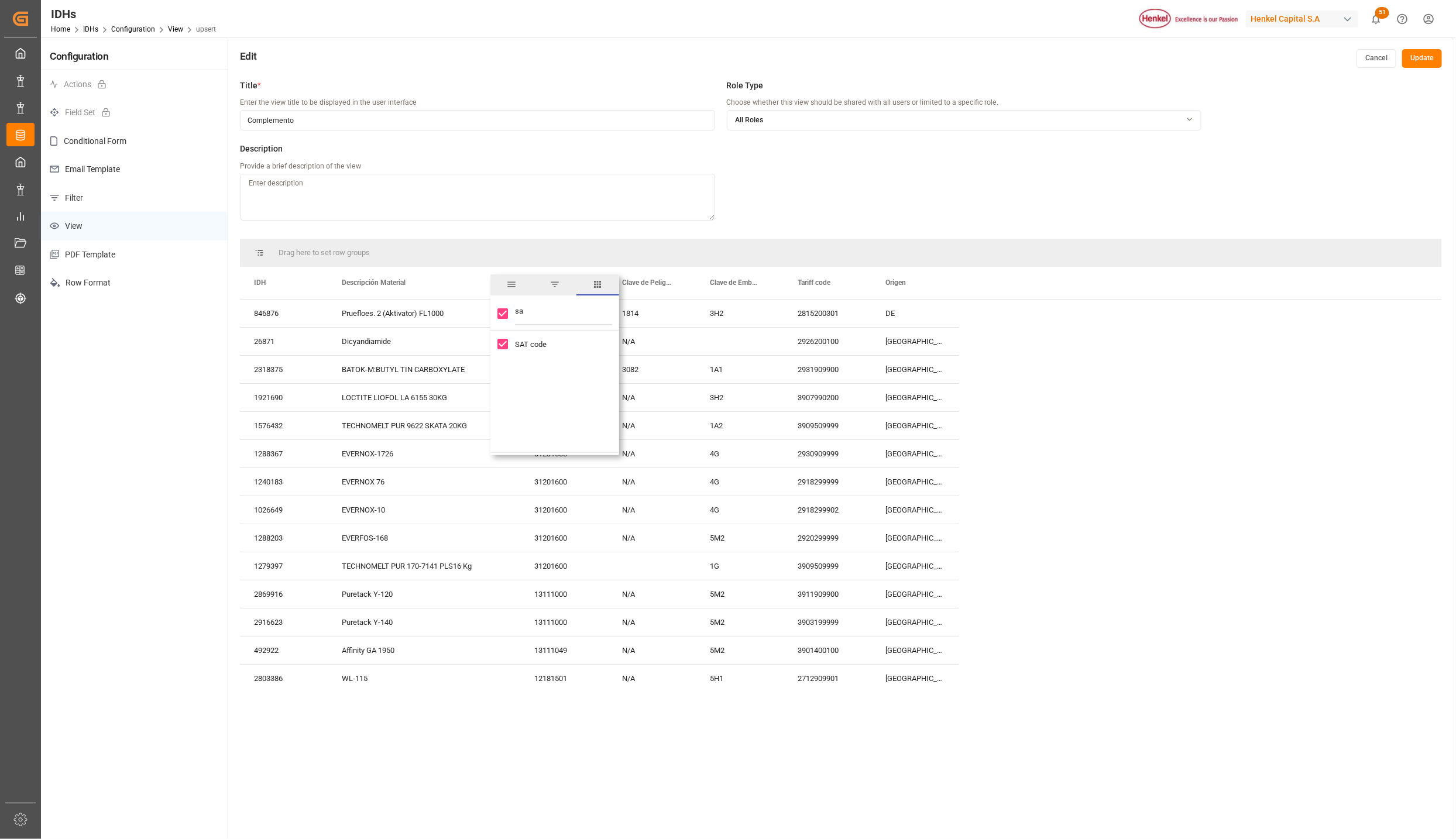
type input "s"
checkbox input "false"
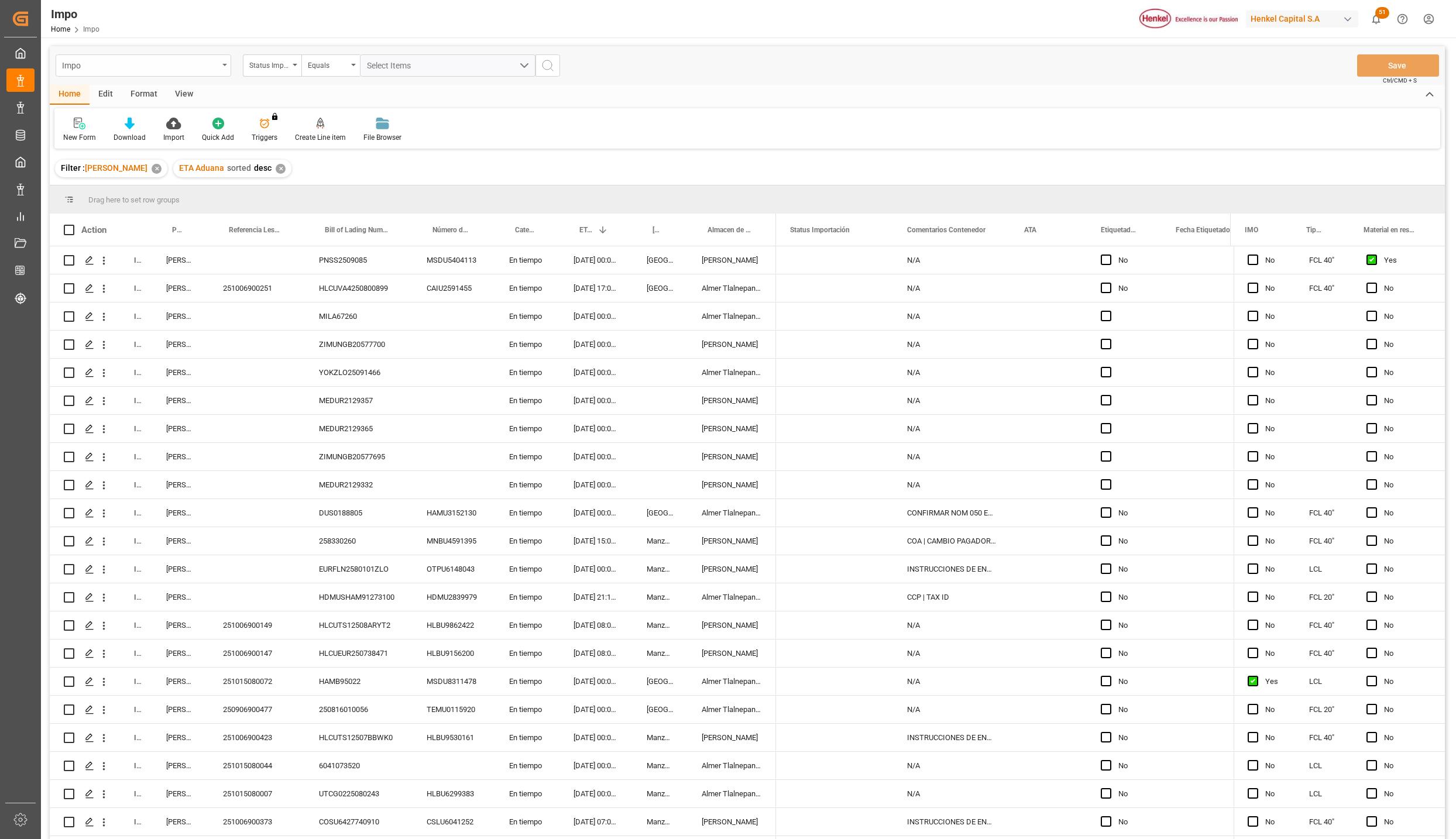
click at [217, 62] on div "Impo" at bounding box center [140, 64] width 157 height 15
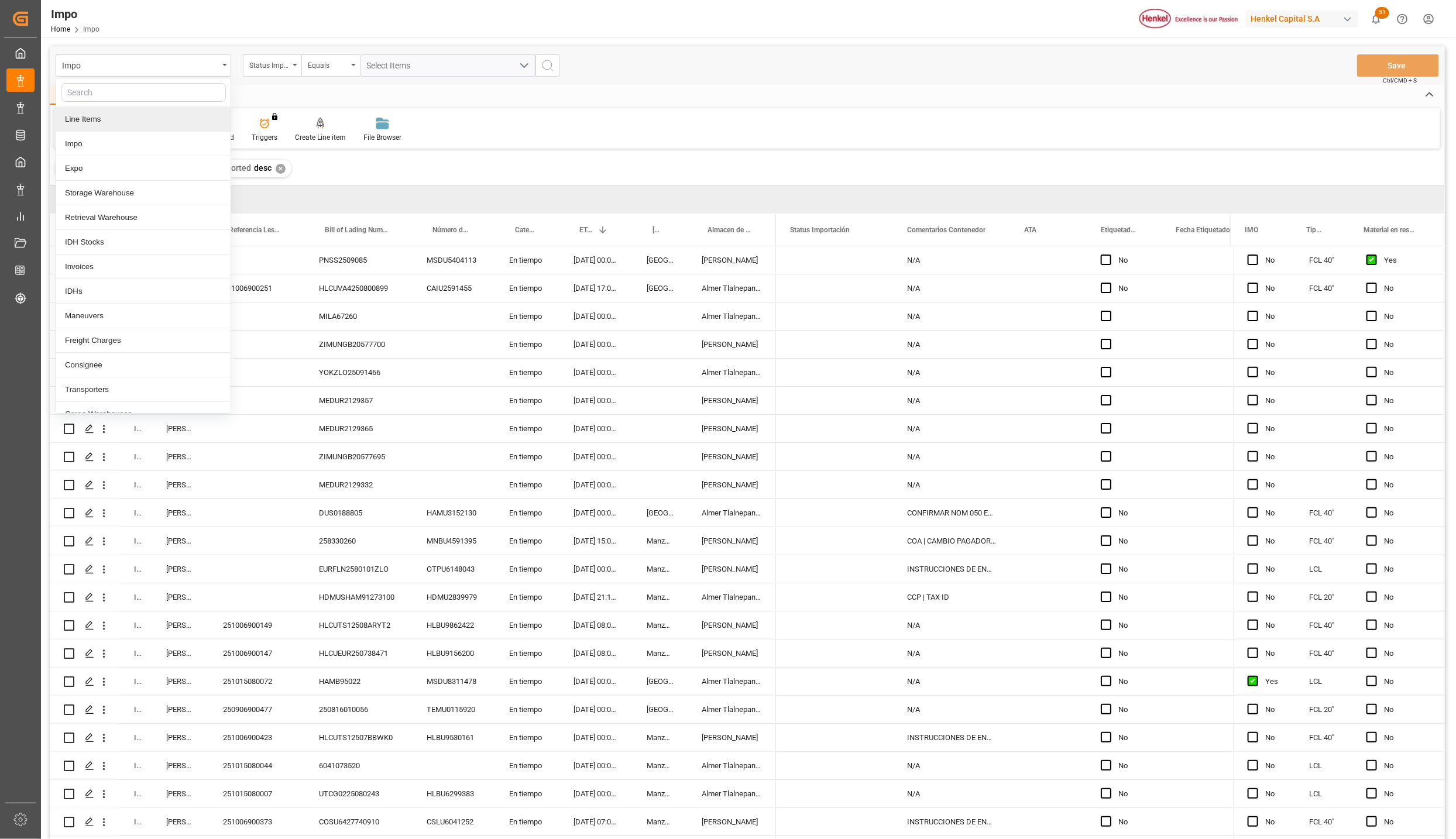
click at [111, 120] on div "Line Items" at bounding box center [143, 119] width 174 height 25
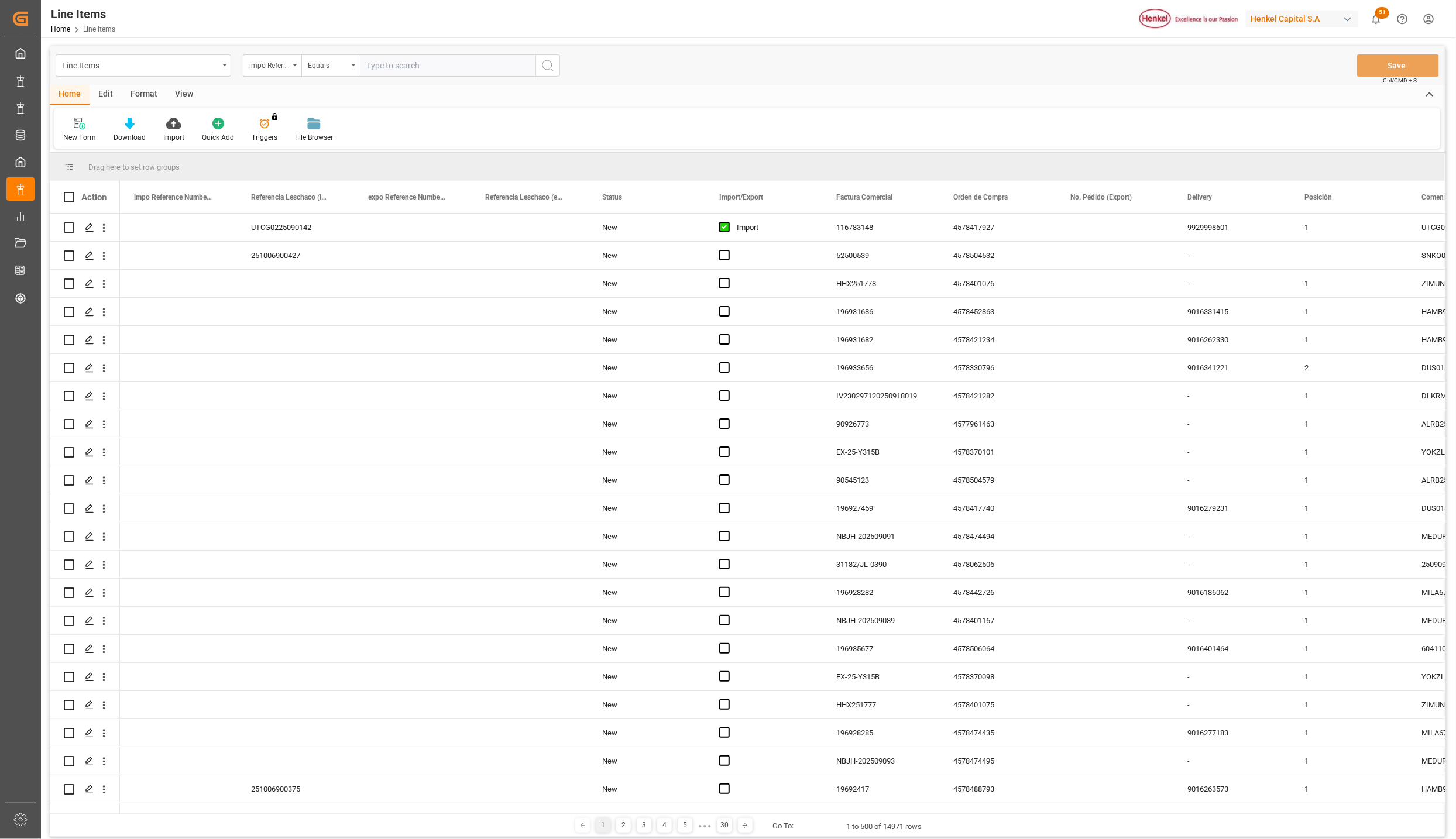
drag, startPoint x: 371, startPoint y: 810, endPoint x: 734, endPoint y: 814, distance: 363.0
click at [734, 814] on div "Drag here to set row groups Drag here to set column labels Action impo Referenc…" at bounding box center [747, 495] width 1395 height 684
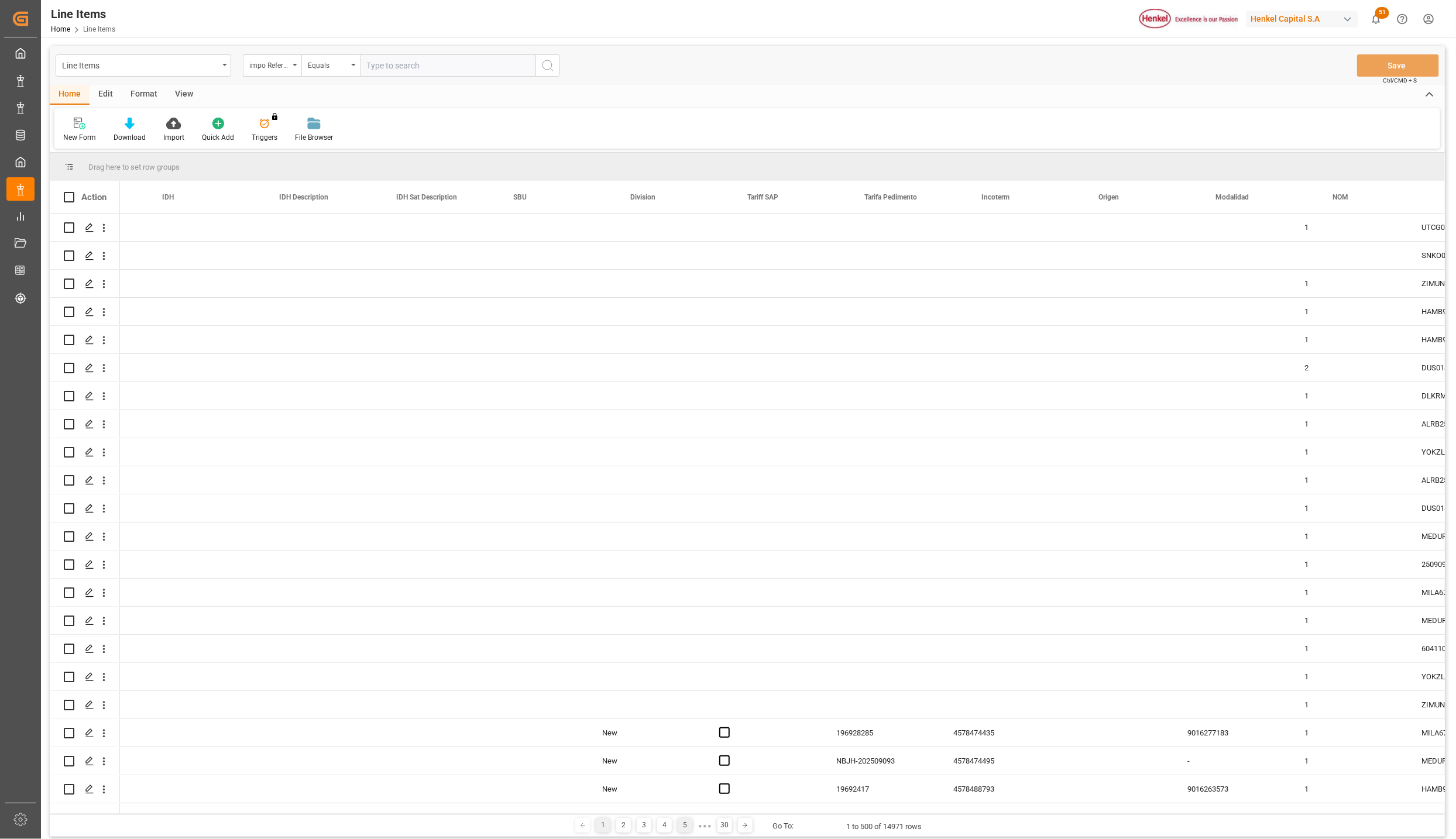
scroll to position [0, 1376]
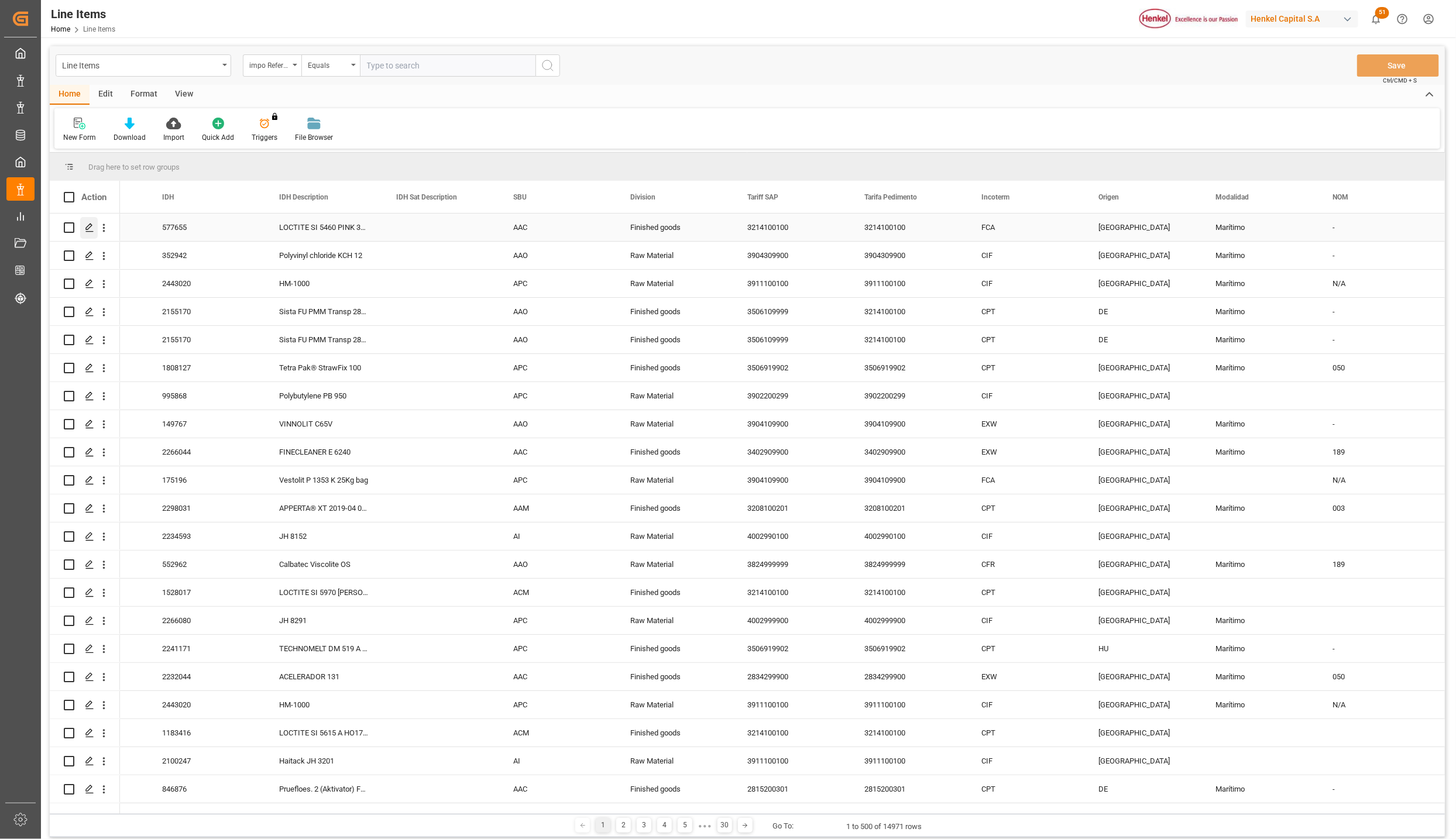
click at [88, 227] on icon "Press SPACE to select this row." at bounding box center [89, 227] width 9 height 9
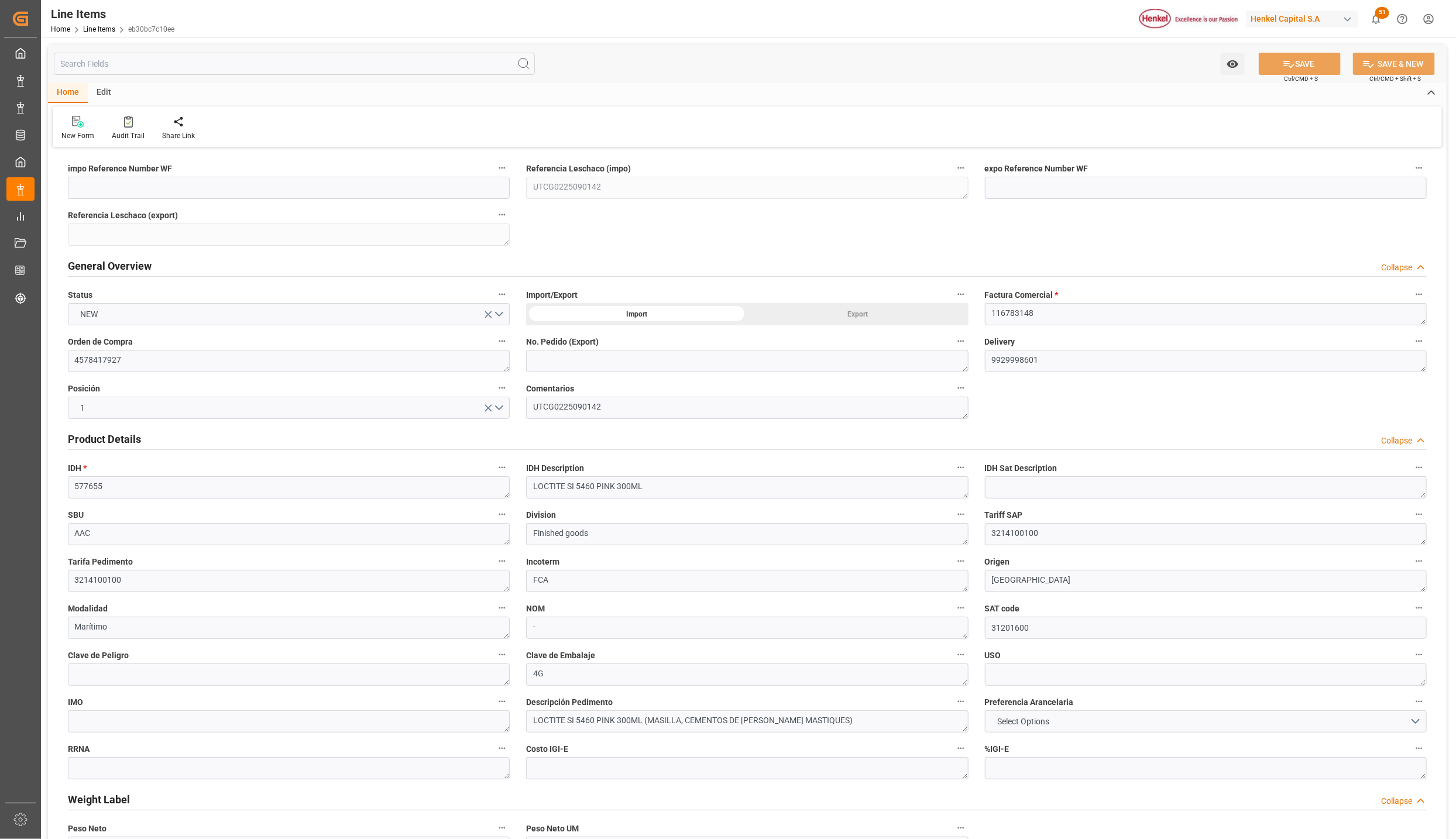
type input "0.455"
type input "137"
type input "250"
type input "12-09-2025 13:48"
drag, startPoint x: 1057, startPoint y: 469, endPoint x: 983, endPoint y: 468, distance: 74.0
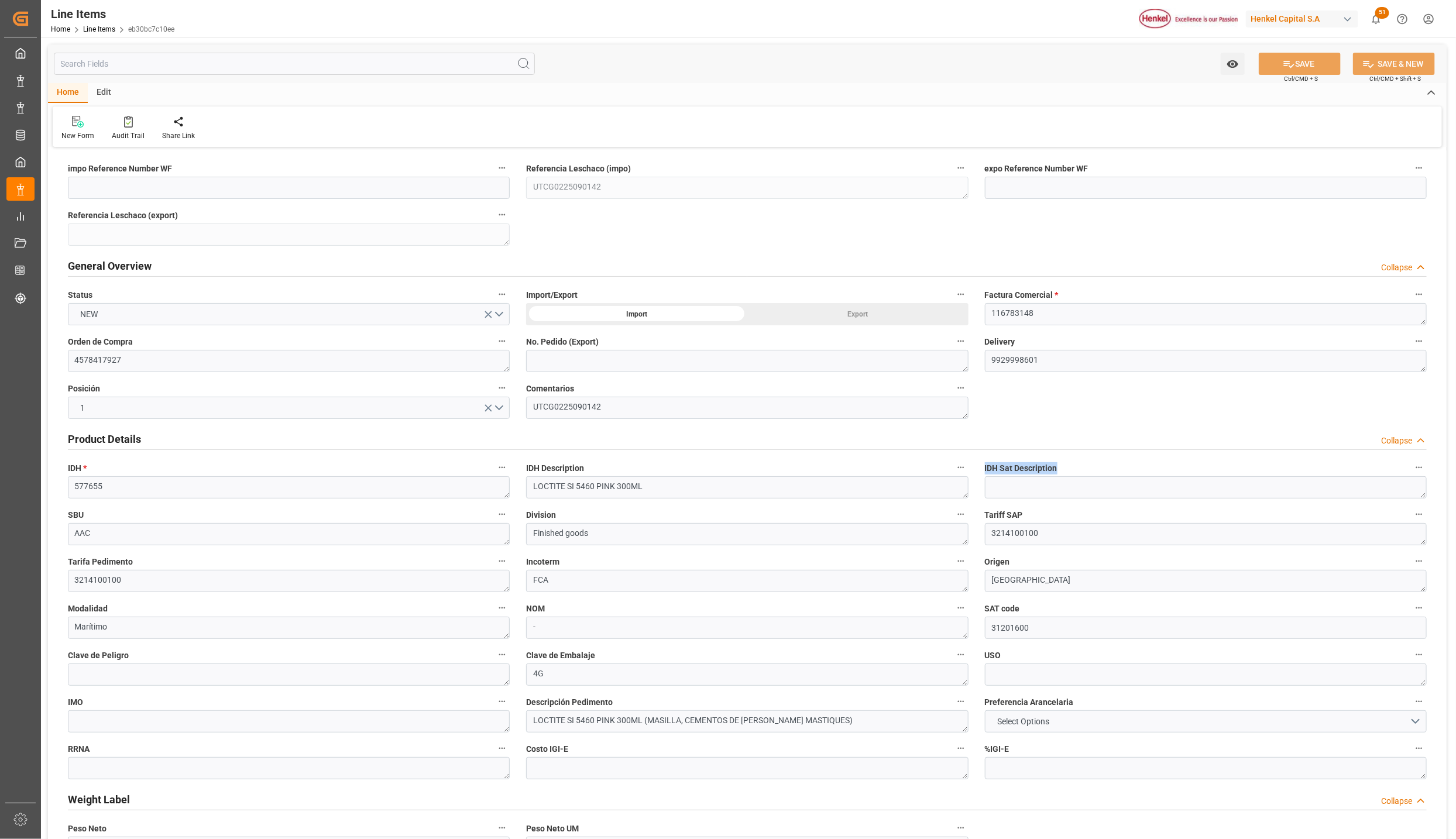
click at [983, 468] on div "IDH Sat Description" at bounding box center [1205, 479] width 458 height 47
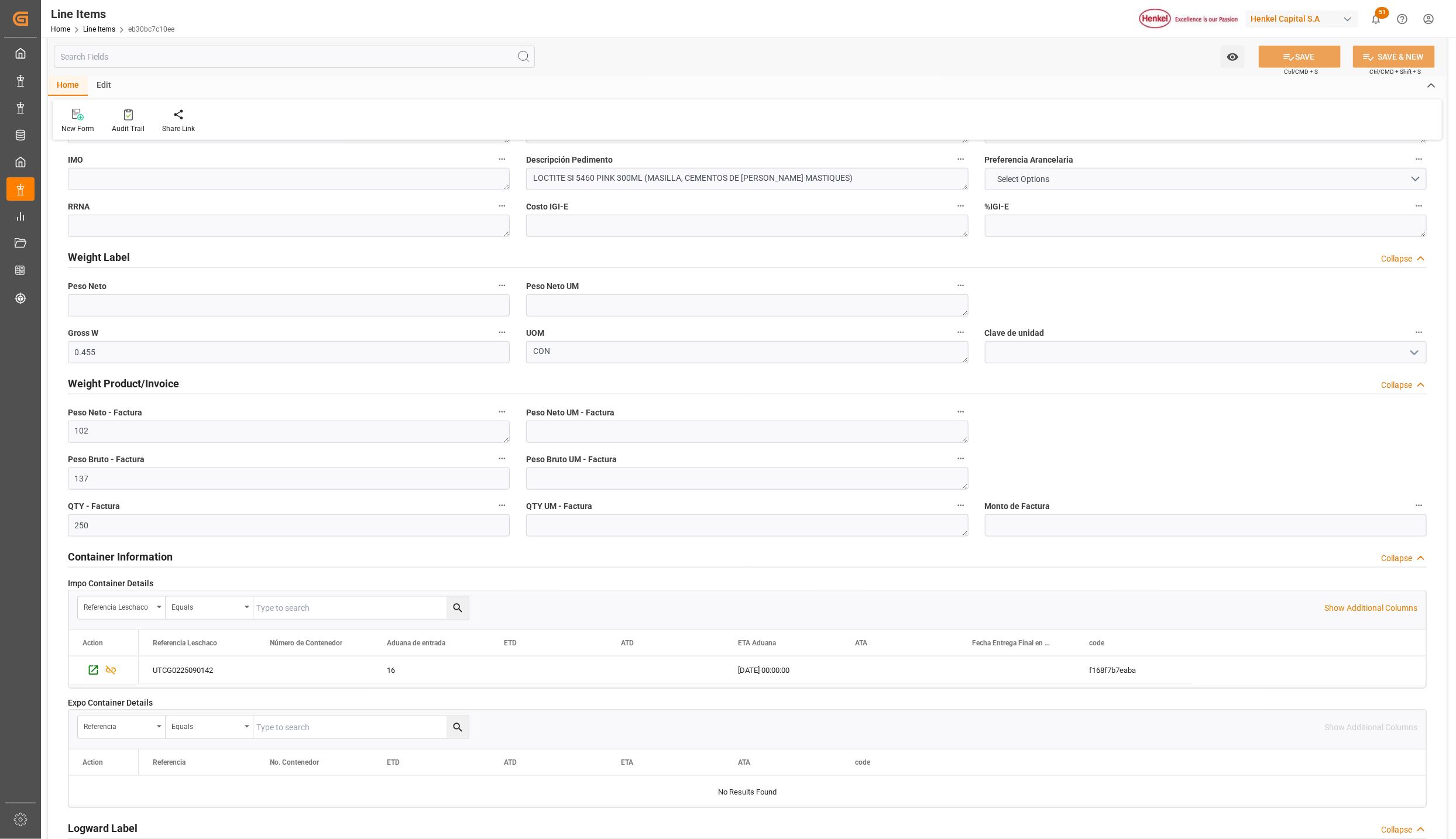
scroll to position [527, 0]
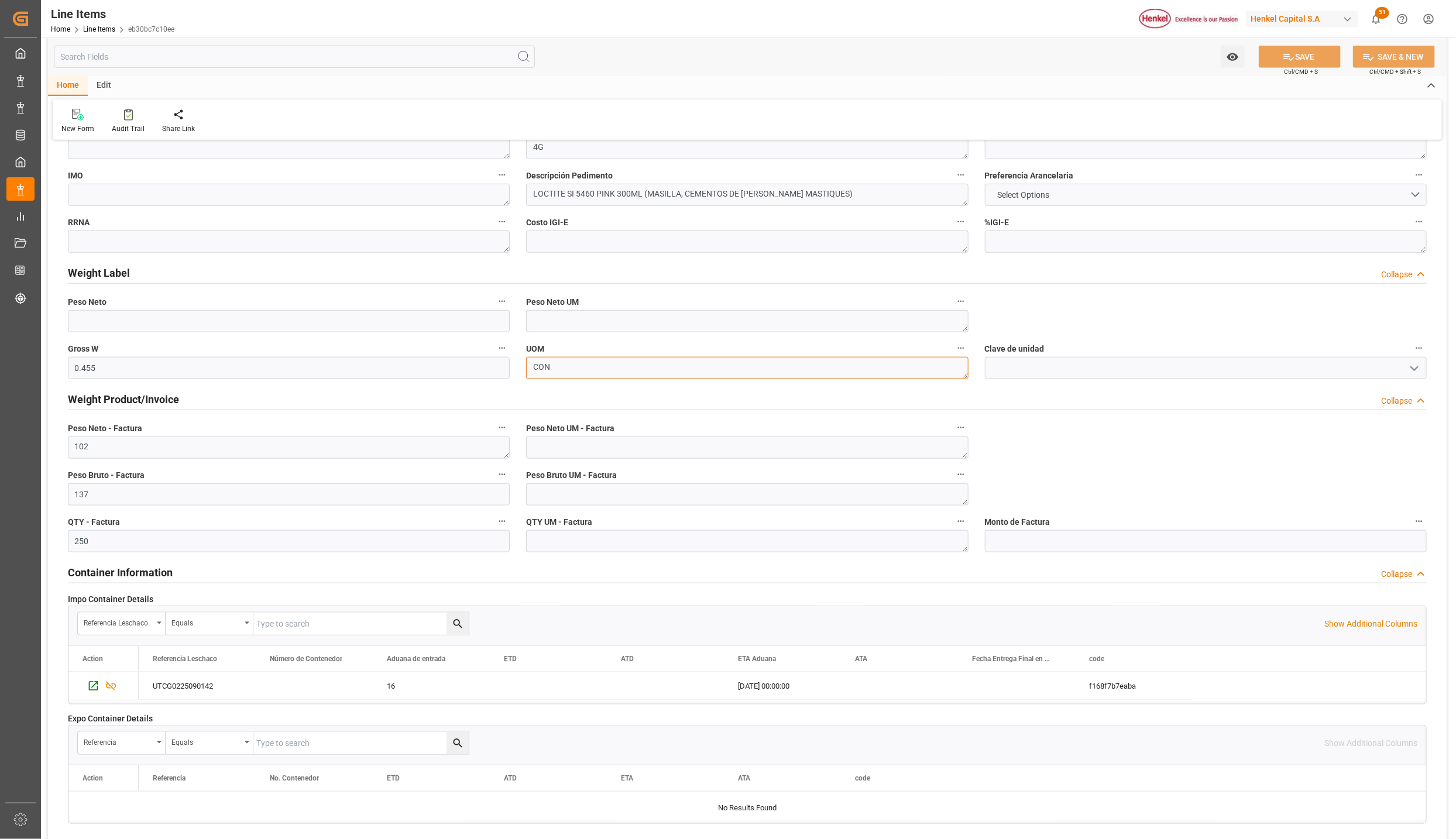
click at [607, 373] on textarea "CON" at bounding box center [747, 368] width 442 height 22
click at [967, 377] on textarea "CON" at bounding box center [747, 368] width 442 height 22
click at [963, 373] on textarea "CON" at bounding box center [747, 368] width 442 height 22
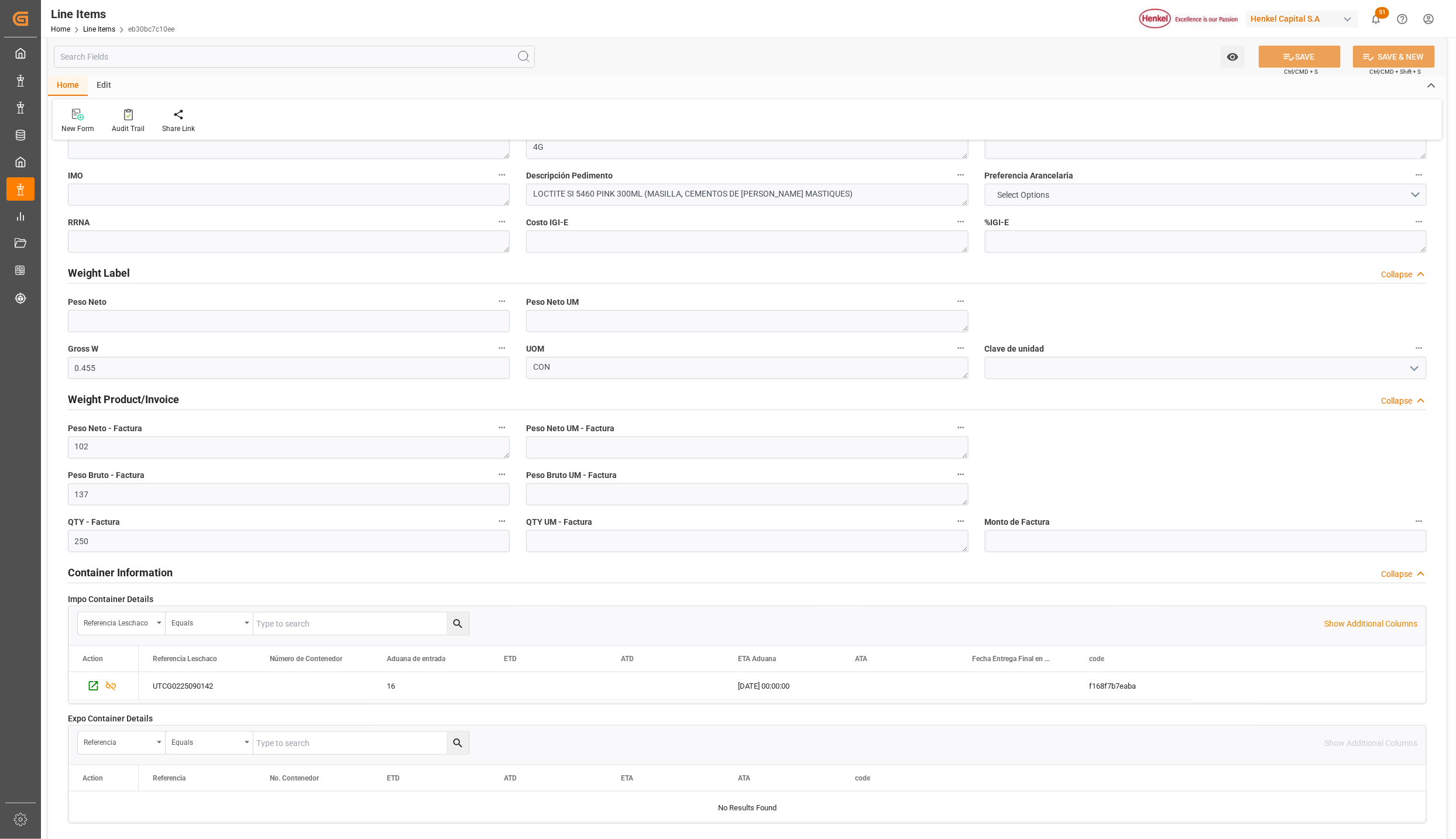
click at [554, 347] on label "UOM" at bounding box center [747, 349] width 442 height 17
click at [953, 347] on button "UOM" at bounding box center [961, 348] width 16 height 16
click at [537, 352] on div at bounding box center [728, 419] width 1456 height 839
click at [552, 364] on textarea "CON" at bounding box center [747, 368] width 442 height 22
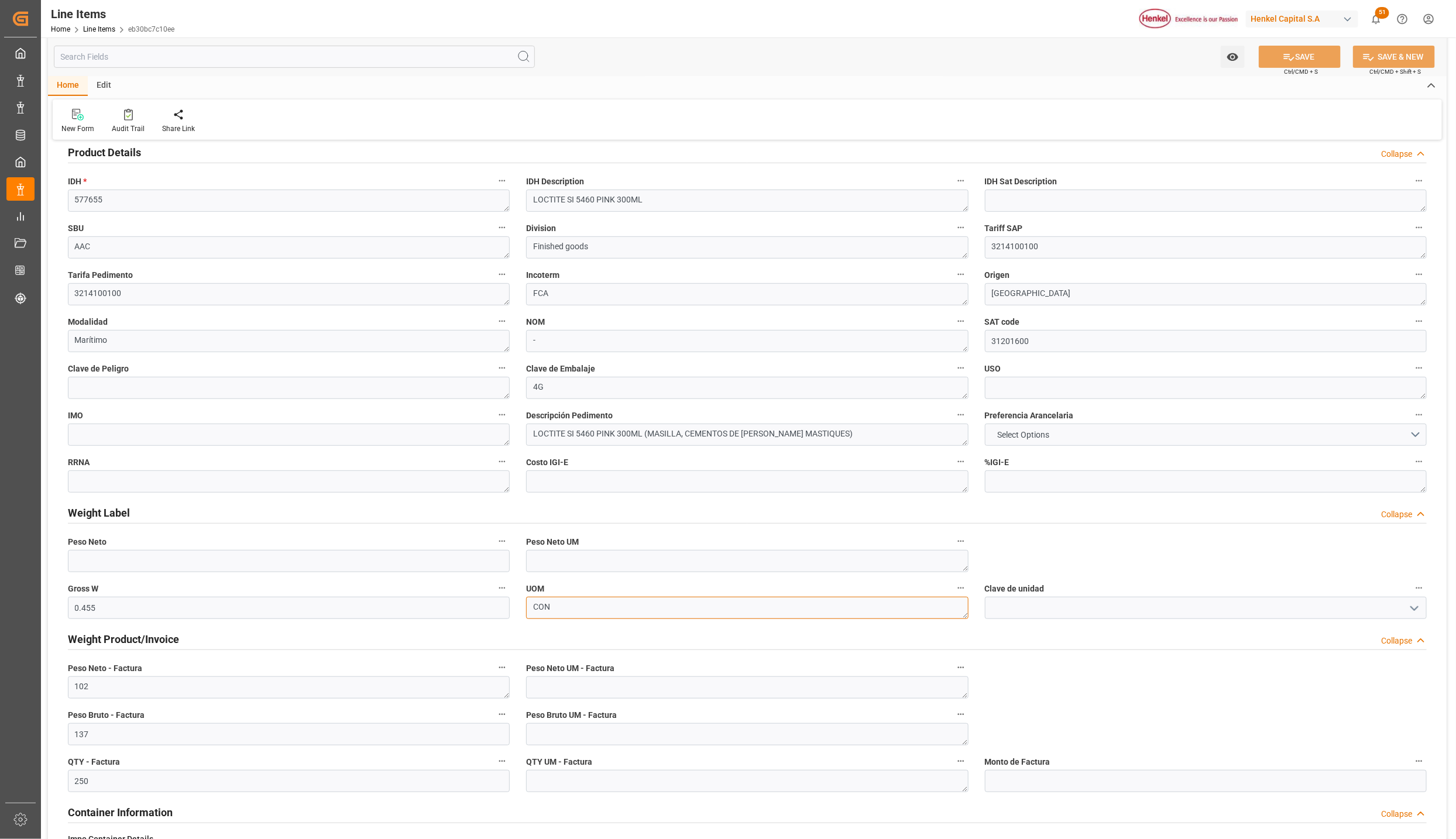
scroll to position [263, 0]
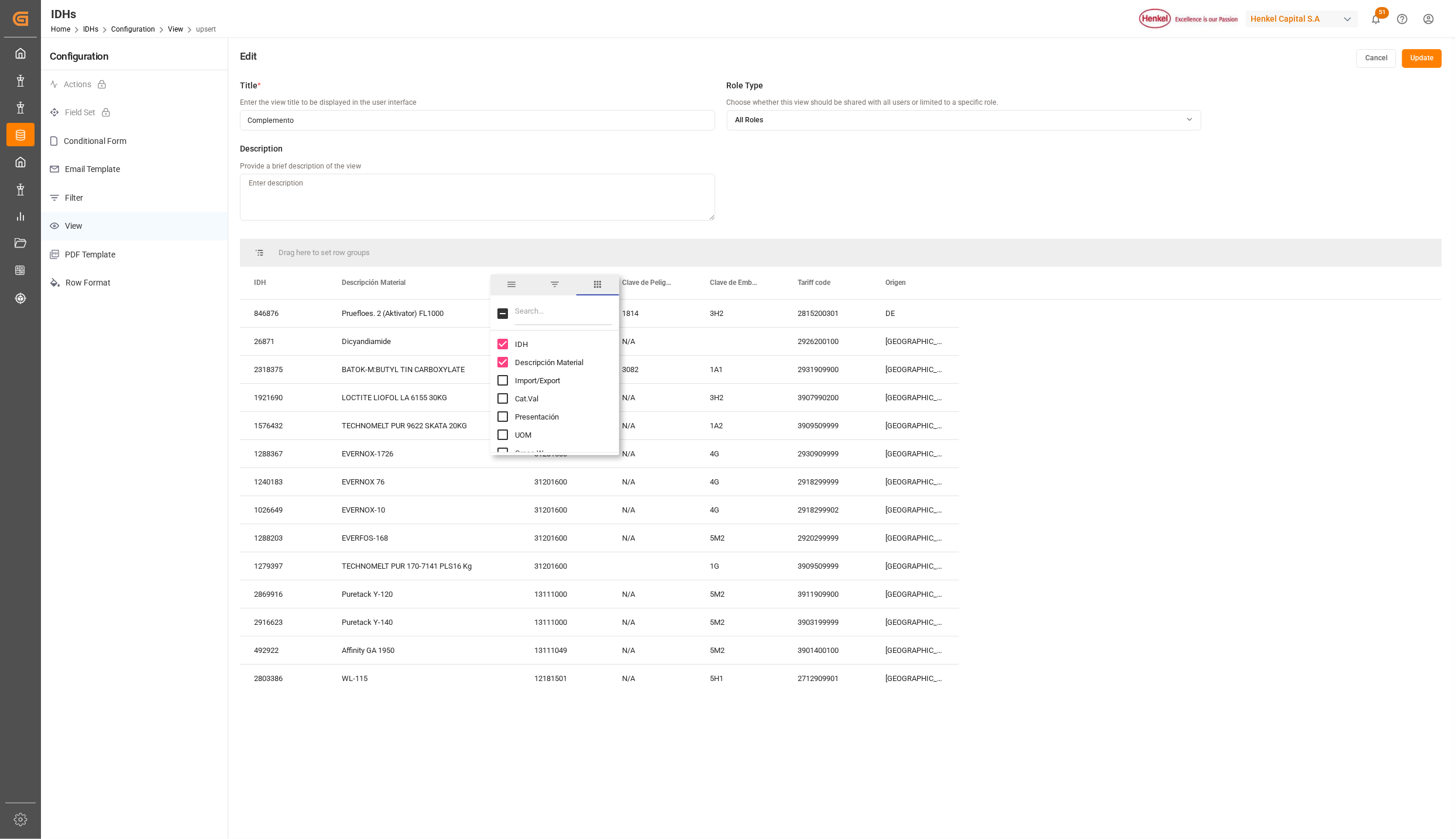
click at [503, 420] on input "Presentación column toggle visibility (hidden)" at bounding box center [502, 416] width 10 height 10
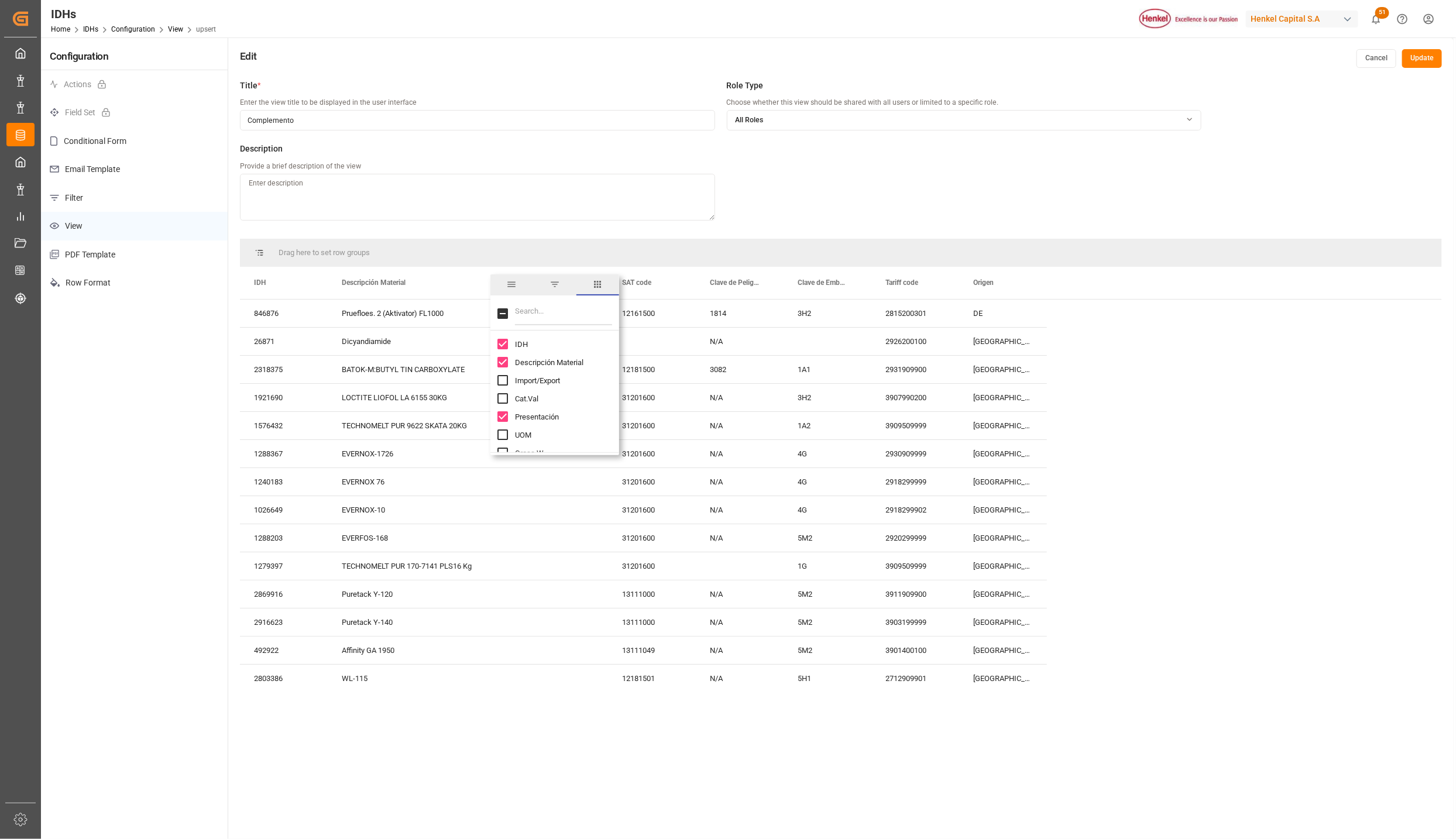
click at [503, 418] on input "Presentación column toggle visibility (visible)" at bounding box center [502, 416] width 10 height 10
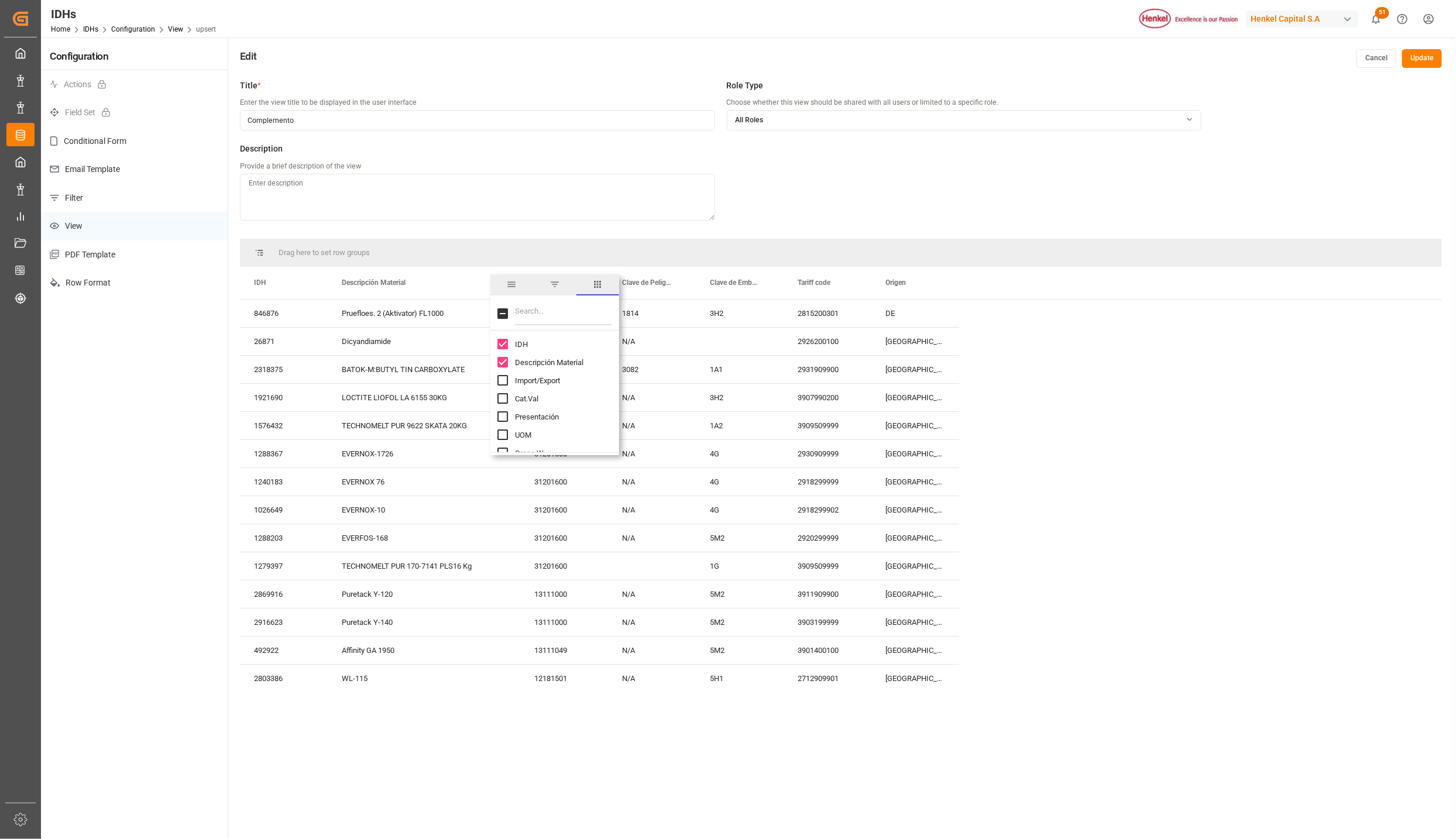
click at [503, 418] on input "Presentación column toggle visibility (hidden)" at bounding box center [502, 416] width 10 height 10
checkbox input "true"
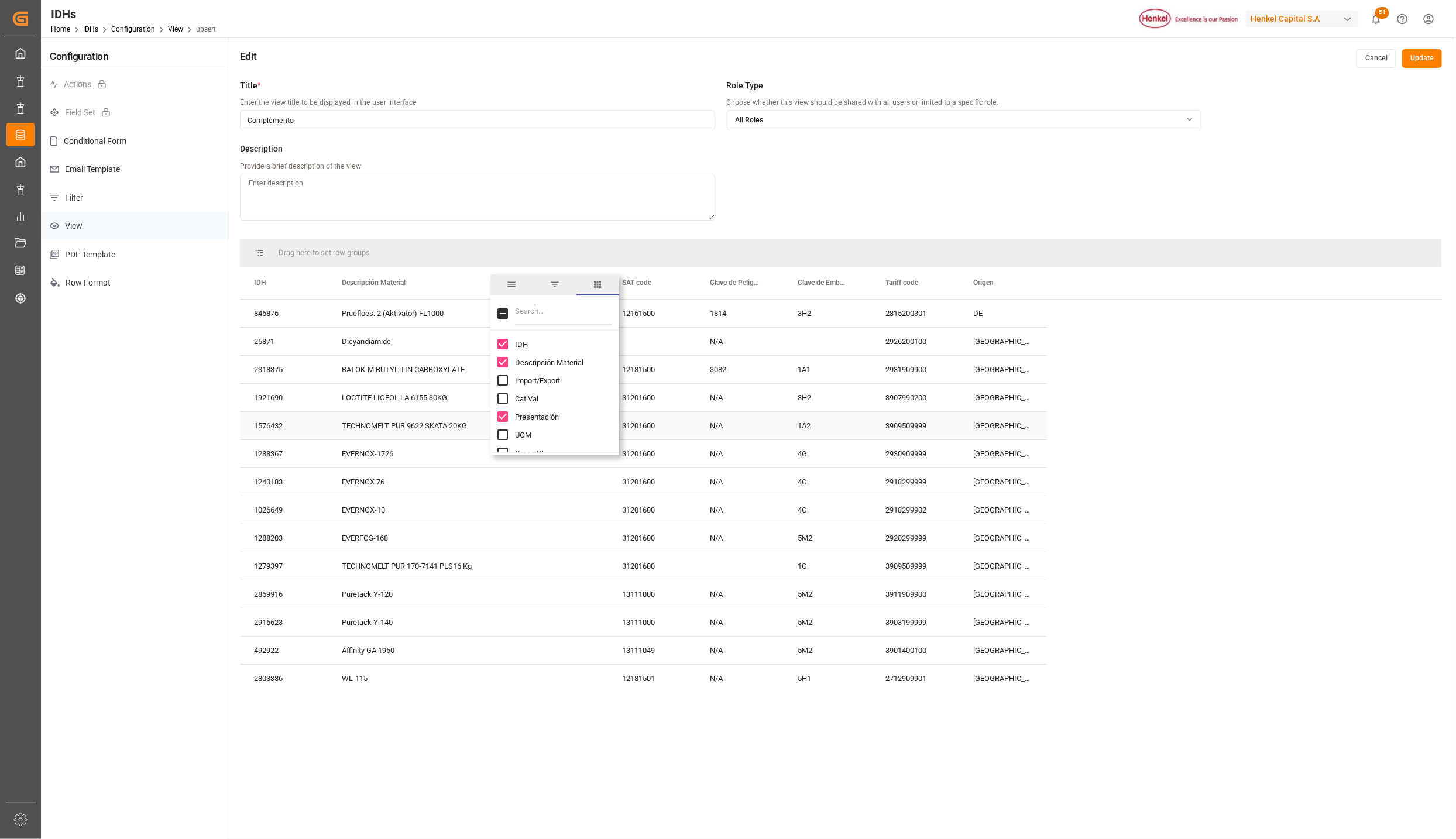
click at [728, 470] on div "N/A" at bounding box center [739, 482] width 87 height 28
click at [590, 281] on span at bounding box center [588, 282] width 10 height 10
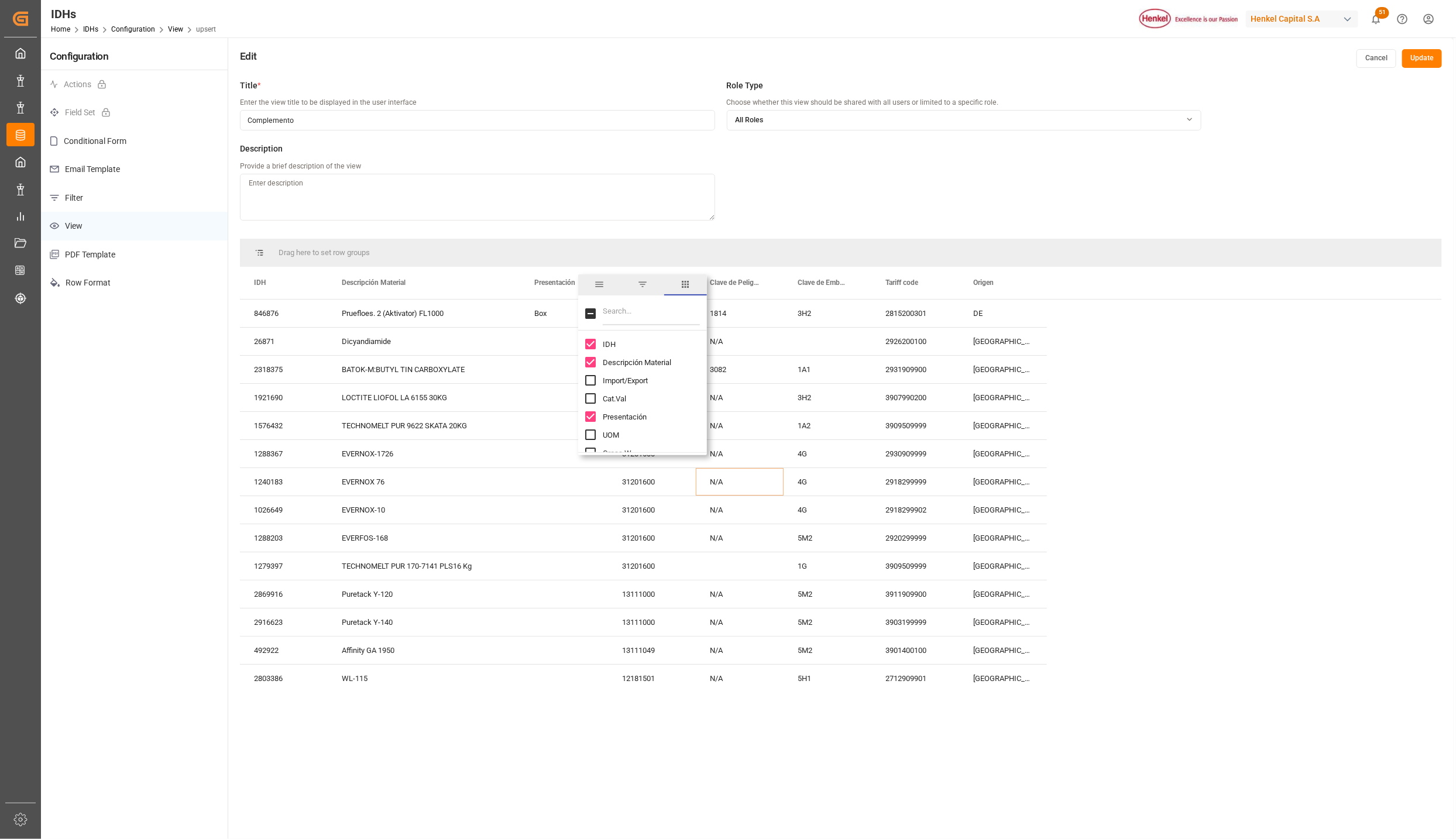
scroll to position [87, 0]
drag, startPoint x: 591, startPoint y: 366, endPoint x: 590, endPoint y: 379, distance: 13.0
click at [590, 366] on input "Gross W column toggle visibility (hidden)" at bounding box center [589, 365] width 10 height 10
checkbox input "true"
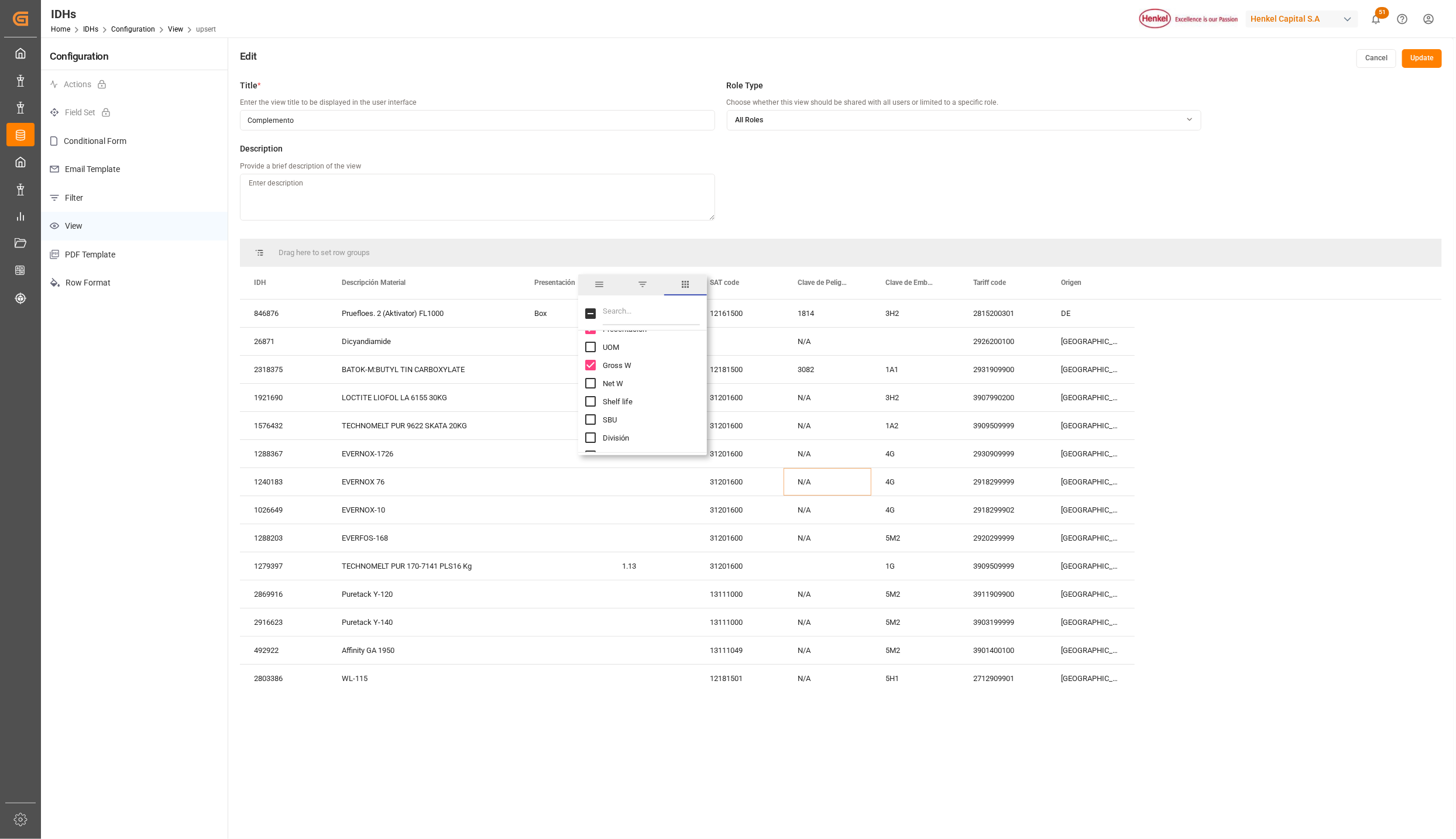
click at [590, 381] on input "Net W column toggle visibility (hidden)" at bounding box center [589, 382] width 10 height 10
checkbox input "true"
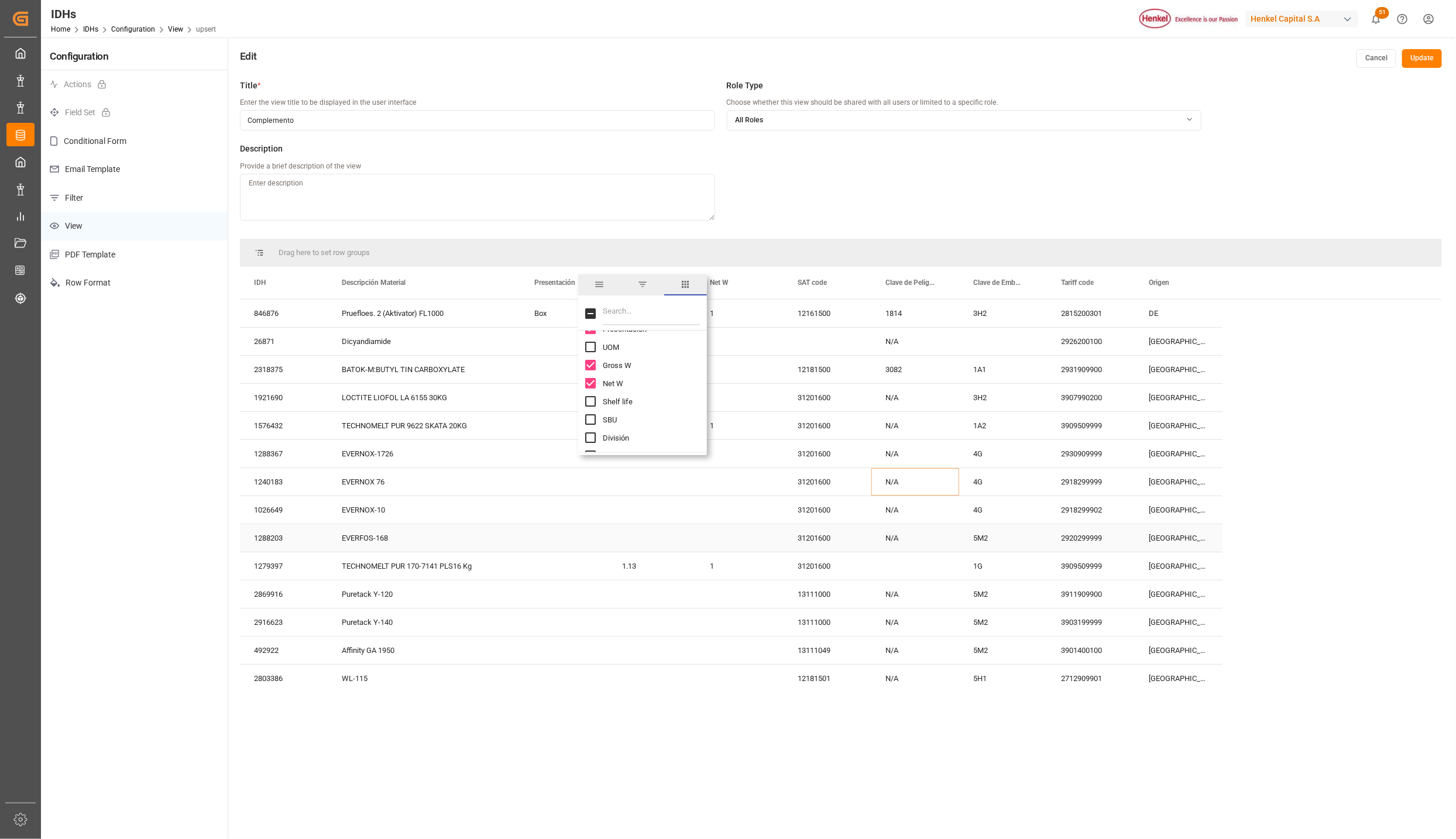
click at [827, 527] on div "31201600" at bounding box center [827, 538] width 87 height 28
click at [386, 436] on div "TECHNOMELT PUR 9622 SKATA 20KG" at bounding box center [424, 425] width 192 height 28
click at [310, 283] on span at bounding box center [308, 282] width 10 height 10
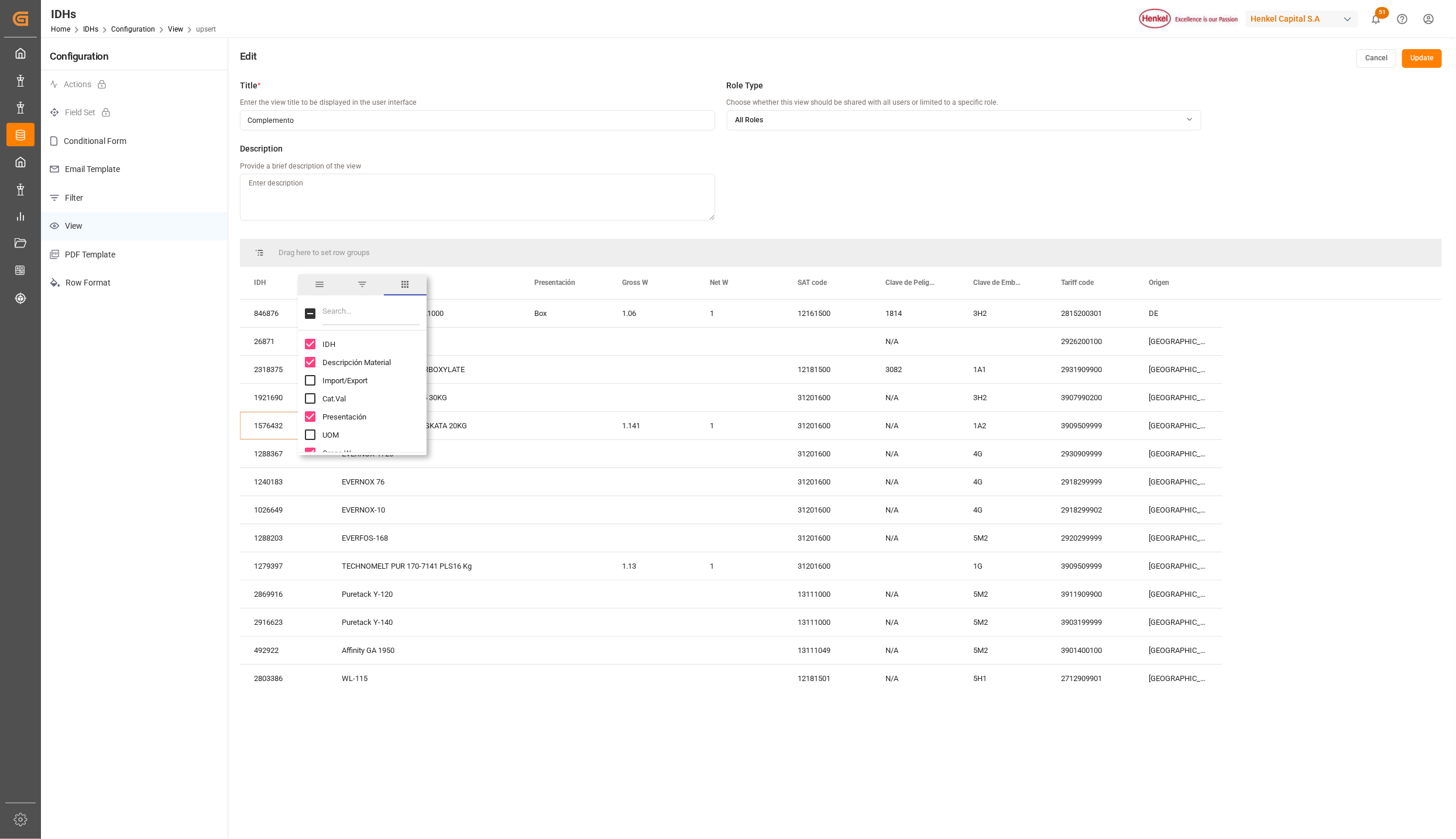
click at [401, 288] on span "columns" at bounding box center [404, 284] width 10 height 10
click at [304, 283] on span at bounding box center [308, 282] width 10 height 10
click at [310, 403] on input "Region column toggle visibility (hidden)" at bounding box center [309, 400] width 10 height 10
click at [310, 403] on input "Region column toggle visibility (visible)" at bounding box center [309, 400] width 10 height 10
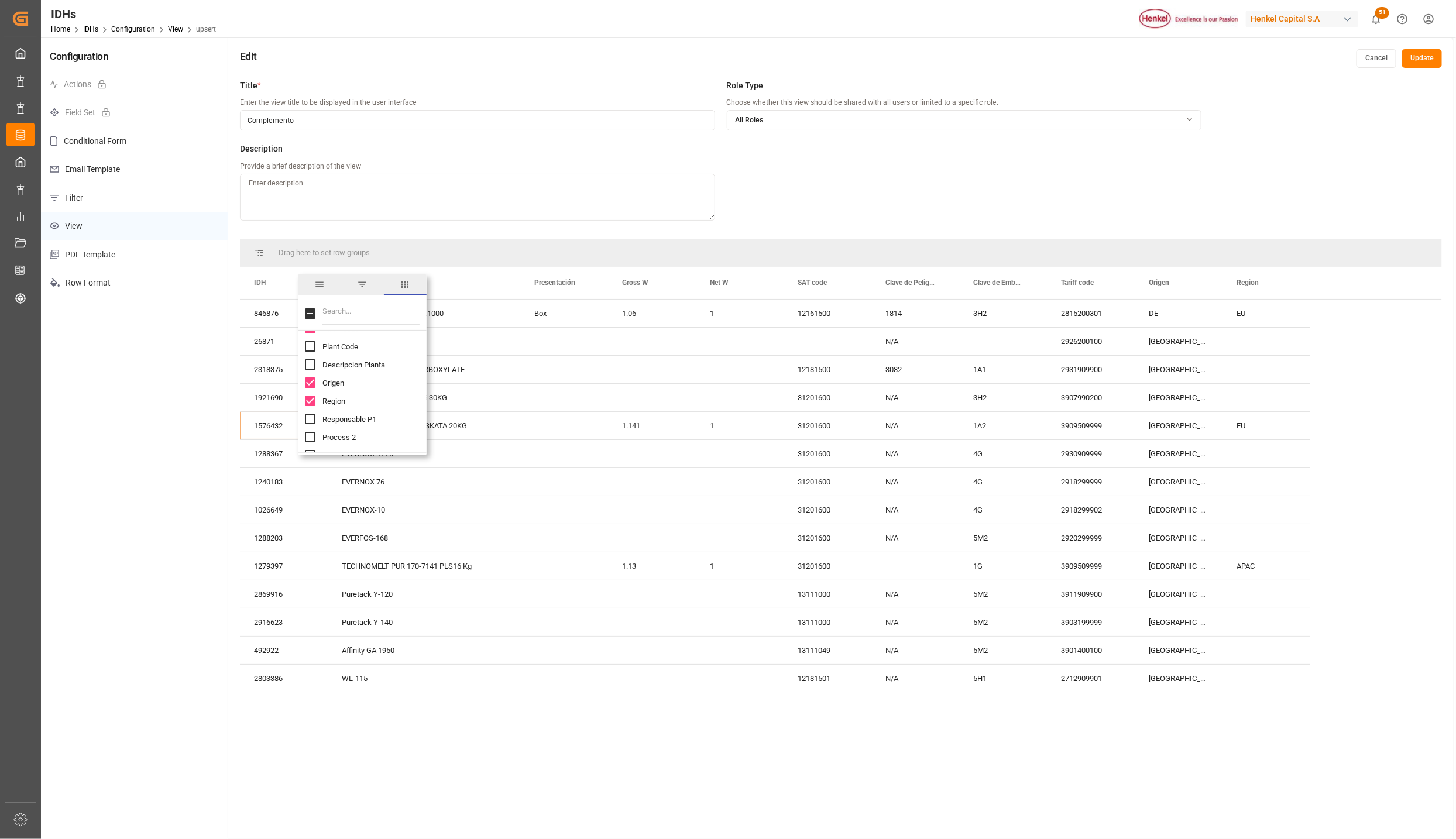
checkbox input "false"
click at [309, 334] on input "NOM column toggle visibility (hidden)" at bounding box center [309, 333] width 10 height 10
checkbox input "true"
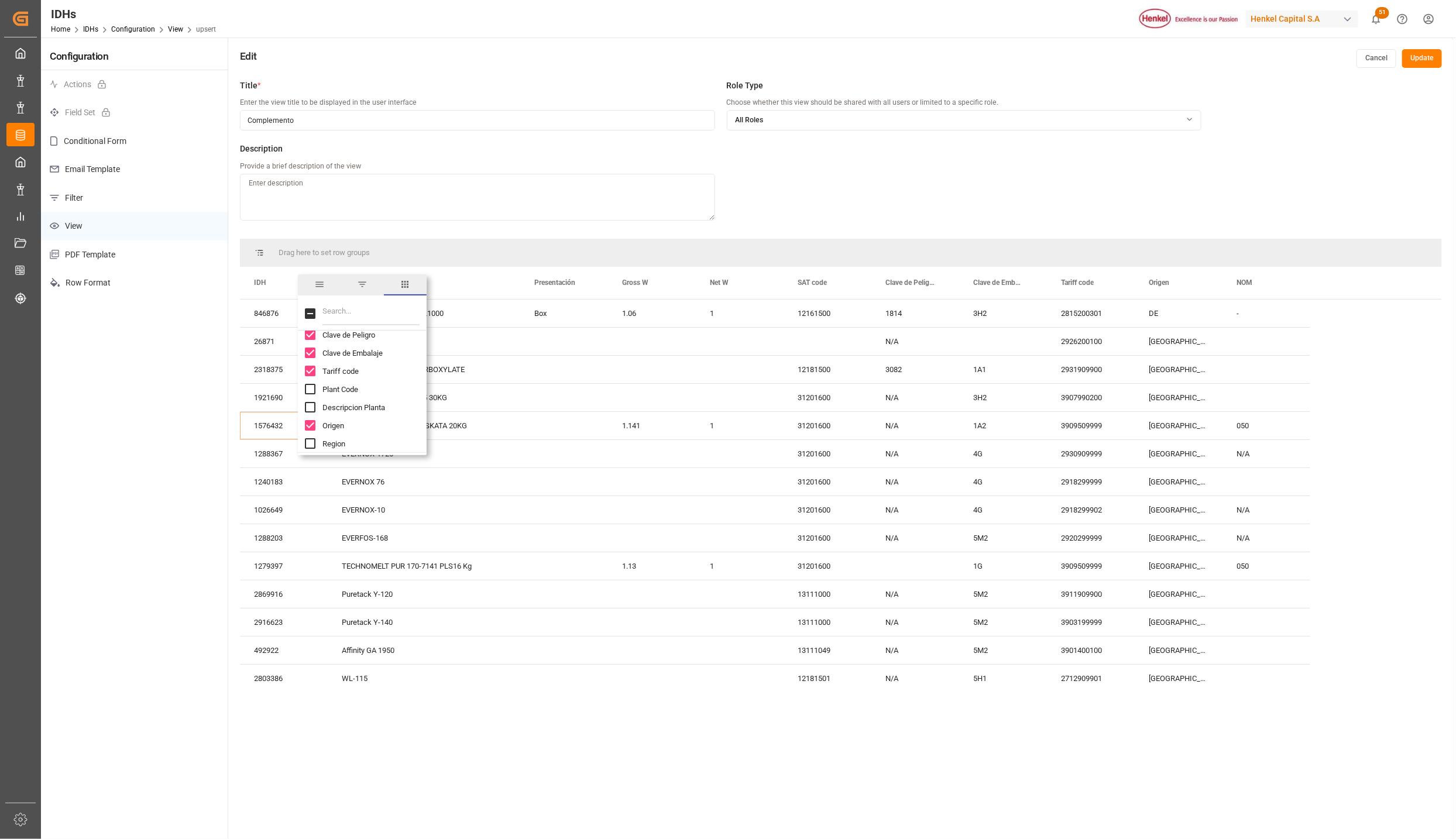
click at [313, 409] on input "Descripcion Planta column toggle visibility (hidden)" at bounding box center [309, 406] width 10 height 10
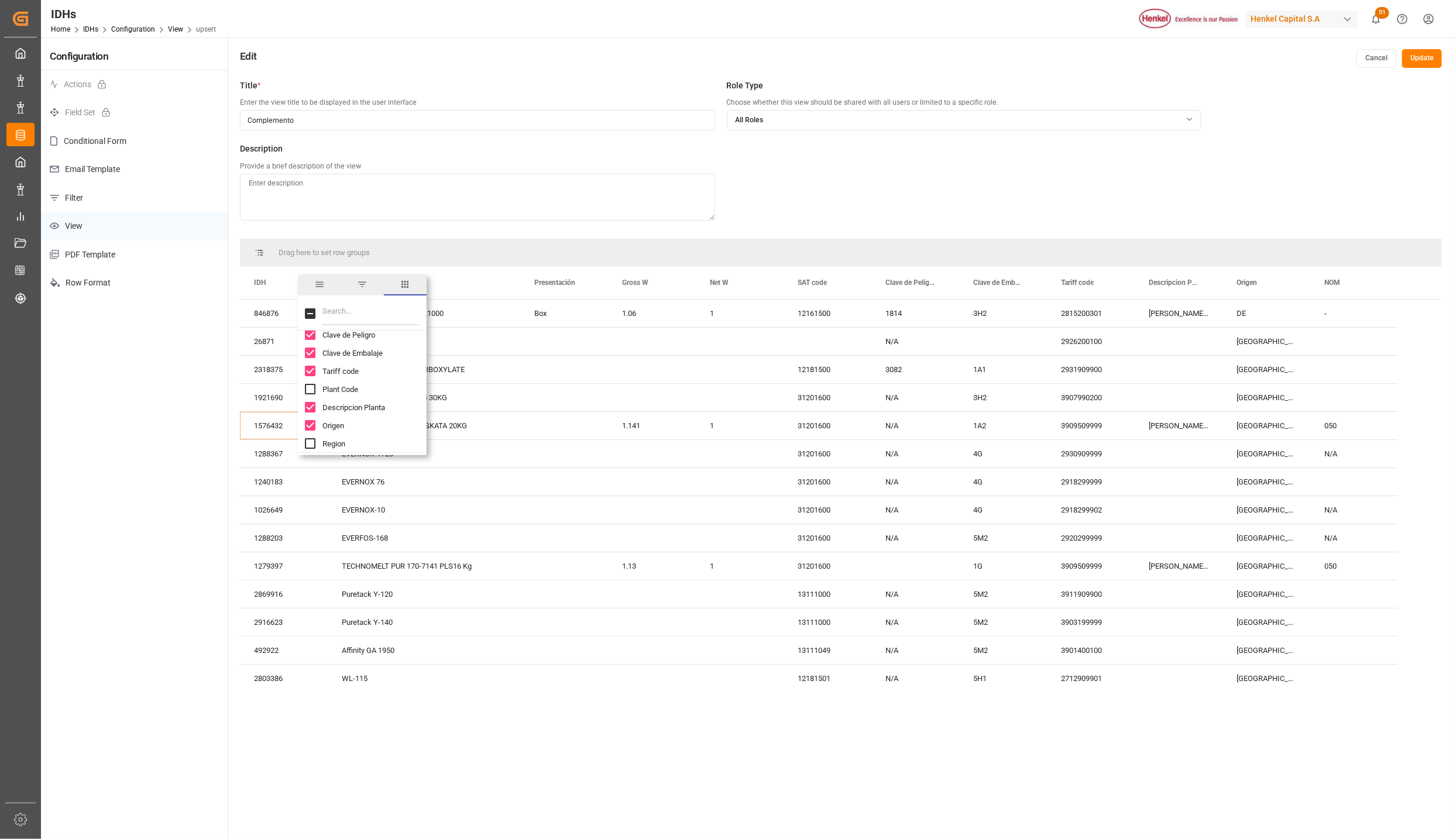
click at [313, 409] on input "Descripcion Planta column toggle visibility (visible)" at bounding box center [309, 406] width 10 height 10
checkbox input "false"
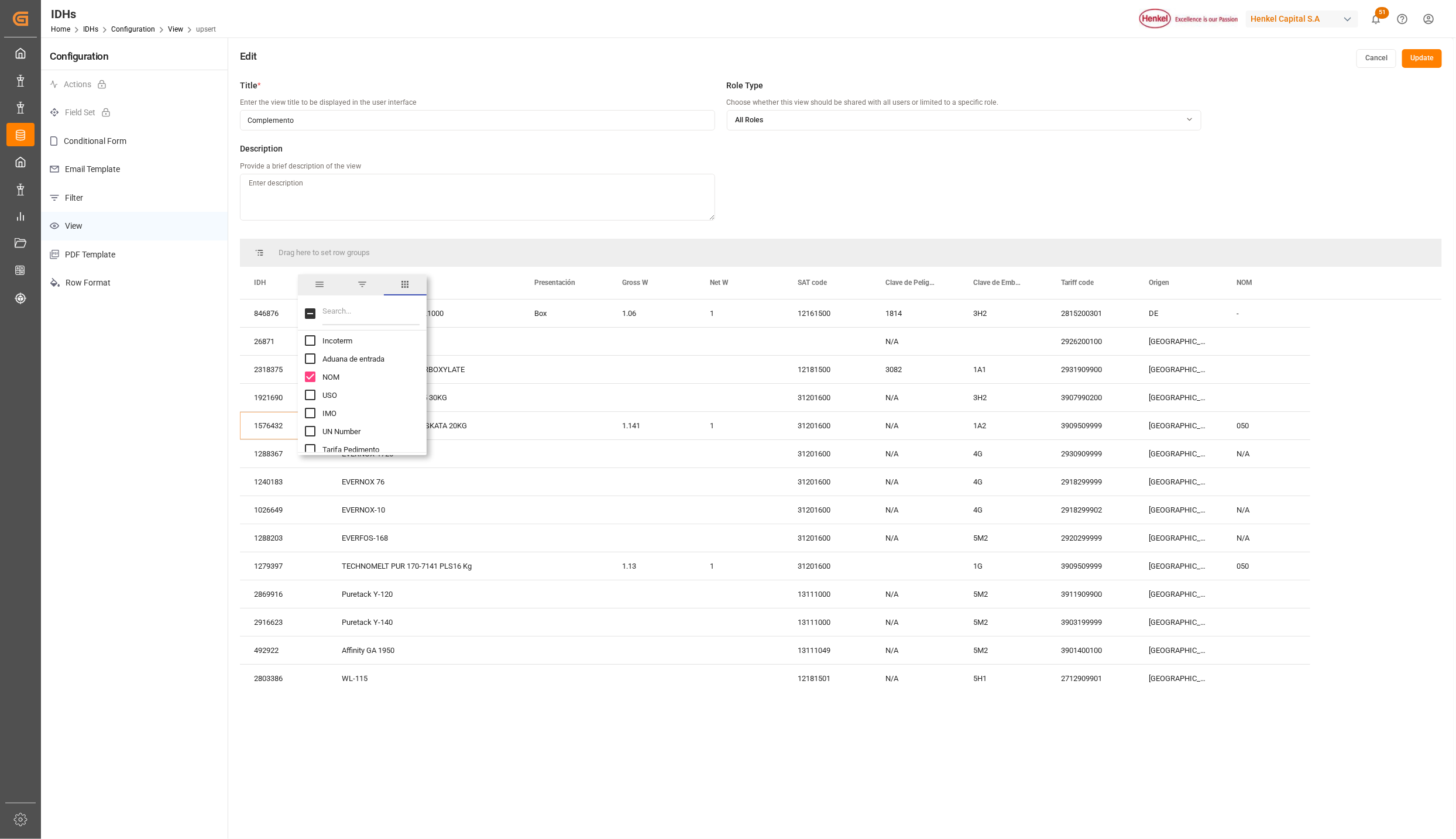
scroll to position [527, 0]
click at [309, 433] on input "Comments column toggle visibility (hidden)" at bounding box center [309, 434] width 10 height 10
checkbox input "true"
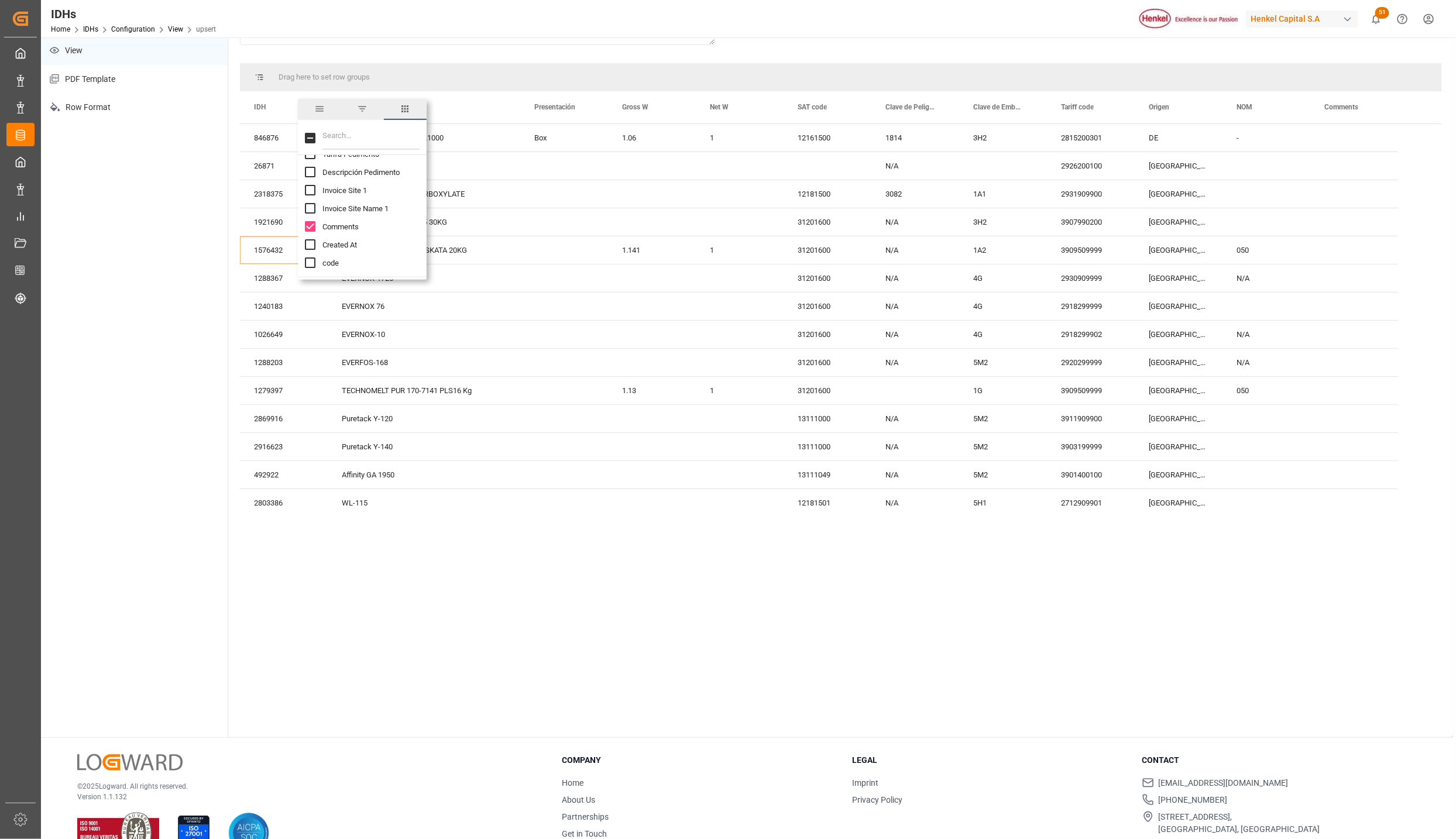
click at [685, 575] on div "Title * Enter the view title to be displayed in the user interface Complemento …" at bounding box center [841, 317] width 1225 height 839
click at [730, 643] on div "Title * Enter the view title to be displayed in the user interface Complemento …" at bounding box center [841, 317] width 1225 height 839
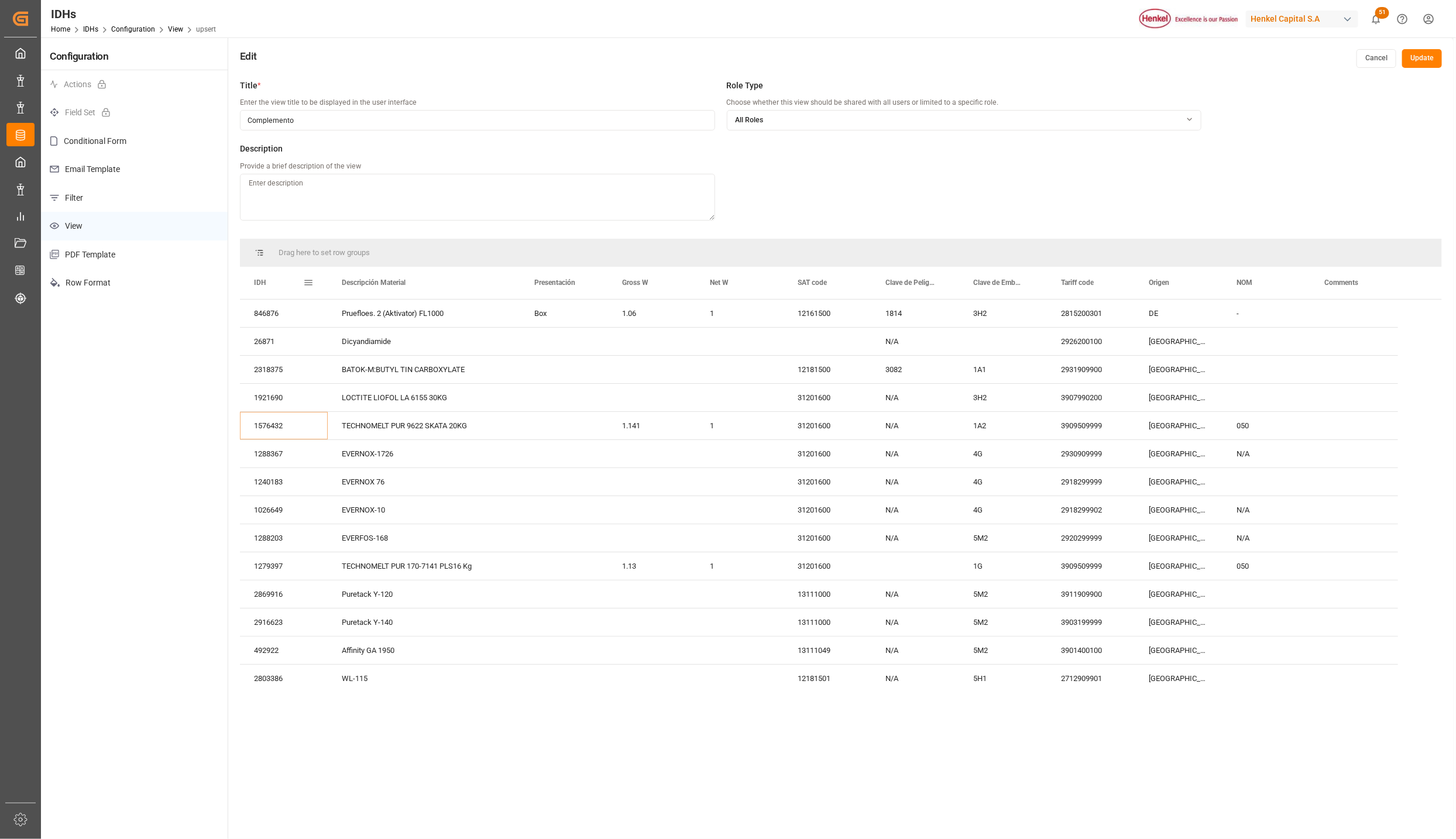
drag, startPoint x: 327, startPoint y: 273, endPoint x: 310, endPoint y: 271, distance: 17.1
click at [325, 271] on div at bounding box center [327, 283] width 5 height 32
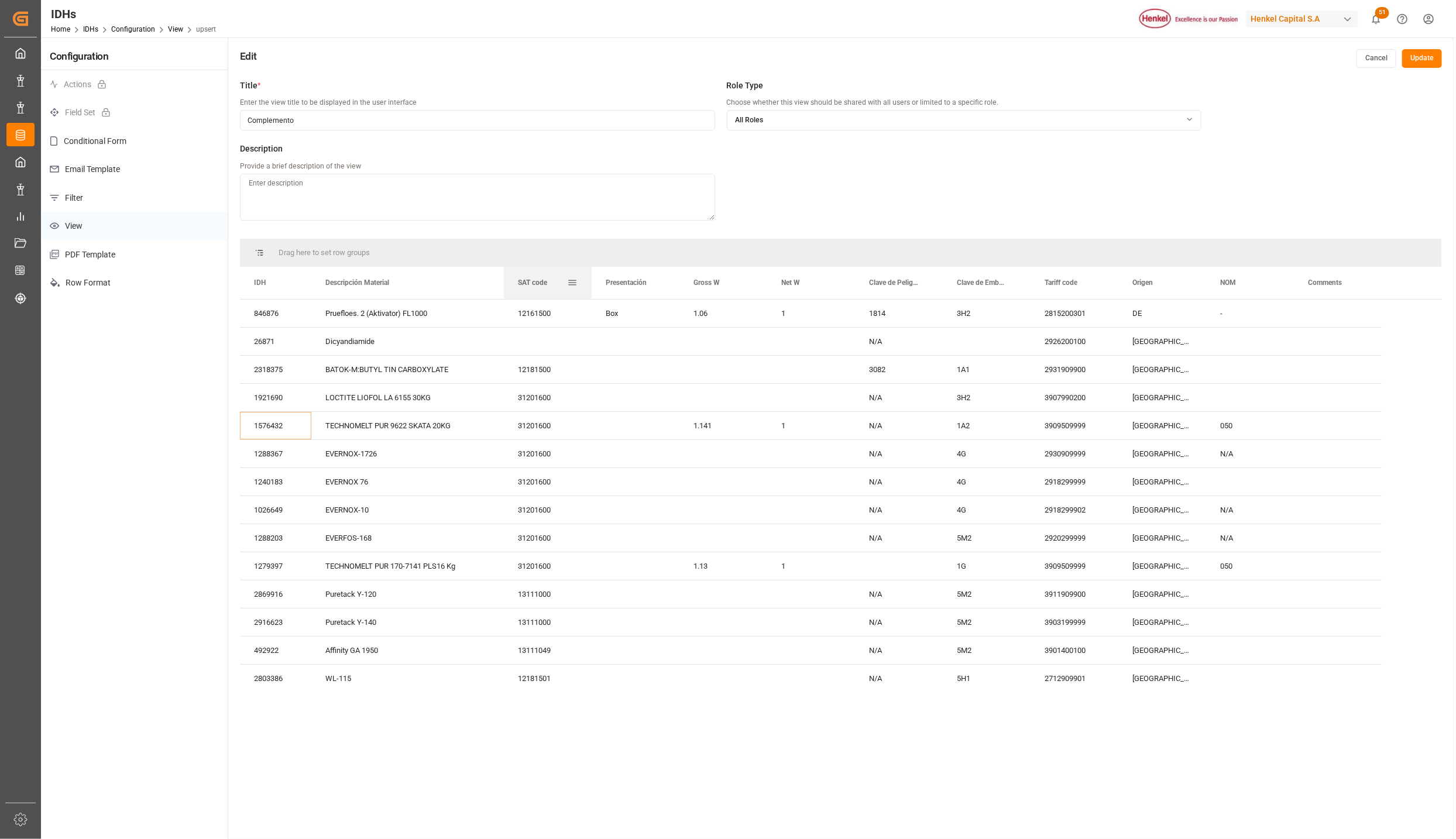
drag, startPoint x: 801, startPoint y: 283, endPoint x: 556, endPoint y: 281, distance: 245.0
click at [556, 281] on div "SAT code" at bounding box center [542, 283] width 49 height 32
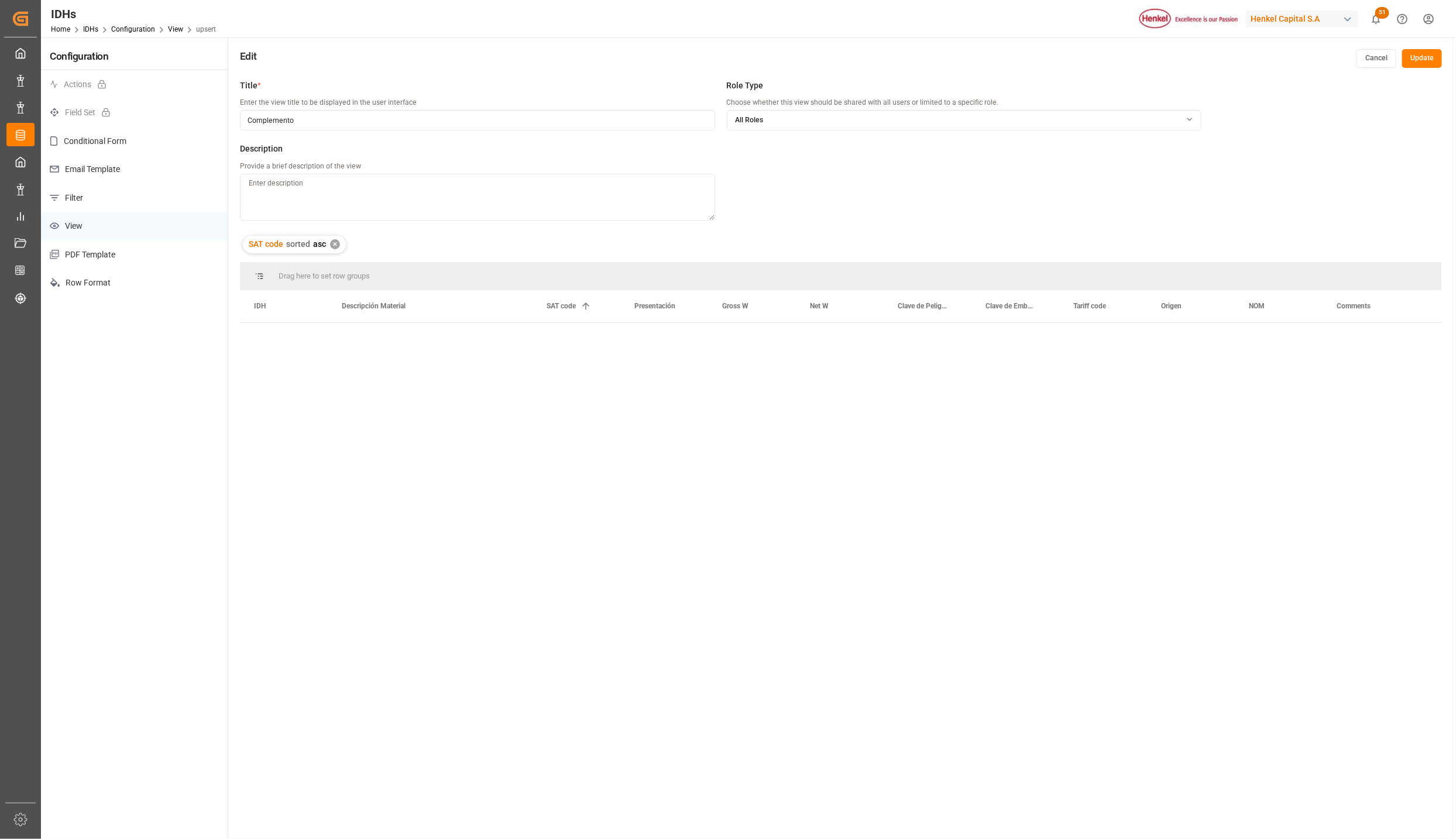
click at [335, 241] on div "✕" at bounding box center [334, 244] width 10 height 10
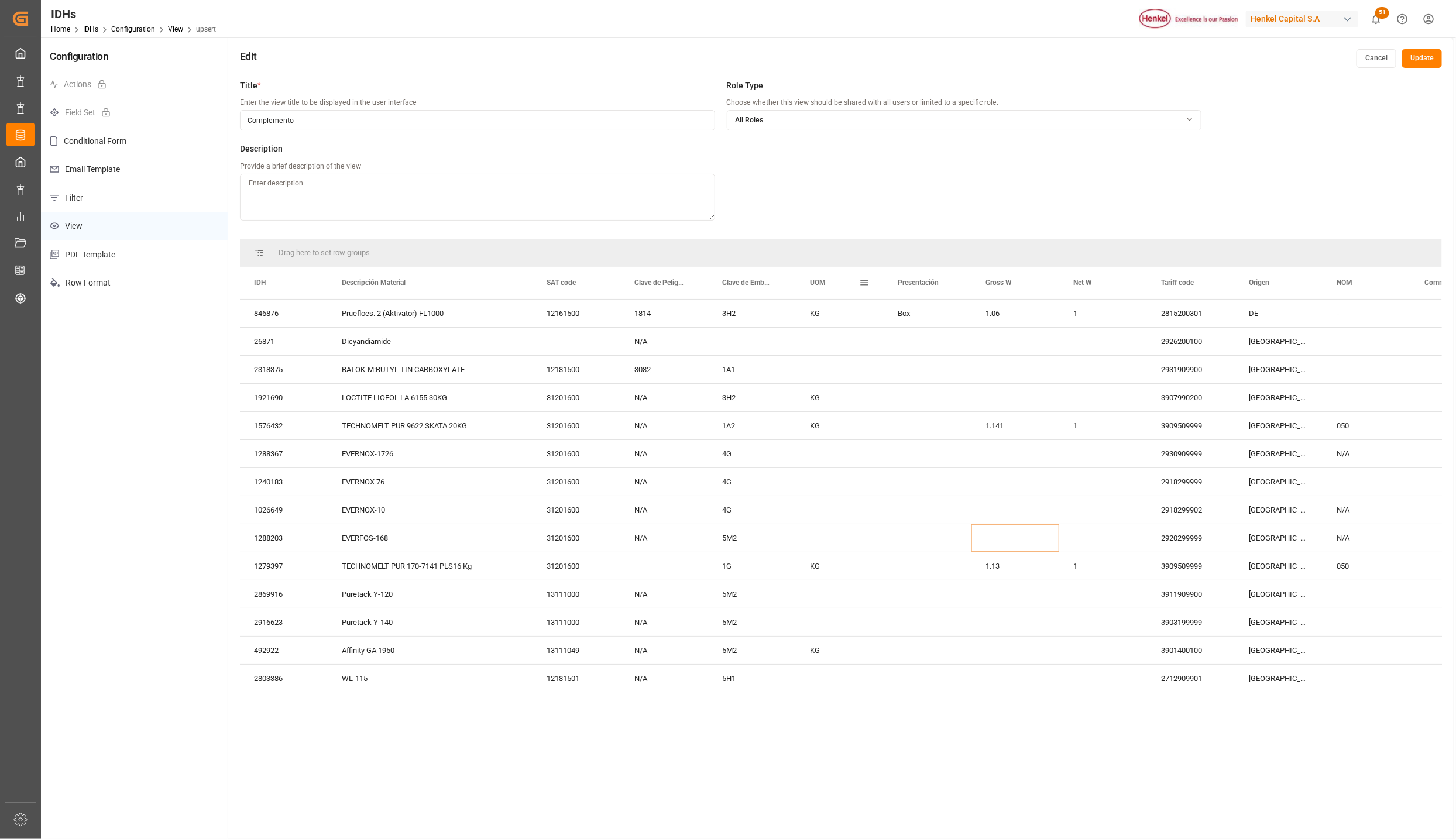
click at [859, 283] on span at bounding box center [864, 282] width 10 height 10
click at [903, 433] on span "UN Number" at bounding box center [897, 432] width 38 height 9
checkbox input "false"
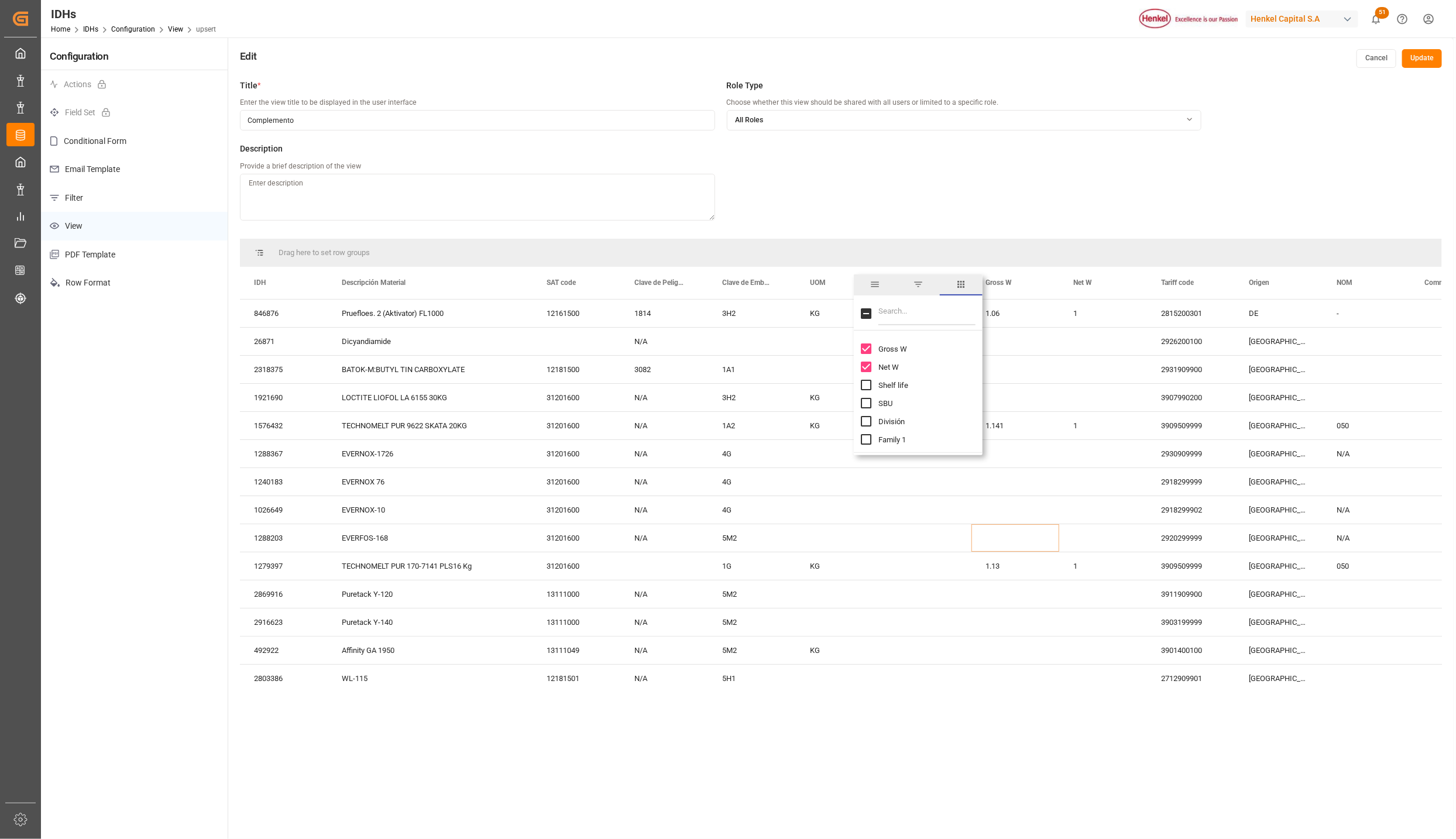
scroll to position [176, 0]
click at [868, 365] on input "Shelf life column toggle visibility (hidden)" at bounding box center [866, 367] width 10 height 10
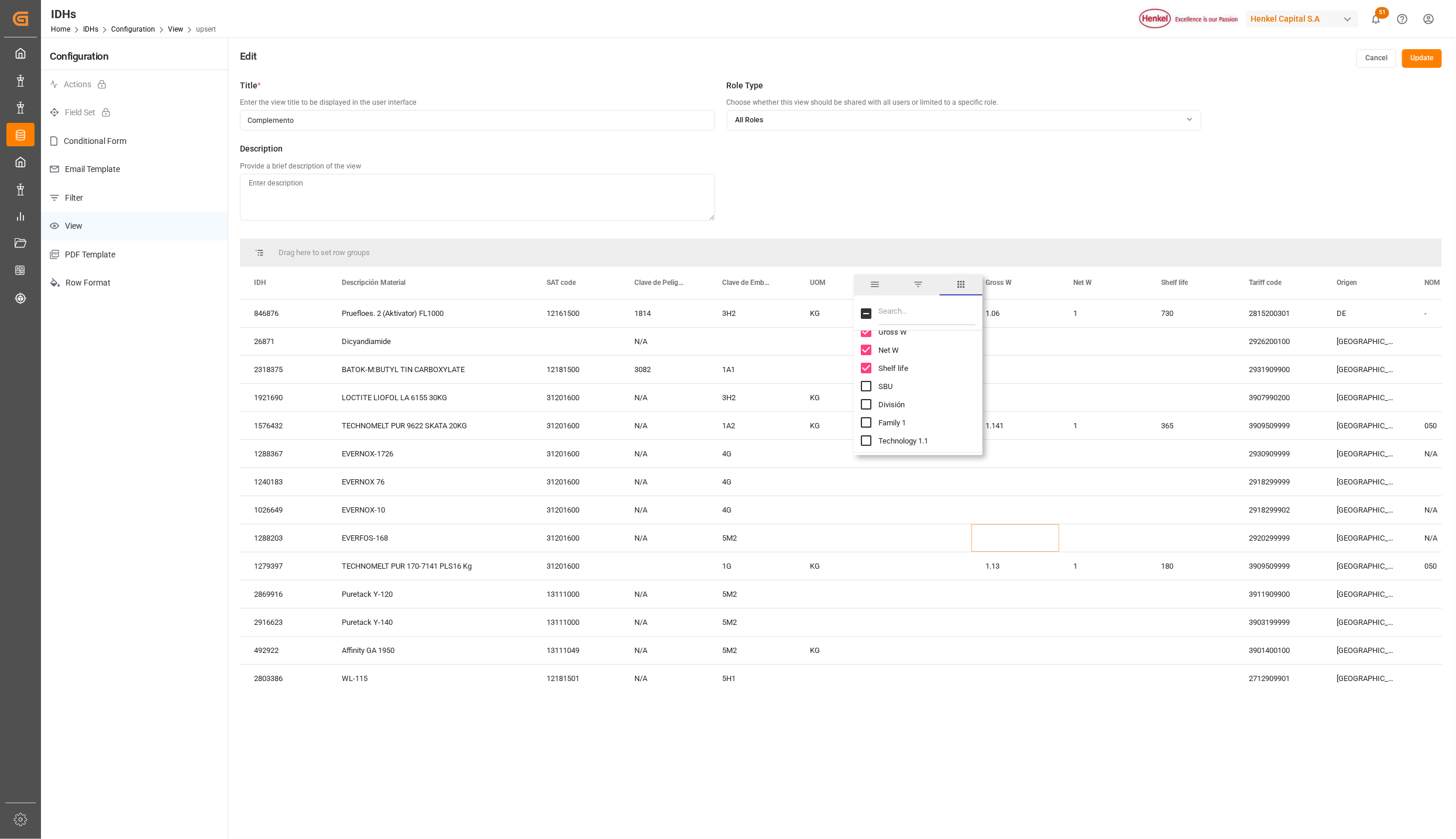
click at [868, 365] on input "Shelf life column toggle visibility (visible)" at bounding box center [866, 367] width 10 height 10
checkbox input "false"
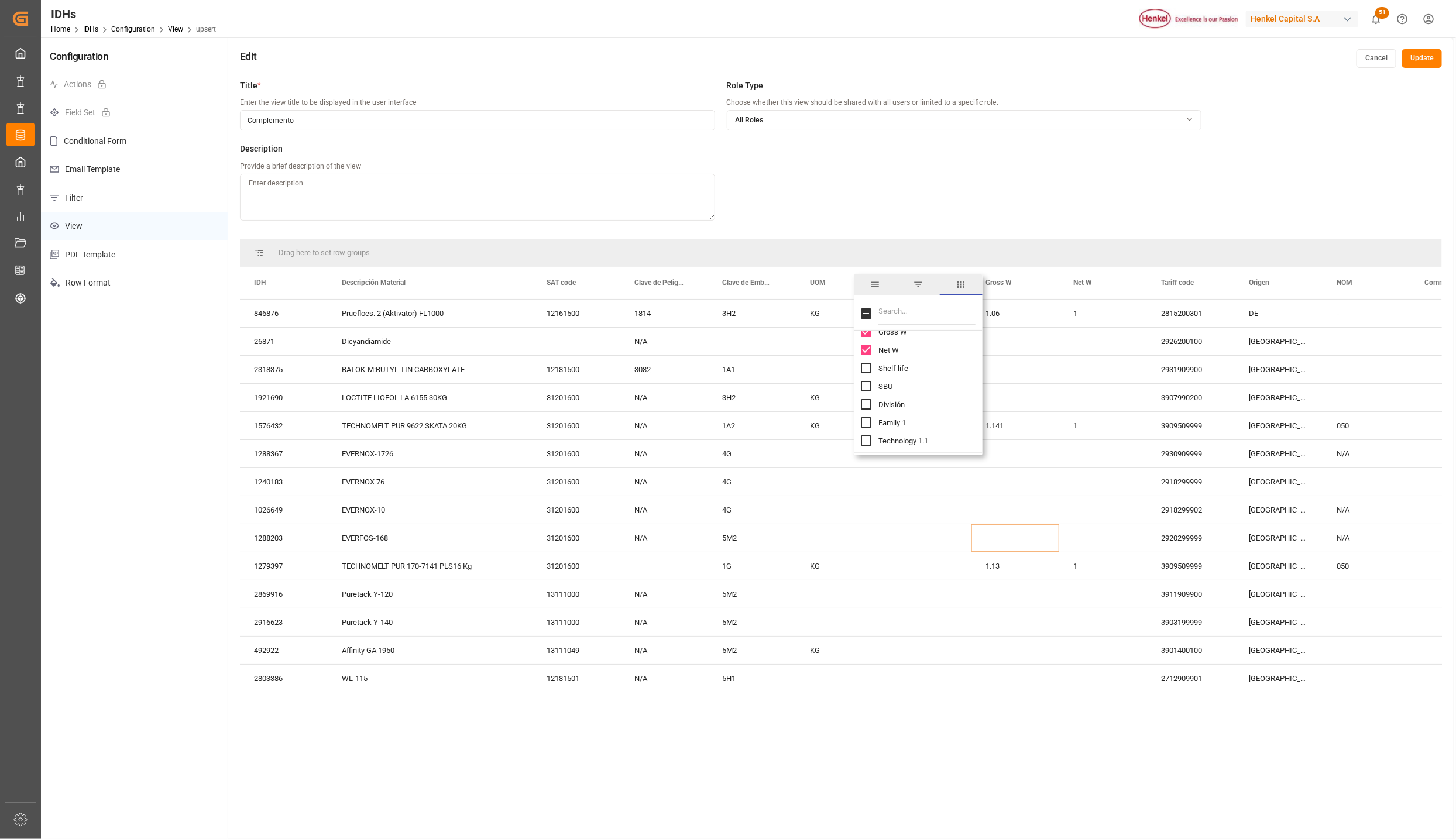
click at [868, 386] on input "SBU column toggle visibility (hidden)" at bounding box center [866, 386] width 10 height 10
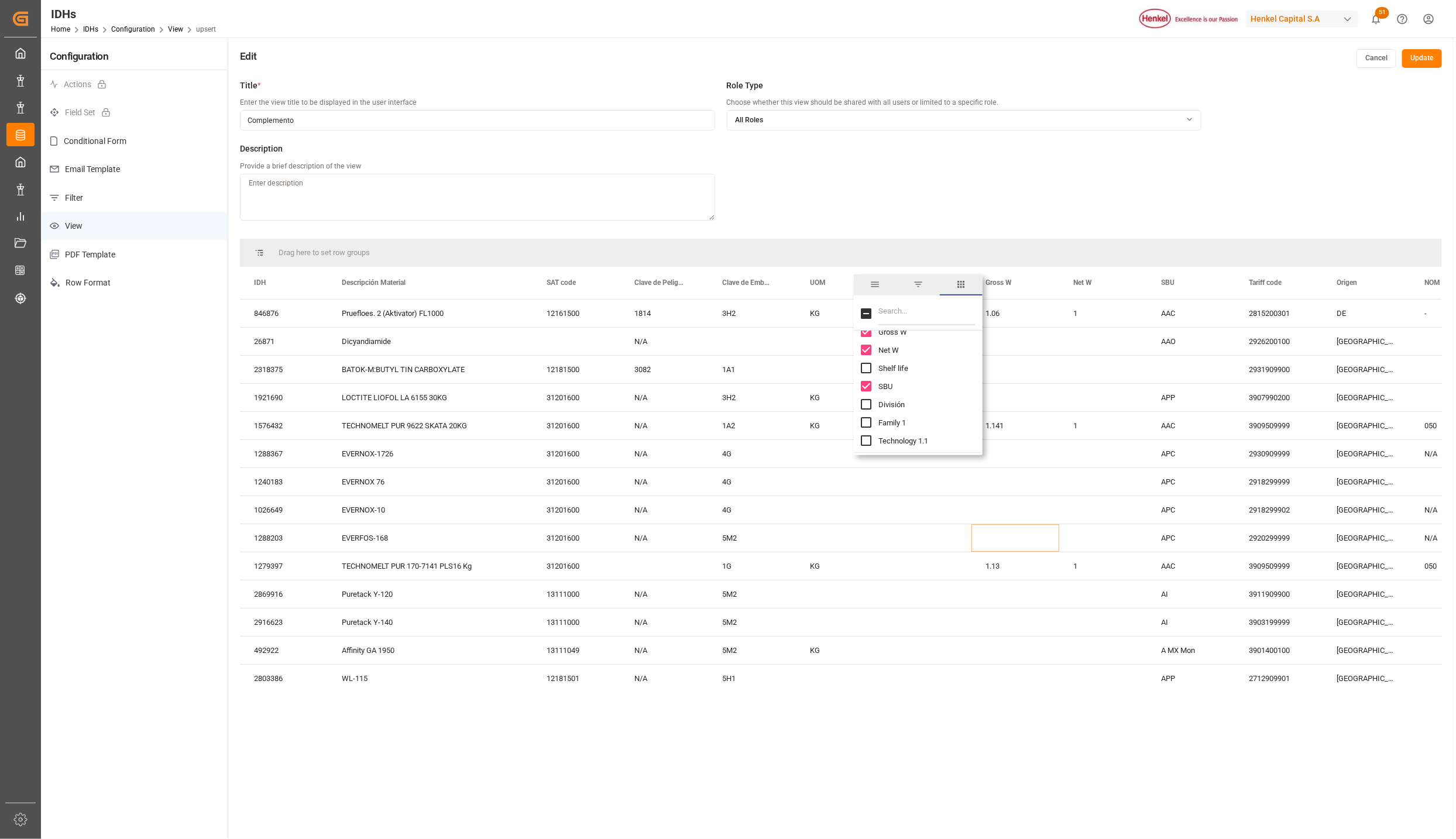
click at [868, 386] on input "SBU column toggle visibility (visible)" at bounding box center [866, 386] width 10 height 10
checkbox input "false"
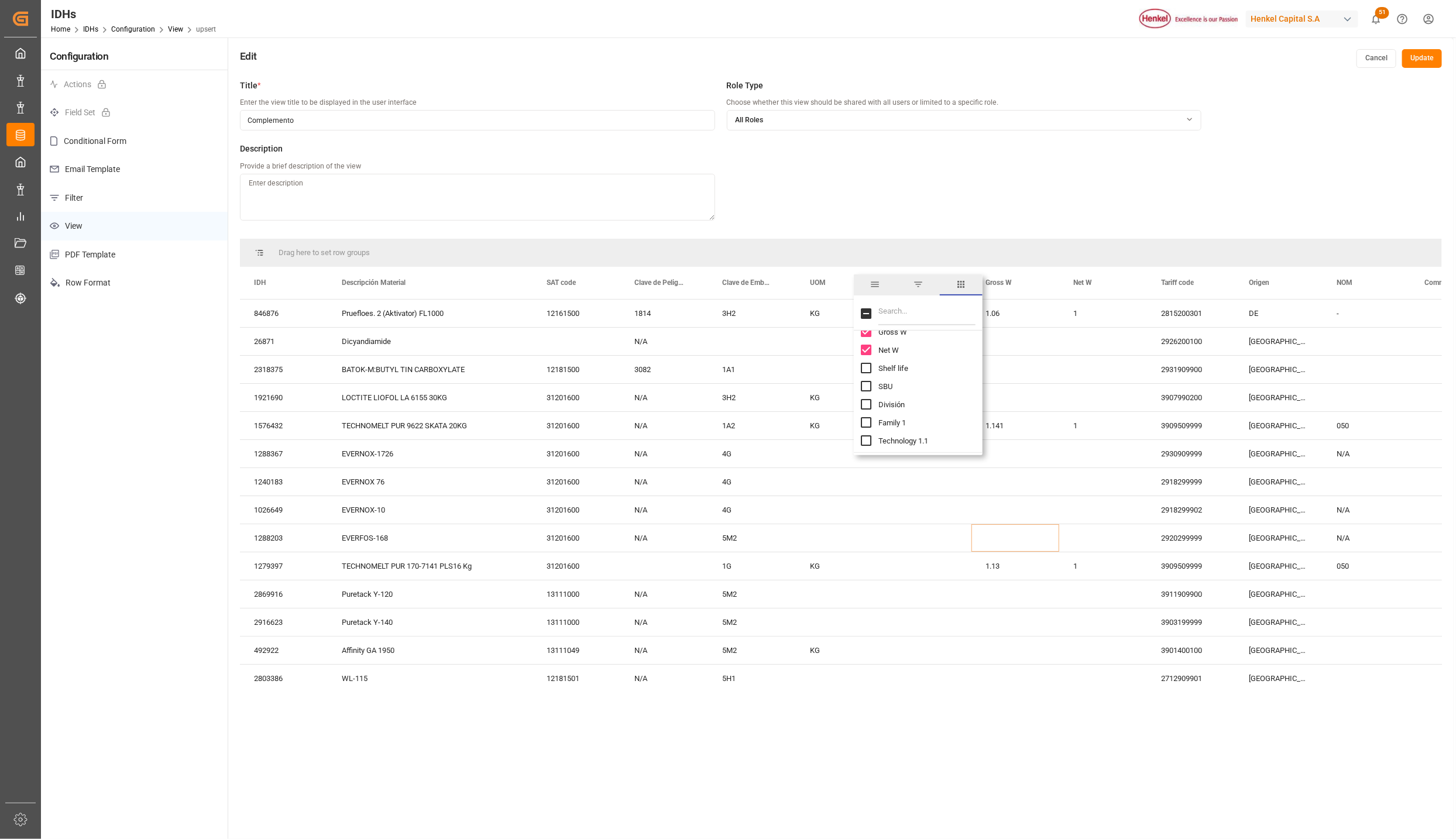
click at [864, 403] on input "División column toggle visibility (hidden)" at bounding box center [866, 403] width 10 height 10
click at [864, 403] on input "División column toggle visibility (visible)" at bounding box center [866, 403] width 10 height 10
checkbox input "false"
click at [866, 421] on input "Family 1 column toggle visibility (hidden)" at bounding box center [866, 422] width 10 height 10
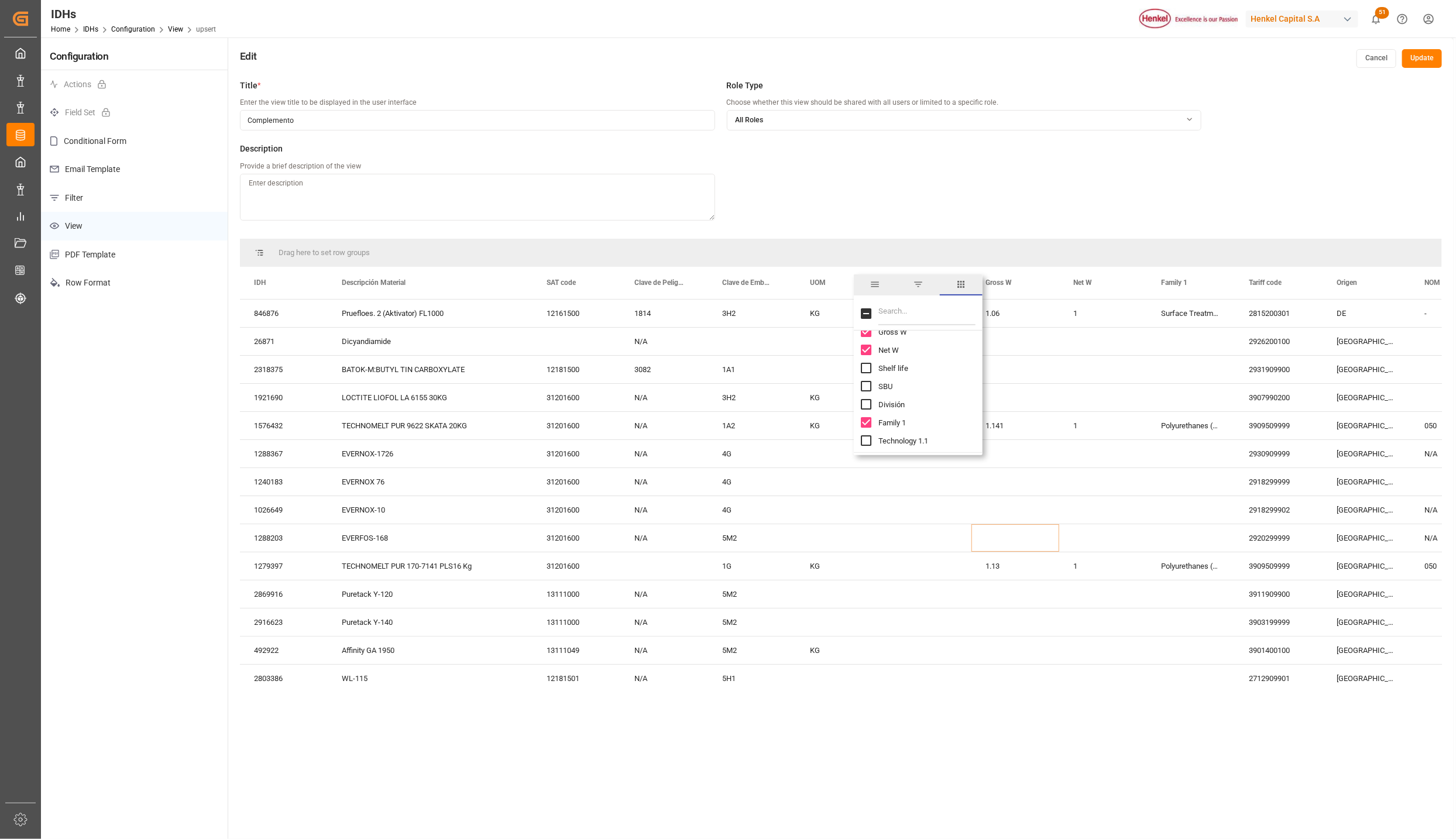
click at [866, 421] on input "Family 1 column toggle visibility (visible)" at bounding box center [866, 422] width 10 height 10
checkbox input "false"
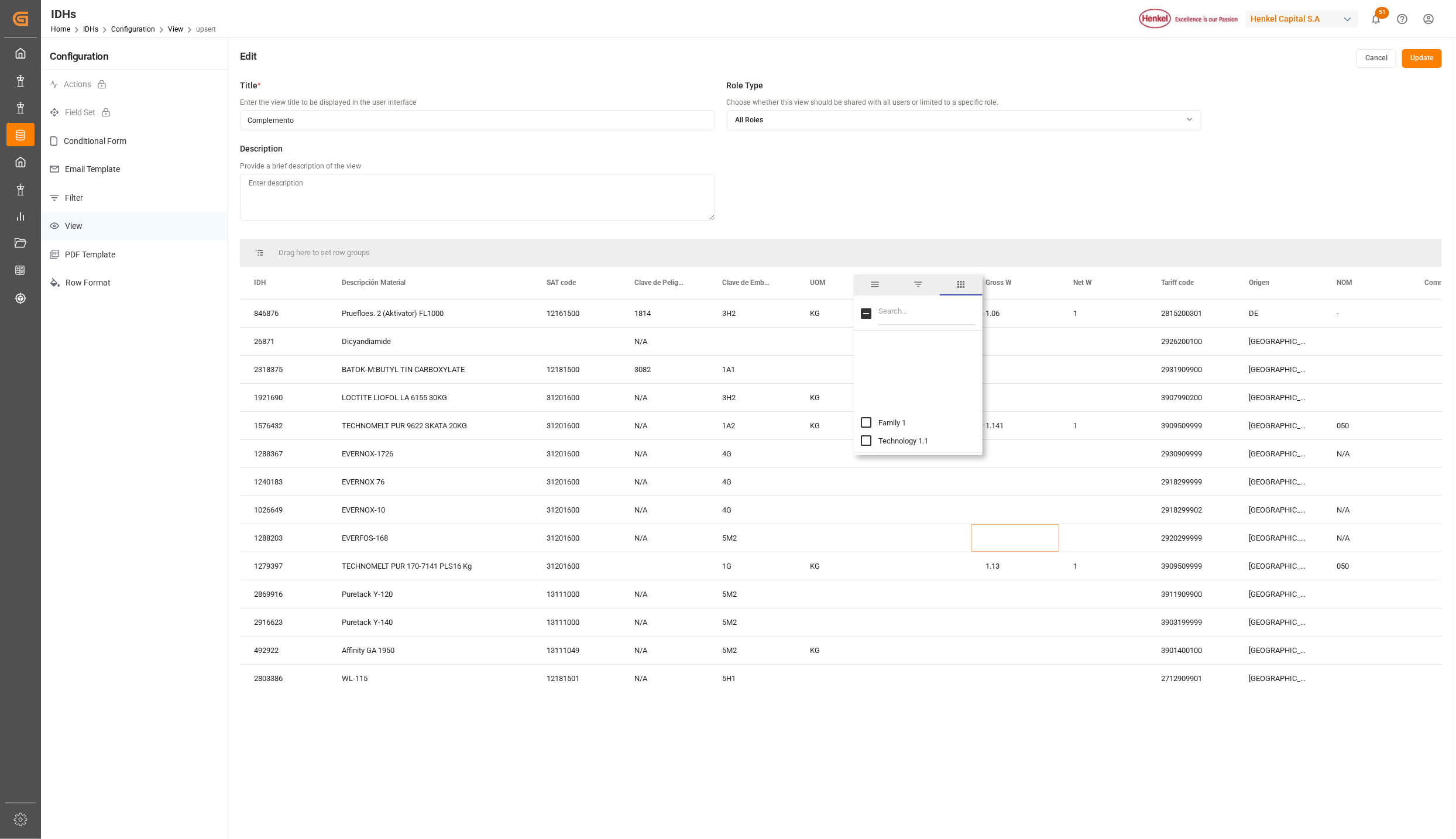
scroll to position [263, 0]
click at [866, 395] on div "Plant Code" at bounding box center [926, 390] width 129 height 18
click at [866, 389] on input "Plant Code column toggle visibility (hidden)" at bounding box center [866, 389] width 10 height 10
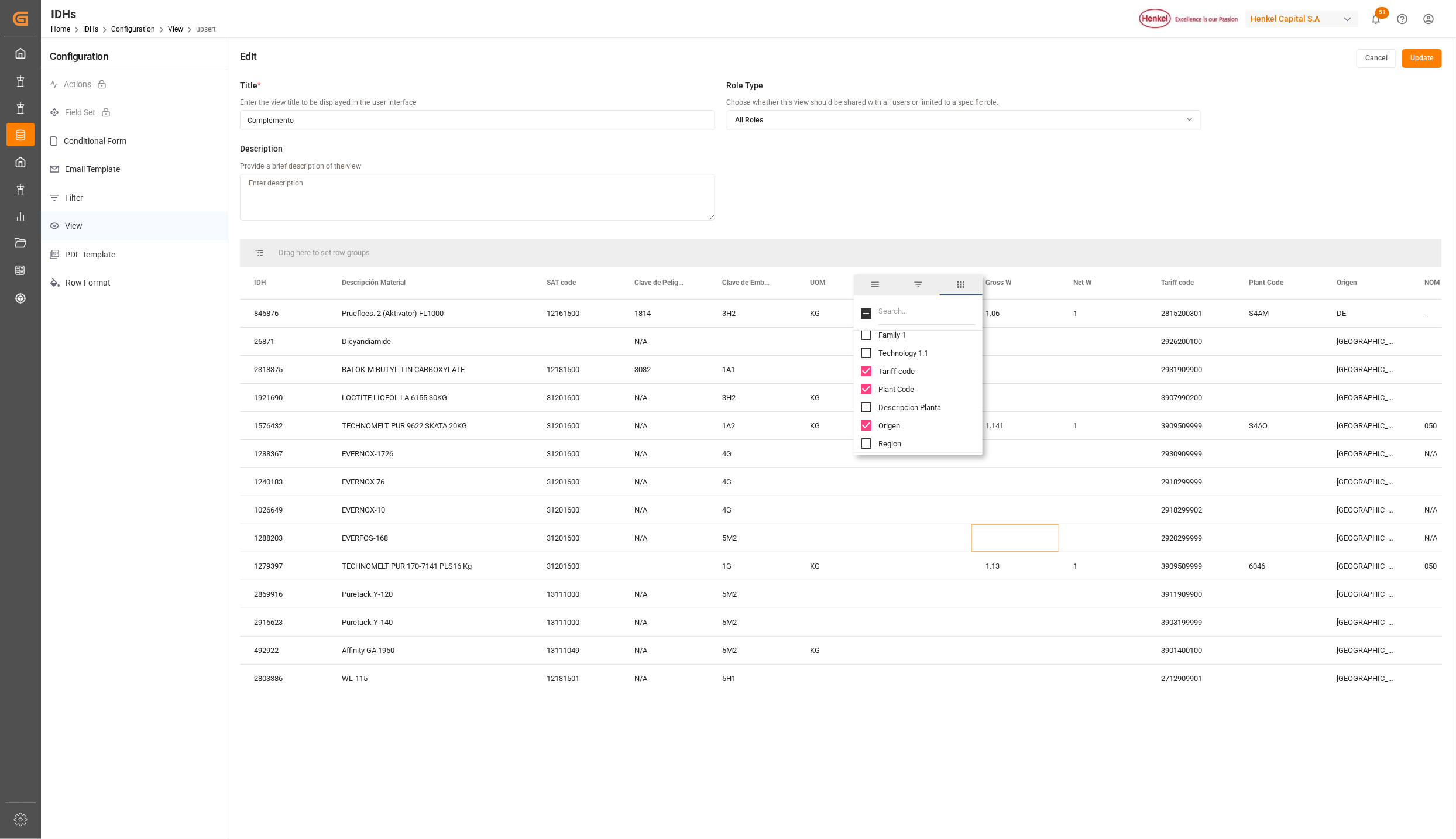
click at [866, 389] on input "Plant Code column toggle visibility (visible)" at bounding box center [866, 389] width 10 height 10
checkbox input "false"
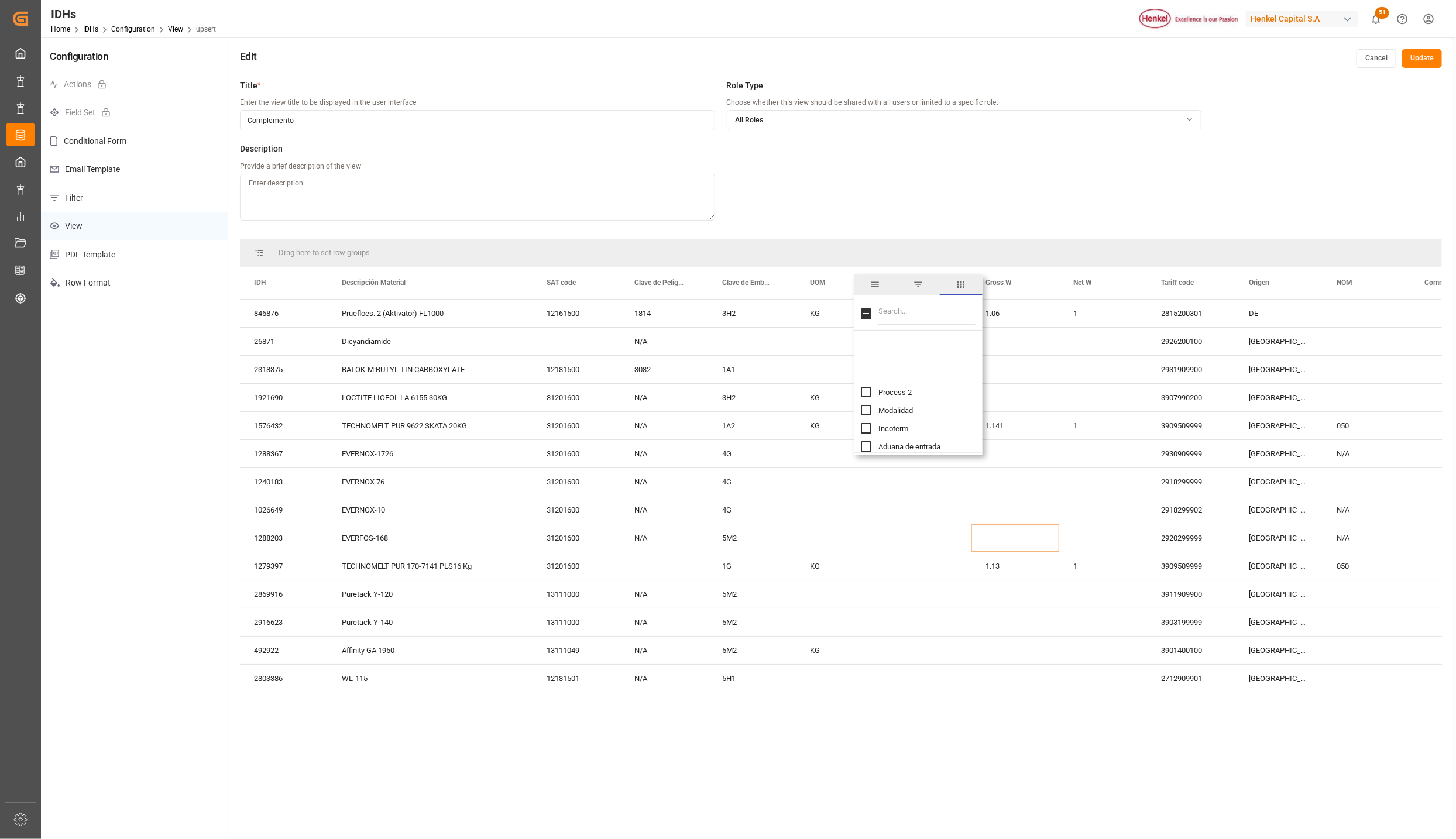
scroll to position [438, 0]
click at [866, 390] on input "USO column toggle visibility (hidden)" at bounding box center [866, 394] width 10 height 10
click at [866, 390] on input "USO column toggle visibility (visible)" at bounding box center [866, 394] width 10 height 10
checkbox input "false"
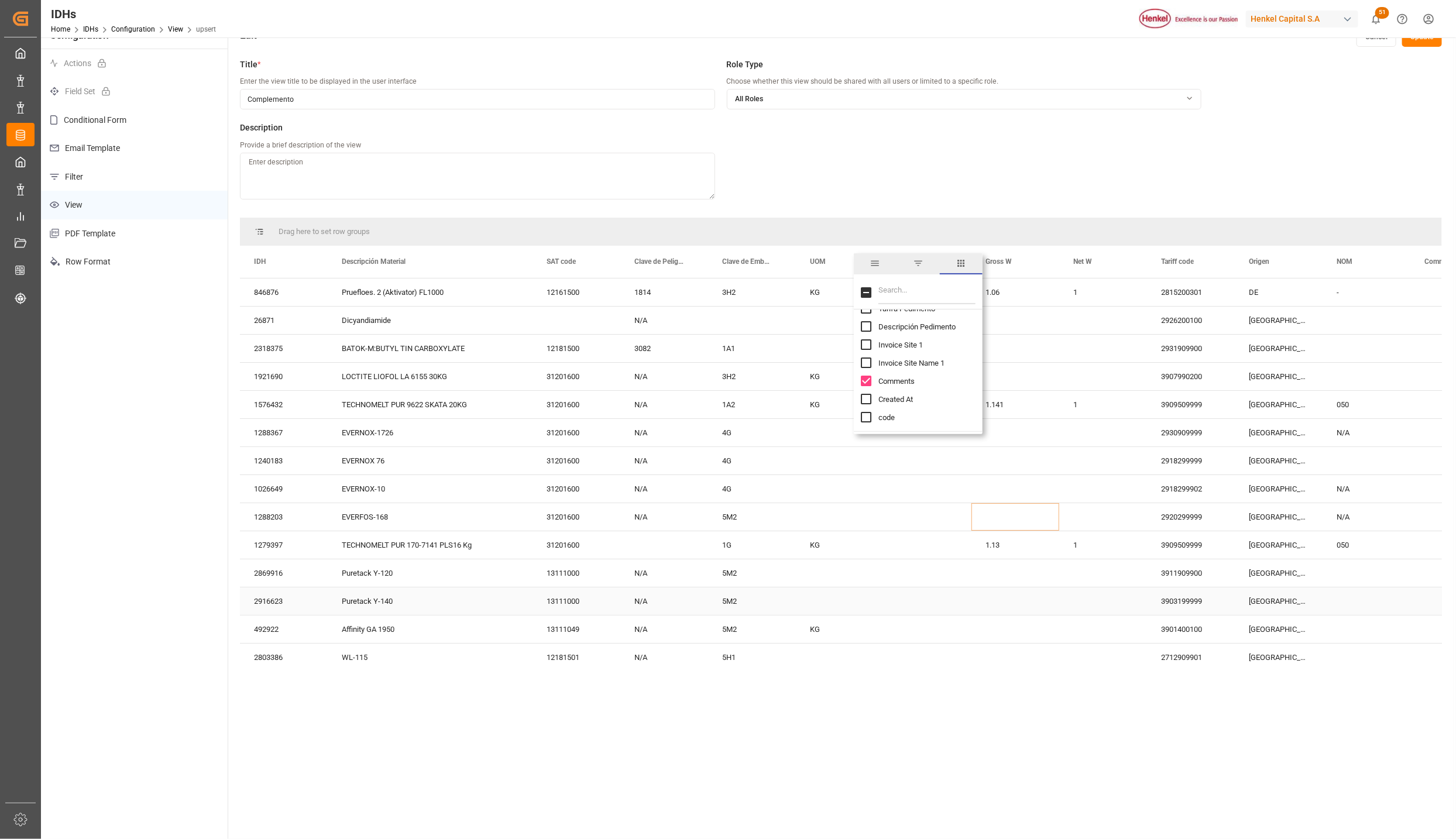
scroll to position [0, 0]
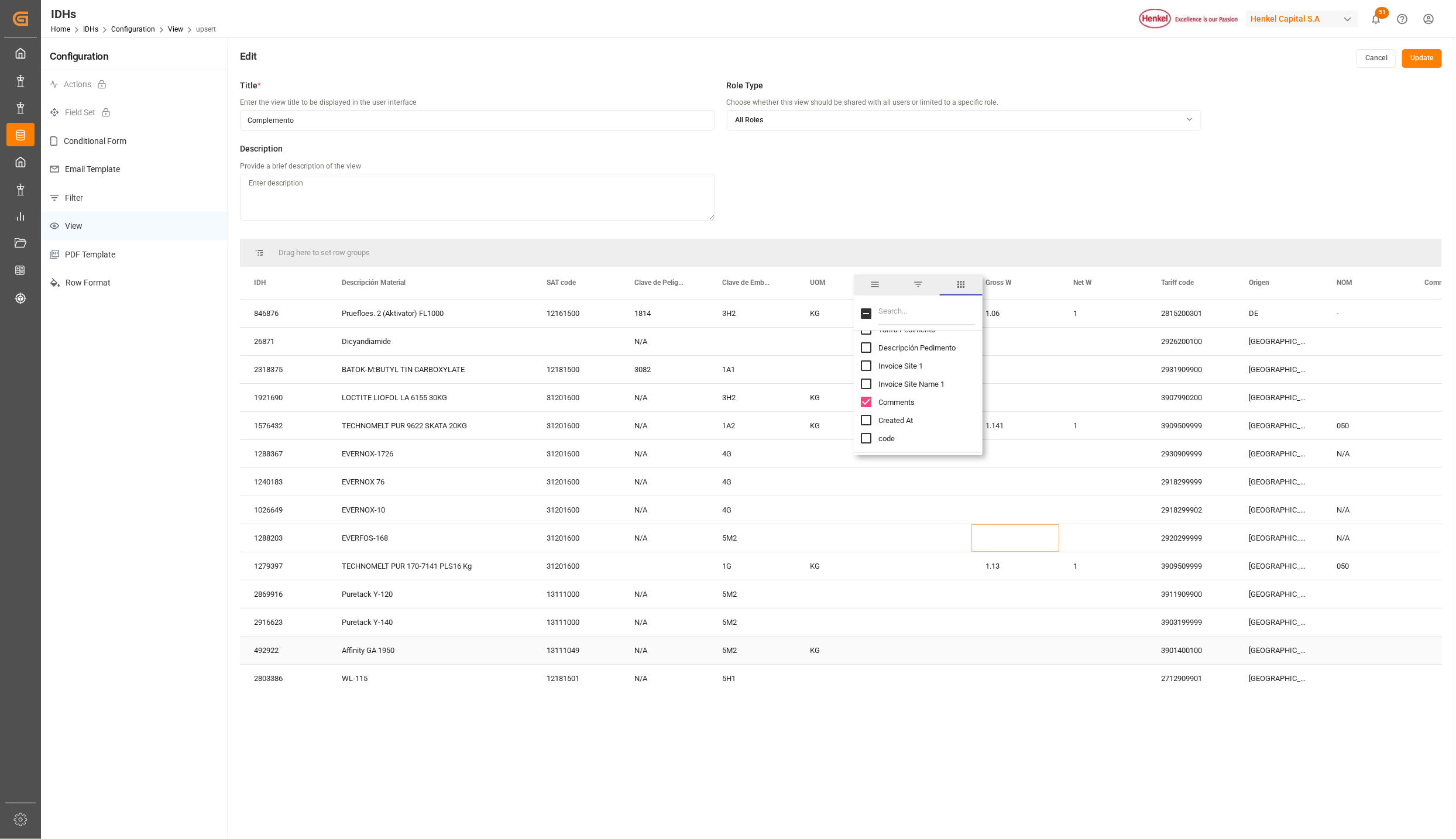
click at [920, 639] on div "Press SPACE to select this row." at bounding box center [926, 650] width 87 height 28
click at [825, 401] on div "KG" at bounding box center [839, 398] width 87 height 28
drag, startPoint x: 829, startPoint y: 313, endPoint x: 829, endPoint y: 635, distance: 322.0
click at [1127, 283] on span at bounding box center [1127, 282] width 10 height 10
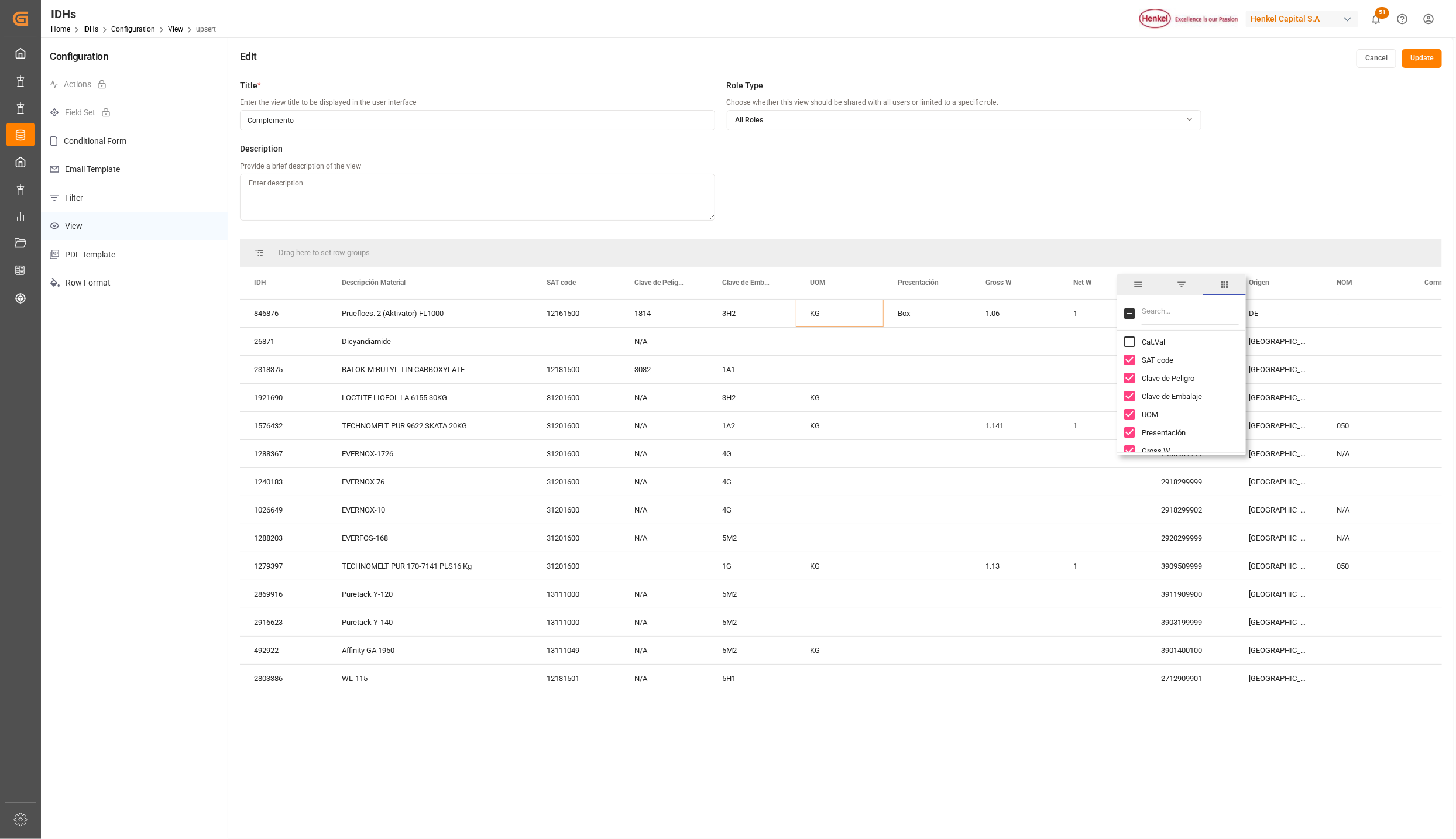
scroll to position [87, 0]
click at [1130, 434] on input "Net W column toggle visibility (visible)" at bounding box center [1128, 437] width 10 height 10
checkbox input "false"
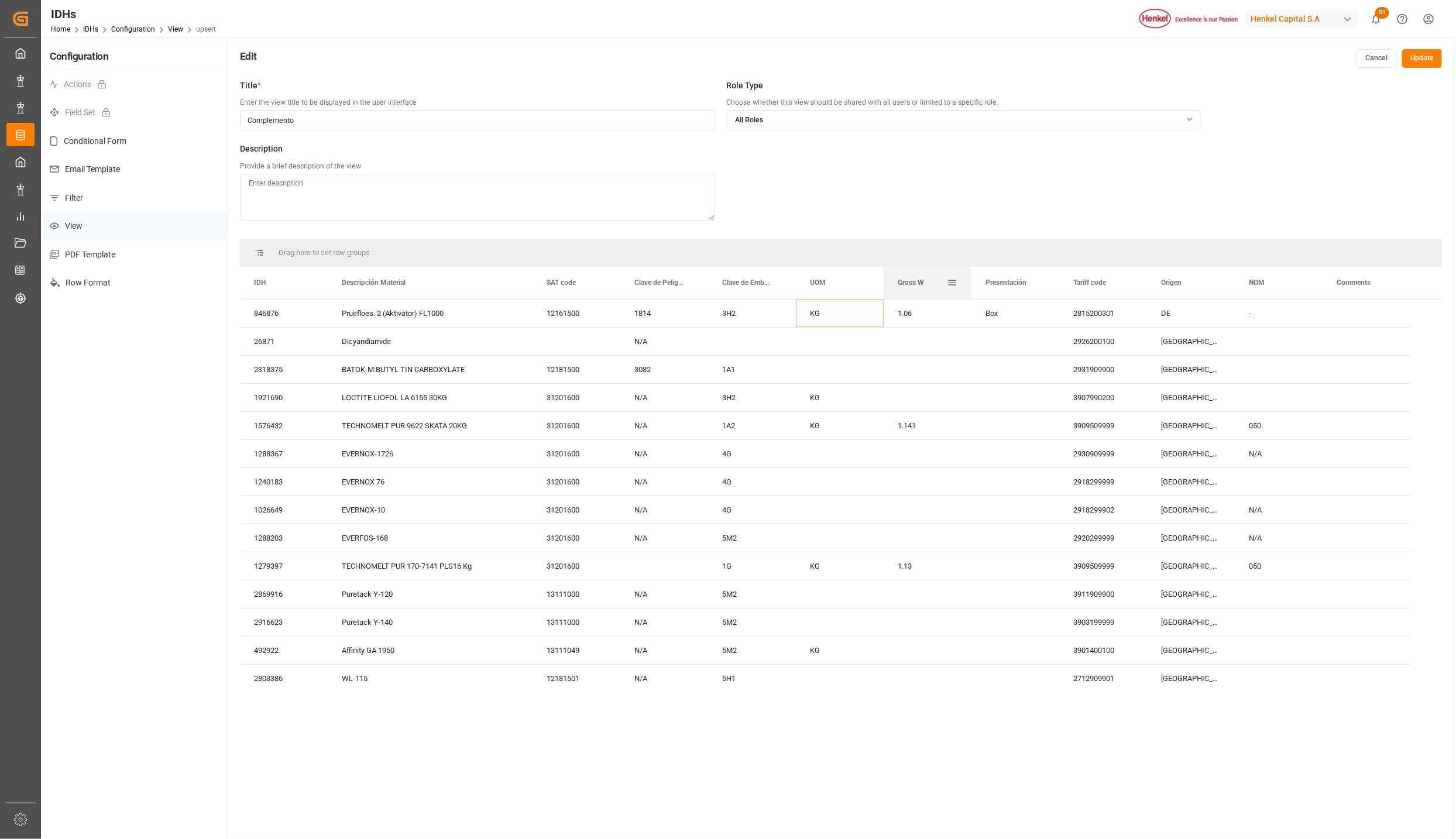
drag, startPoint x: 1015, startPoint y: 286, endPoint x: 935, endPoint y: 288, distance: 80.0
click at [935, 288] on div "Gross W" at bounding box center [922, 283] width 49 height 32
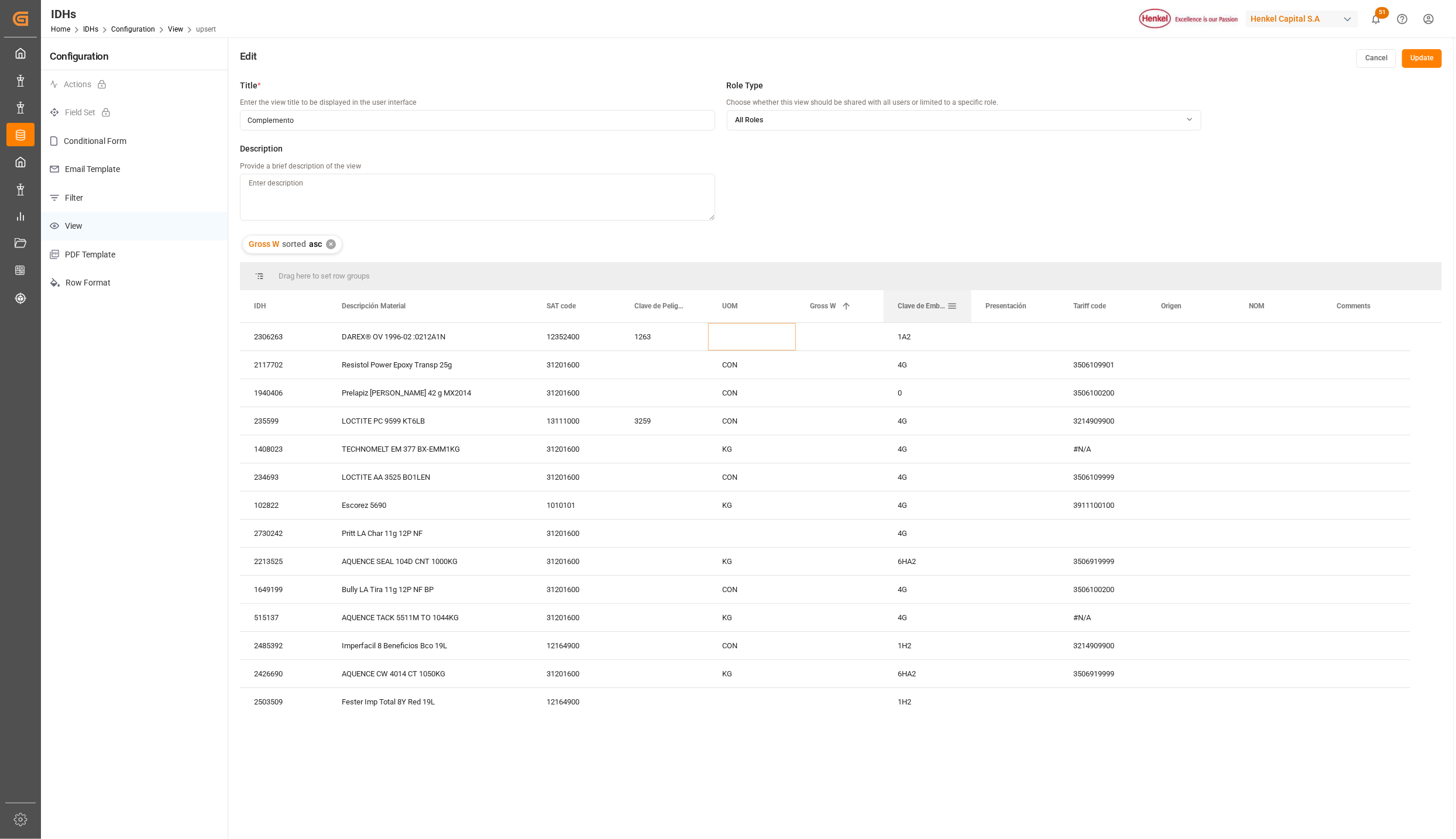
drag, startPoint x: 851, startPoint y: 280, endPoint x: 811, endPoint y: 313, distance: 51.9
click at [831, 314] on div "Gross W 1" at bounding box center [833, 306] width 49 height 32
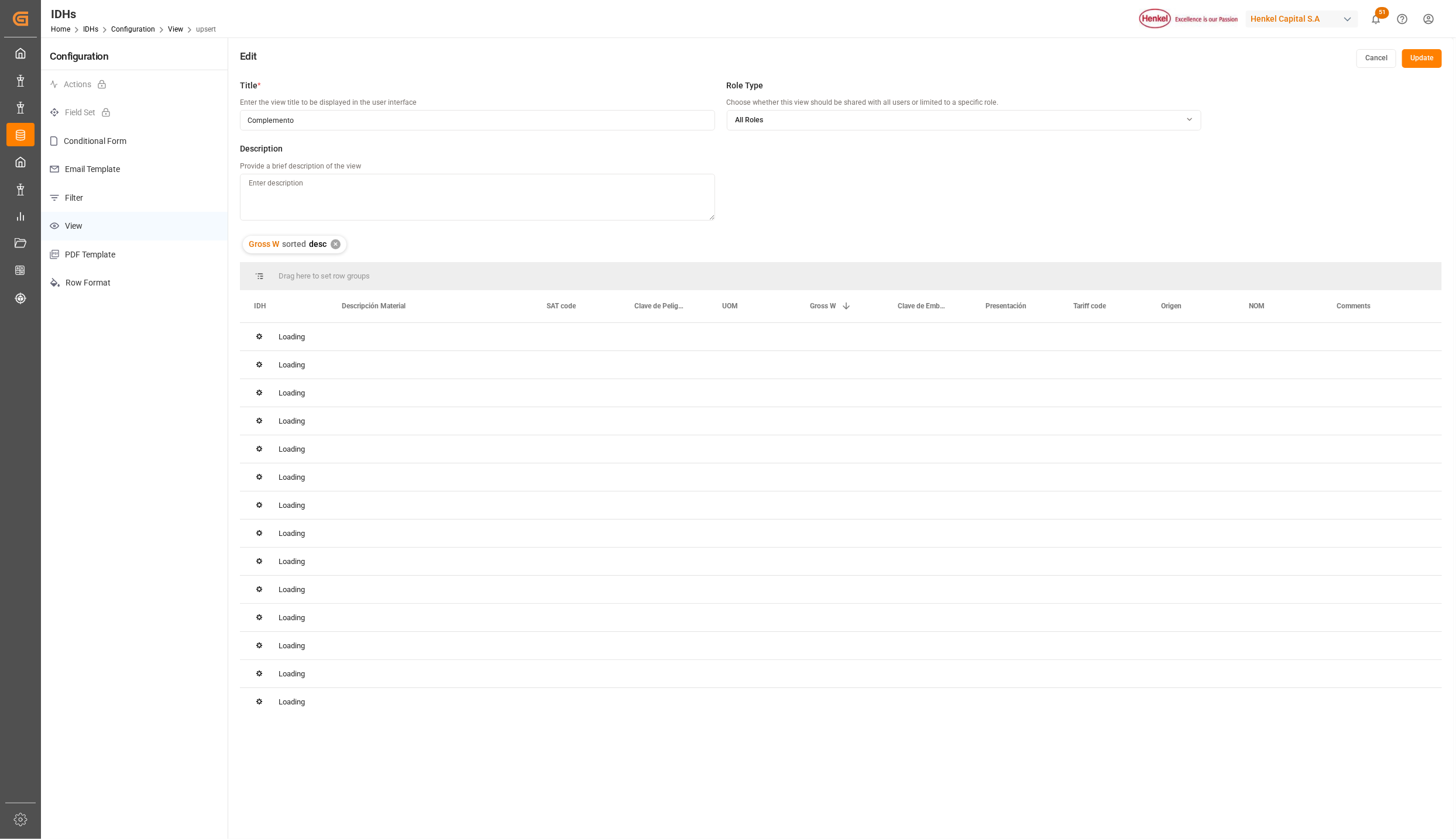
click at [336, 246] on div "✕" at bounding box center [335, 244] width 10 height 10
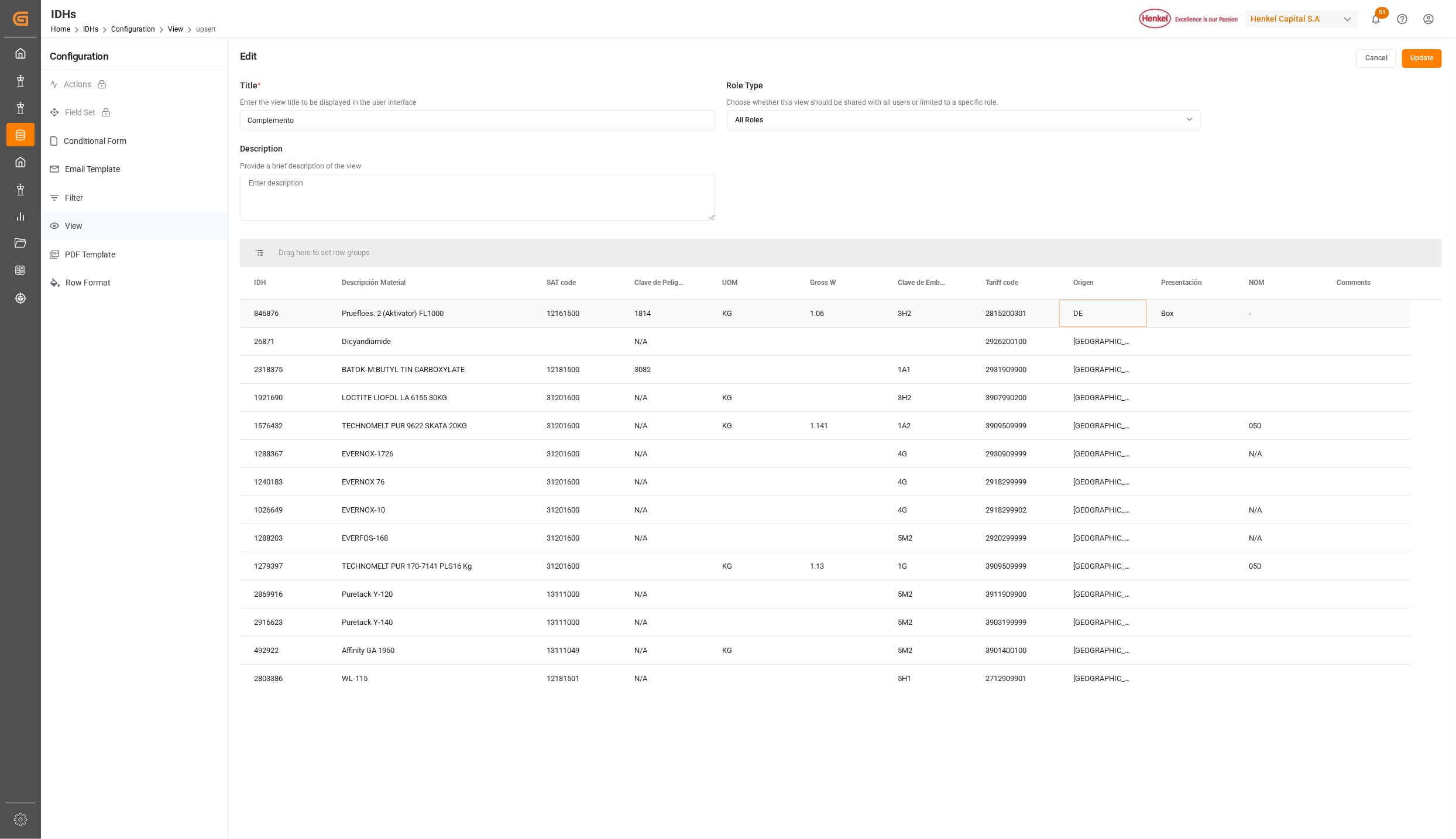
click at [1185, 318] on div "Box" at bounding box center [1190, 313] width 87 height 28
click at [1214, 283] on span at bounding box center [1215, 282] width 10 height 10
click at [1218, 385] on input "Invoice Site Name 1 column toggle visibility (hidden)" at bounding box center [1217, 383] width 10 height 10
click at [1218, 385] on input "Invoice Site Name 1 column toggle visibility (visible)" at bounding box center [1217, 383] width 10 height 10
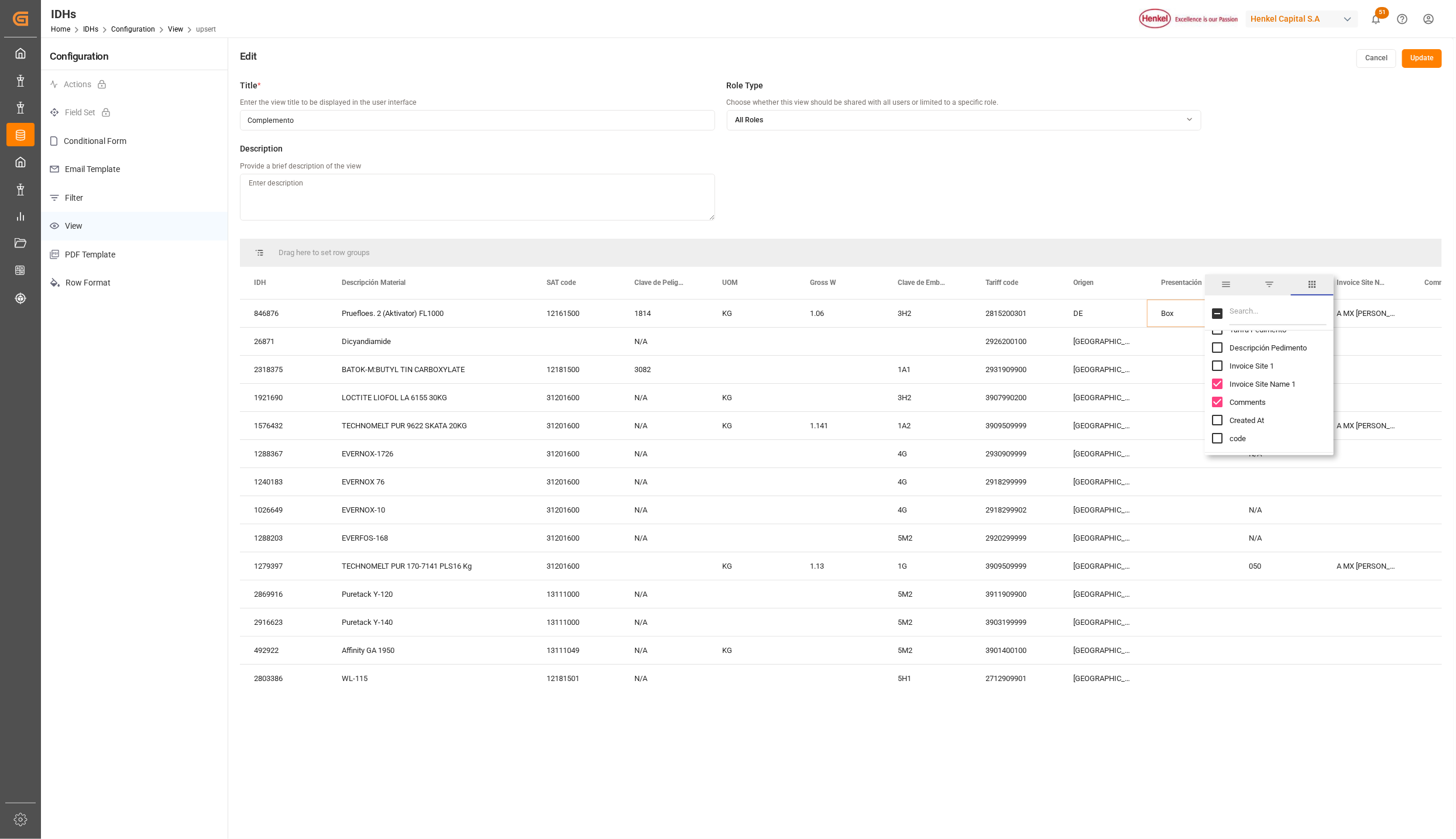
checkbox input "false"
click at [1132, 502] on div "[GEOGRAPHIC_DATA]" at bounding box center [1102, 510] width 87 height 28
click at [352, 313] on div "Pruefloes. 2 (Aktivator) FL1000" at bounding box center [430, 313] width 204 height 28
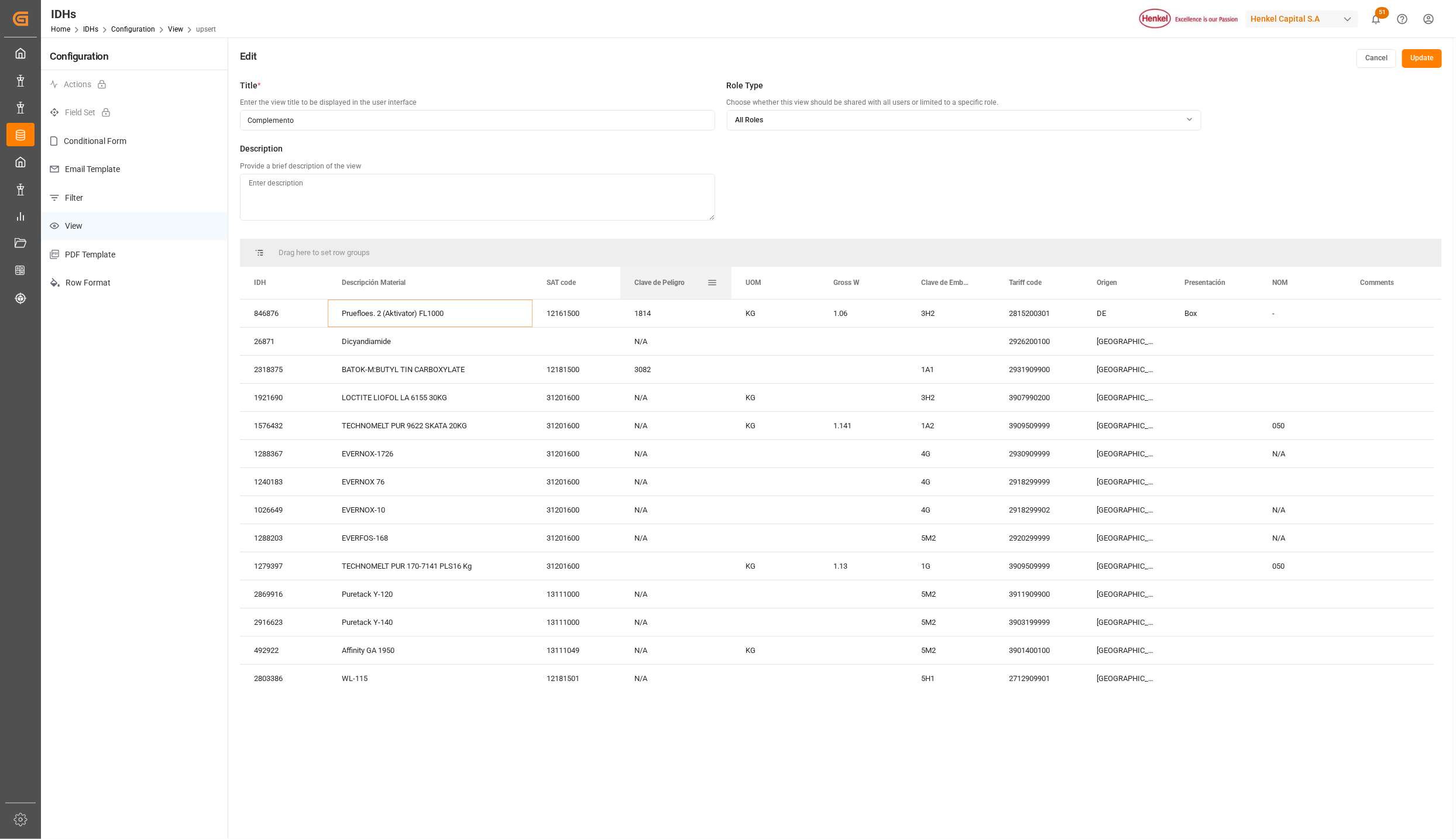
drag, startPoint x: 707, startPoint y: 271, endPoint x: 731, endPoint y: 271, distance: 24.0
click at [731, 271] on div at bounding box center [731, 283] width 5 height 32
click at [764, 310] on div "KG" at bounding box center [775, 313] width 87 height 28
click at [943, 401] on div "3H2" at bounding box center [950, 398] width 87 height 28
click at [280, 118] on input "Complemento" at bounding box center [477, 120] width 475 height 20
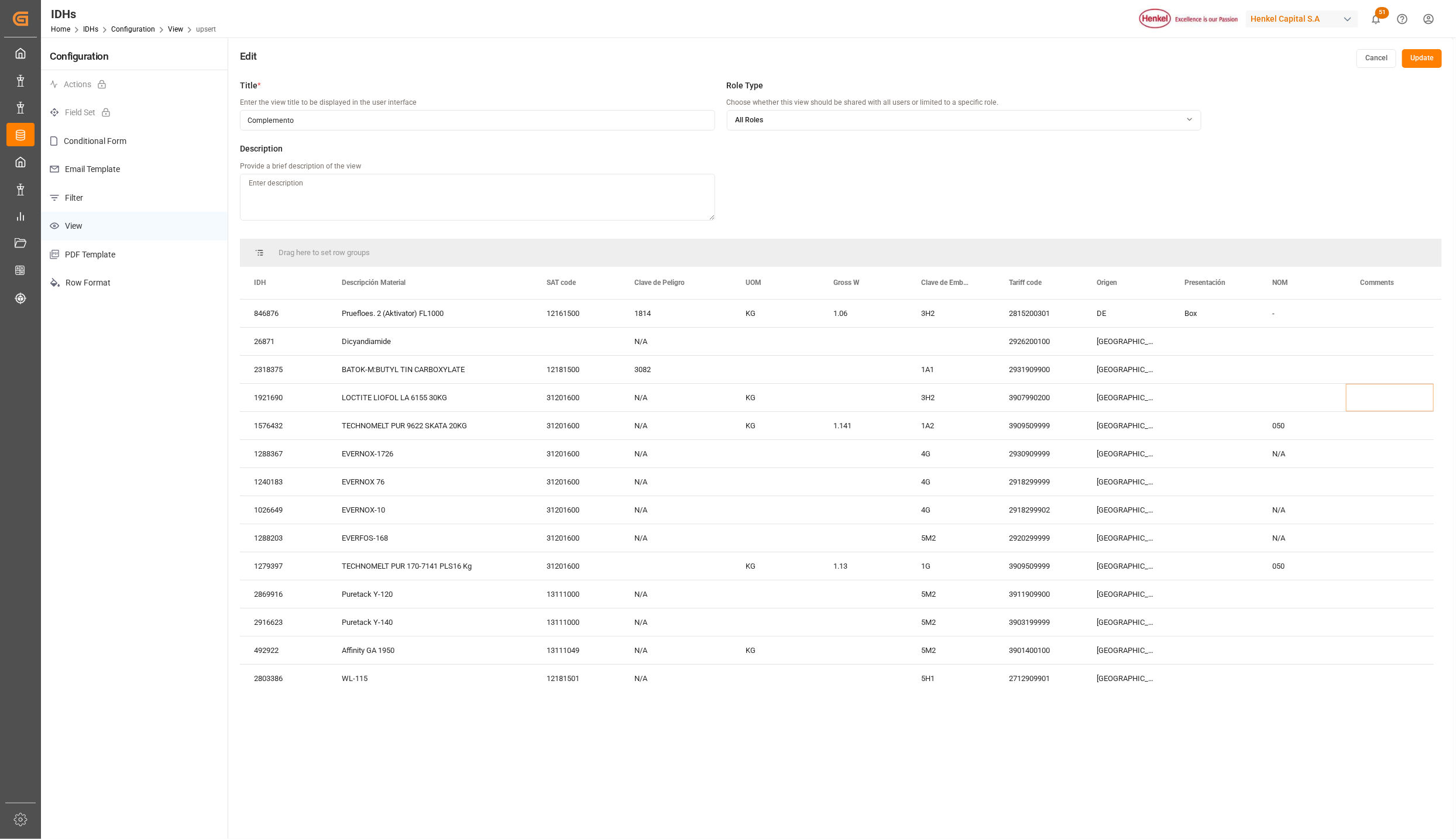
click at [280, 118] on input "Complemento" at bounding box center [477, 120] width 475 height 20
click at [1420, 49] on button "Update" at bounding box center [1421, 58] width 40 height 18
click at [1424, 56] on button "Update" at bounding box center [1421, 58] width 40 height 18
click at [341, 123] on input "CCP" at bounding box center [477, 120] width 475 height 20
type input "CCP.1"
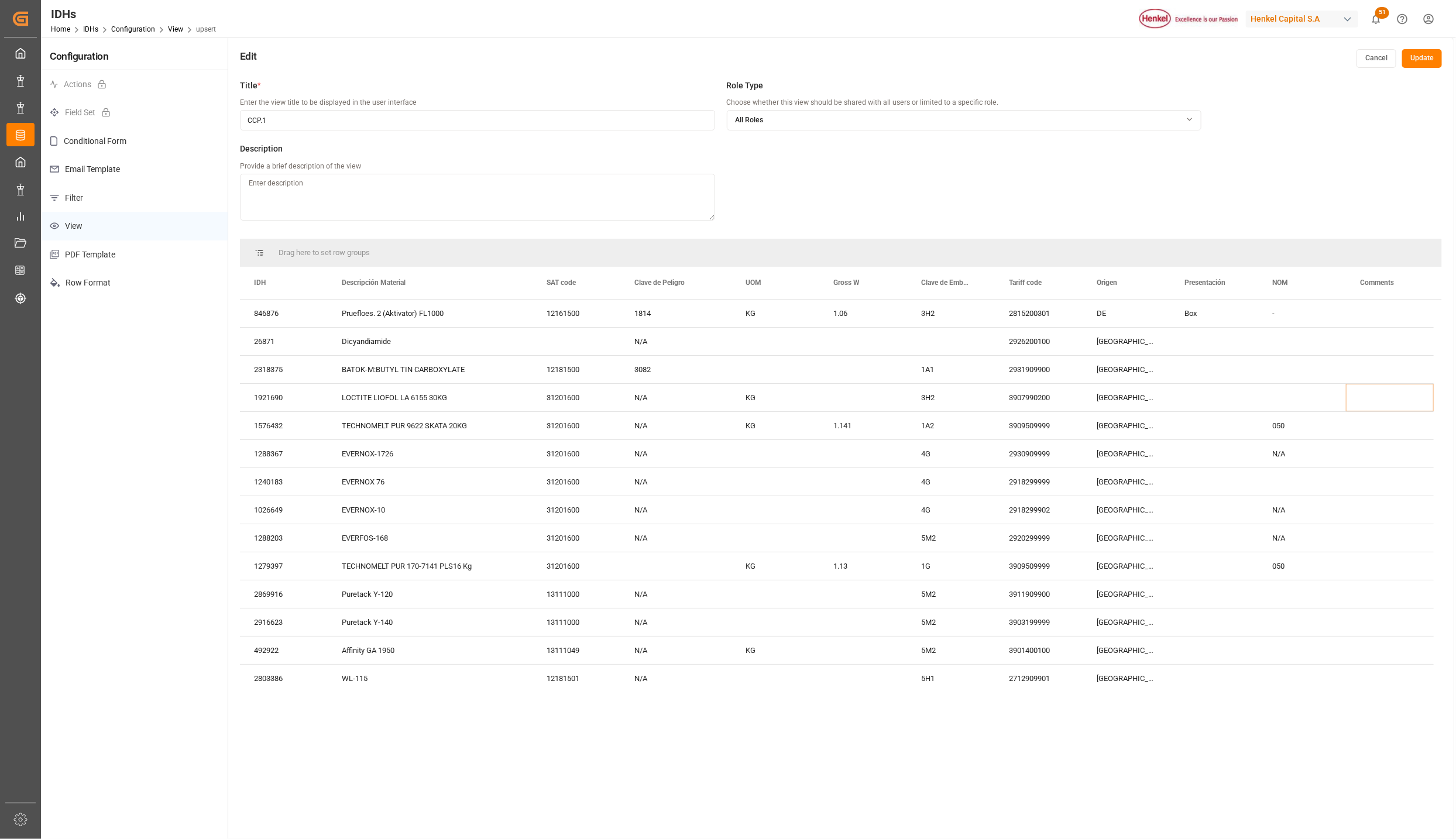
click at [1424, 62] on button "Update" at bounding box center [1421, 58] width 40 height 18
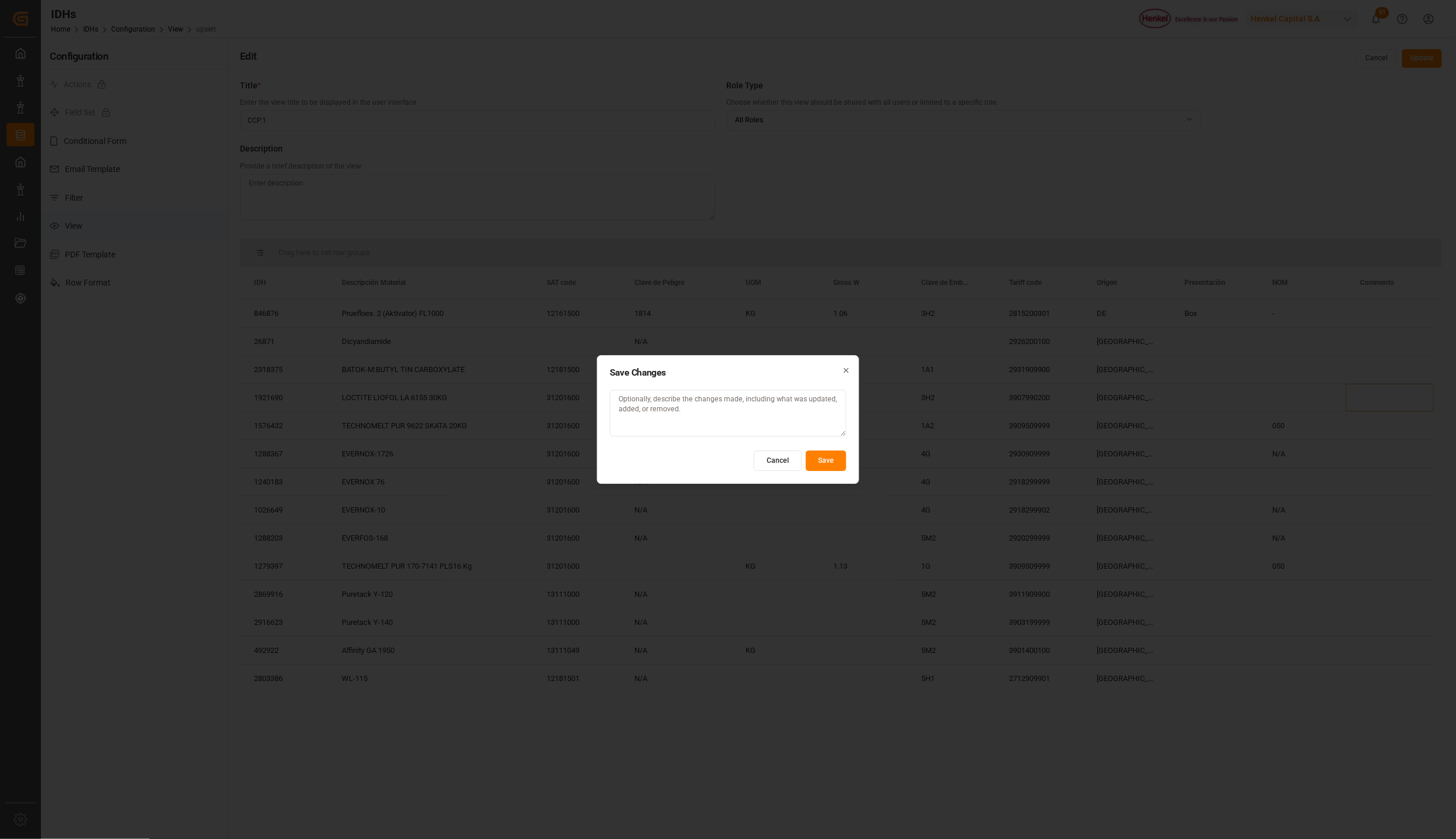
click at [818, 462] on button "Save" at bounding box center [826, 460] width 41 height 20
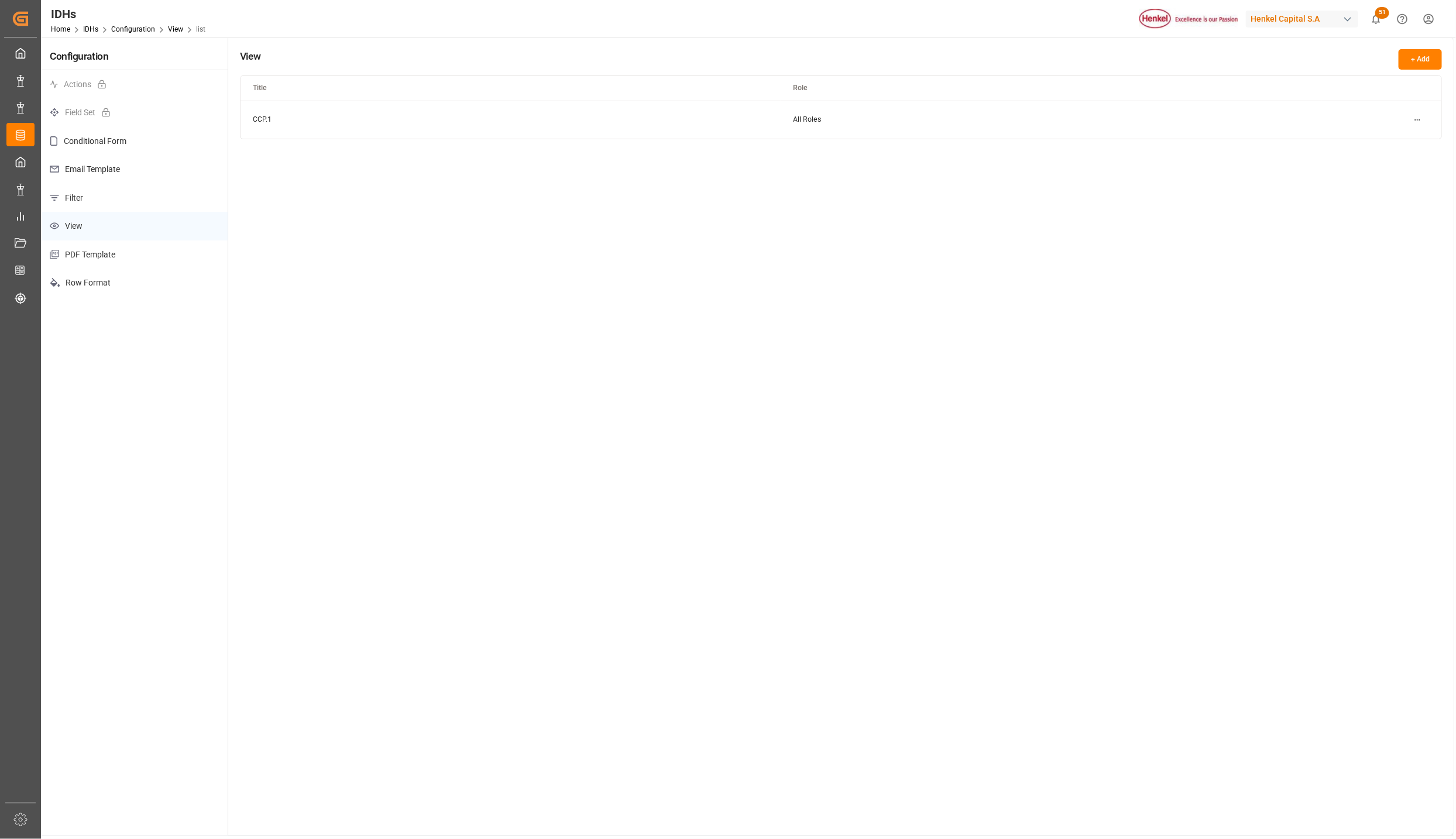
click at [1422, 122] on html "Created by potrace 1.15, written by Peter Selinger 2001-2017 Created by potrace…" at bounding box center [728, 419] width 1456 height 839
click at [529, 462] on html "Created by potrace 1.15, written by Peter Selinger 2001-2017 Created by potrace…" at bounding box center [728, 419] width 1456 height 839
click at [96, 30] on link "IDHs" at bounding box center [90, 29] width 16 height 8
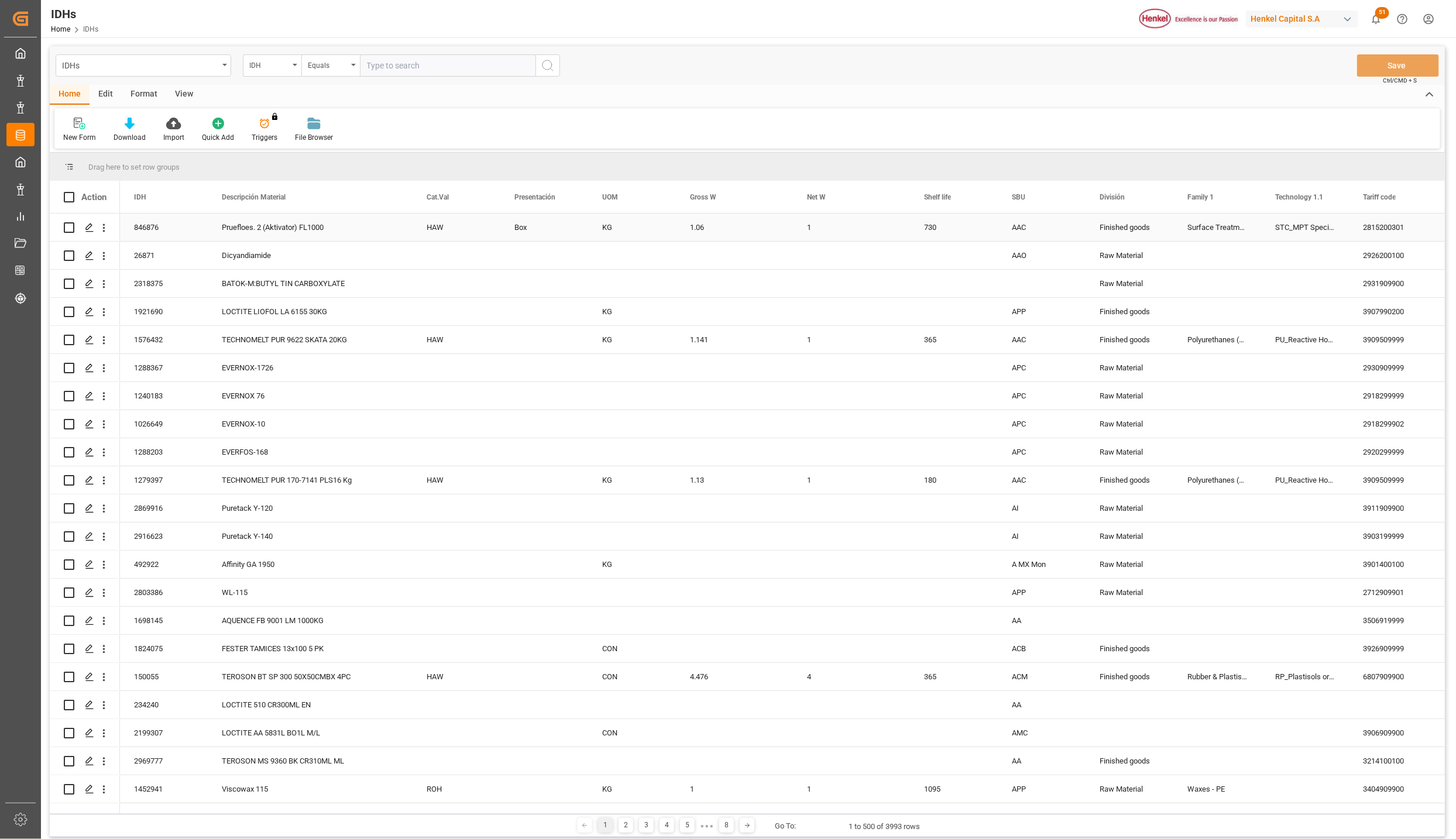
click at [1045, 228] on div "AAC" at bounding box center [1041, 227] width 87 height 28
click at [1022, 622] on div "AA" at bounding box center [1041, 621] width 87 height 28
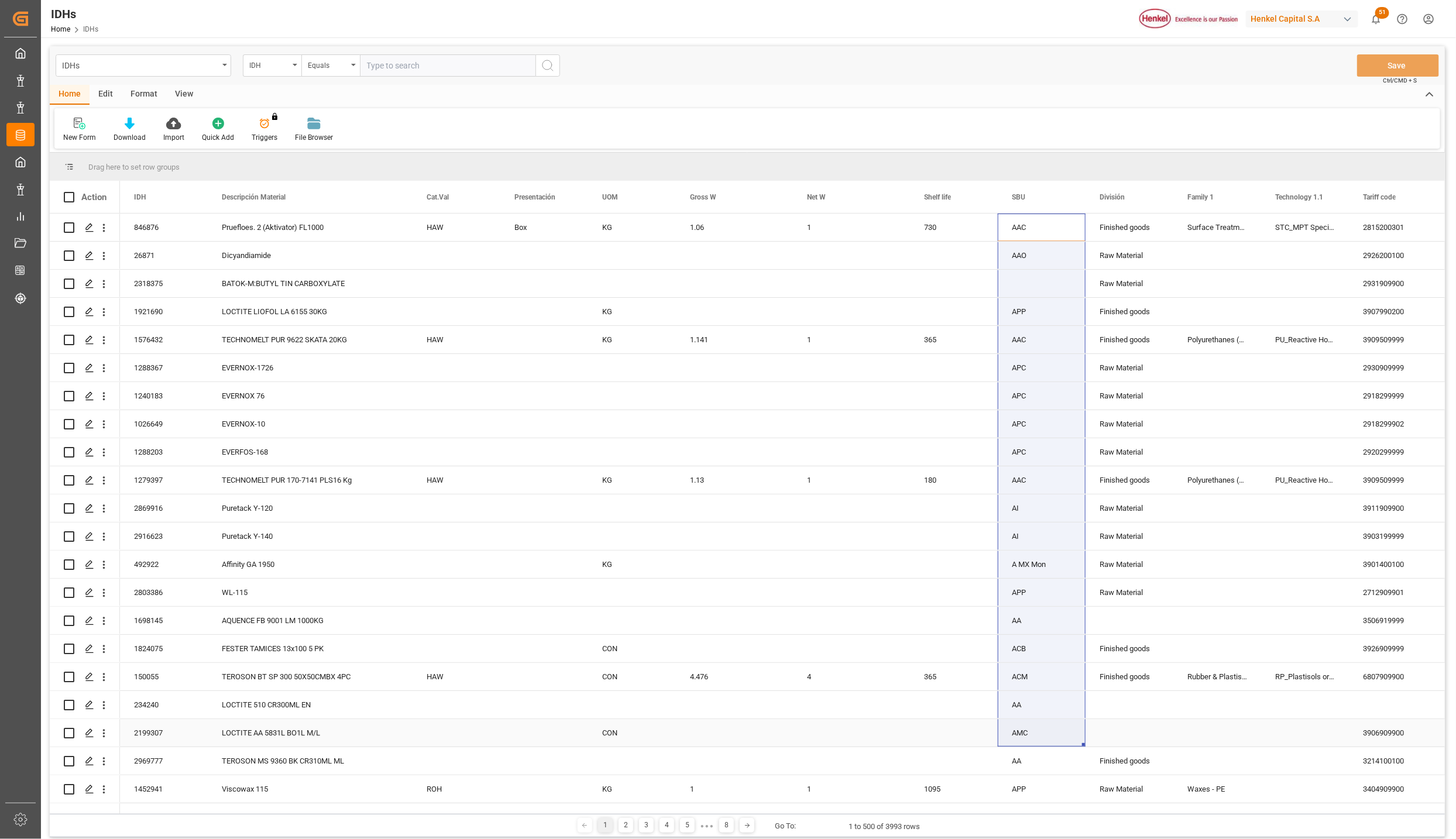
drag, startPoint x: 1023, startPoint y: 507, endPoint x: 1005, endPoint y: 734, distance: 227.7
click at [118, 118] on div at bounding box center [129, 122] width 32 height 12
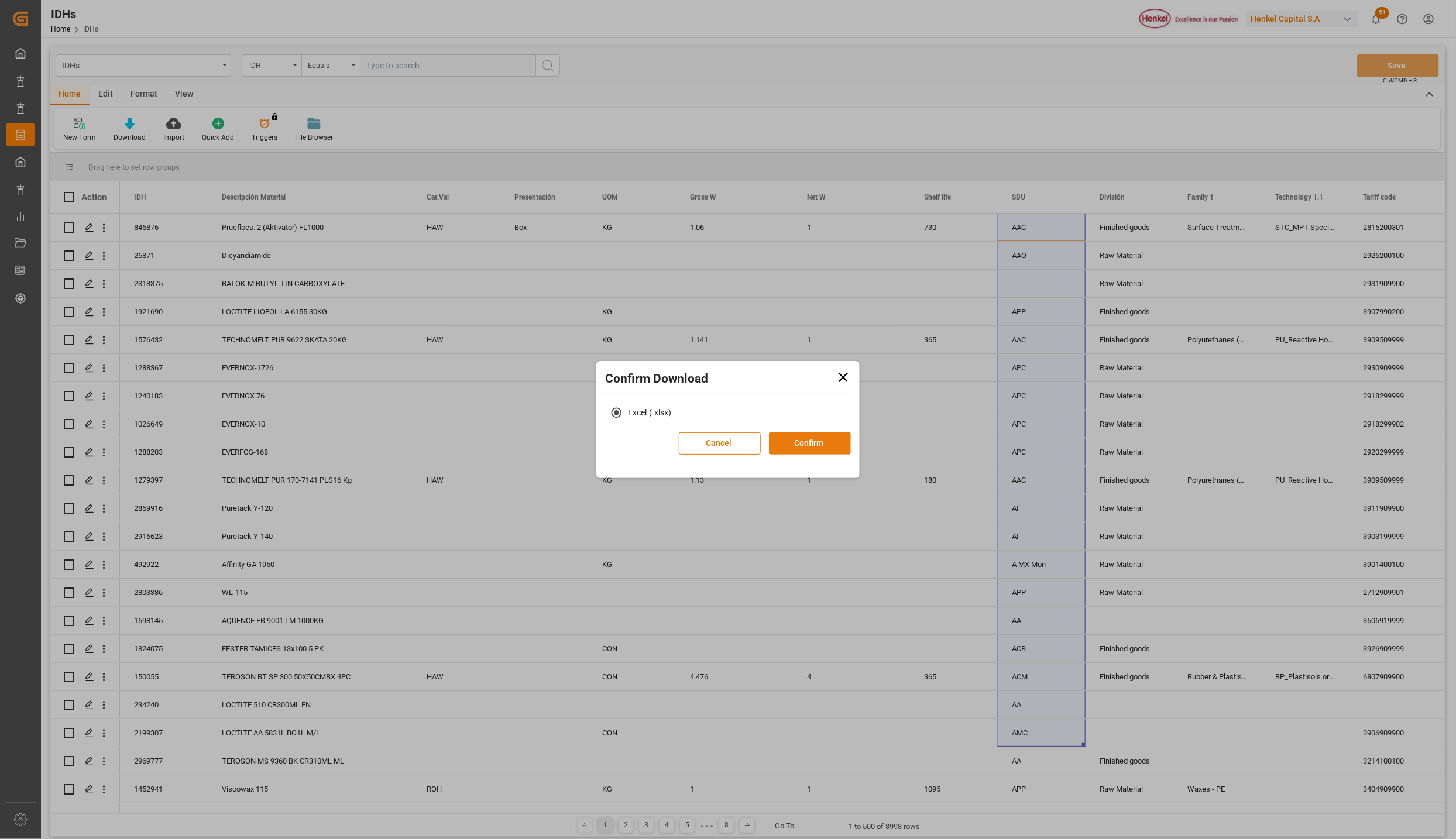
click at [788, 448] on button "Confirm" at bounding box center [810, 444] width 82 height 22
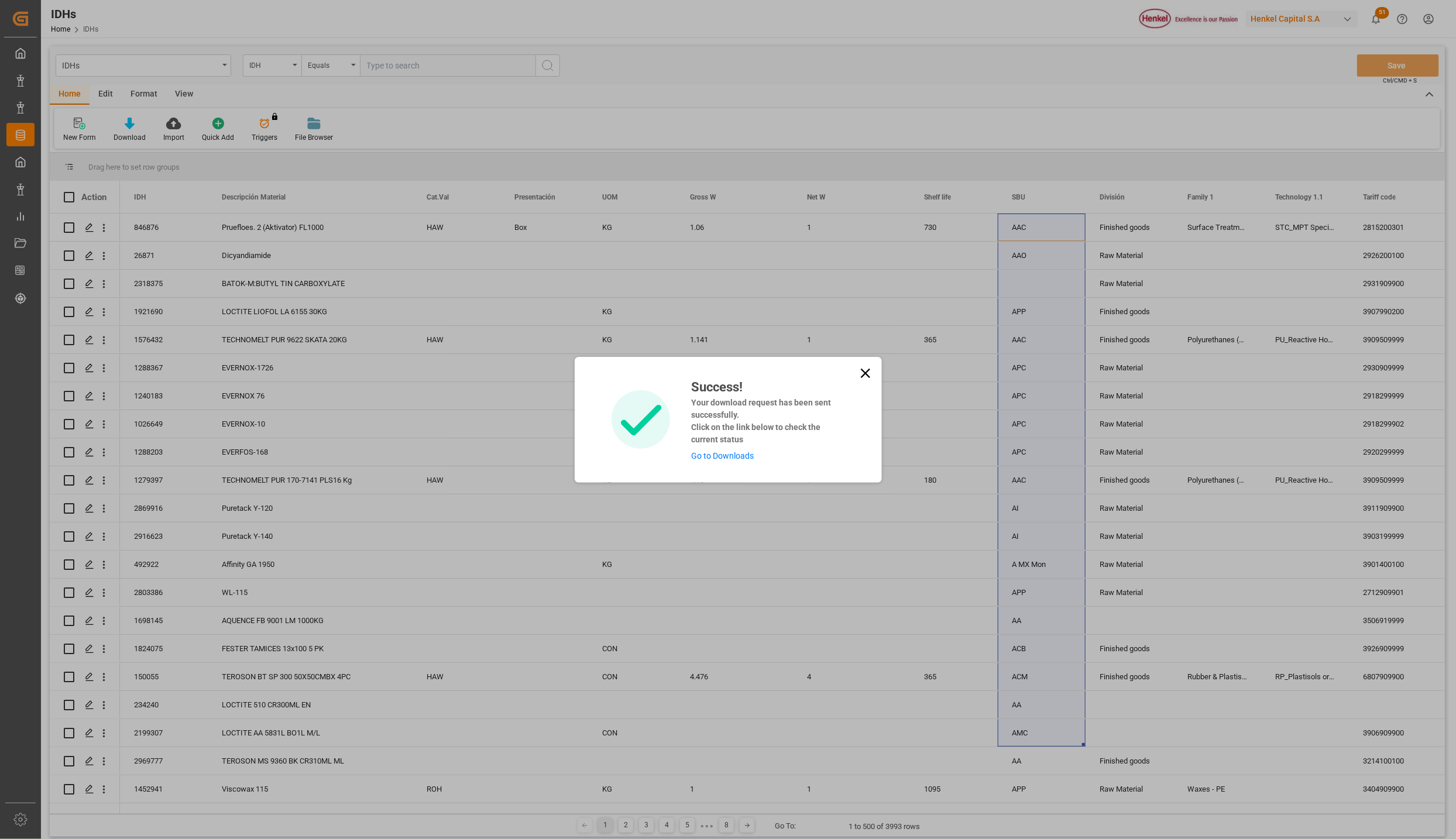
click at [728, 451] on link "Go to Downloads" at bounding box center [722, 456] width 63 height 9
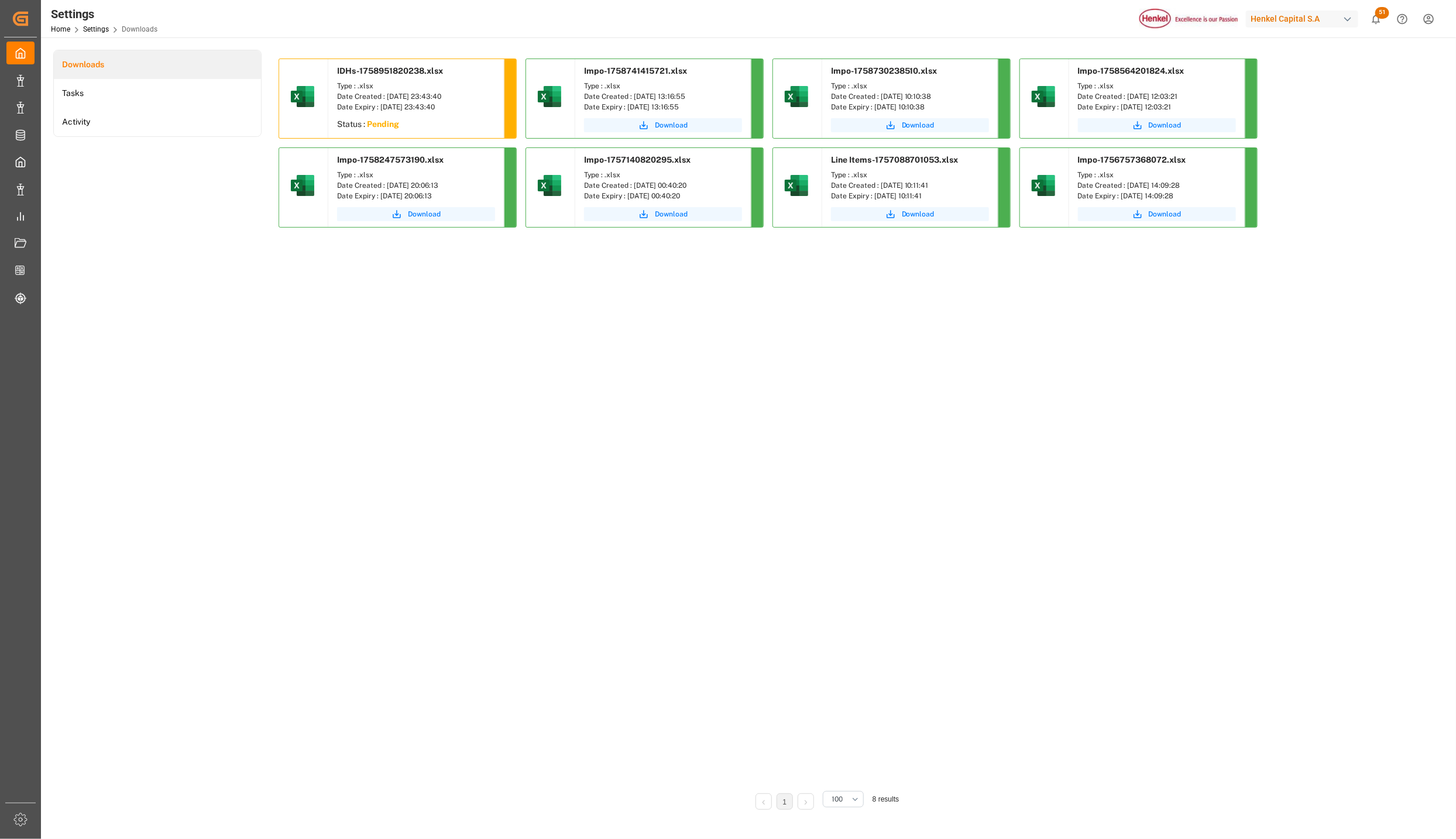
click at [458, 395] on div "IDHs-1758951820238.xlsx Type : .xlsx Date Created : 26-09-2025 23:43:40 Date Ex…" at bounding box center [824, 420] width 1093 height 722
drag, startPoint x: 215, startPoint y: 341, endPoint x: 213, endPoint y: 328, distance: 13.2
click at [215, 341] on div "Downloads Tasks Activity" at bounding box center [157, 437] width 208 height 776
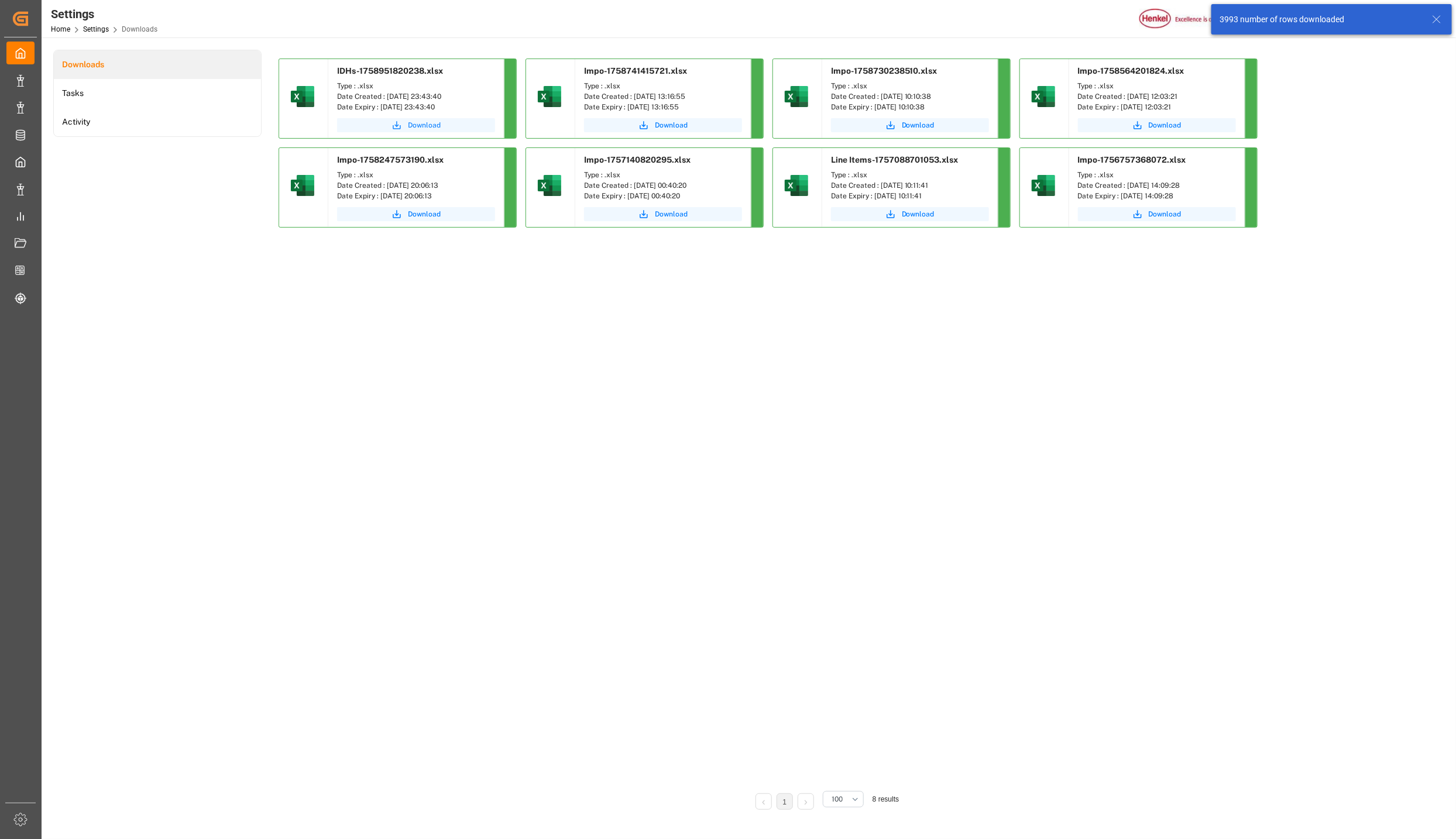
click at [424, 122] on span "Download" at bounding box center [425, 124] width 33 height 10
click at [395, 378] on div "IDHs-1758951820238.xlsx Type : .xlsx Date Created : [DATE] 23:43:40 Date Expiry…" at bounding box center [824, 420] width 1093 height 722
